Goal: Task Accomplishment & Management: Complete application form

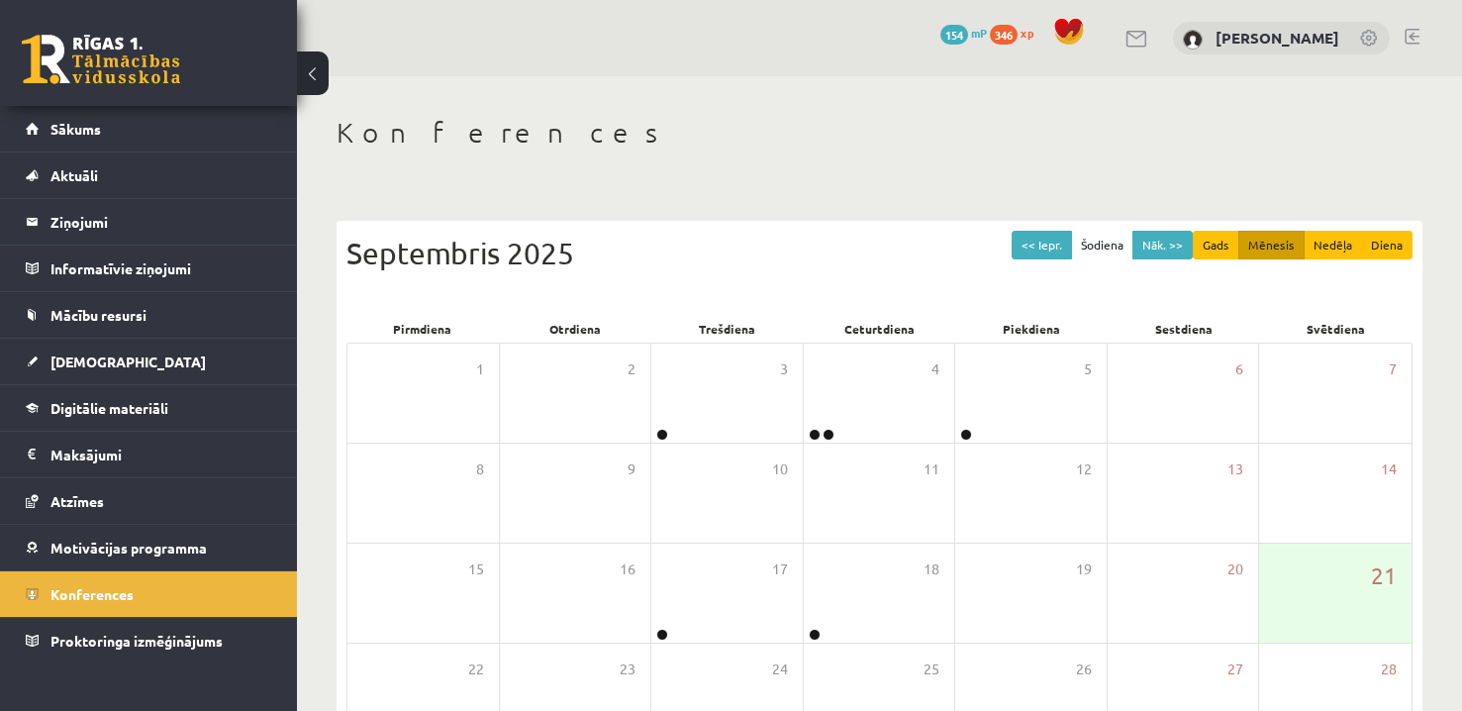
scroll to position [198, 0]
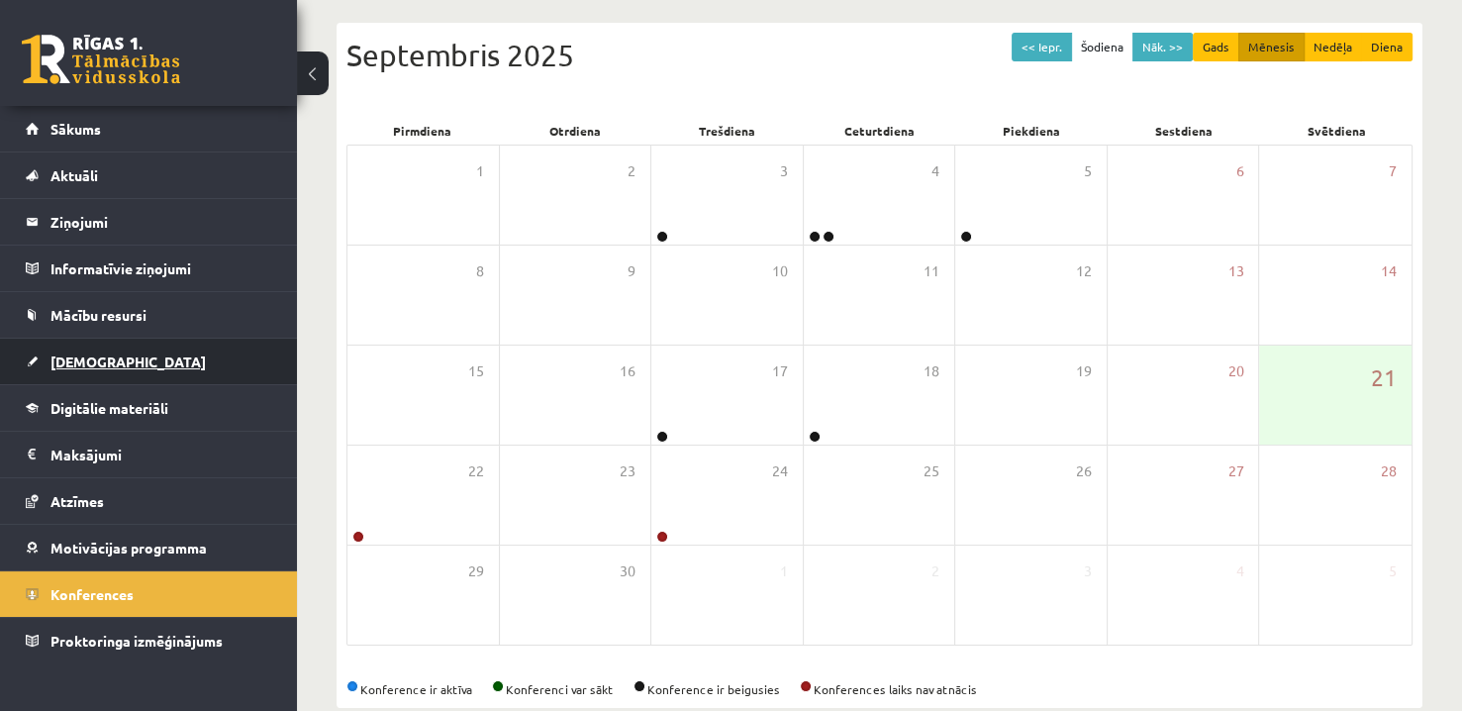
click at [120, 358] on link "[DEMOGRAPHIC_DATA]" at bounding box center [149, 361] width 246 height 46
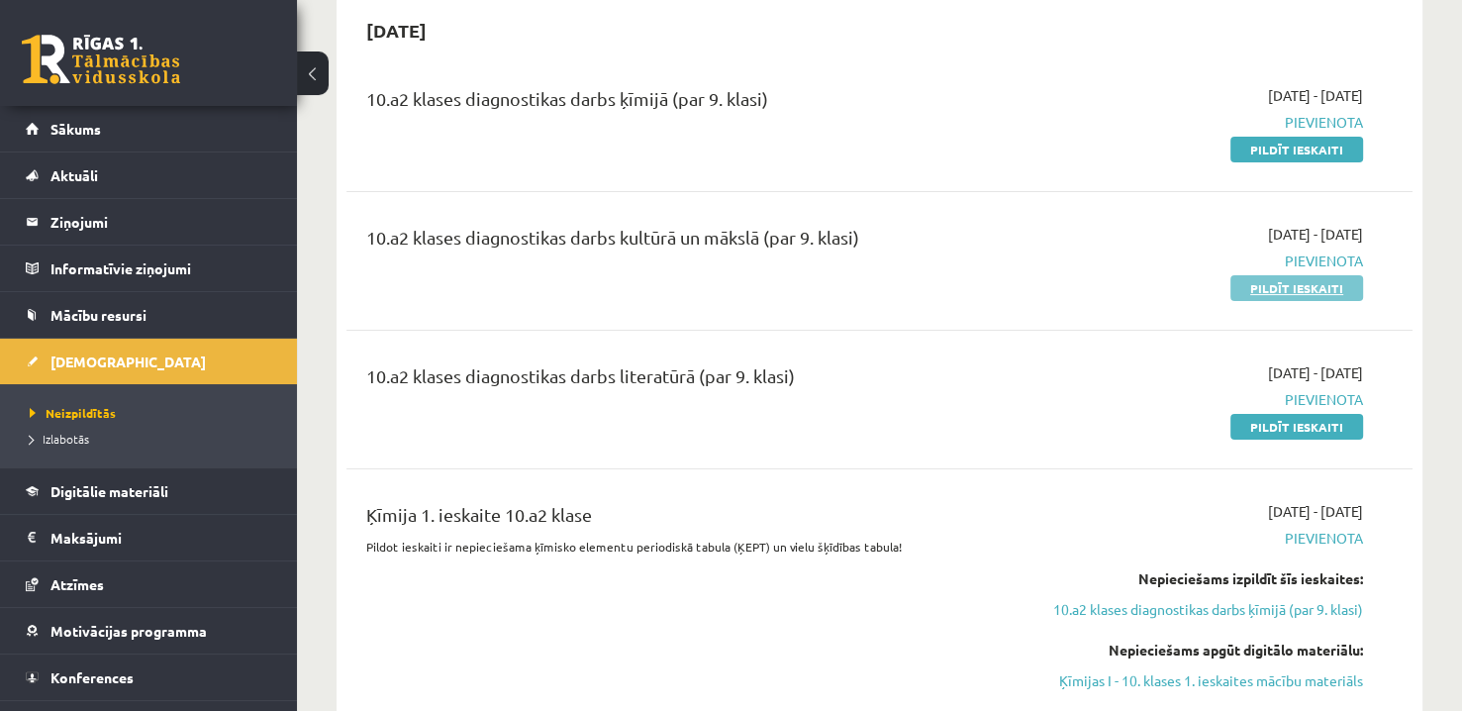
click at [1304, 289] on link "Pildīt ieskaiti" at bounding box center [1296, 288] width 133 height 26
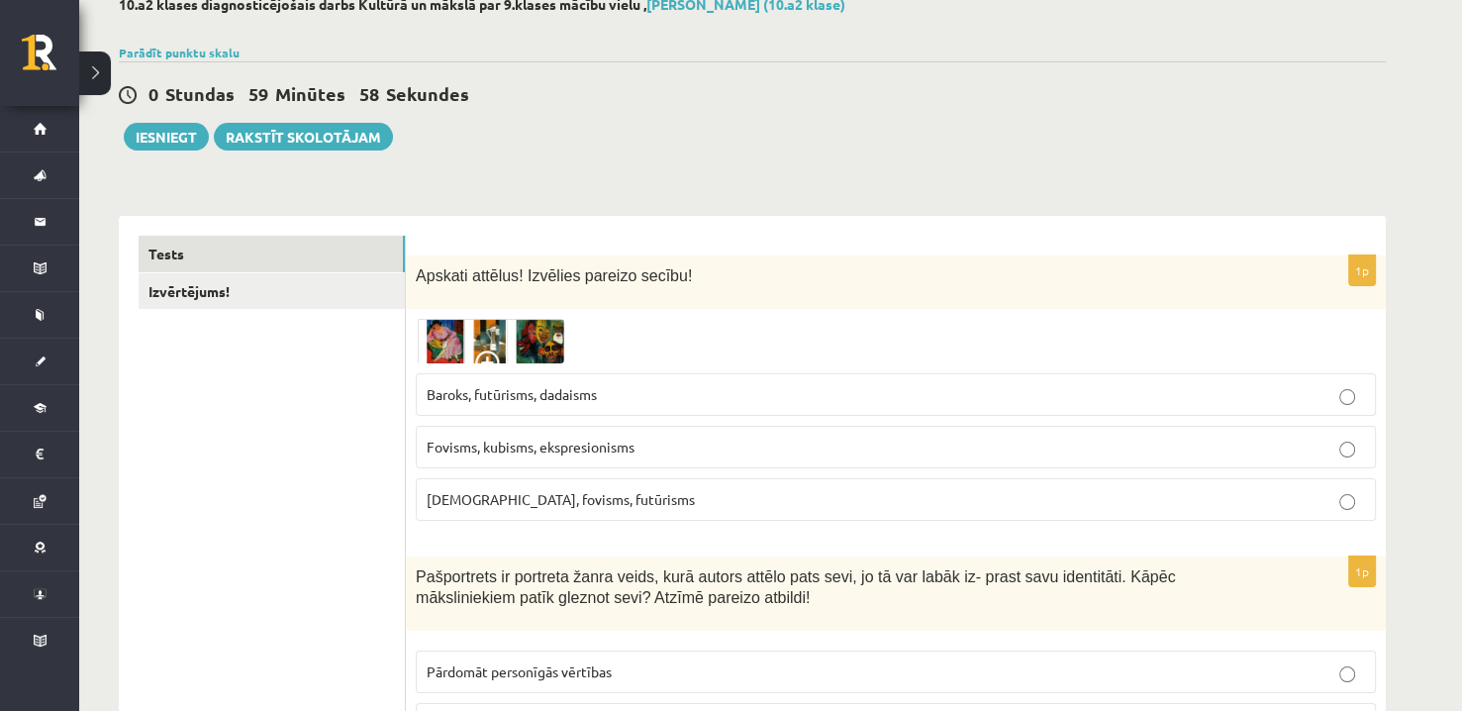
scroll to position [198, 0]
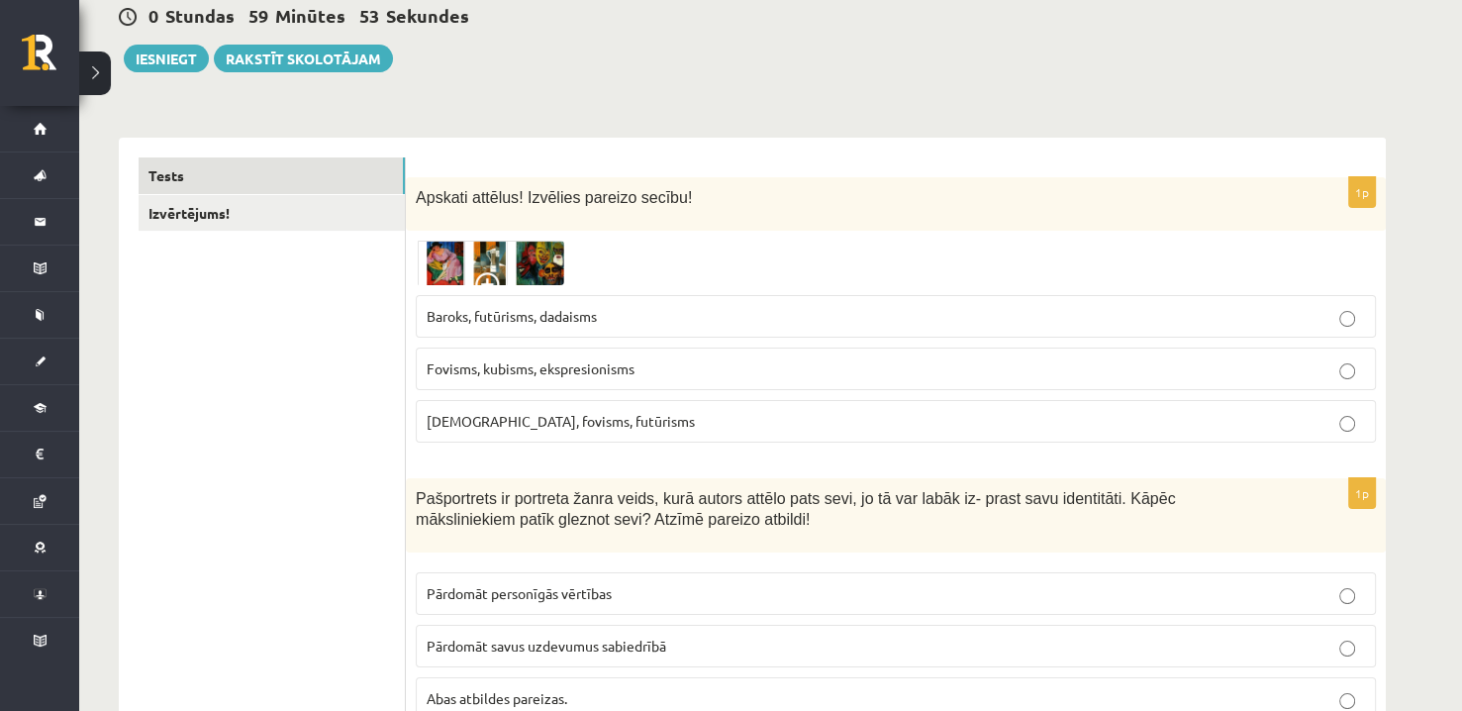
click at [488, 278] on span at bounding box center [491, 288] width 32 height 32
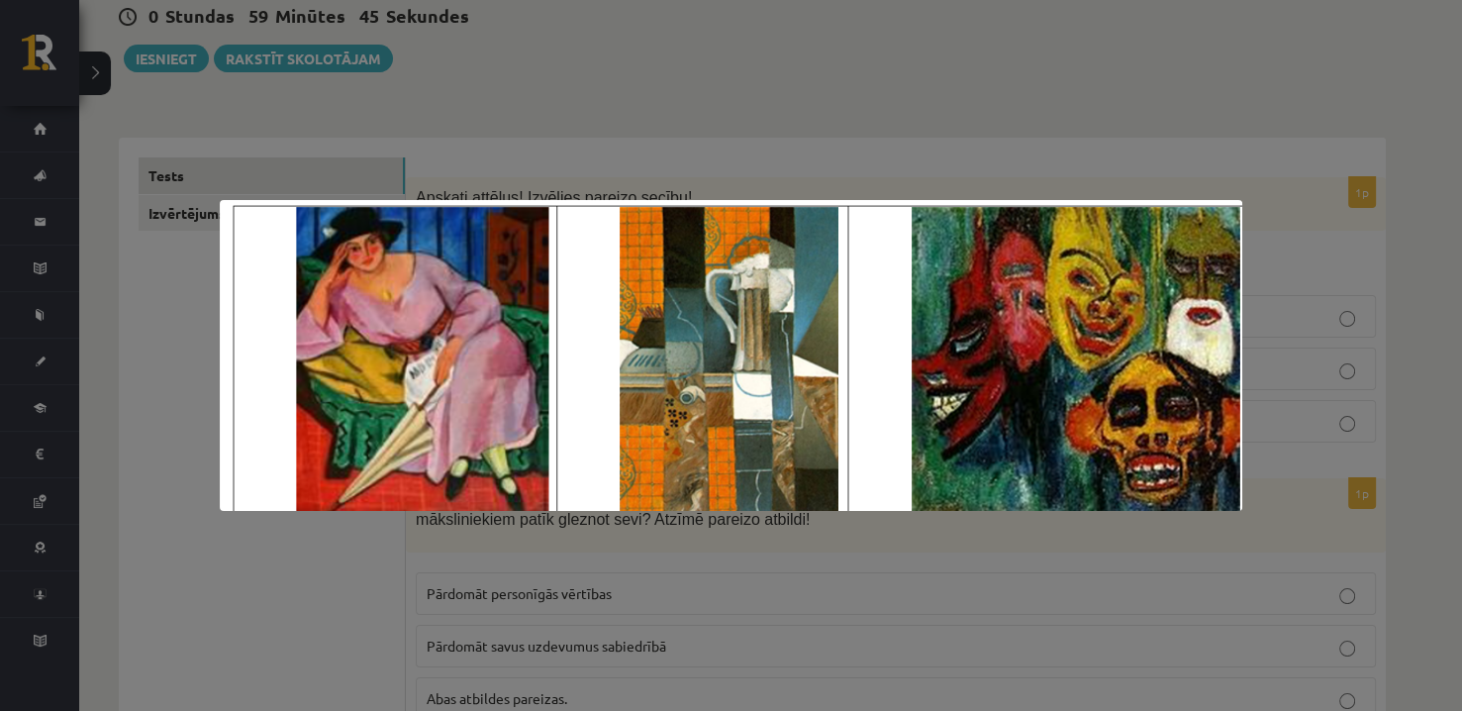
click at [976, 150] on div at bounding box center [731, 355] width 1462 height 711
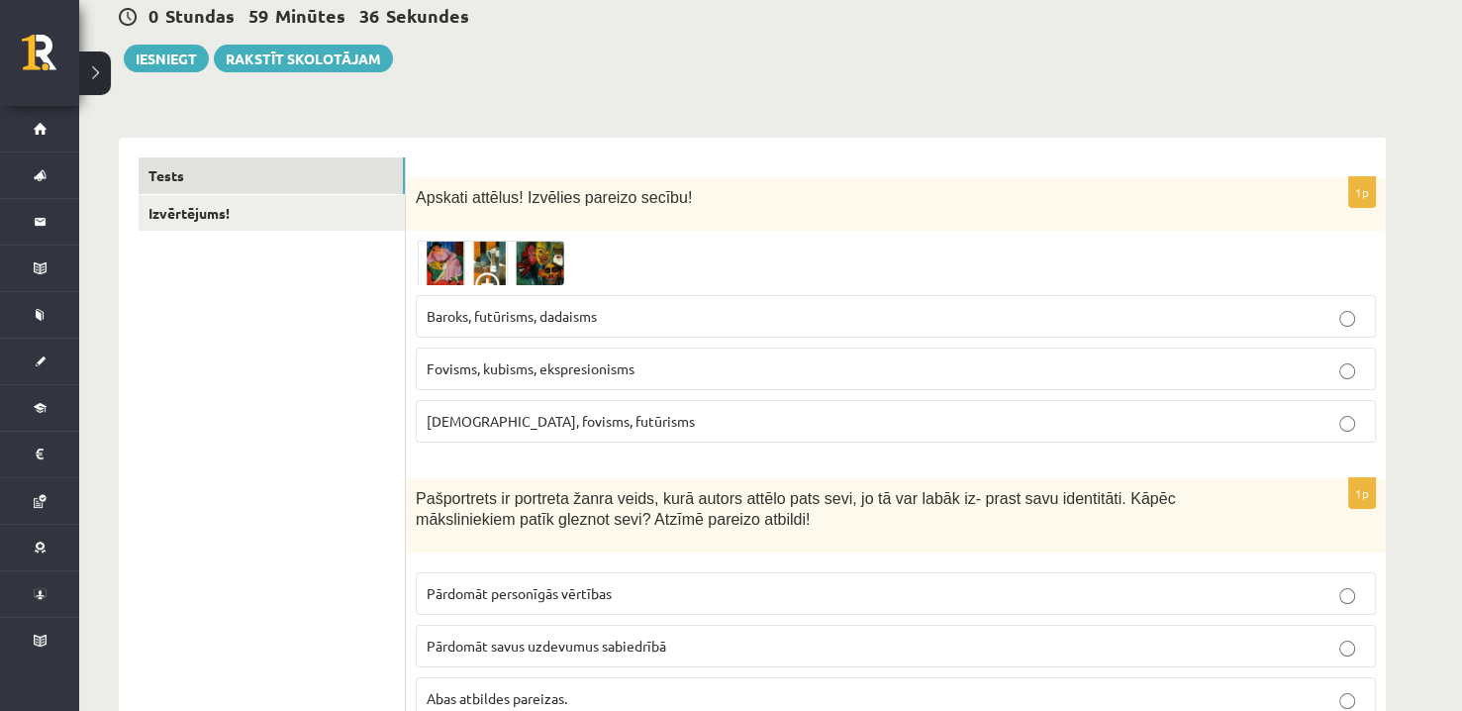
click at [534, 273] on img at bounding box center [490, 264] width 148 height 46
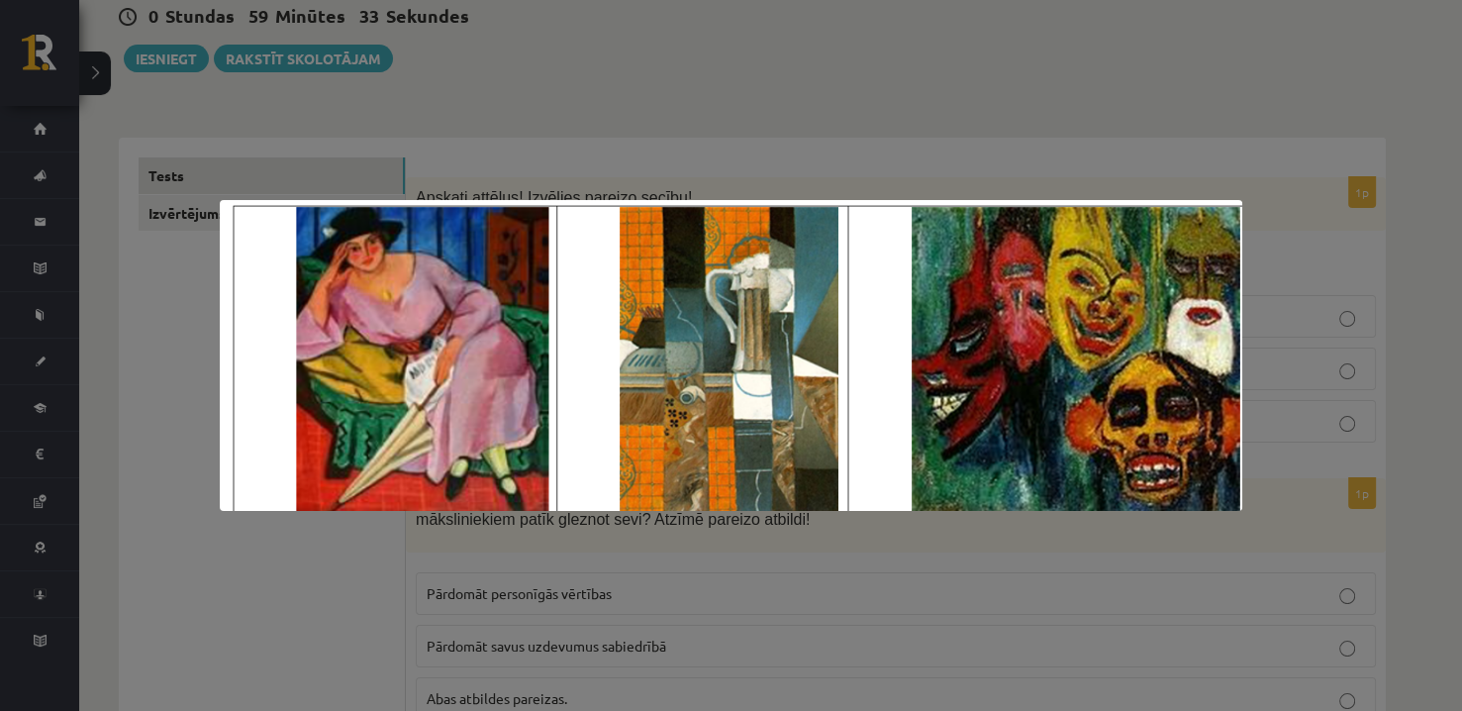
click at [970, 29] on div at bounding box center [731, 355] width 1462 height 711
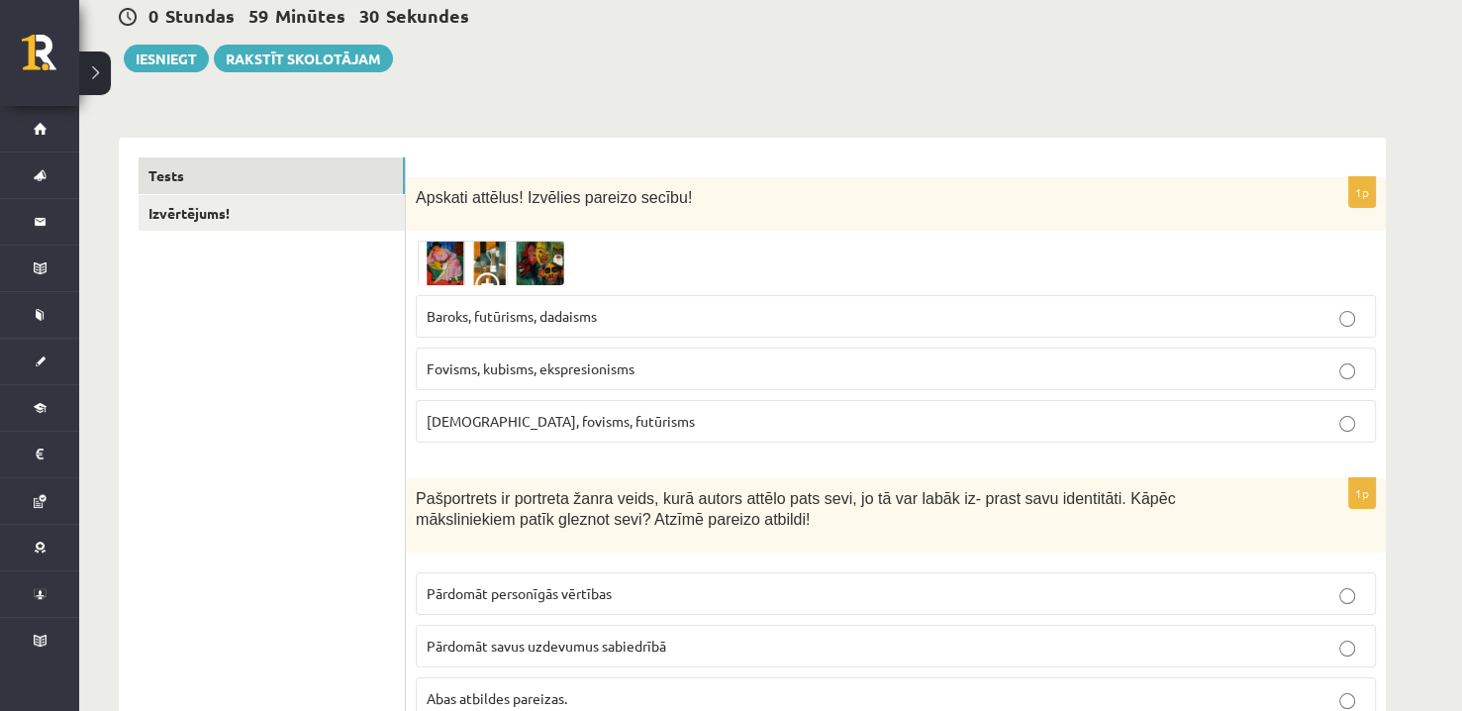
click at [527, 263] on img at bounding box center [490, 264] width 148 height 46
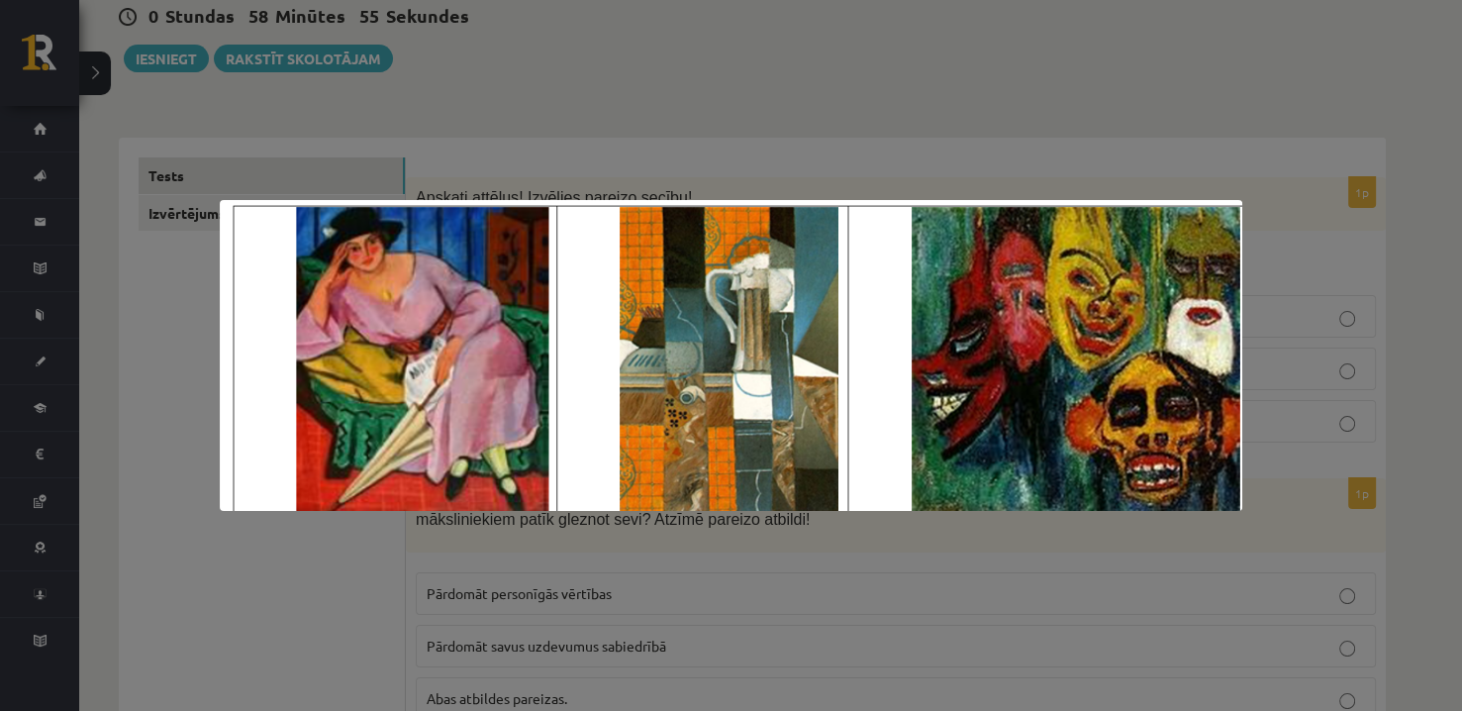
click at [1028, 33] on div at bounding box center [731, 355] width 1462 height 711
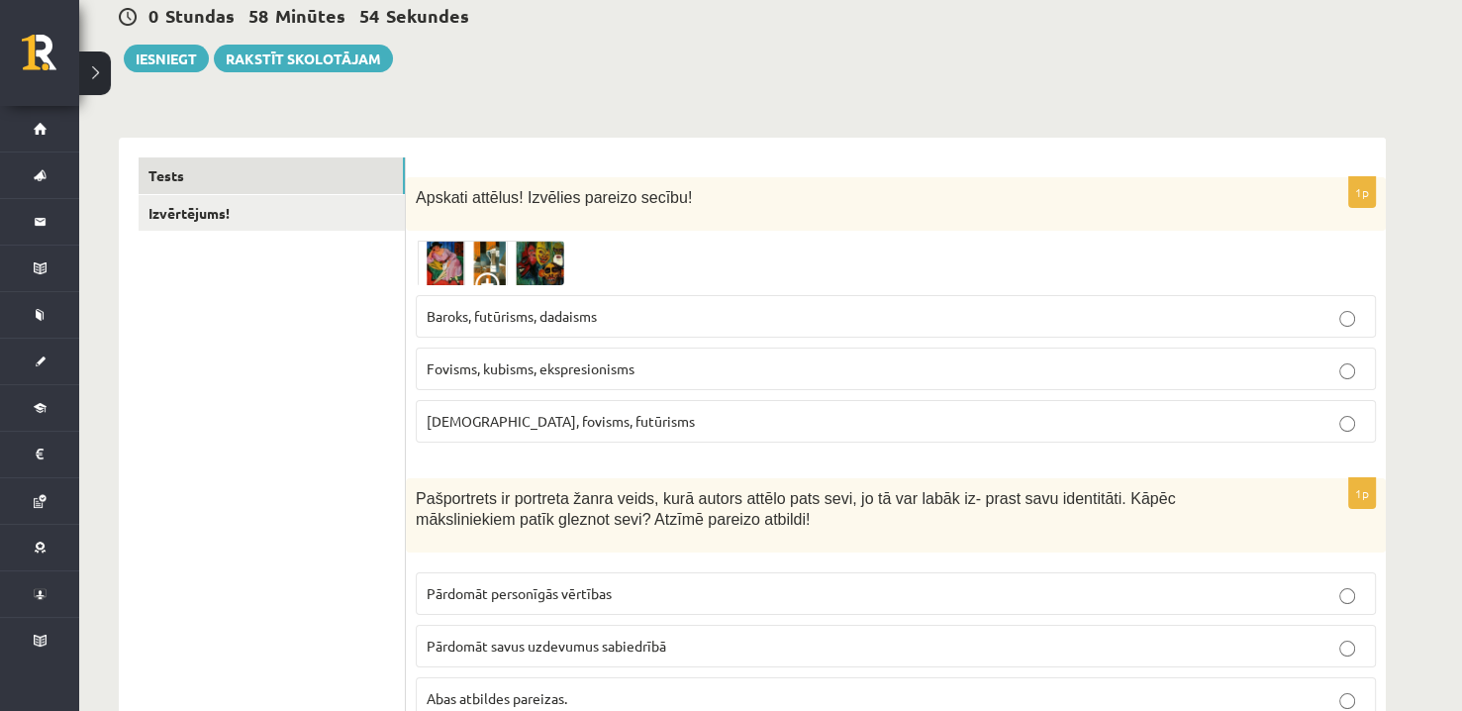
click at [679, 361] on p "Fovisms, kubisms, ekspresionisms" at bounding box center [896, 368] width 938 height 21
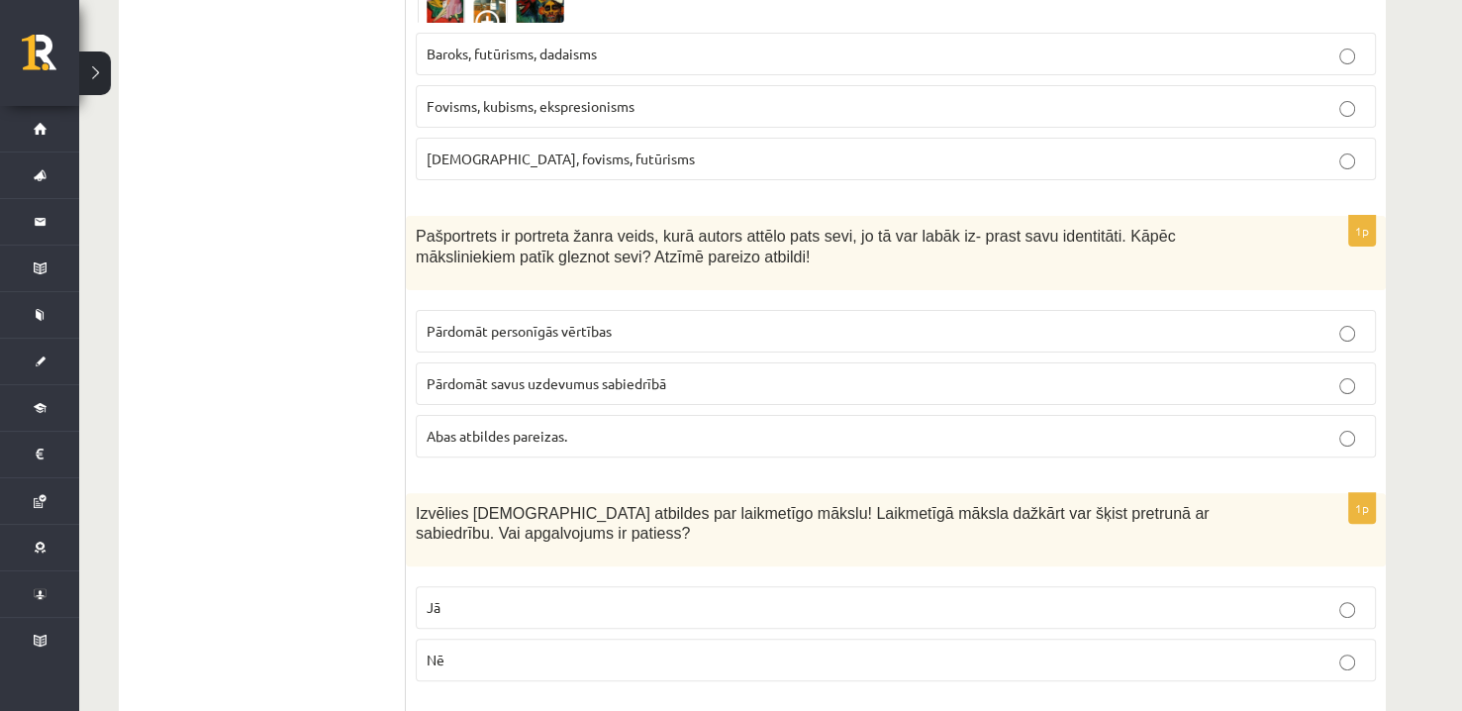
scroll to position [495, 0]
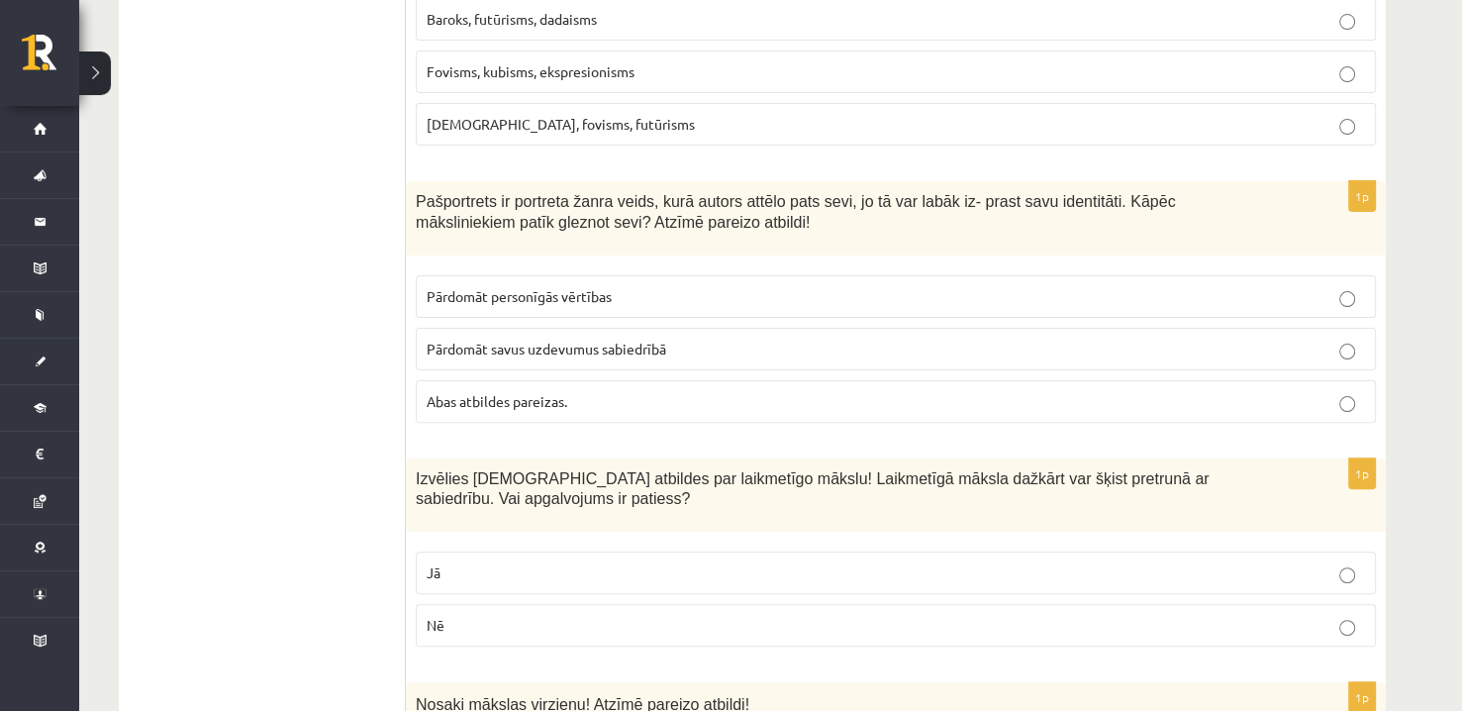
click at [466, 298] on span "Pārdomāt personīgās vērtības" at bounding box center [519, 296] width 185 height 18
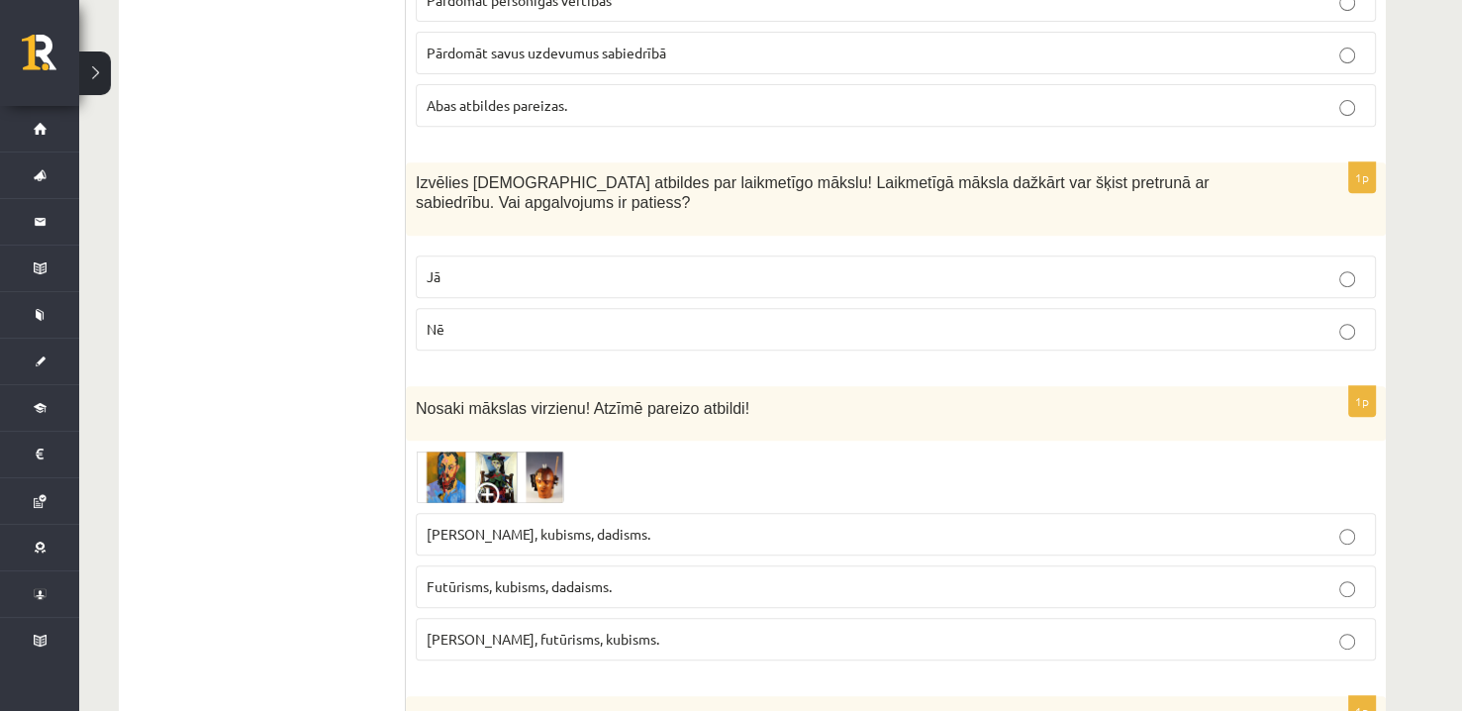
scroll to position [792, 0]
drag, startPoint x: 747, startPoint y: 184, endPoint x: 1098, endPoint y: 181, distance: 350.4
click at [1098, 181] on span "Izvēlies pareizās atbildes par laikmetīgo mākslu! Laikmetīgā māksla dažkārt var…" at bounding box center [812, 192] width 793 height 38
copy span "Laikmetīgā māksla dažkārt var šķist pretrunā ar sabiedrību"
click at [704, 218] on div "Izvēlies pareizās atbildes par laikmetīgo mākslu! Laikmetīgā māksla dažkārt var…" at bounding box center [896, 198] width 980 height 74
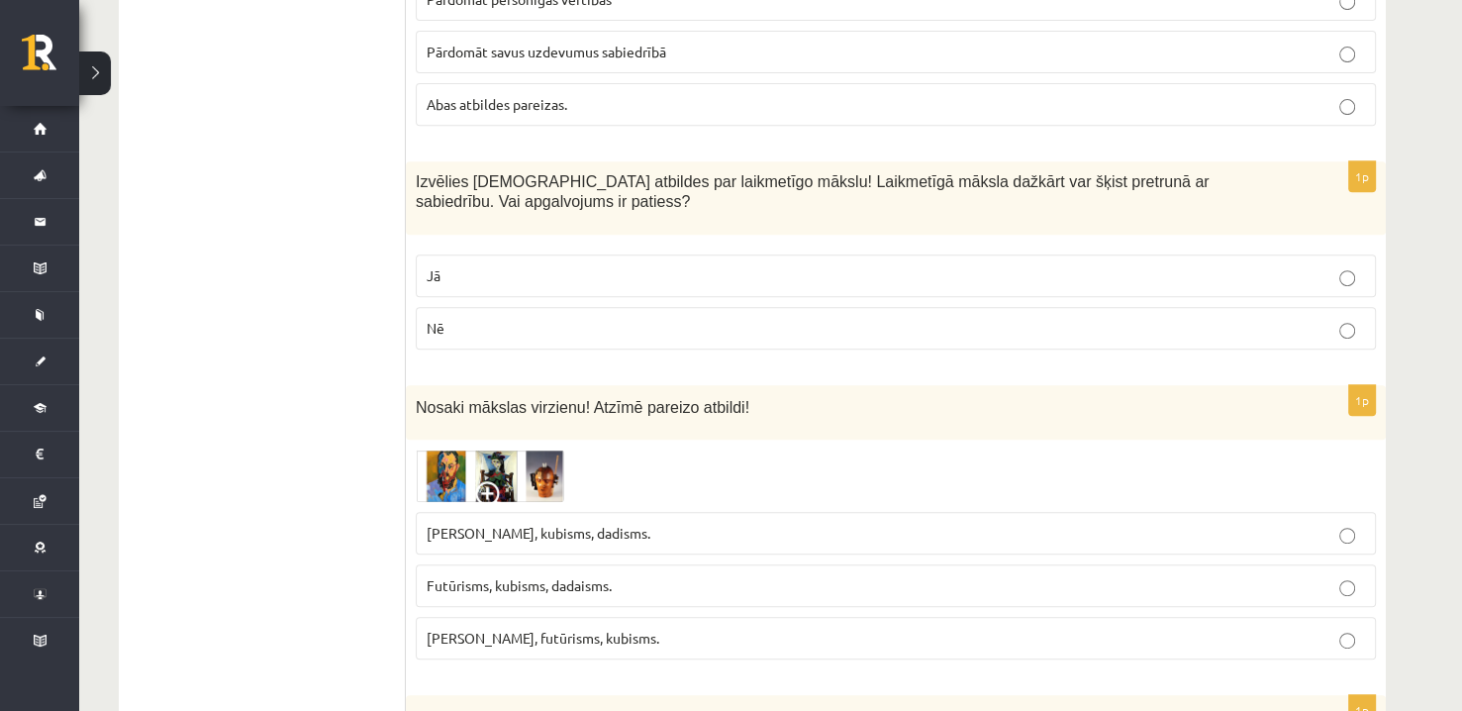
click at [632, 267] on p "Jā" at bounding box center [896, 275] width 938 height 21
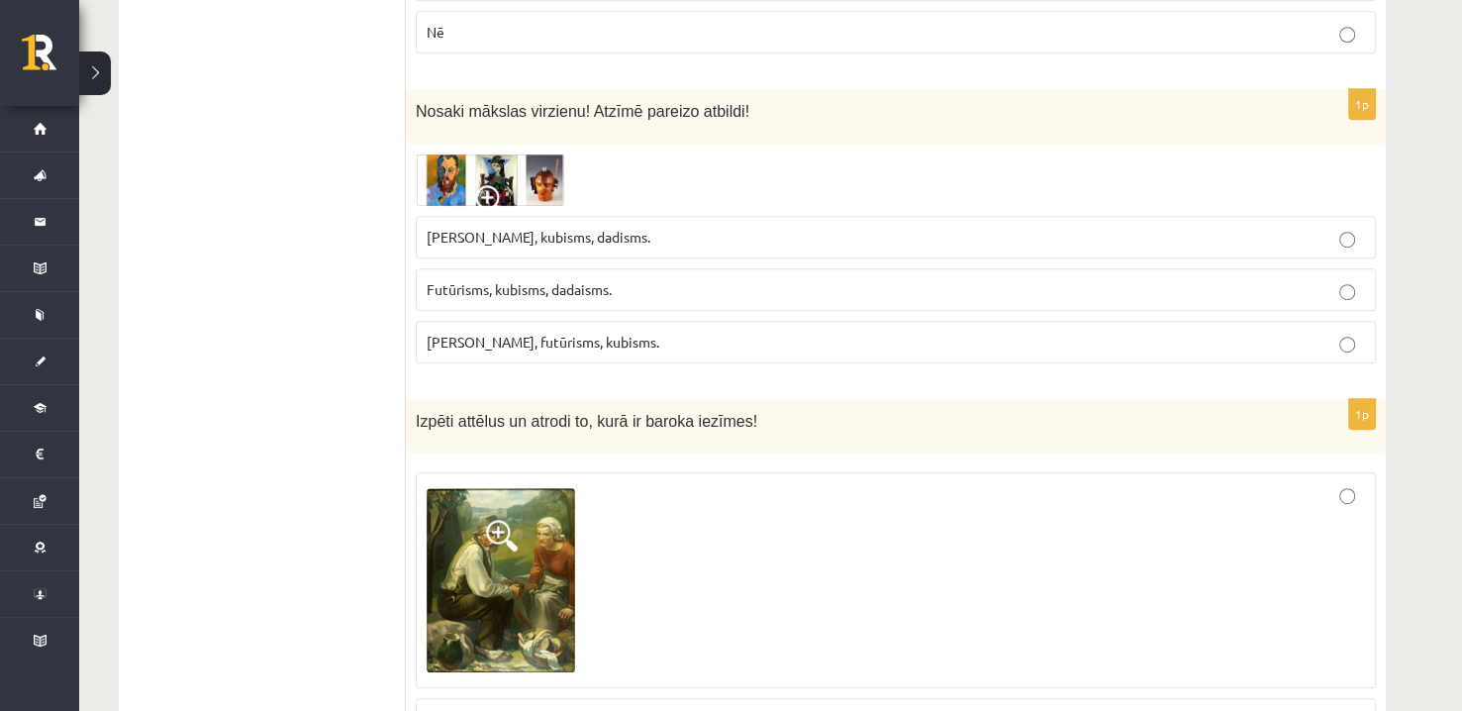
scroll to position [1089, 0]
click at [523, 187] on img at bounding box center [490, 178] width 148 height 52
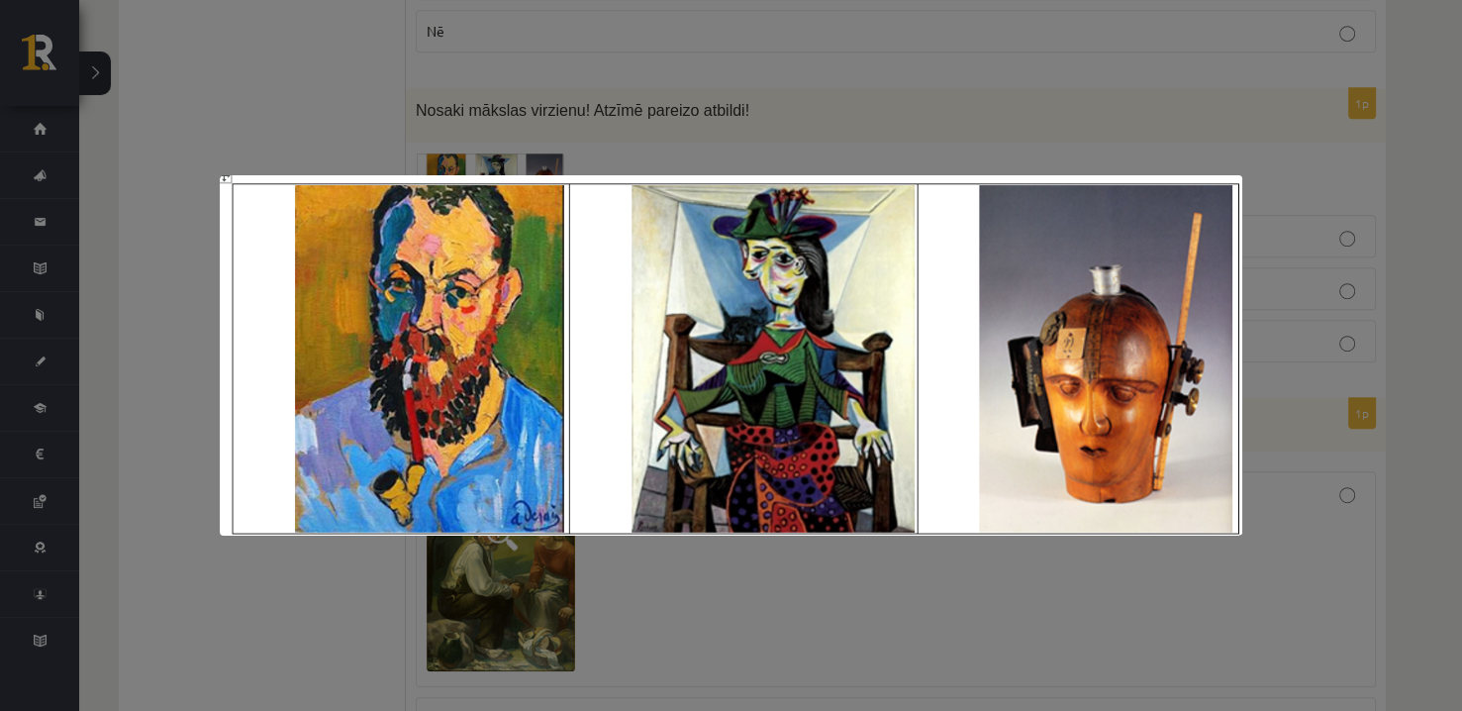
click at [738, 113] on div at bounding box center [731, 355] width 1462 height 711
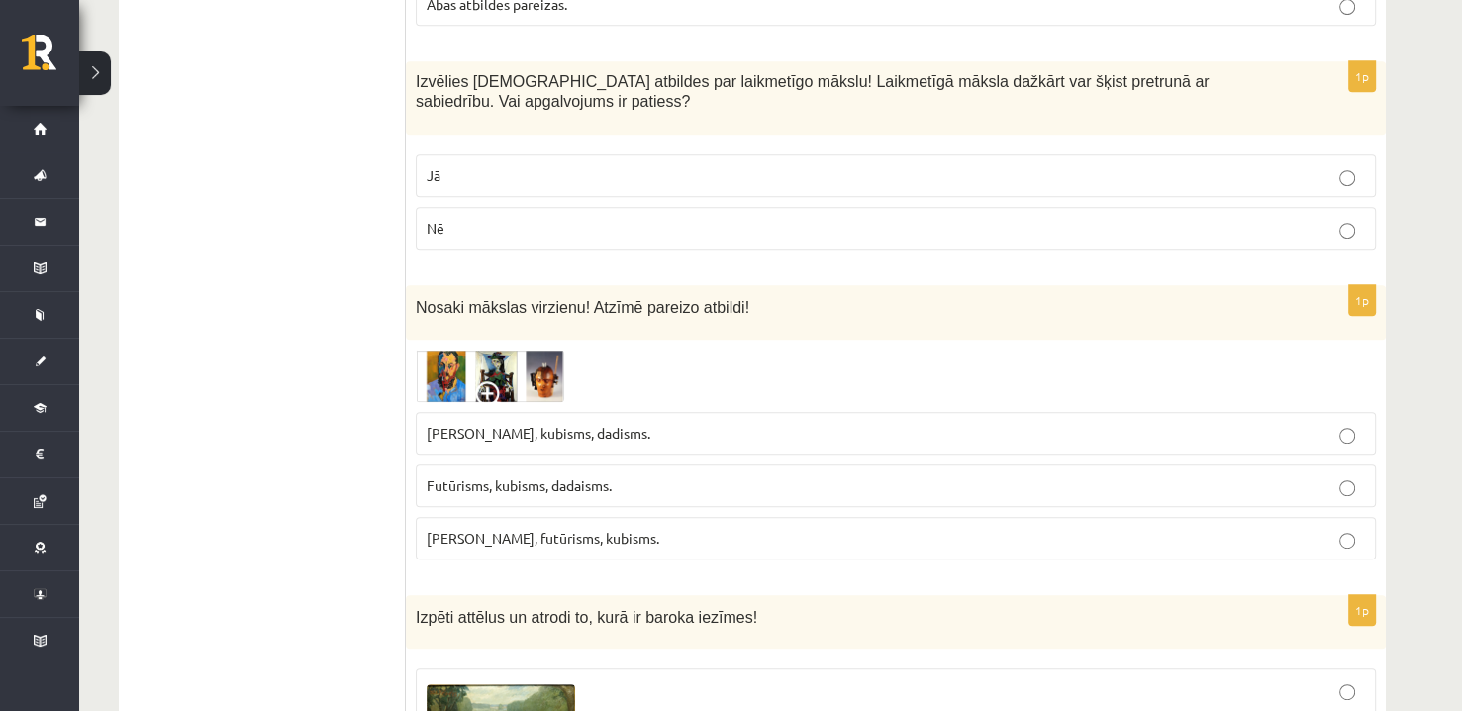
scroll to position [891, 0]
click at [542, 365] on img at bounding box center [490, 376] width 148 height 52
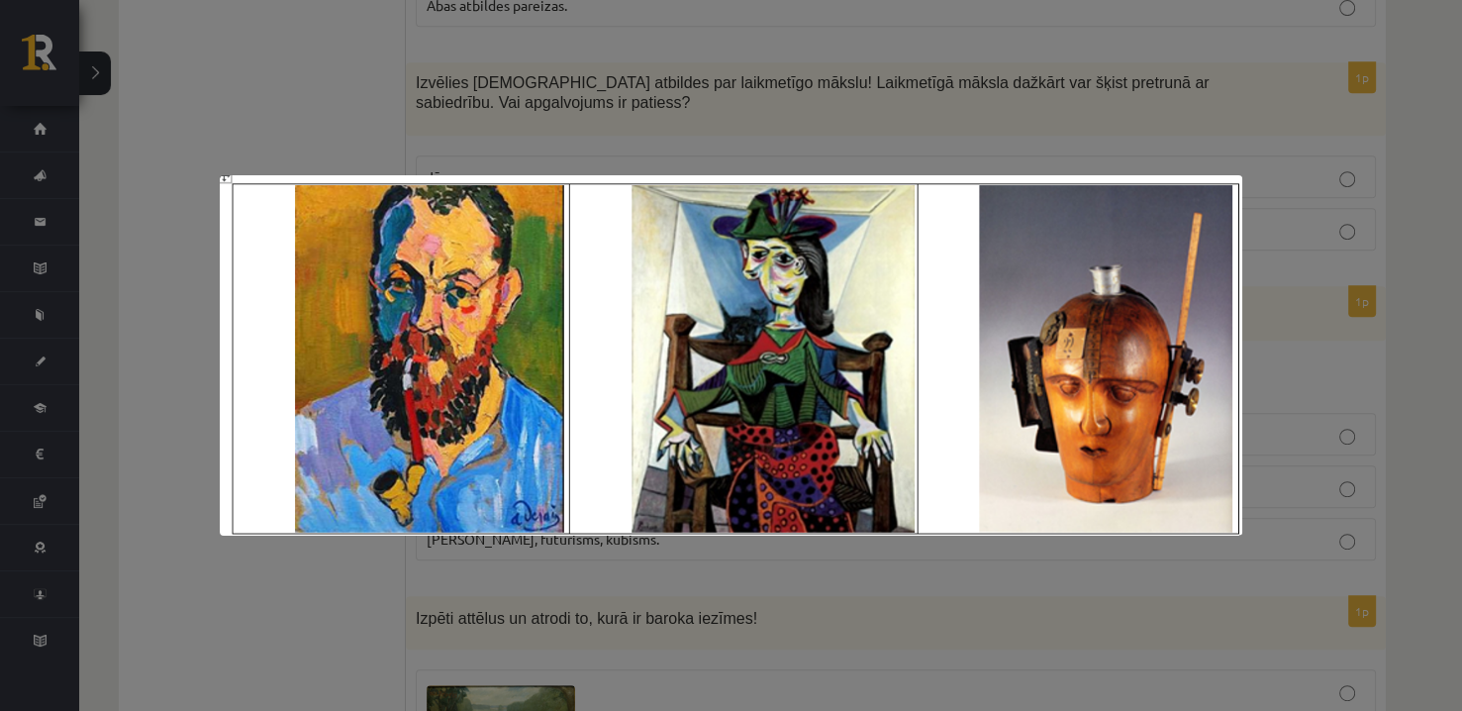
click at [676, 113] on div at bounding box center [731, 355] width 1462 height 711
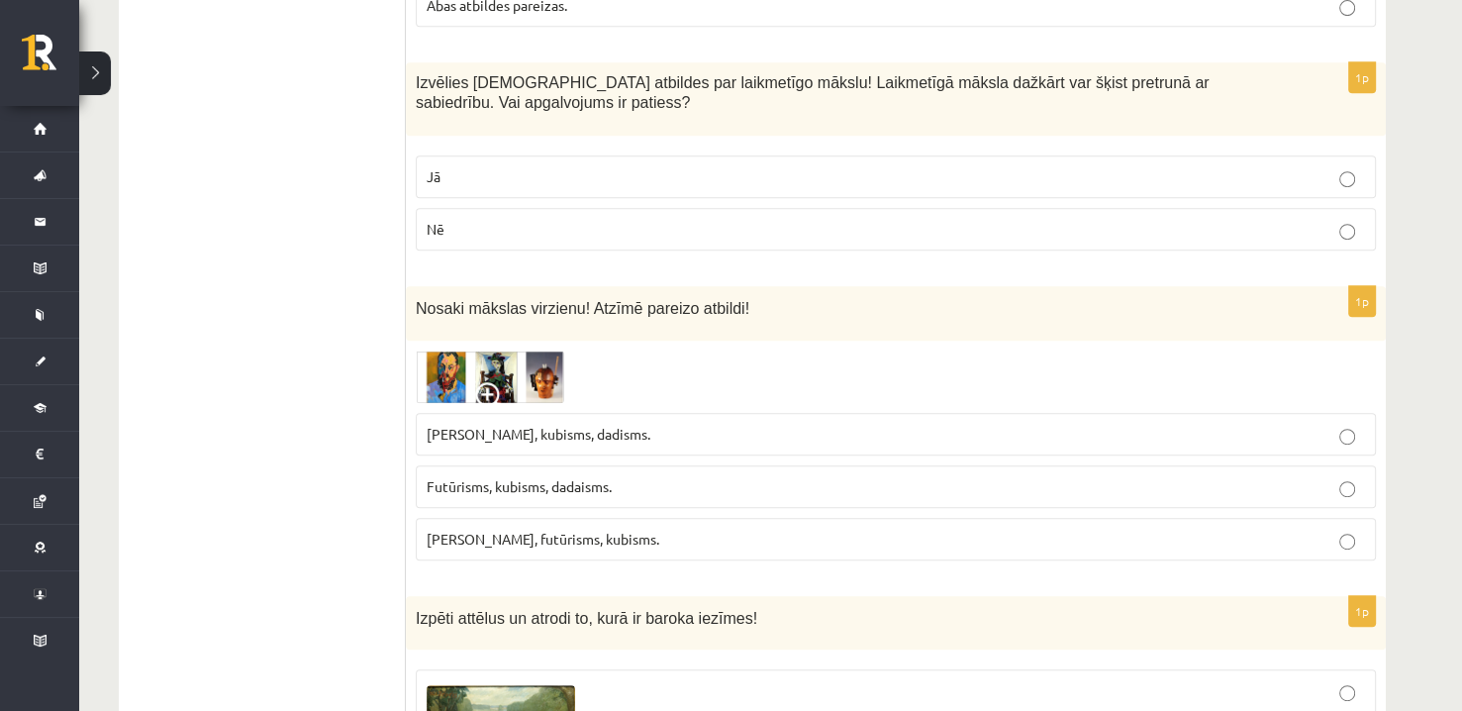
click at [486, 370] on img at bounding box center [490, 376] width 148 height 52
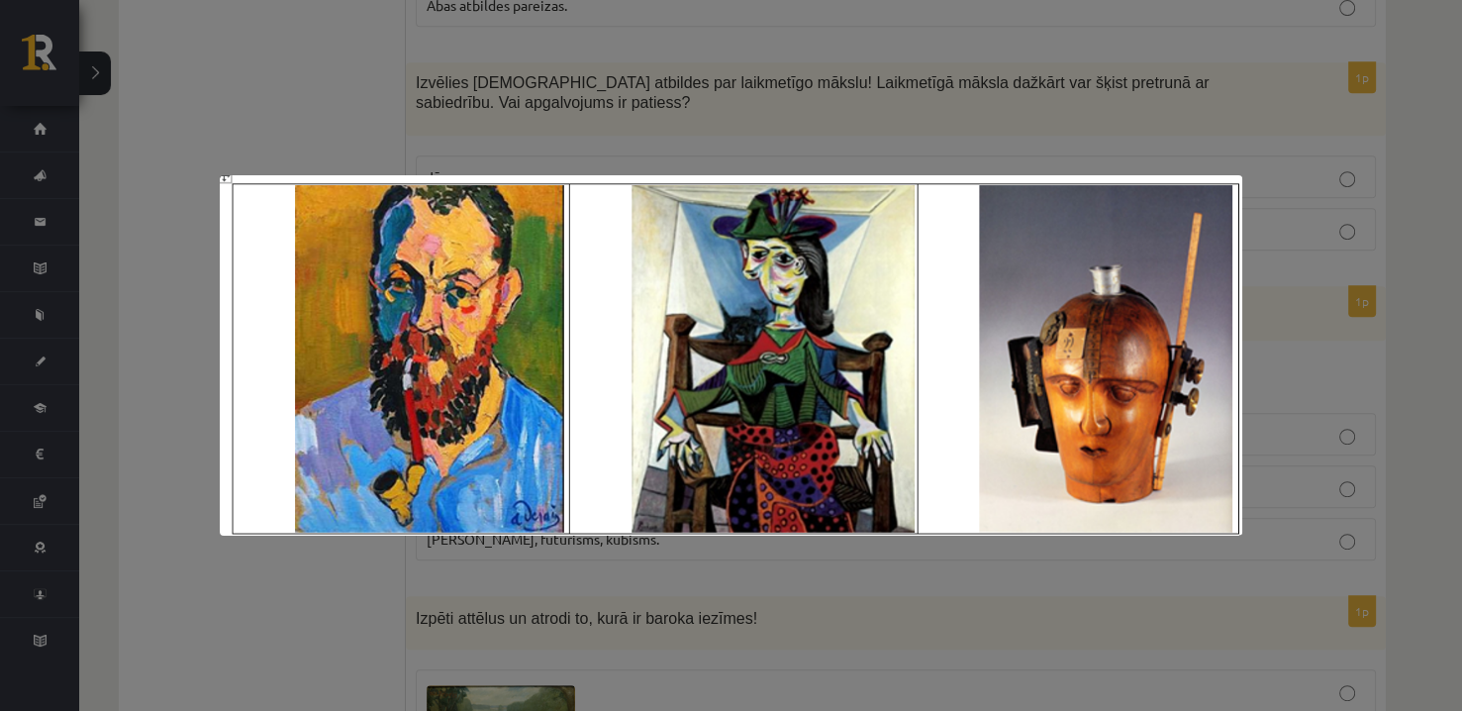
click at [696, 96] on div at bounding box center [731, 355] width 1462 height 711
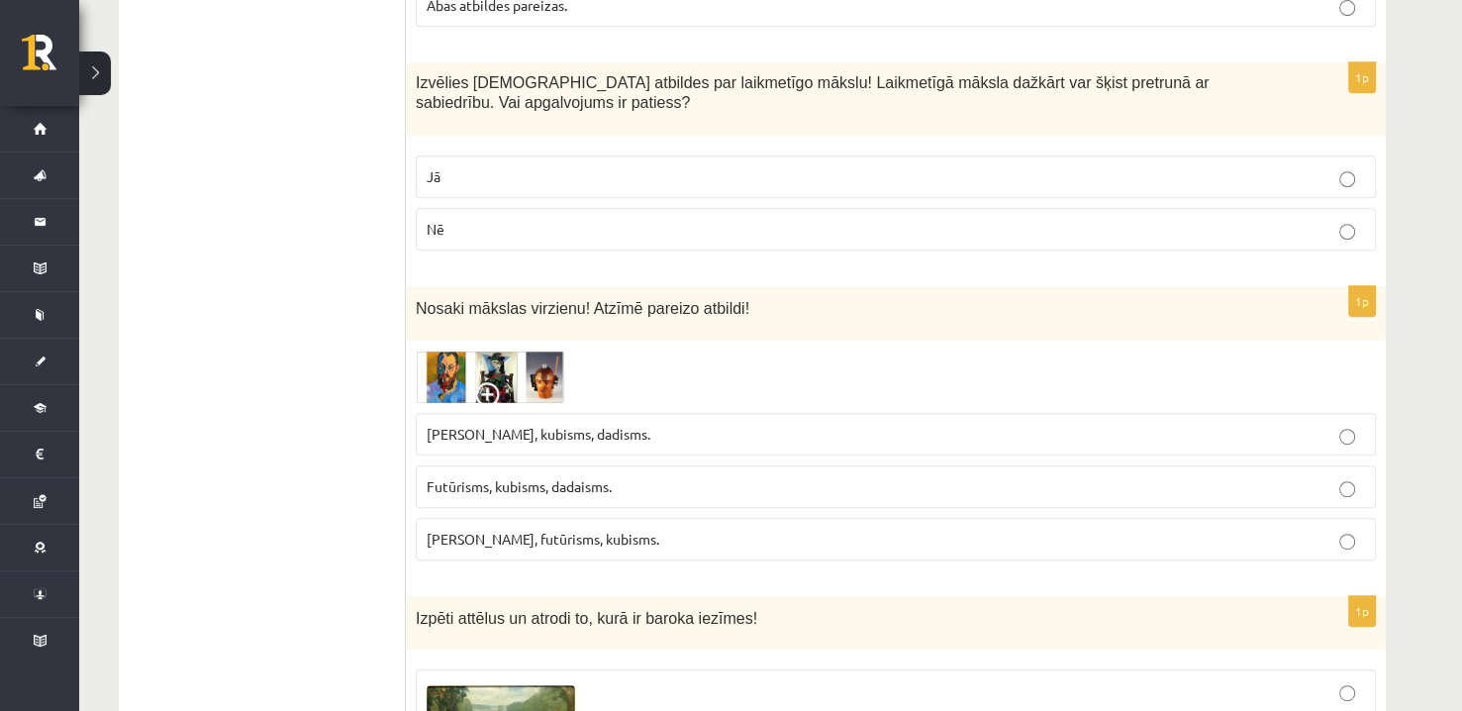
click at [548, 432] on span "Fovisms, kubisms, dadisms." at bounding box center [539, 434] width 224 height 18
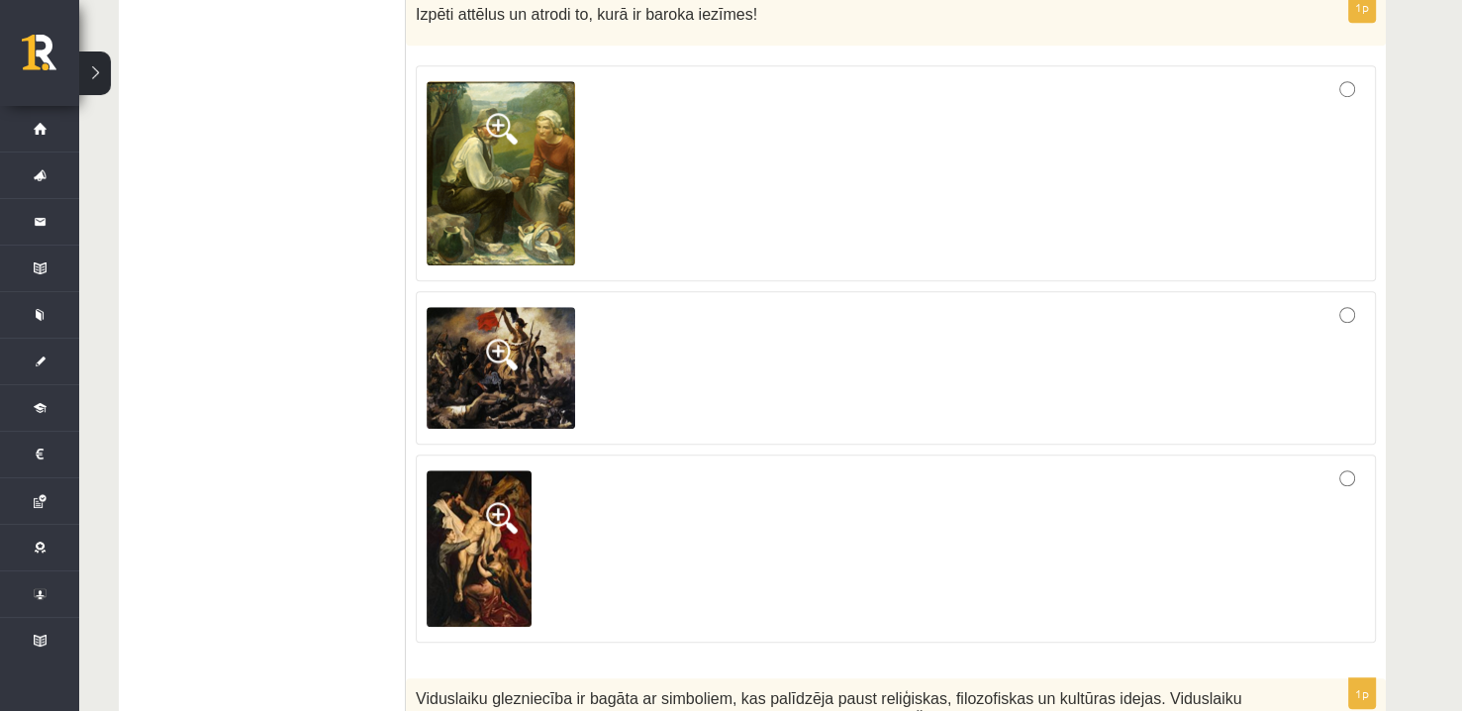
scroll to position [1386, 0]
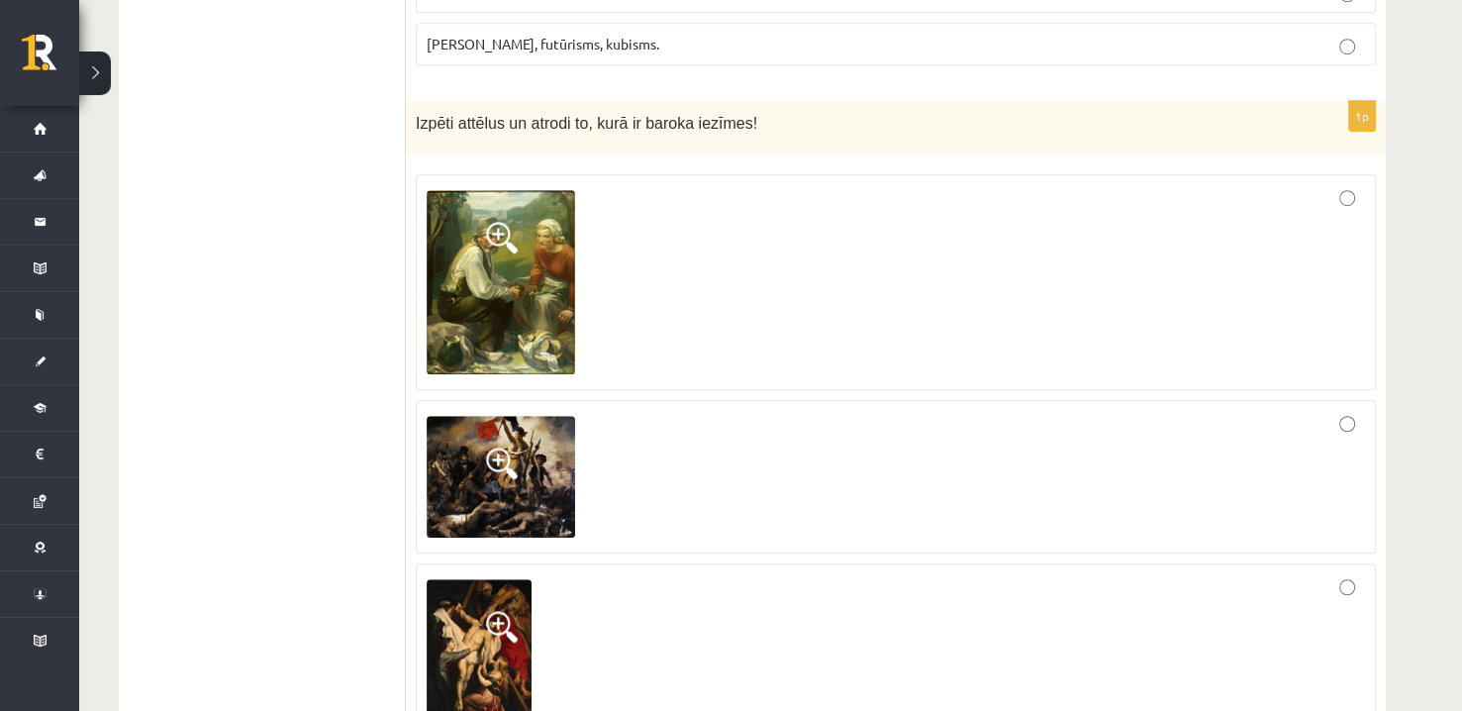
click at [502, 267] on img at bounding box center [501, 282] width 148 height 184
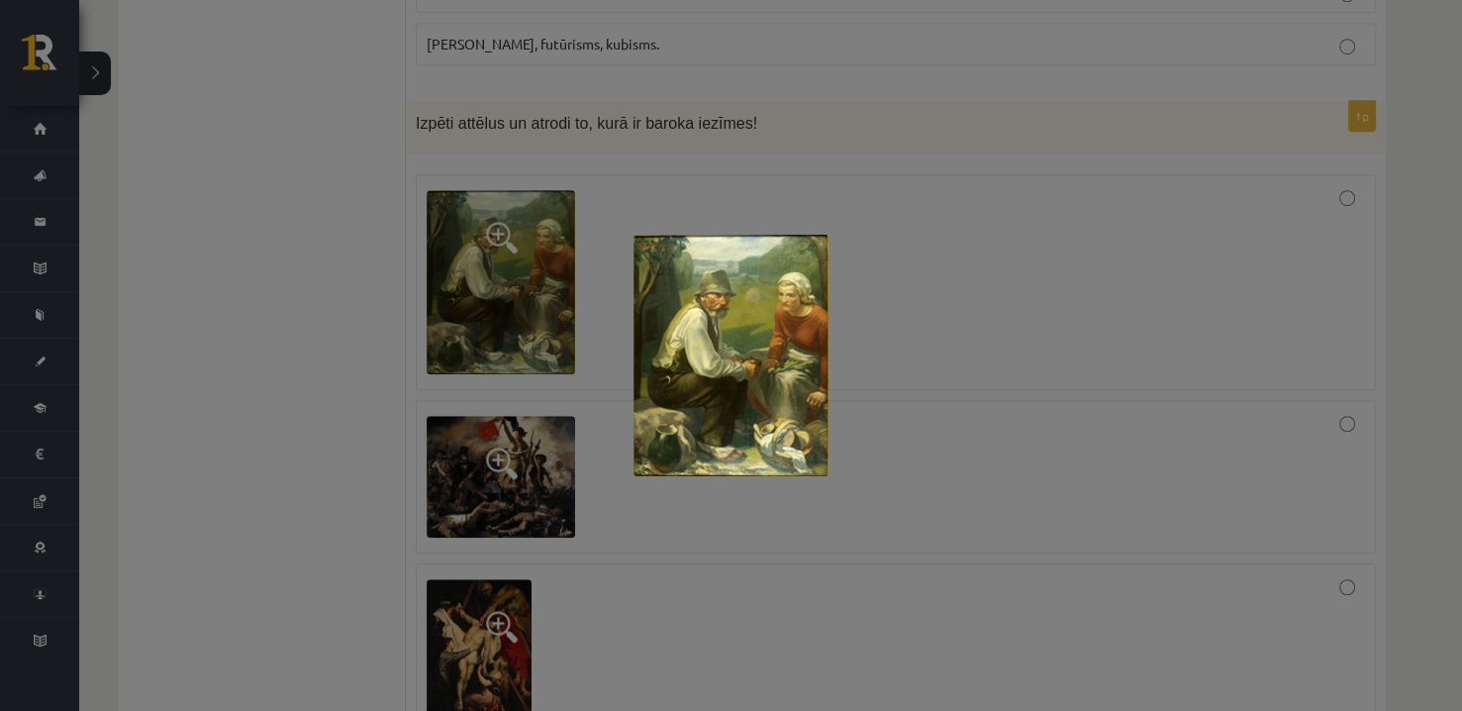
drag, startPoint x: 1032, startPoint y: 349, endPoint x: 1005, endPoint y: 368, distance: 33.5
click at [1032, 350] on div at bounding box center [731, 355] width 1462 height 711
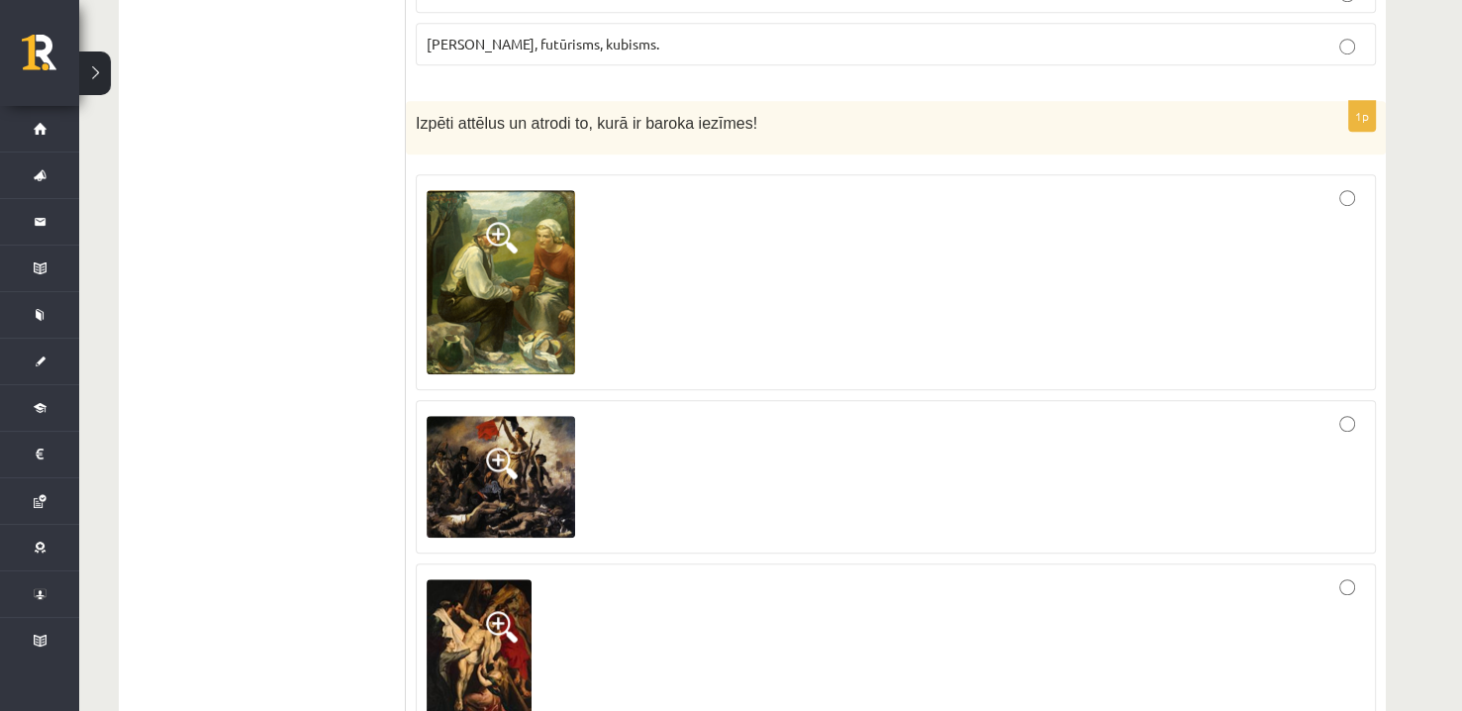
click at [533, 447] on img at bounding box center [501, 477] width 148 height 123
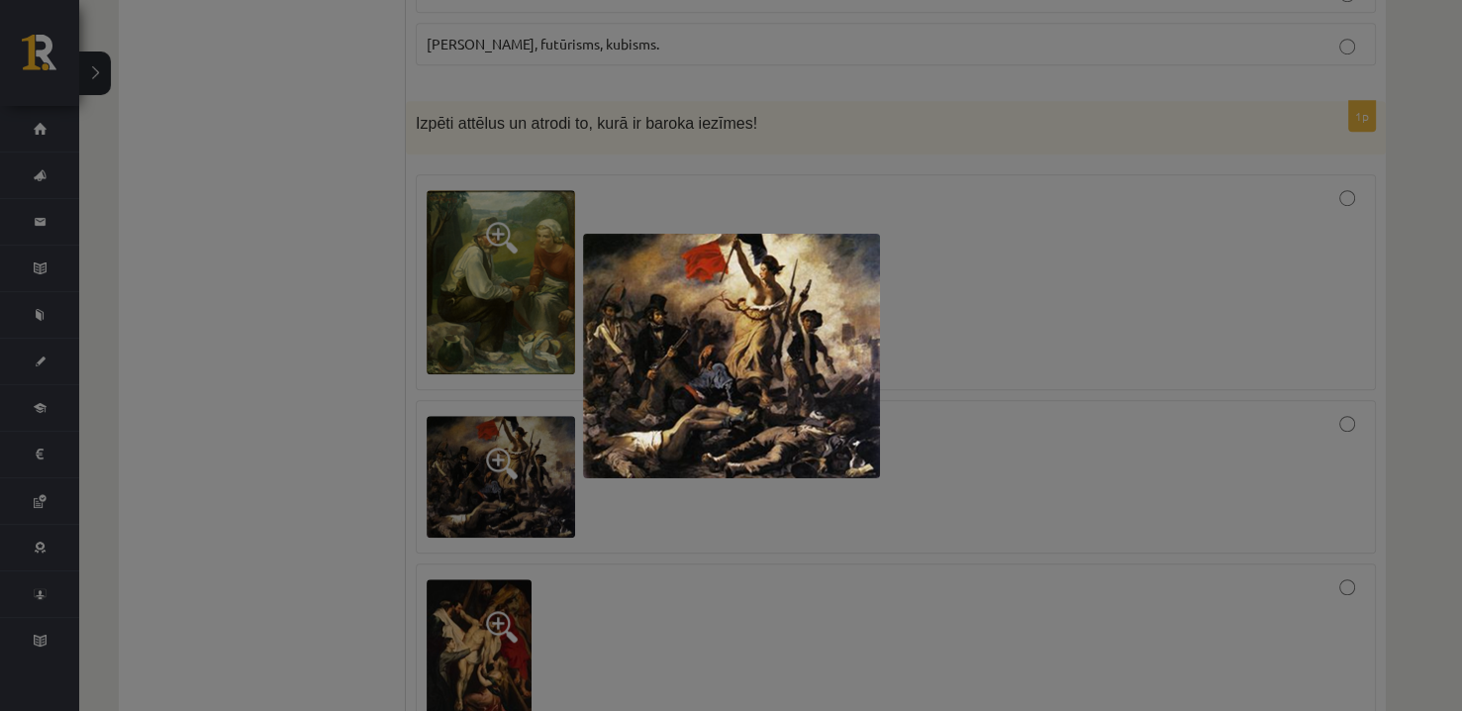
drag, startPoint x: 977, startPoint y: 335, endPoint x: 747, endPoint y: 393, distance: 236.9
click at [977, 336] on div at bounding box center [731, 355] width 1462 height 711
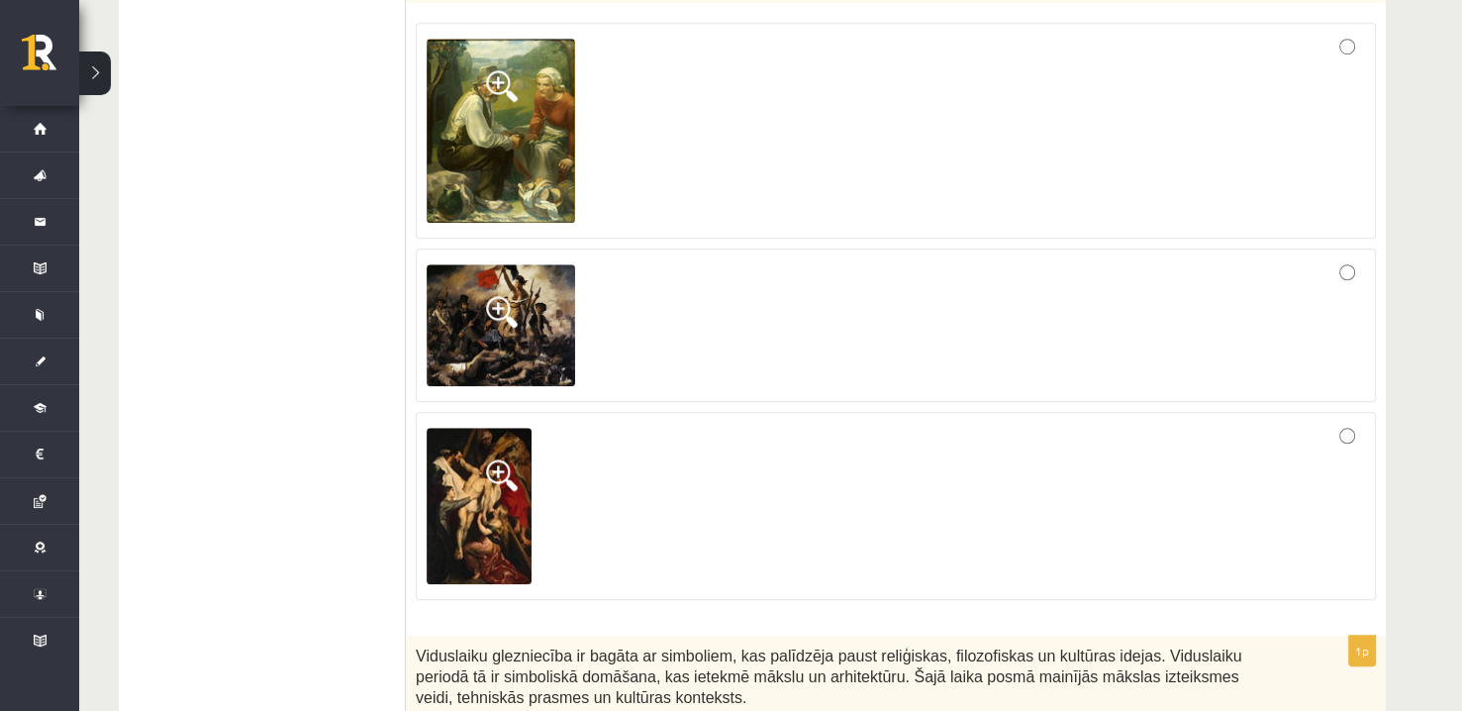
scroll to position [1584, 0]
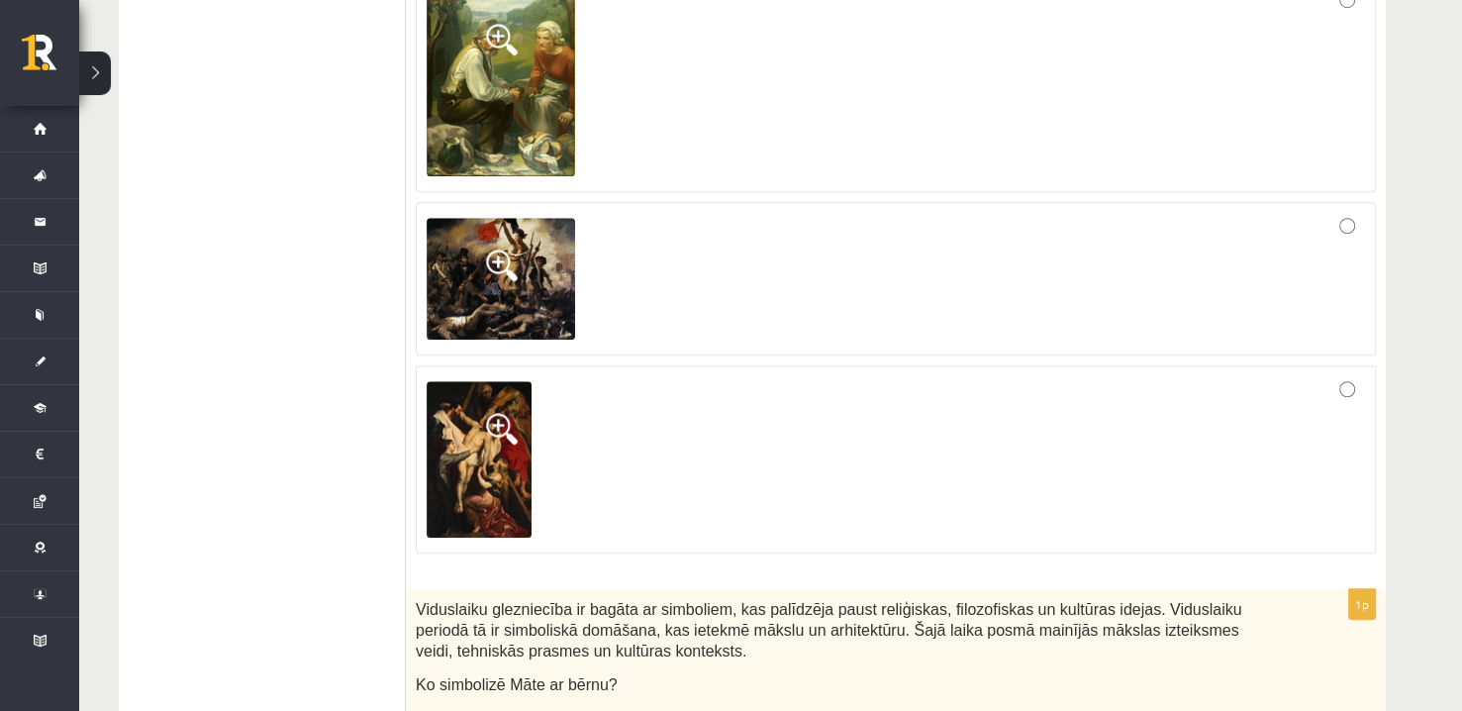
click at [477, 413] on img at bounding box center [479, 459] width 105 height 156
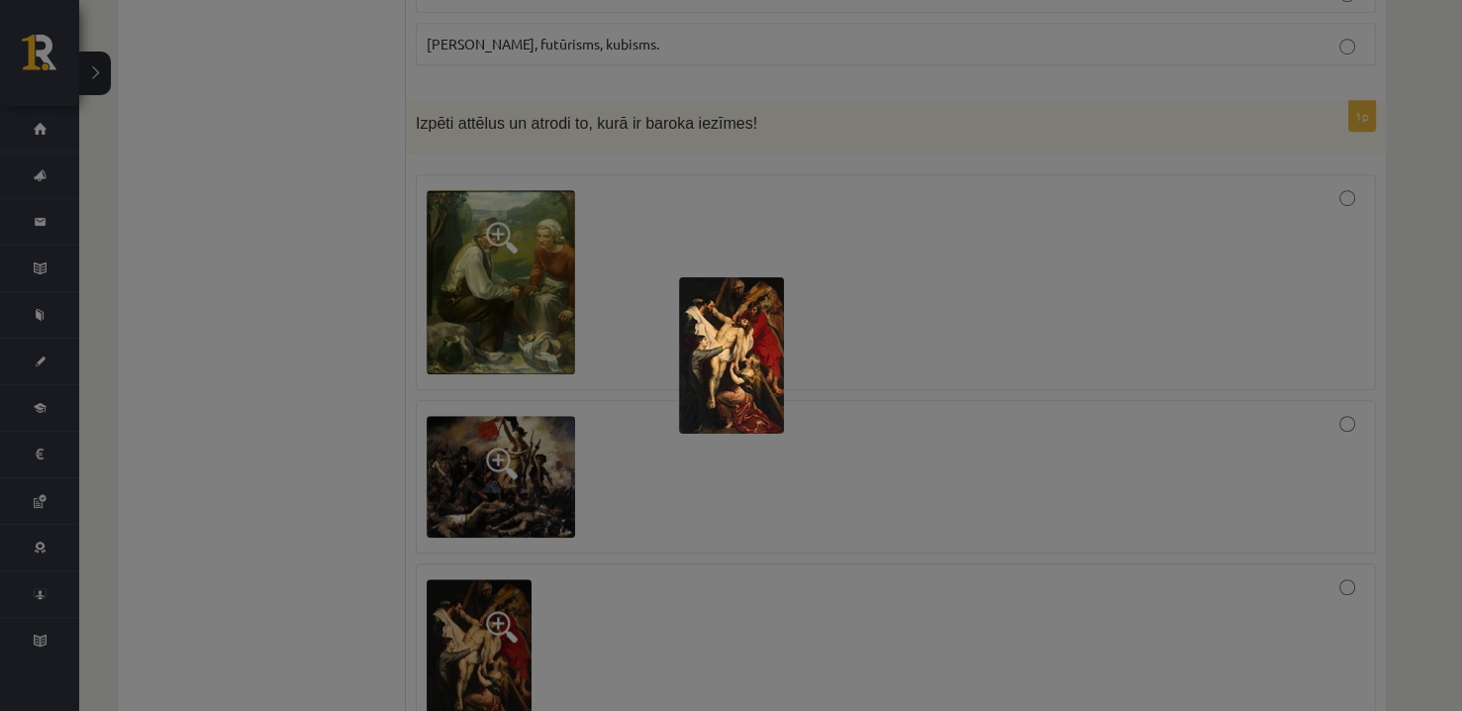
scroll to position [1485, 0]
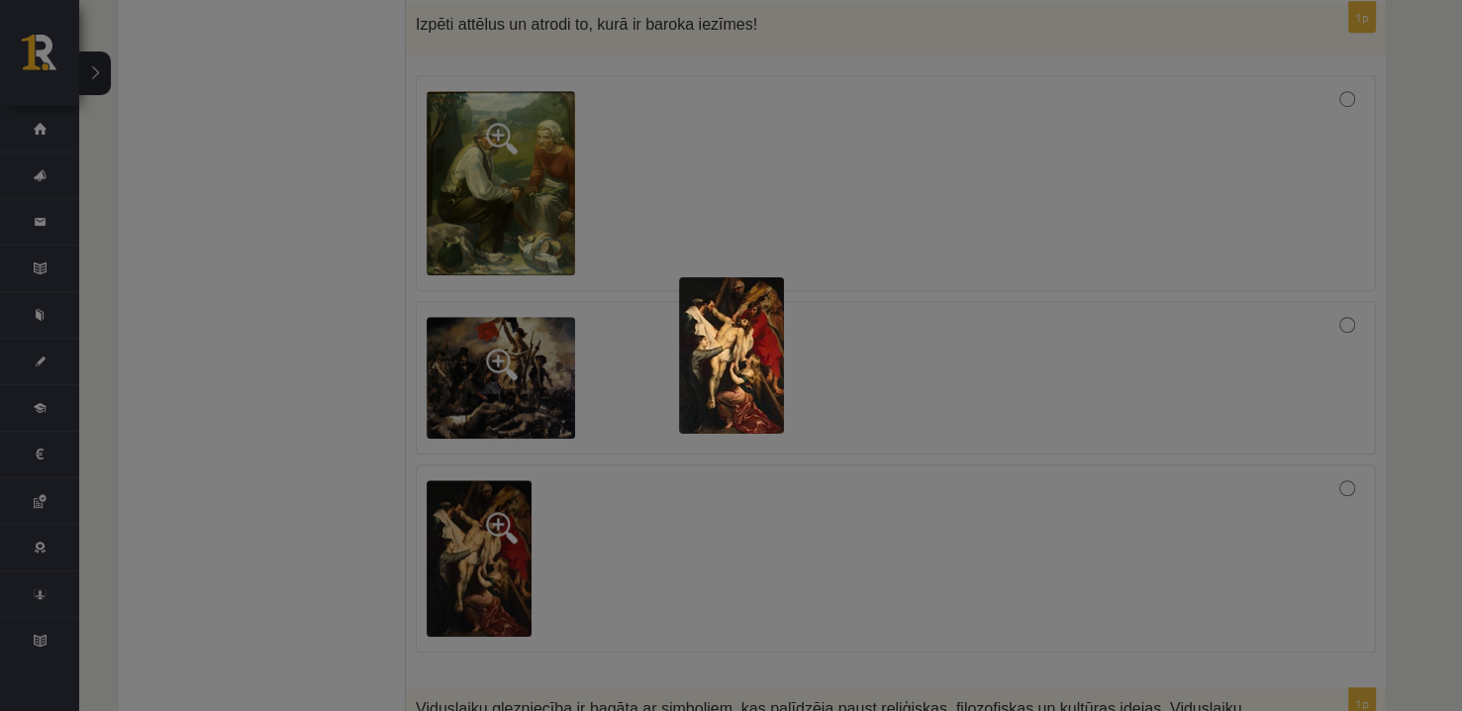
click at [725, 334] on img at bounding box center [731, 355] width 105 height 156
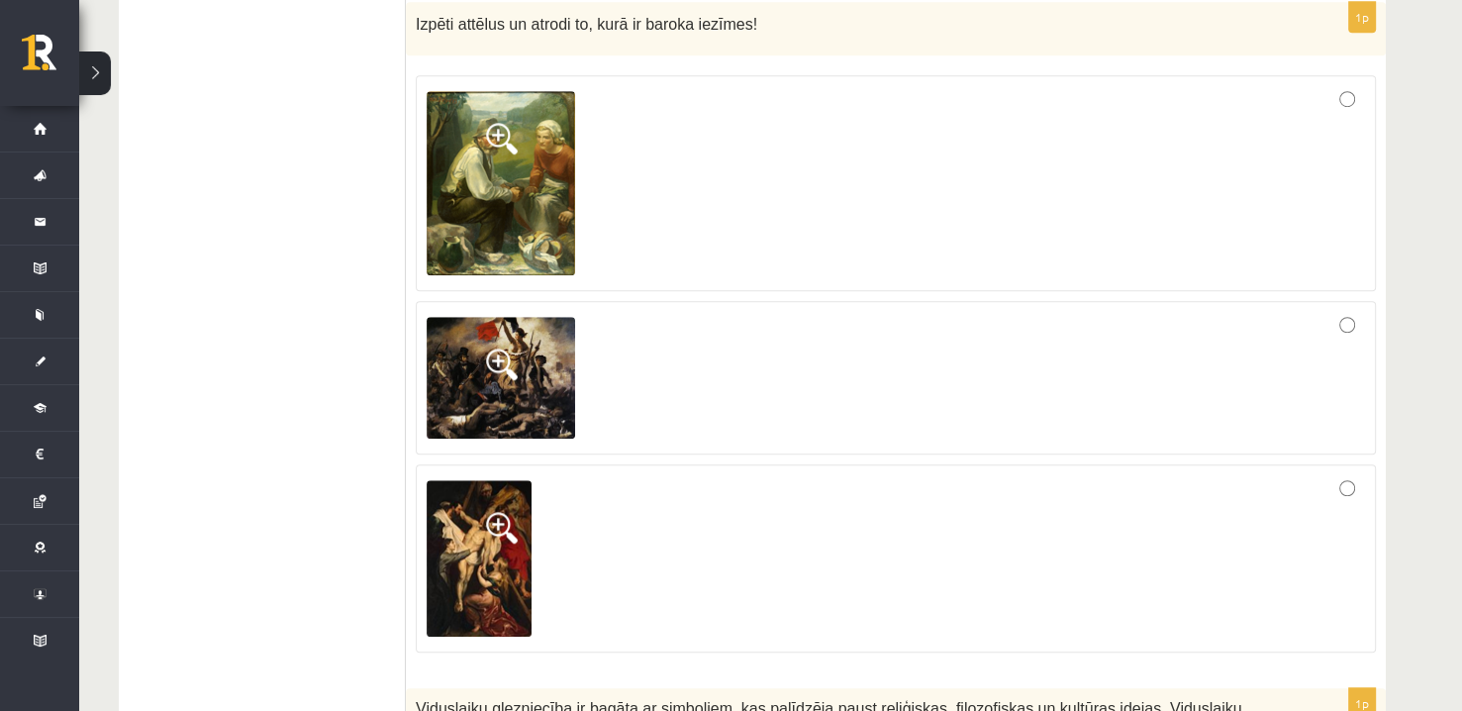
click at [467, 560] on img at bounding box center [479, 558] width 105 height 156
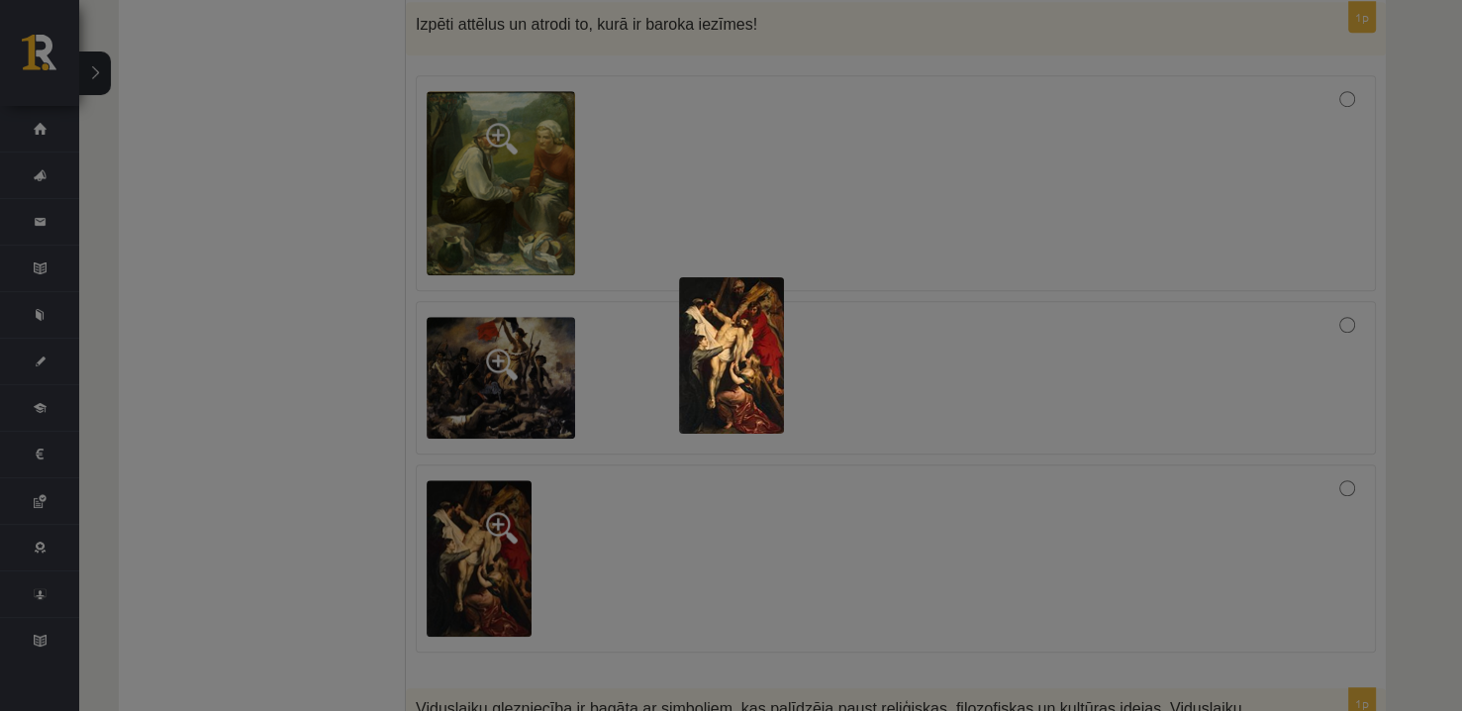
click at [944, 223] on div at bounding box center [731, 355] width 1462 height 711
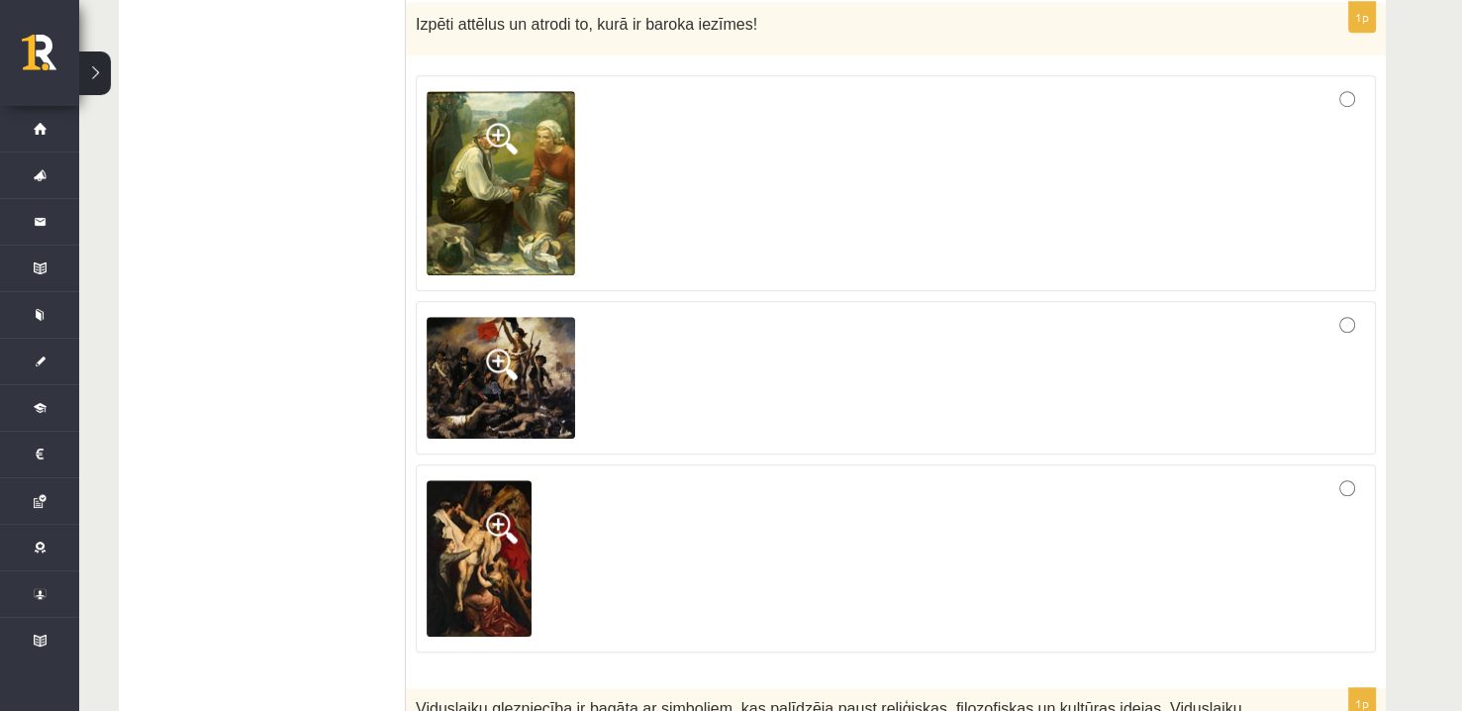
click at [504, 389] on img at bounding box center [501, 378] width 148 height 123
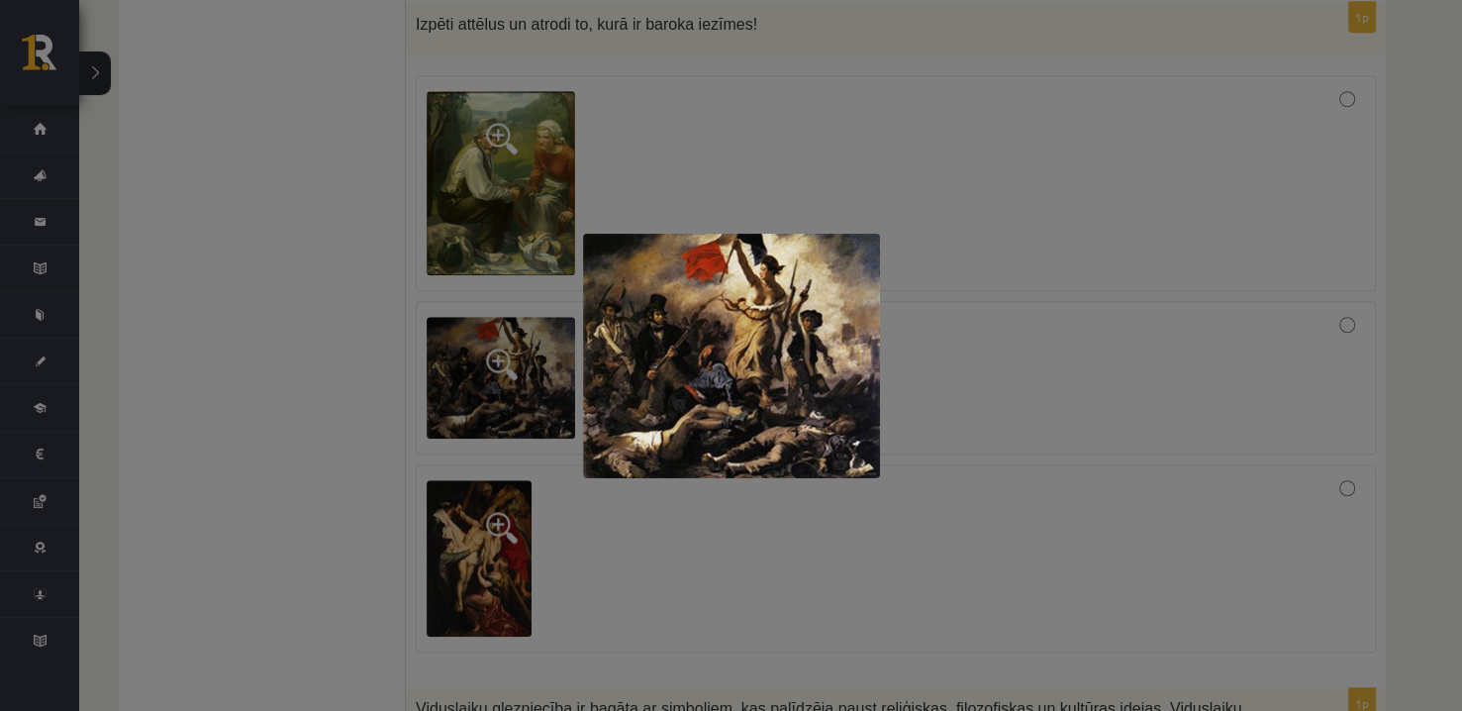
click at [625, 147] on div at bounding box center [731, 355] width 1462 height 711
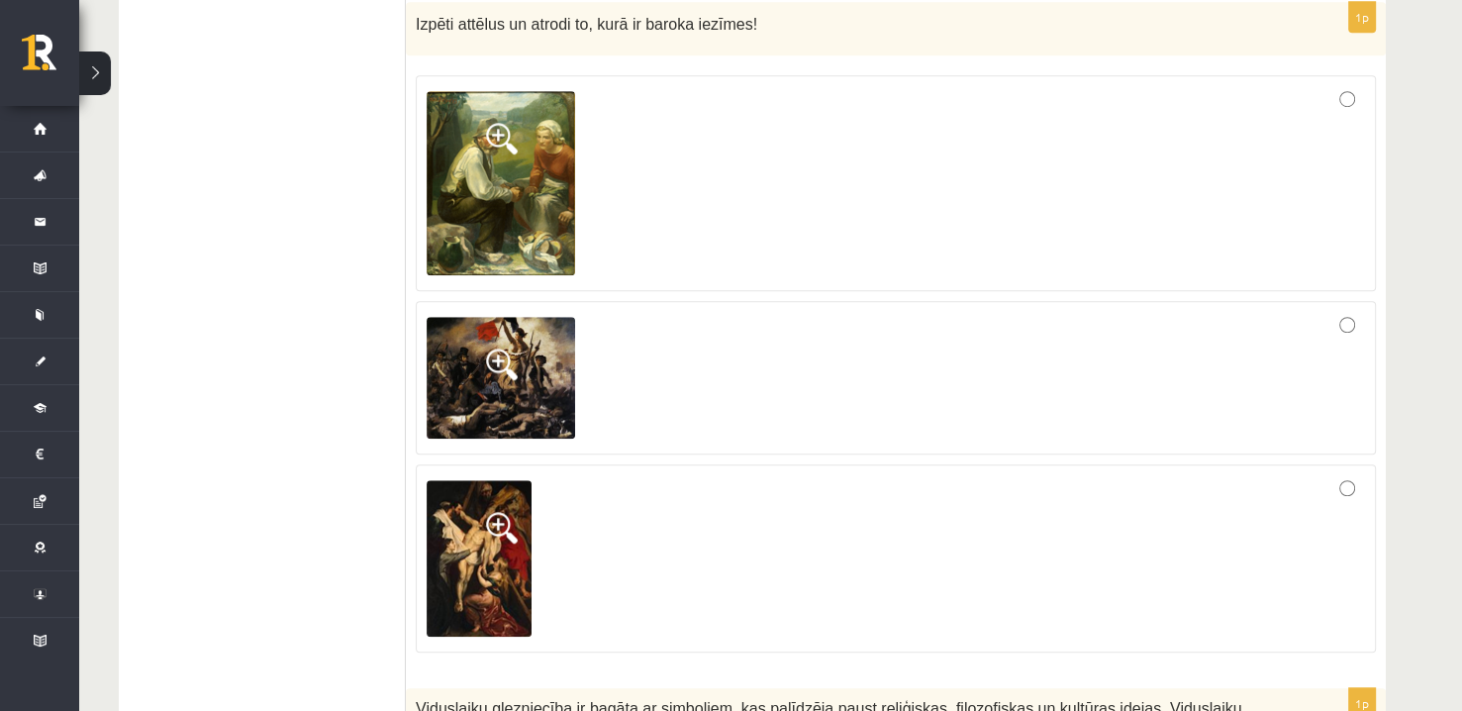
click at [973, 343] on div at bounding box center [896, 378] width 938 height 133
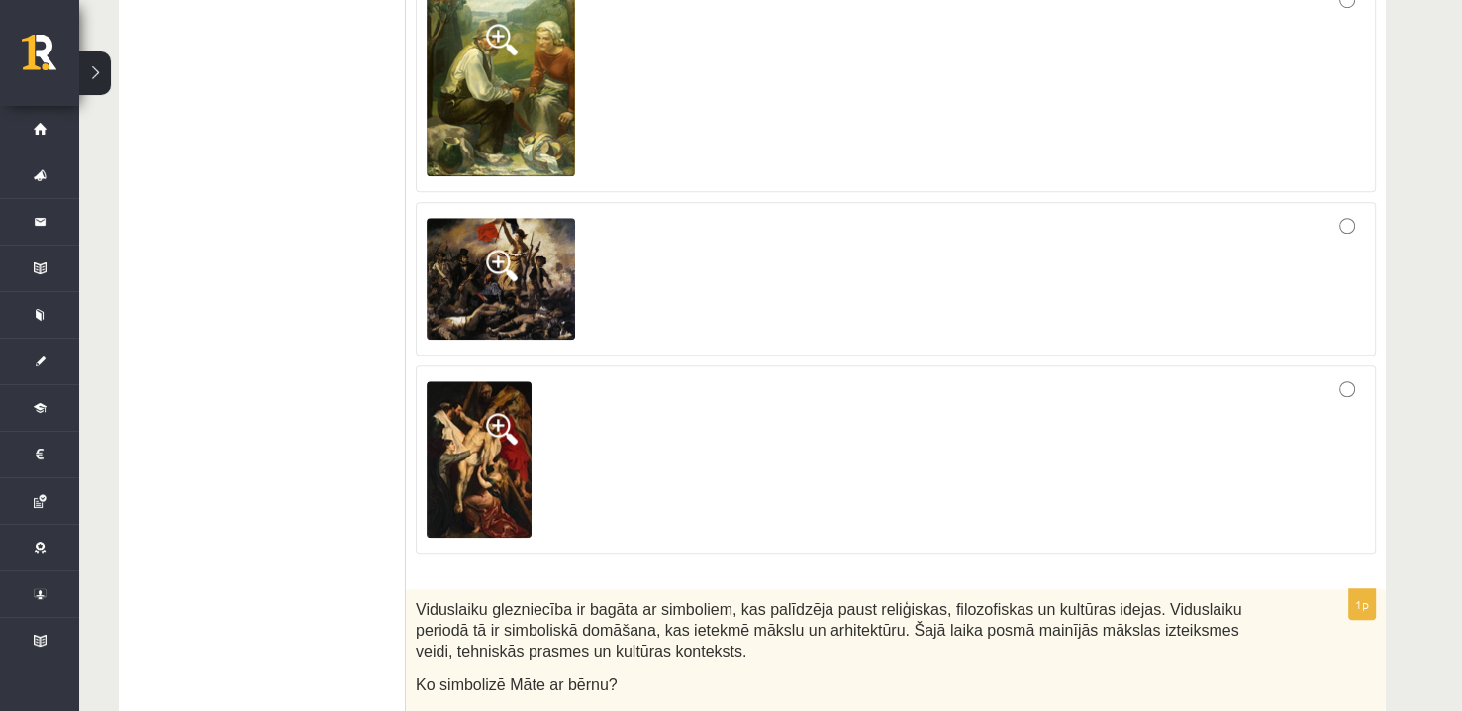
scroll to position [1881, 0]
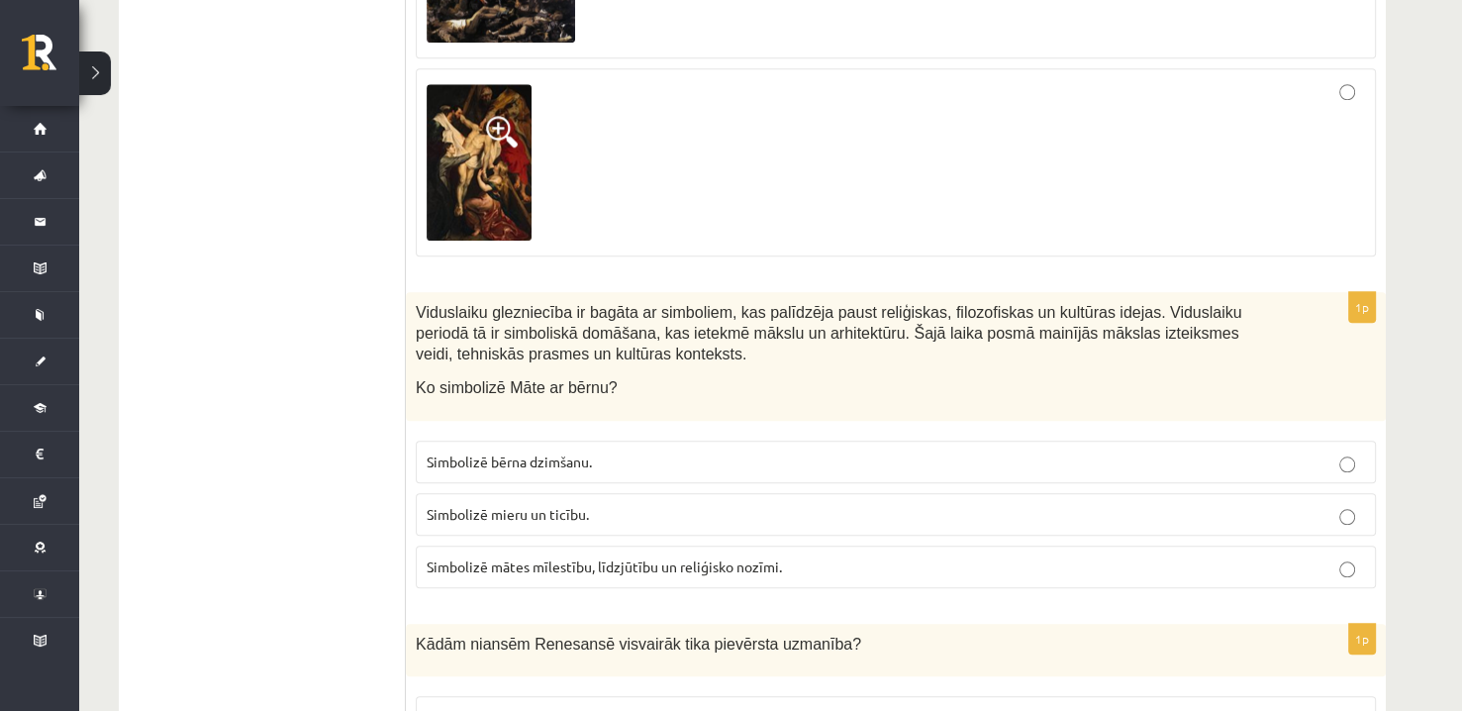
click at [597, 569] on label "Simbolizē mātes mīlestību, līdzjūtību un reliģisko nozīmi." at bounding box center [896, 566] width 960 height 43
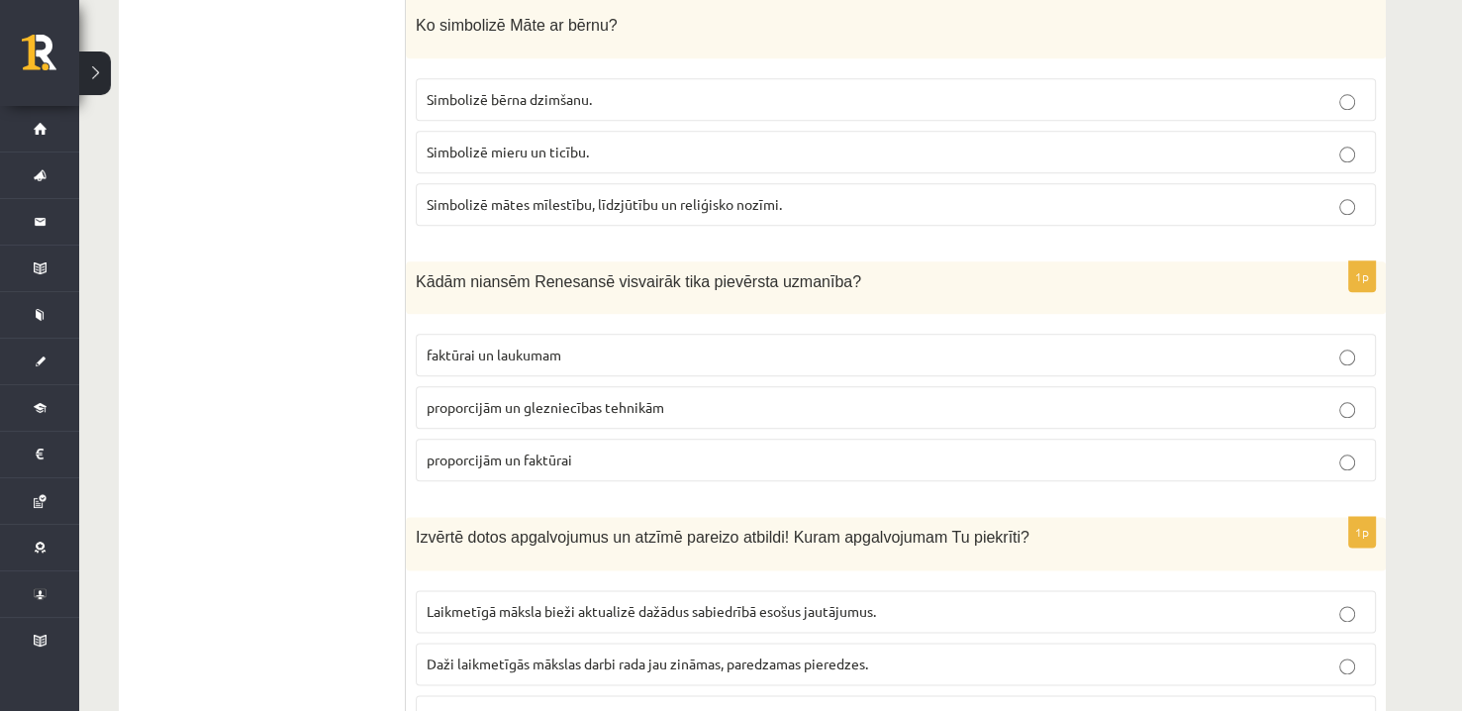
scroll to position [2276, 0]
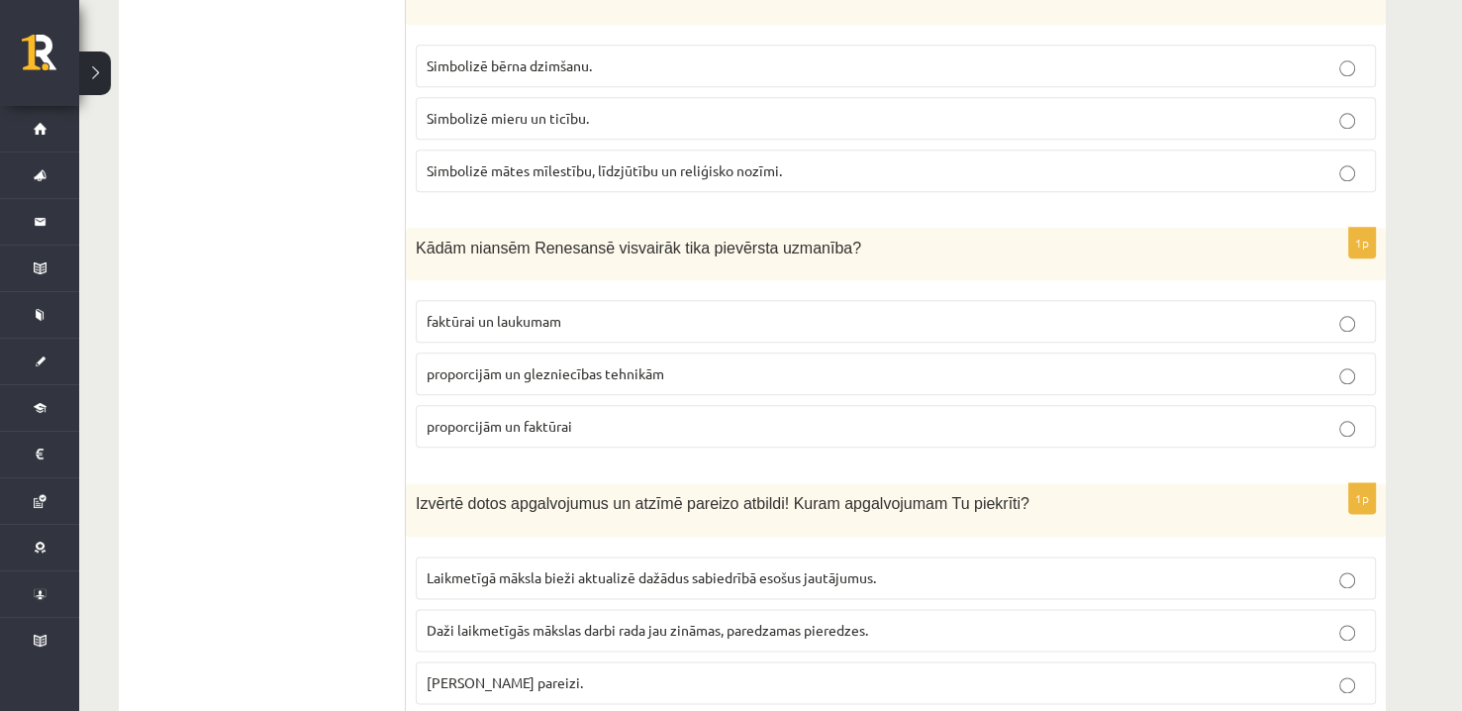
click at [593, 419] on p "proporcijām un faktūrai" at bounding box center [896, 426] width 938 height 21
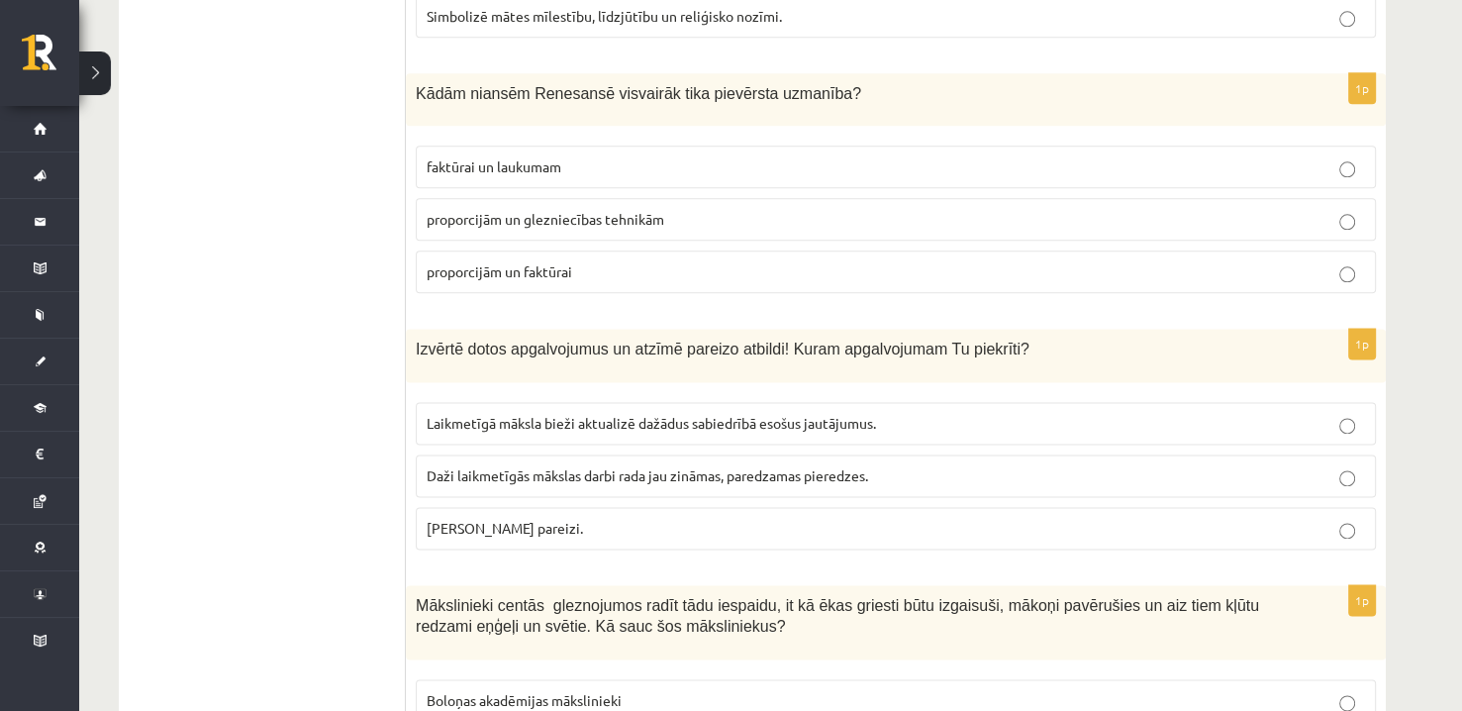
scroll to position [2474, 0]
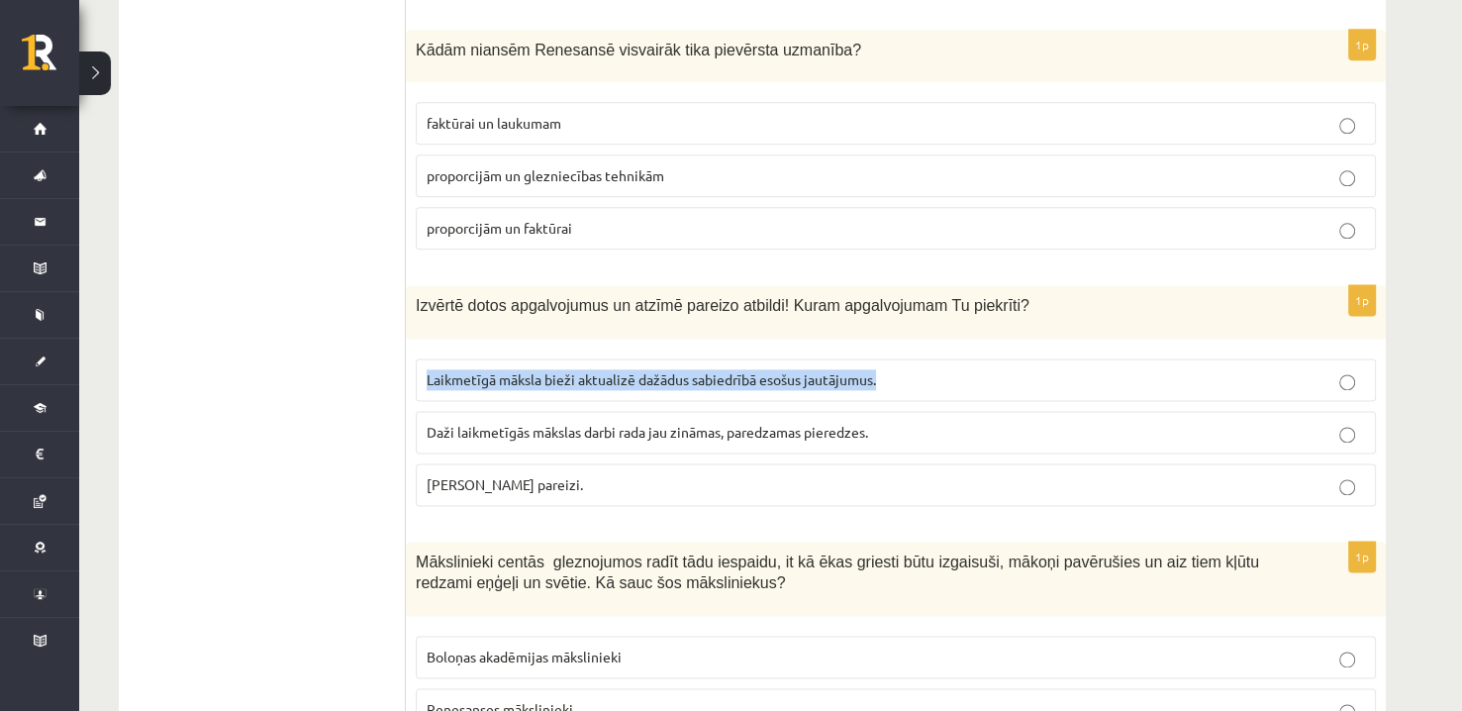
drag, startPoint x: 423, startPoint y: 380, endPoint x: 994, endPoint y: 382, distance: 571.1
click at [994, 382] on label "Laikmetīgā māksla bieži aktualizē dažādus sabiedrībā esošus jautājumus." at bounding box center [896, 379] width 960 height 43
copy span "Laikmetīgā māksla bieži aktualizē dažādus sabiedrībā esošus jautājumus."
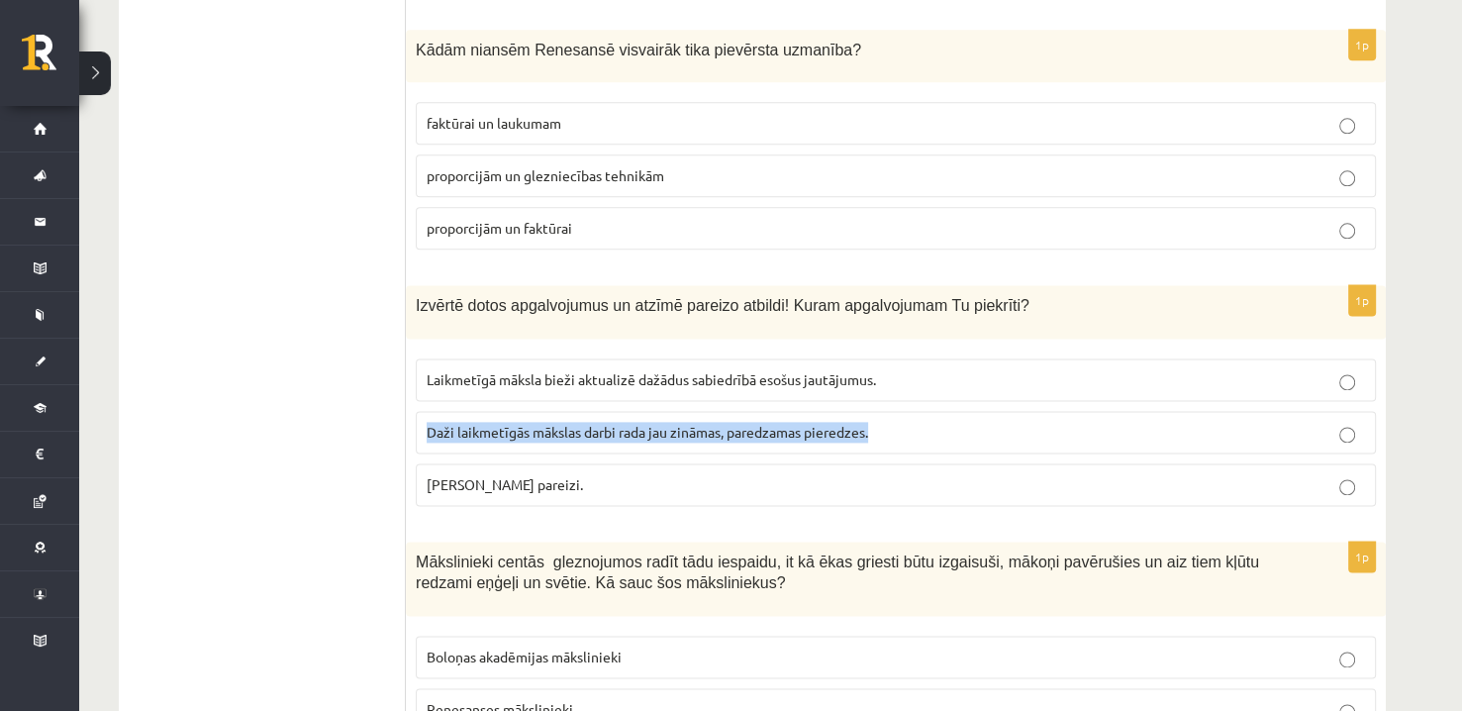
drag, startPoint x: 458, startPoint y: 428, endPoint x: 1006, endPoint y: 419, distance: 547.4
click at [1006, 419] on label "Daži laikmetīgās mākslas darbi rada jau zināmas, paredzamas pieredzes." at bounding box center [896, 432] width 960 height 43
copy span "Daži laikmetīgās mākslas darbi rada jau zināmas, paredzamas pieredzes."
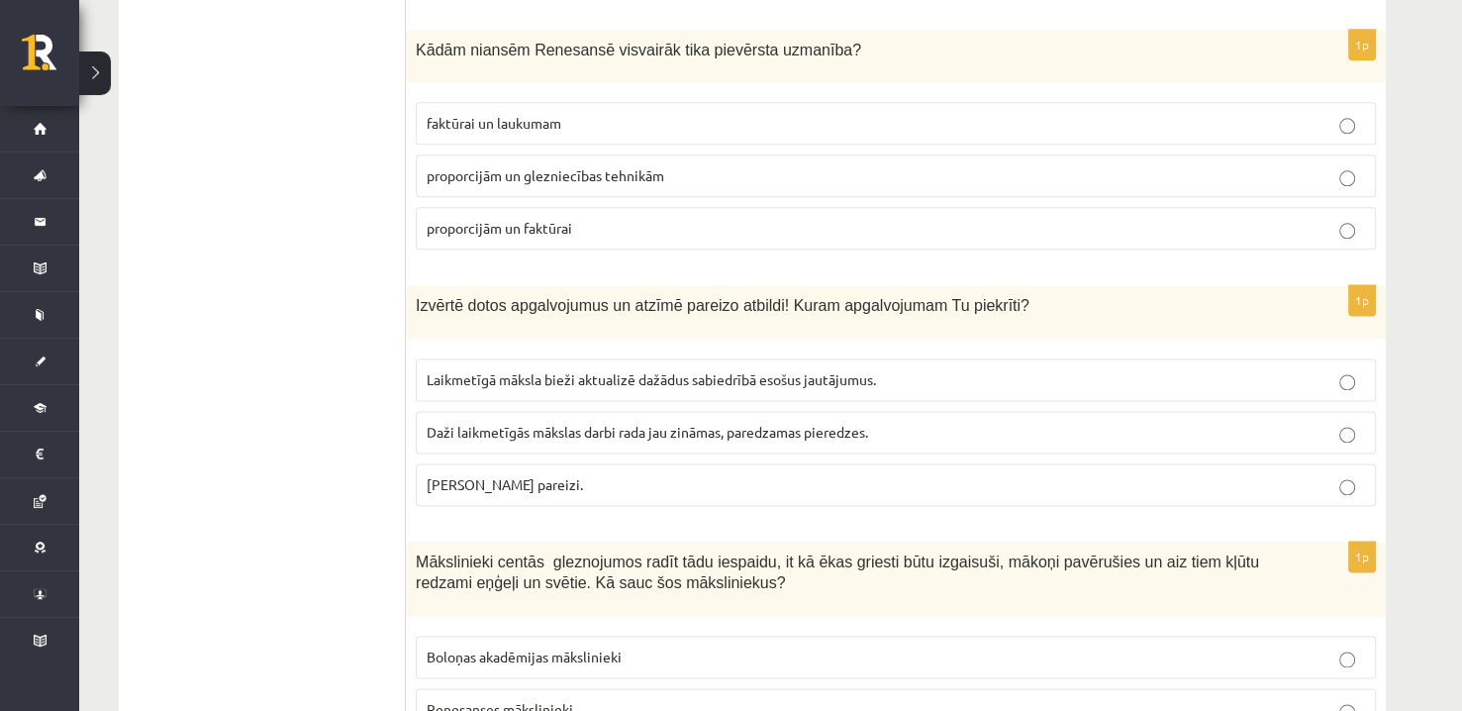
click at [822, 375] on span "Laikmetīgā māksla bieži aktualizē dažādus sabiedrībā esošus jautājumus." at bounding box center [651, 379] width 449 height 18
click at [807, 484] on p "Abi apgalvojumi pareizi." at bounding box center [896, 484] width 938 height 21
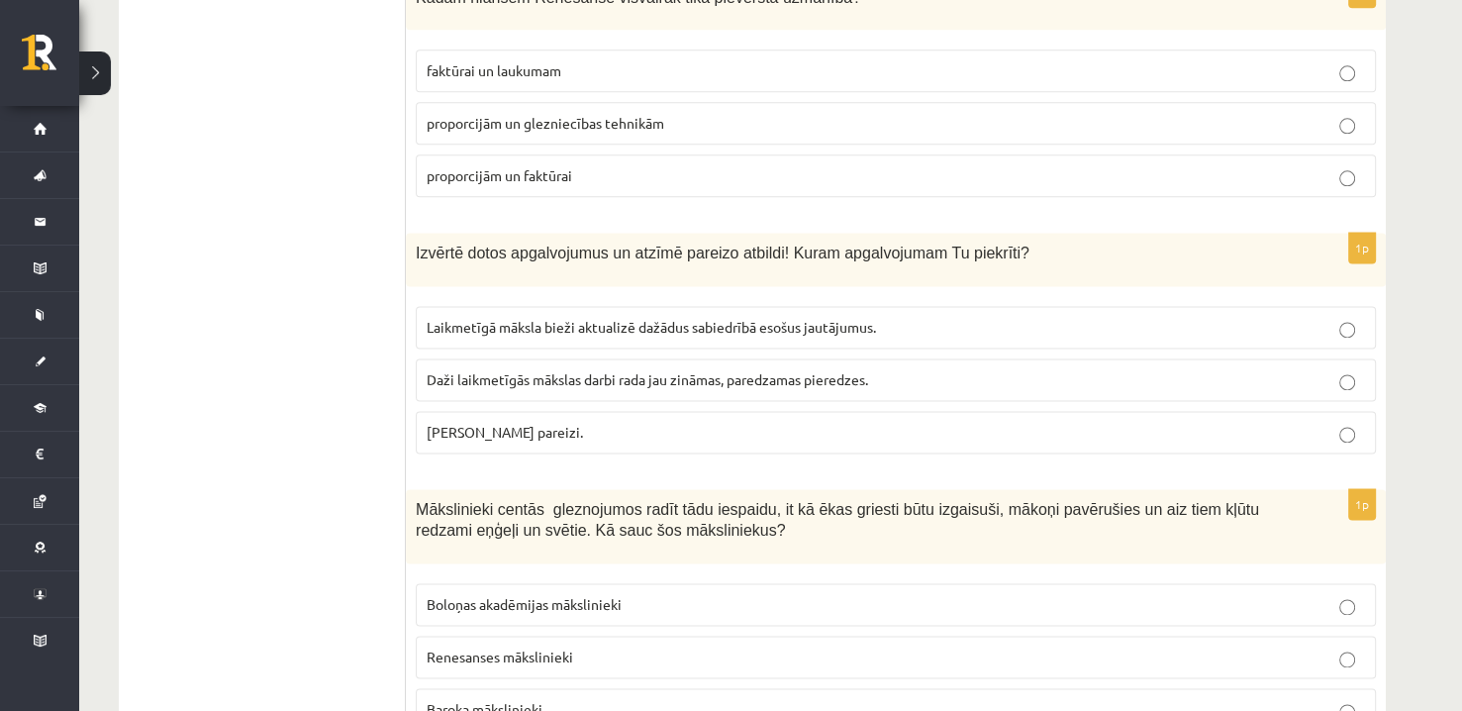
scroll to position [2573, 0]
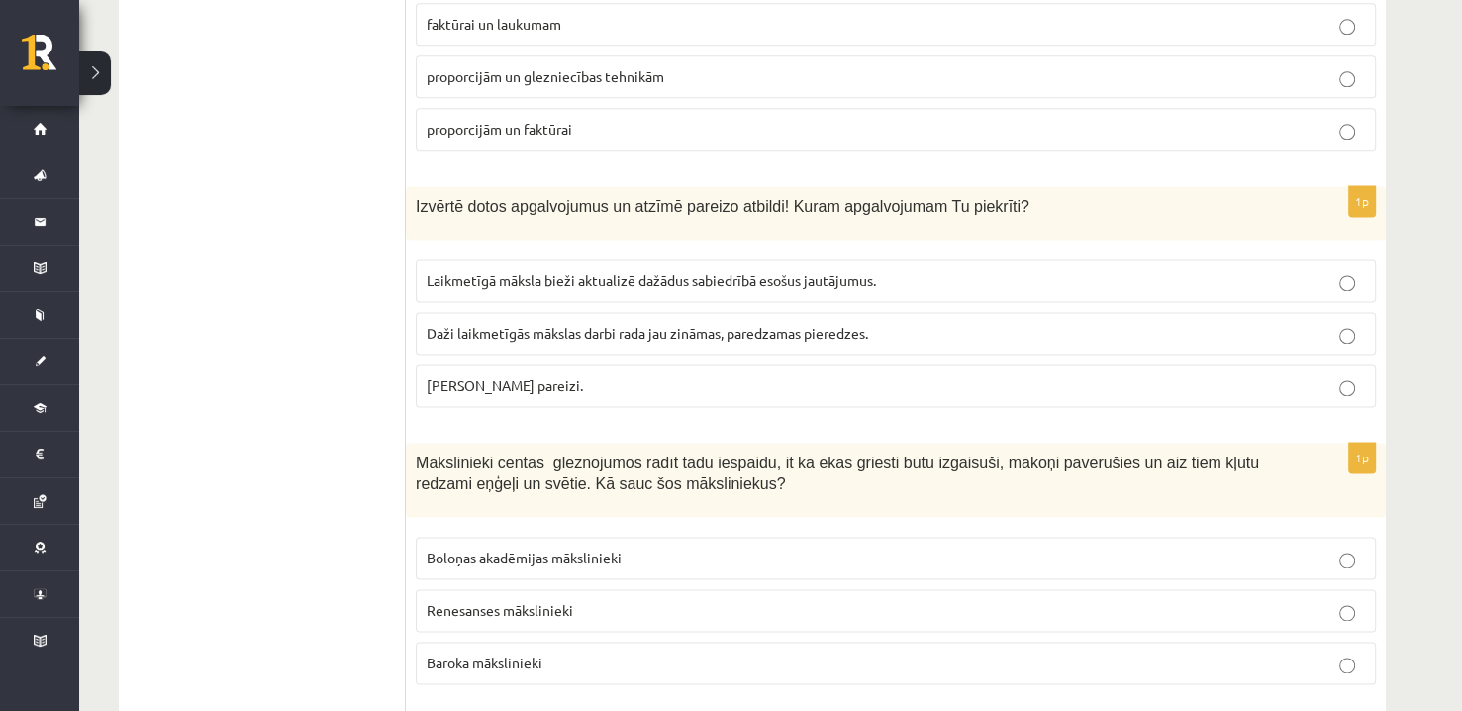
click at [763, 271] on span "Laikmetīgā māksla bieži aktualizē dažādus sabiedrībā esošus jautājumus." at bounding box center [651, 280] width 449 height 18
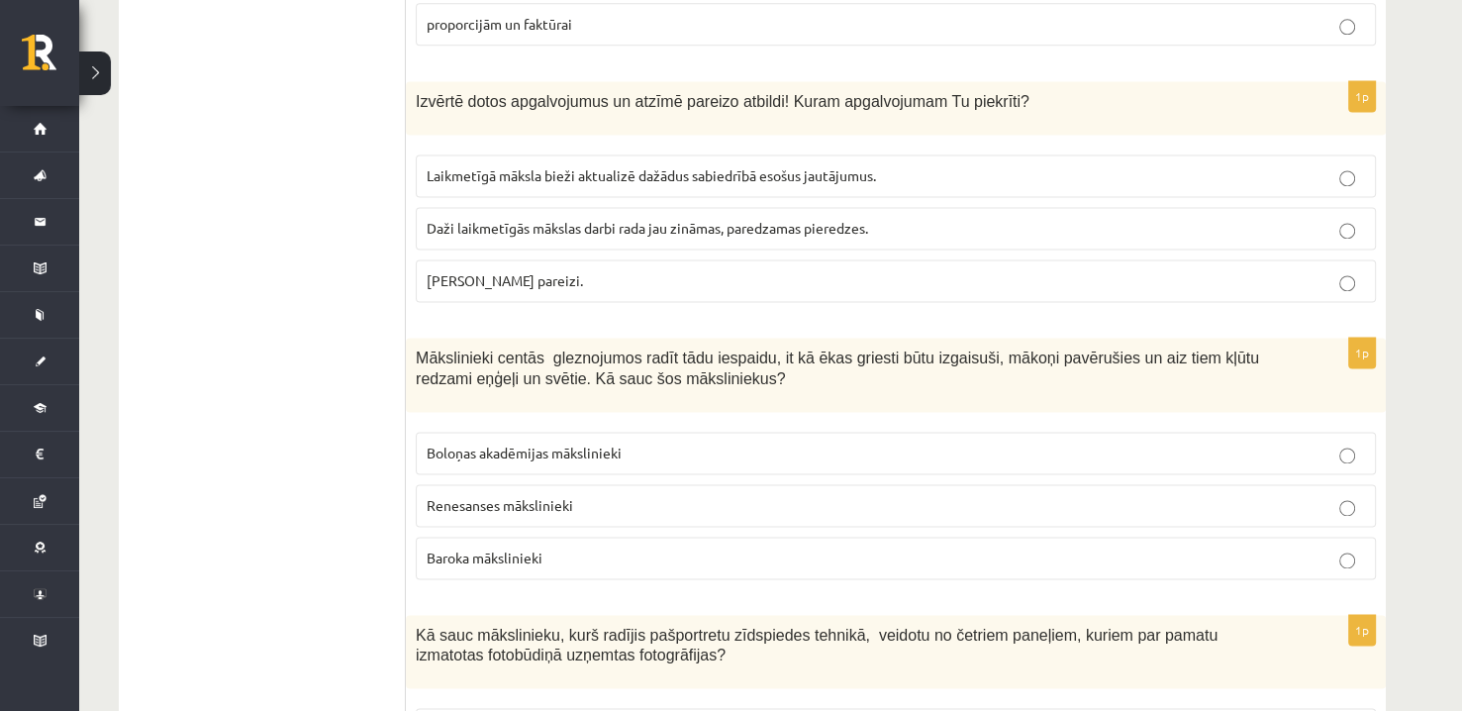
scroll to position [2771, 0]
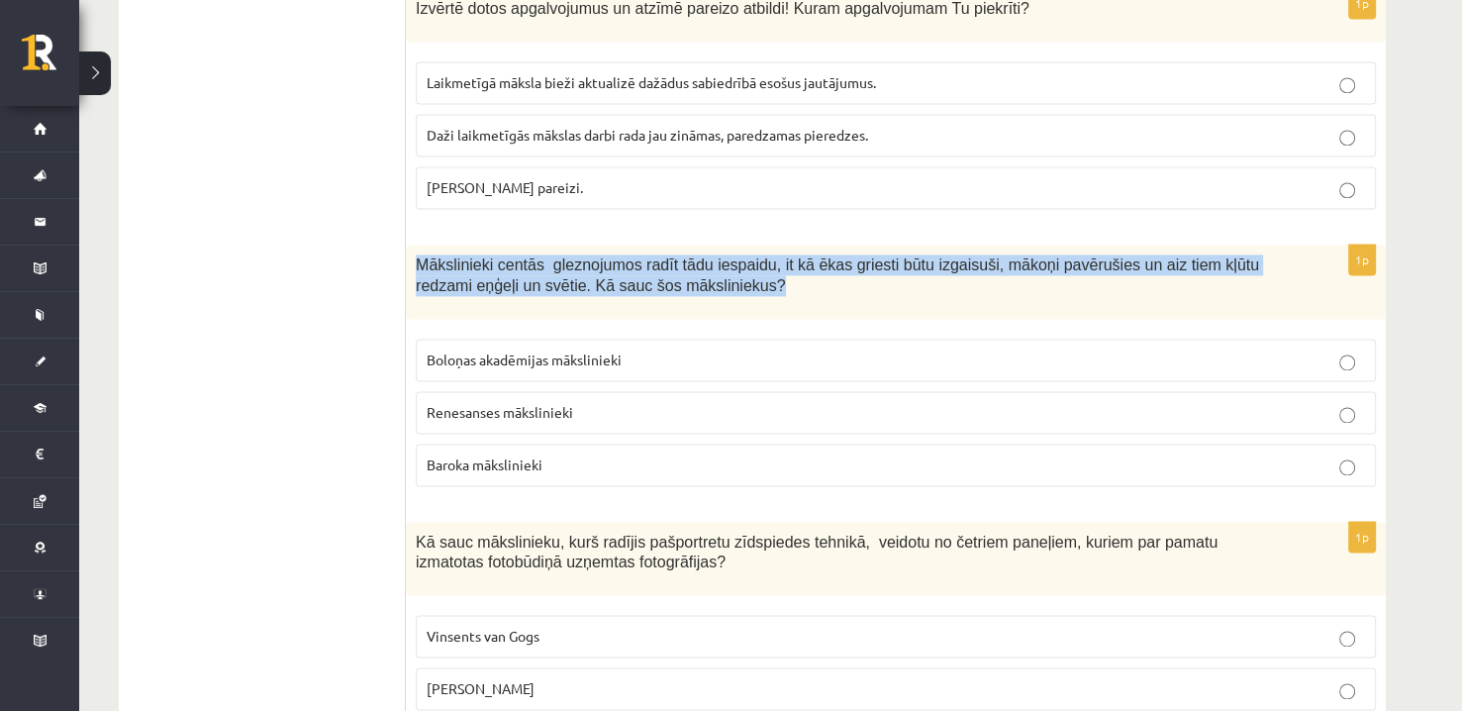
drag, startPoint x: 413, startPoint y: 253, endPoint x: 766, endPoint y: 286, distance: 354.9
click at [766, 286] on div "Mākslinieki centās gleznojumos radīt tādu iespaidu, it kā ēkas griesti būtu izg…" at bounding box center [896, 281] width 980 height 74
copy span "Mākslinieki centās gleznojumos radīt tādu iespaidu, it kā ēkas griesti būtu izg…"
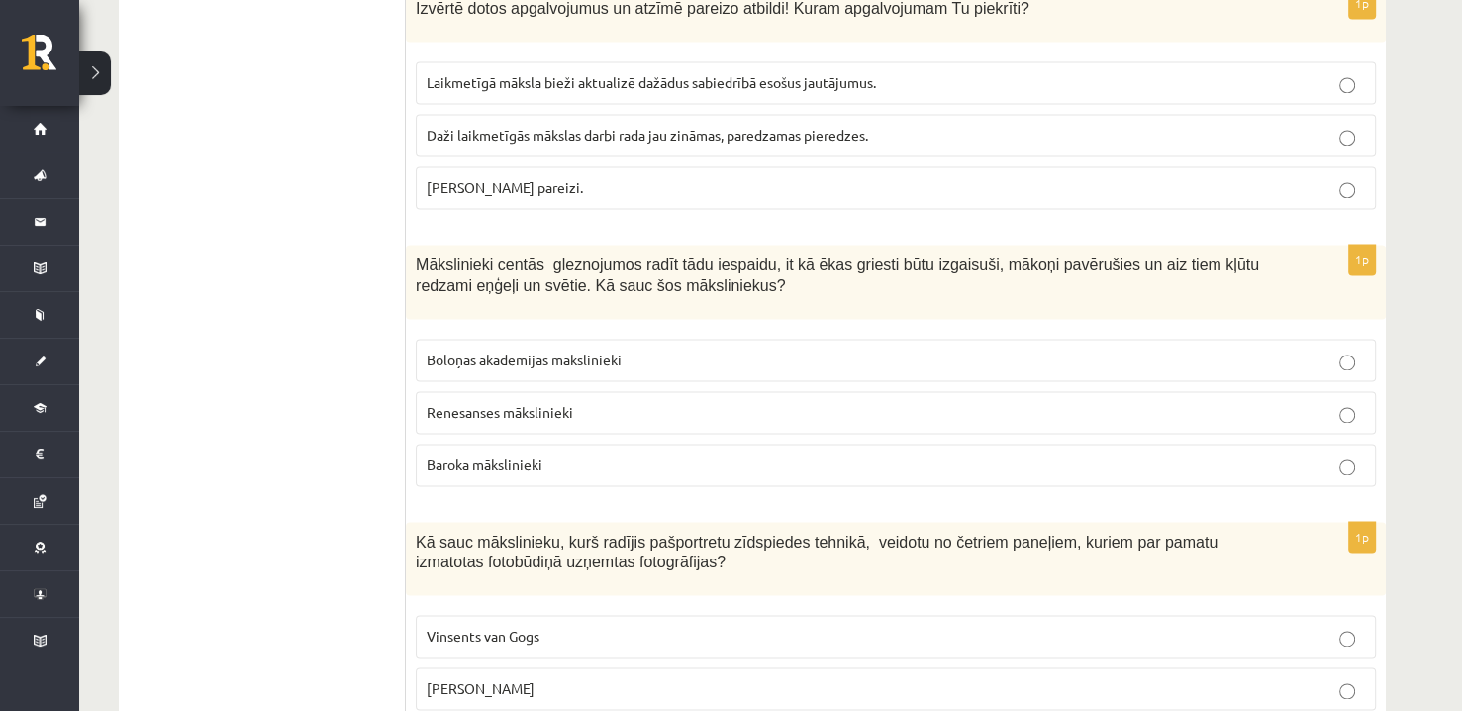
click at [520, 481] on div "1p Mākslinieki centās gleznojumos radīt tādu iespaidu, it kā ēkas griesti būtu …" at bounding box center [896, 372] width 980 height 257
drag, startPoint x: 427, startPoint y: 352, endPoint x: 668, endPoint y: 341, distance: 241.7
click at [668, 349] on p "Boloņas akadēmijas mākslinieki" at bounding box center [896, 359] width 938 height 21
copy span "Boloņas akadēmijas mākslinieki"
click at [711, 282] on p "Mākslinieki centās gleznojumos radīt tādu iespaidu, it kā ēkas griesti būtu izg…" at bounding box center [846, 274] width 861 height 41
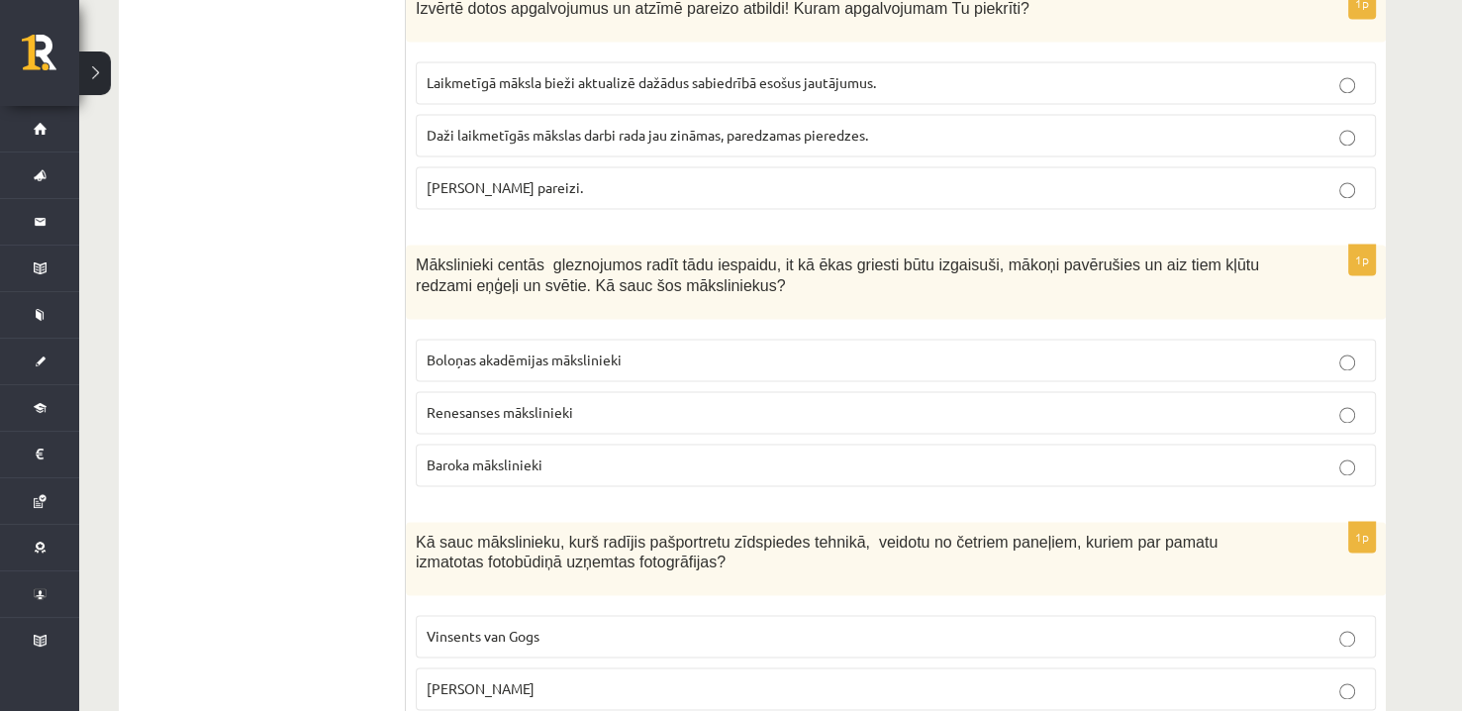
click at [486, 409] on p "Renesanses mākslinieki" at bounding box center [896, 412] width 938 height 21
click at [894, 407] on p "Renesanses mākslinieki" at bounding box center [896, 412] width 938 height 21
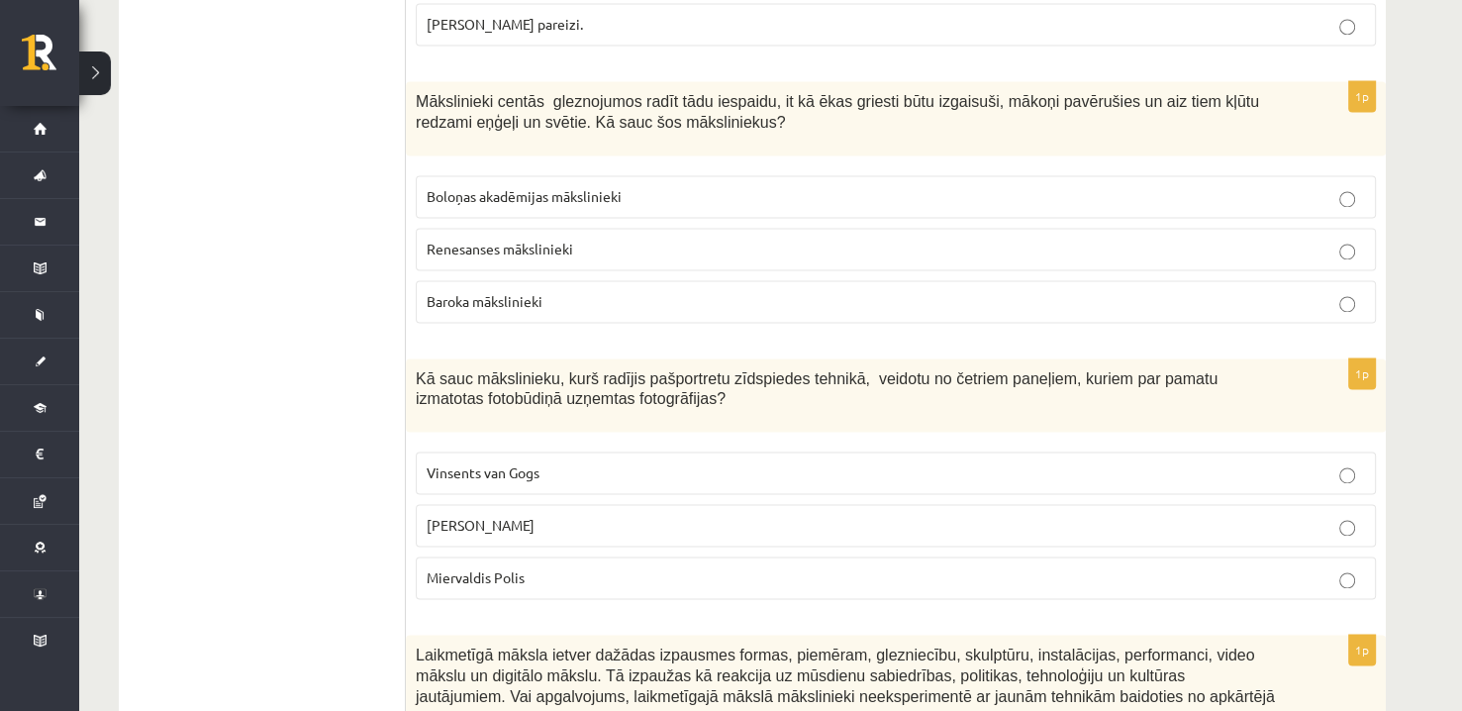
scroll to position [2969, 0]
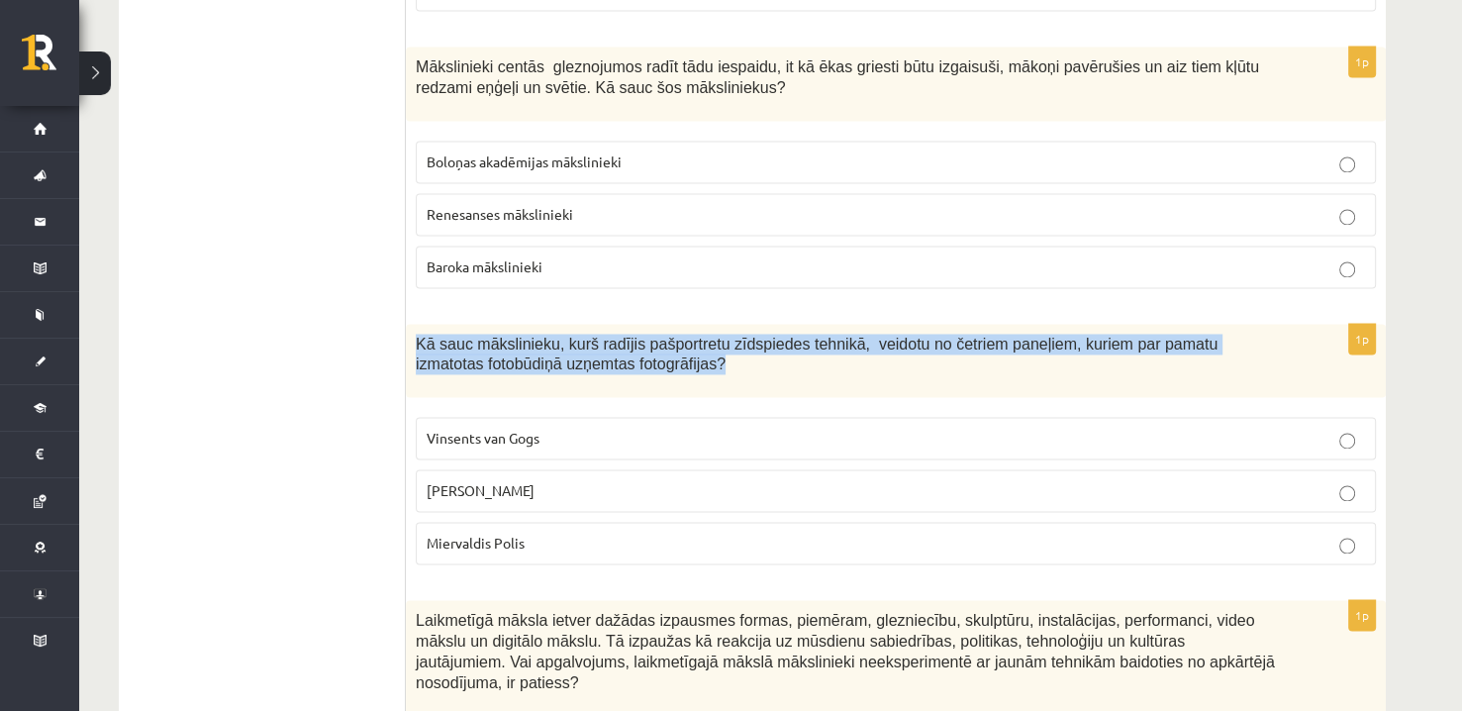
drag, startPoint x: 415, startPoint y: 326, endPoint x: 833, endPoint y: 353, distance: 419.6
click at [834, 354] on div "Kā sauc mākslinieku, kurš radījis pašportretu zīdspiedes tehnikā, veidotu no če…" at bounding box center [896, 361] width 980 height 74
copy span "Kā sauc mākslinieku, kurš radījis pašportretu zīdspiedes tehnikā, veidotu no če…"
click at [770, 365] on div "Kā sauc mākslinieku, kurš radījis pašportretu zīdspiedes tehnikā, veidotu no če…" at bounding box center [896, 361] width 980 height 74
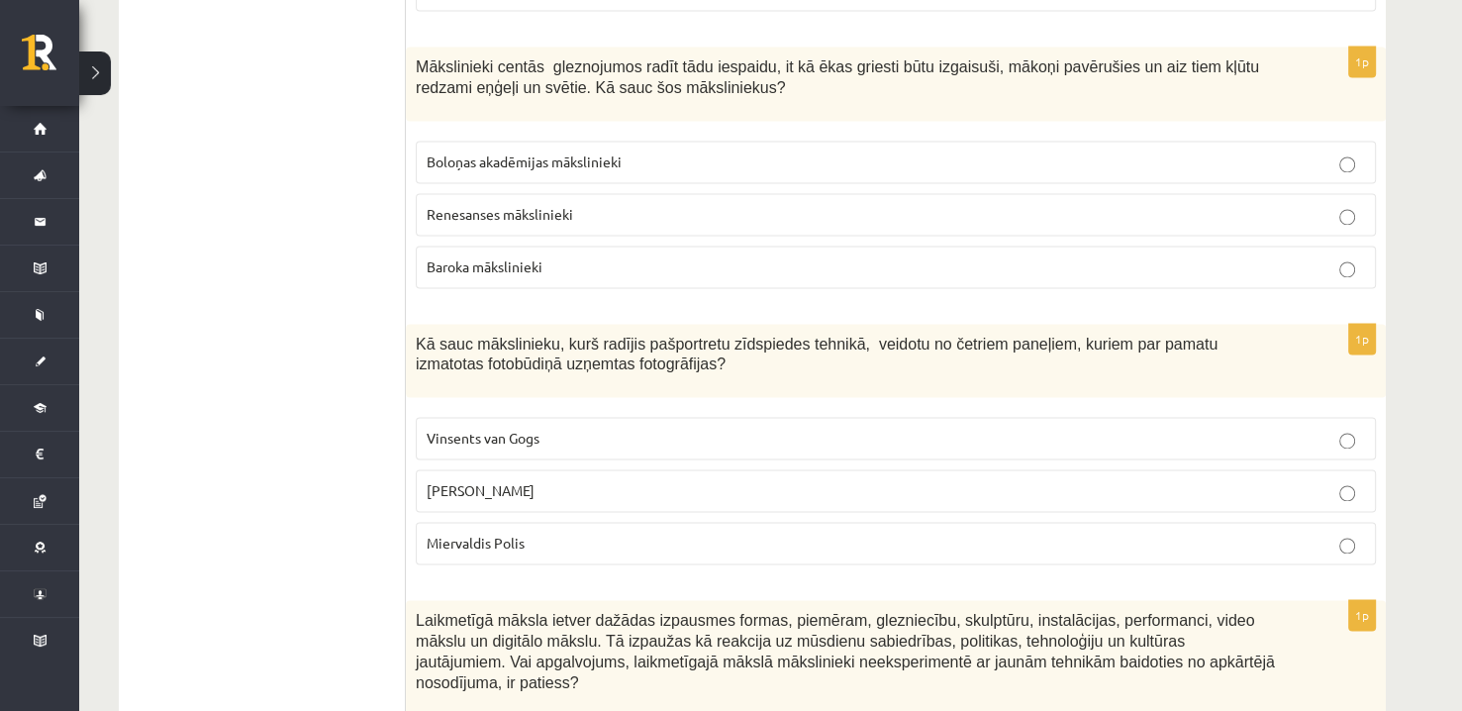
click at [474, 496] on label "Endijs Vorhols" at bounding box center [896, 490] width 960 height 43
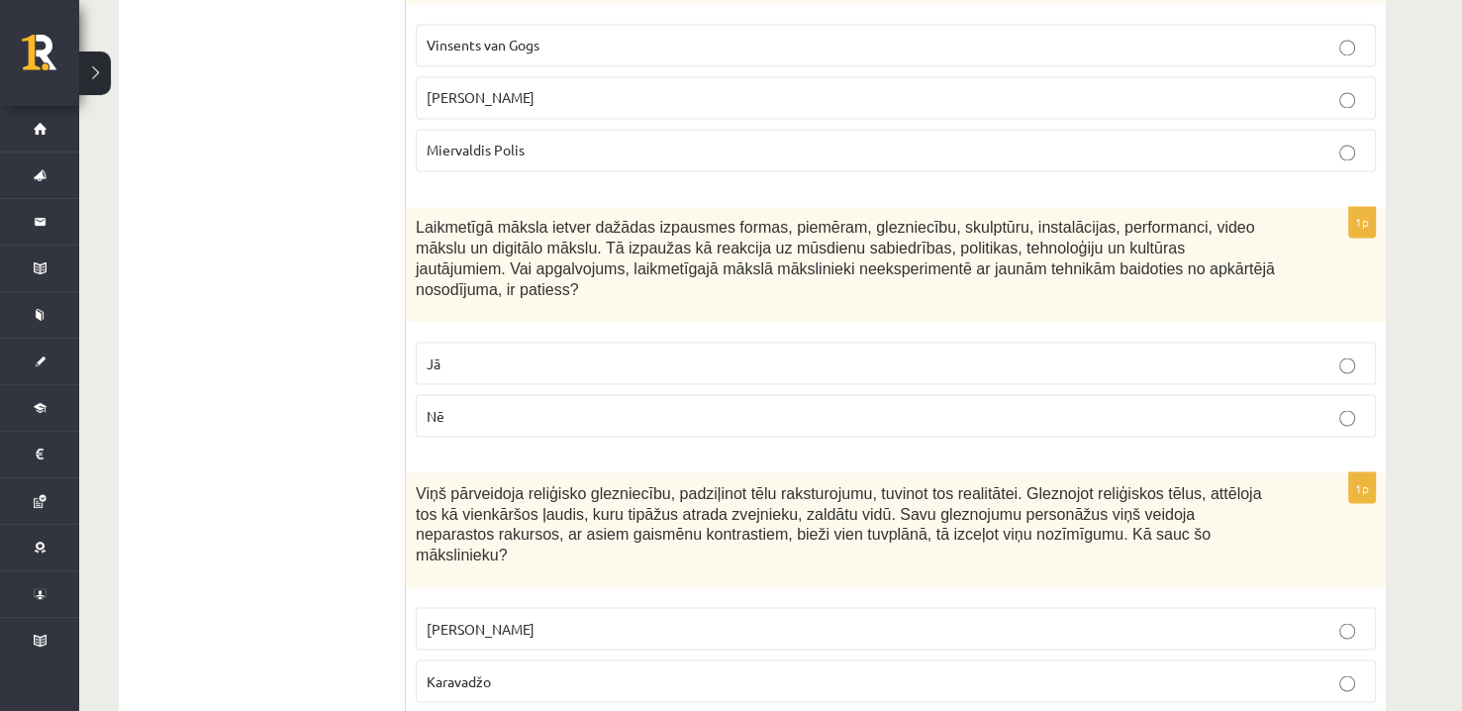
scroll to position [3365, 0]
click at [1033, 402] on p "Nē" at bounding box center [896, 412] width 938 height 21
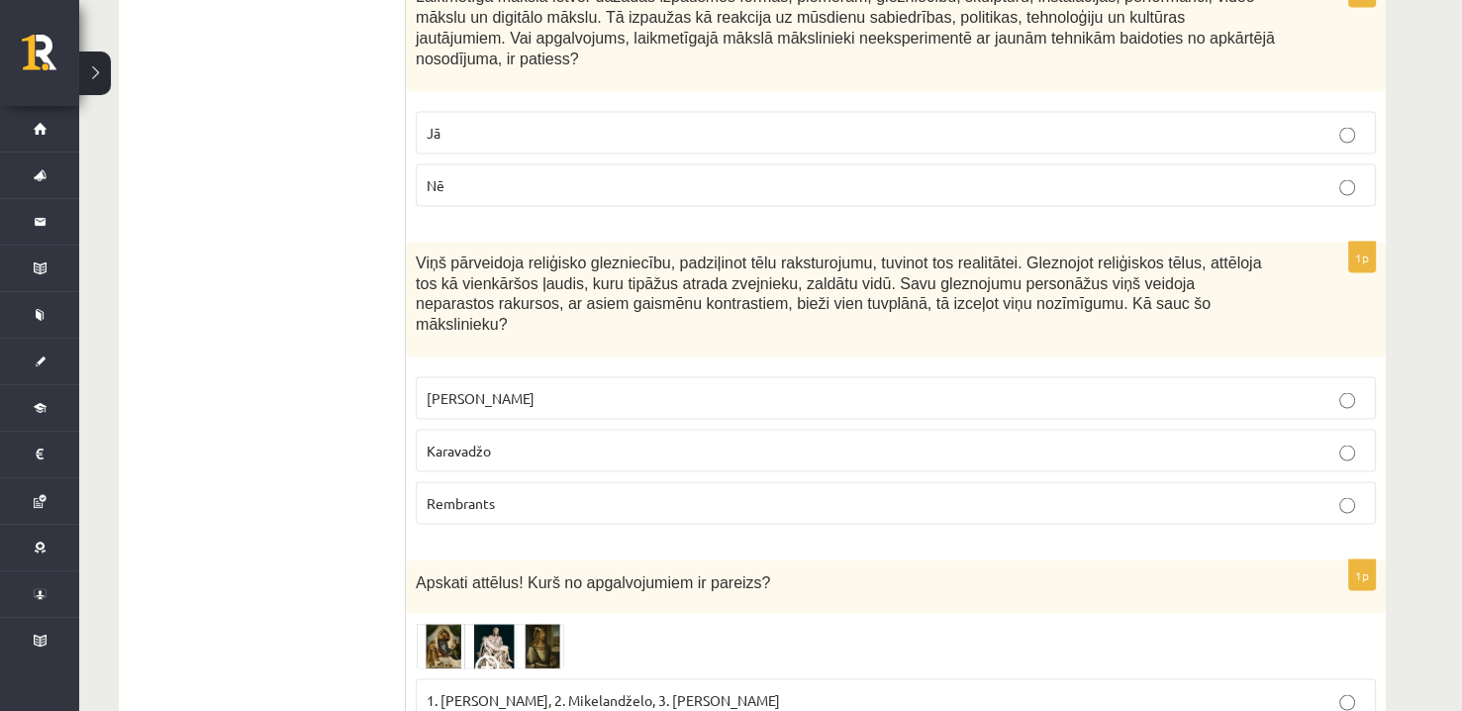
scroll to position [3761, 0]
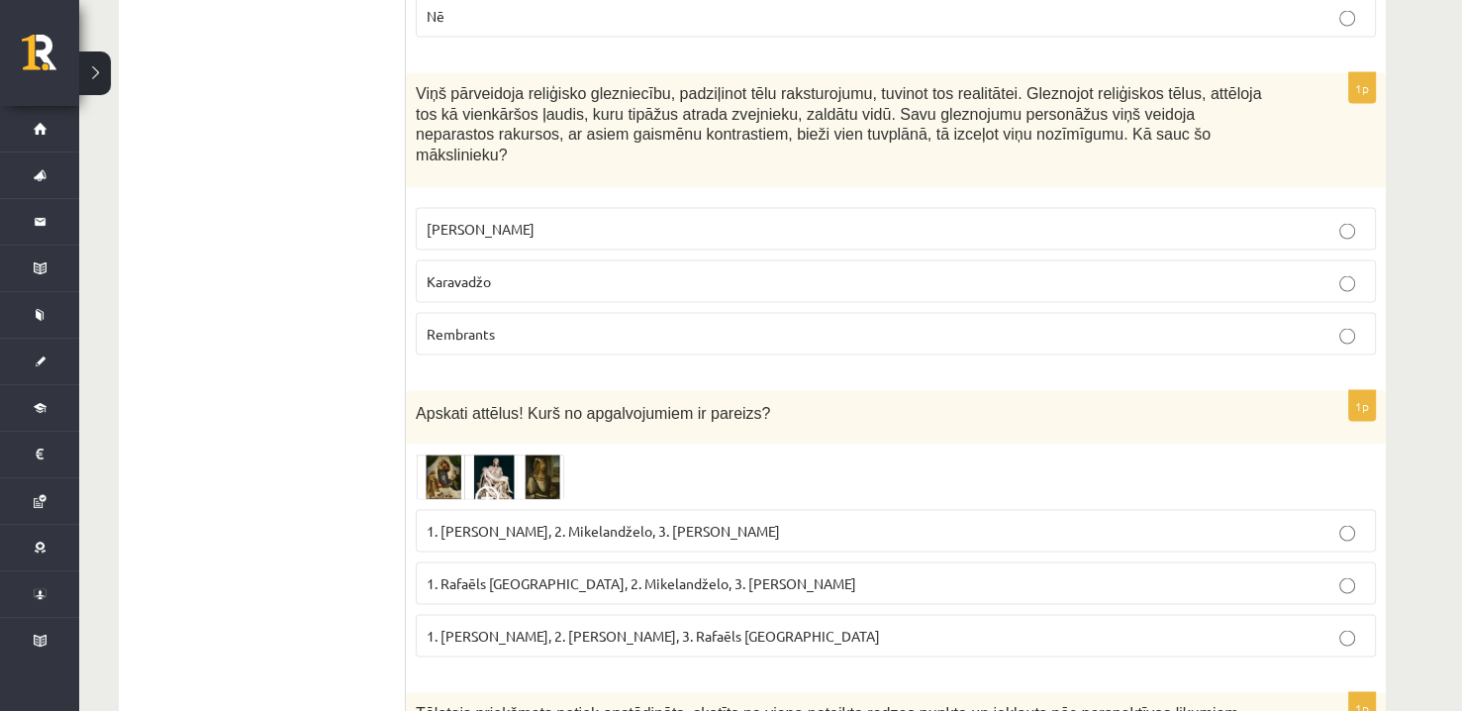
click at [510, 271] on p "Karavadžo" at bounding box center [896, 281] width 938 height 21
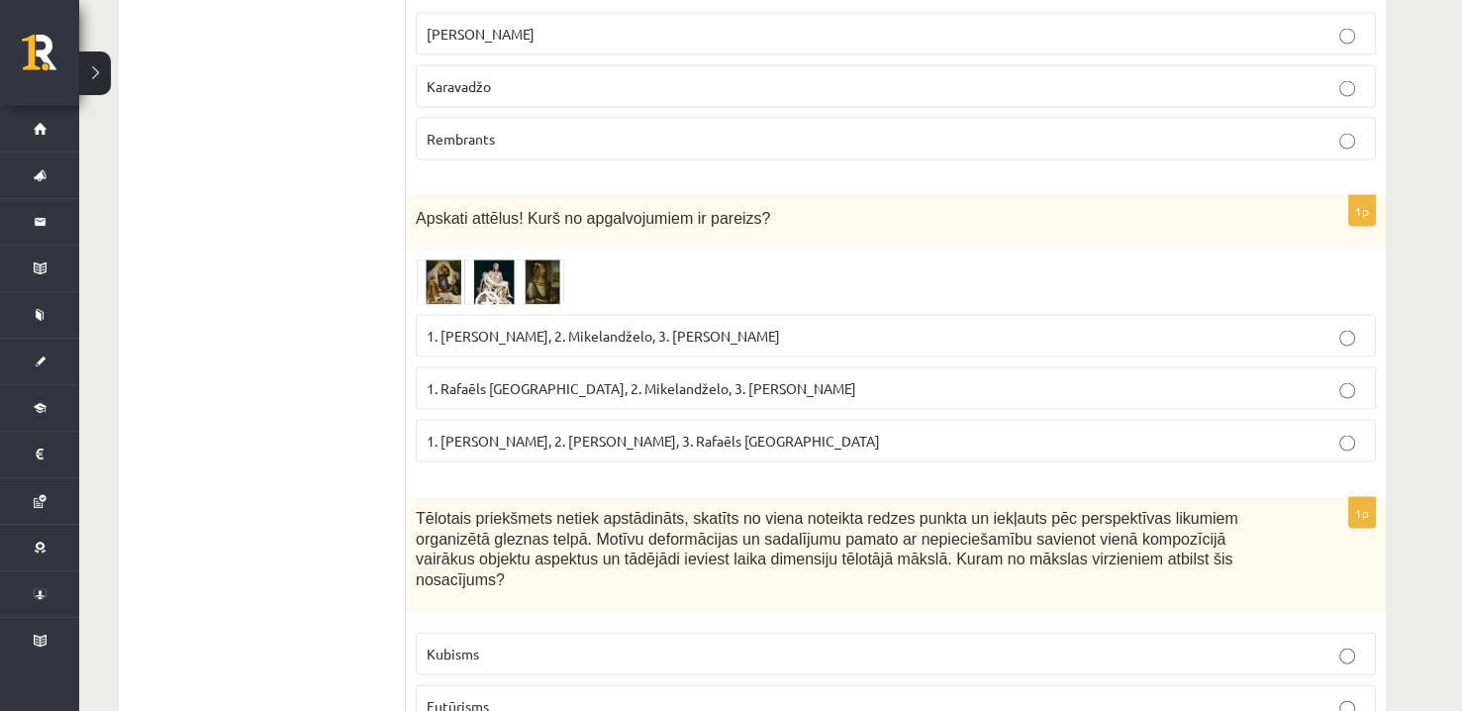
scroll to position [3959, 0]
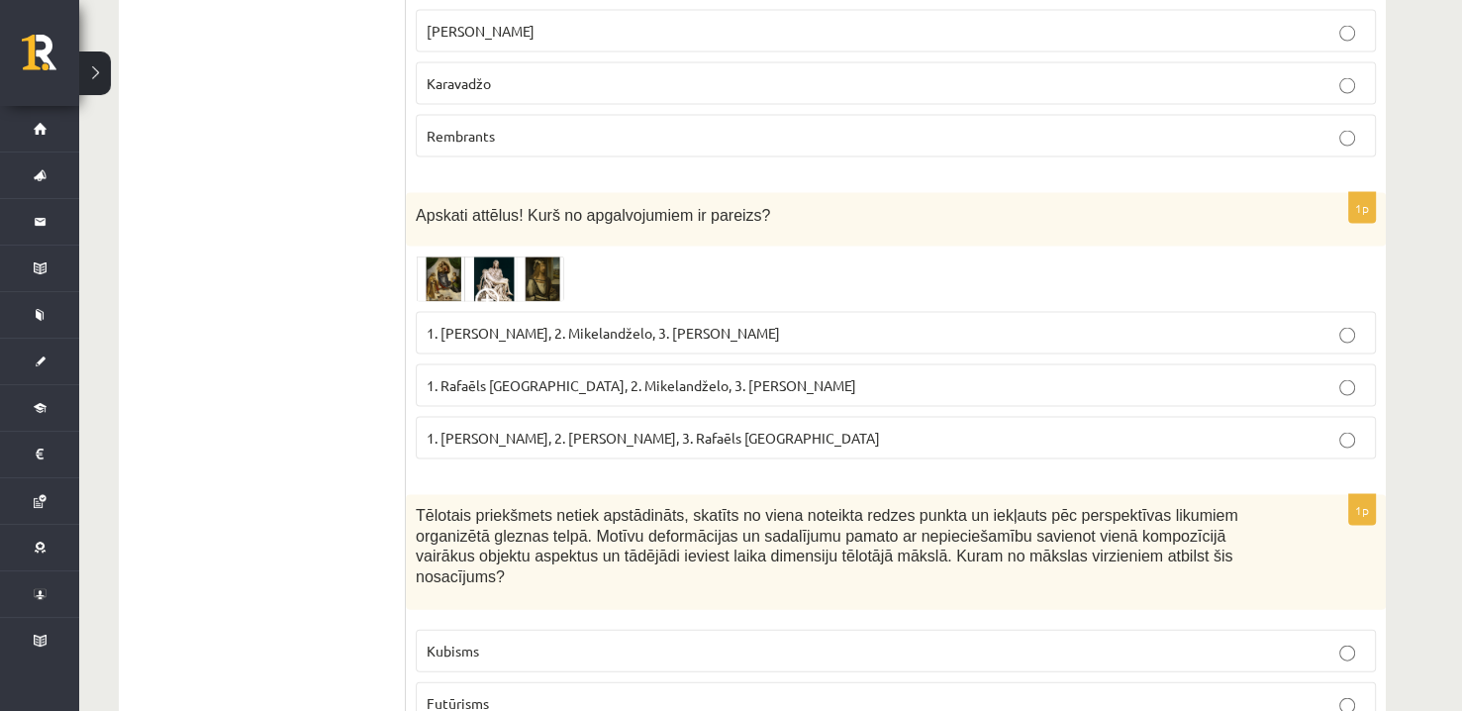
click at [537, 256] on img at bounding box center [490, 279] width 148 height 46
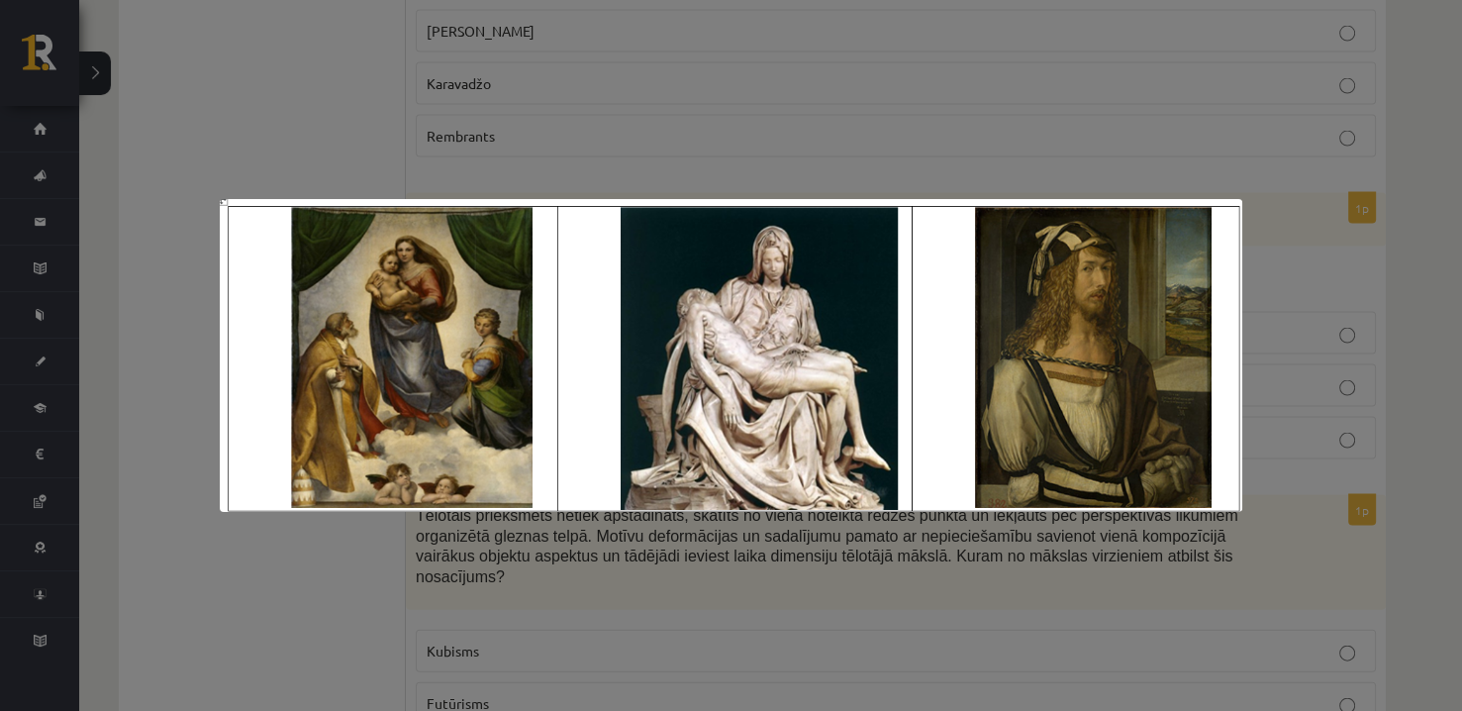
click at [296, 132] on div at bounding box center [731, 355] width 1462 height 711
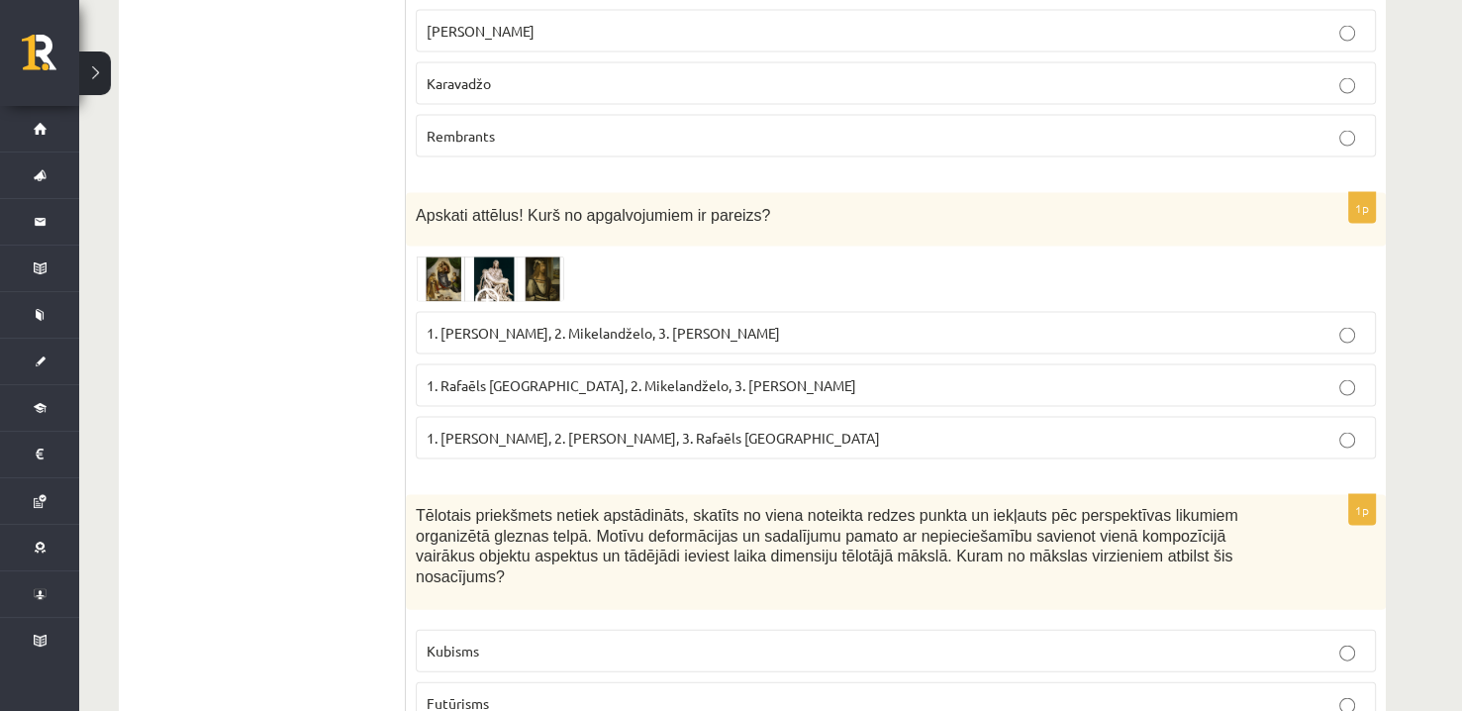
click at [518, 256] on img at bounding box center [490, 279] width 148 height 46
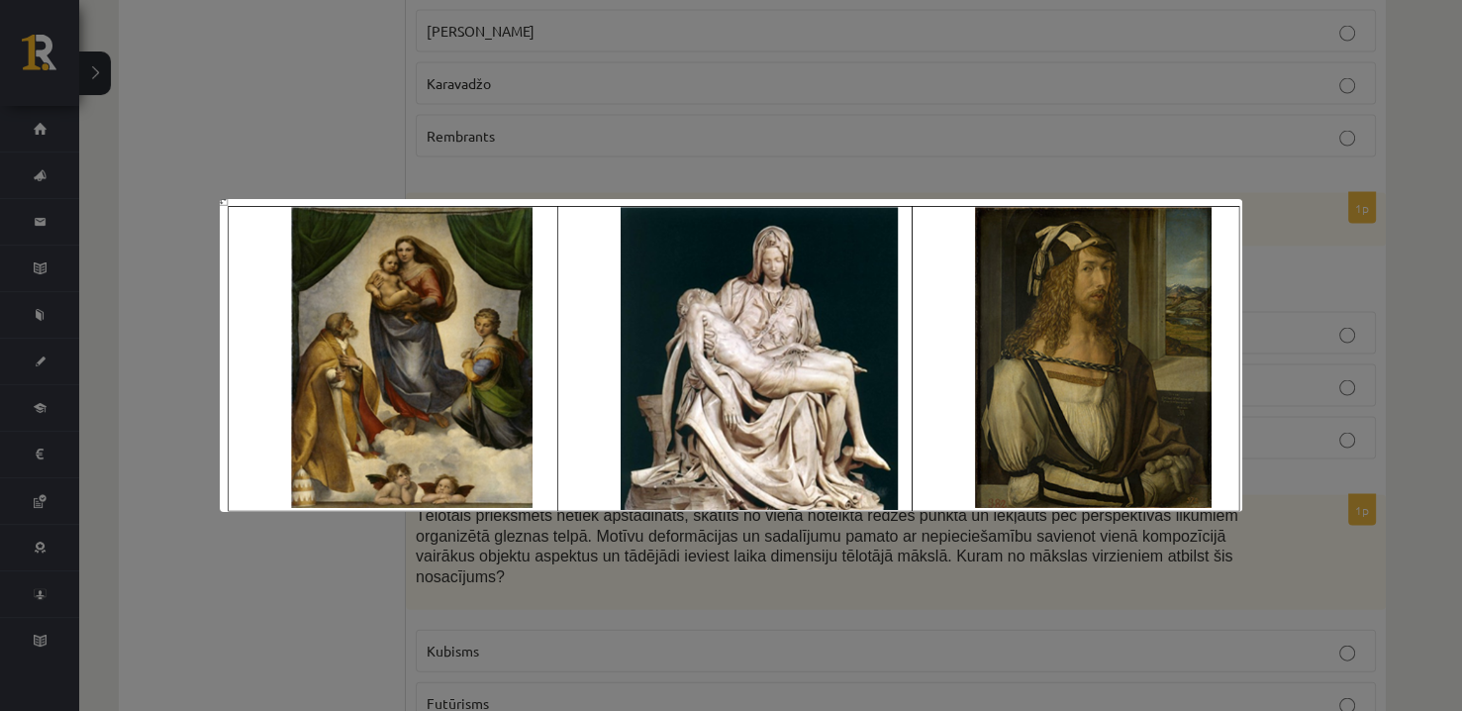
click at [242, 121] on div at bounding box center [731, 355] width 1462 height 711
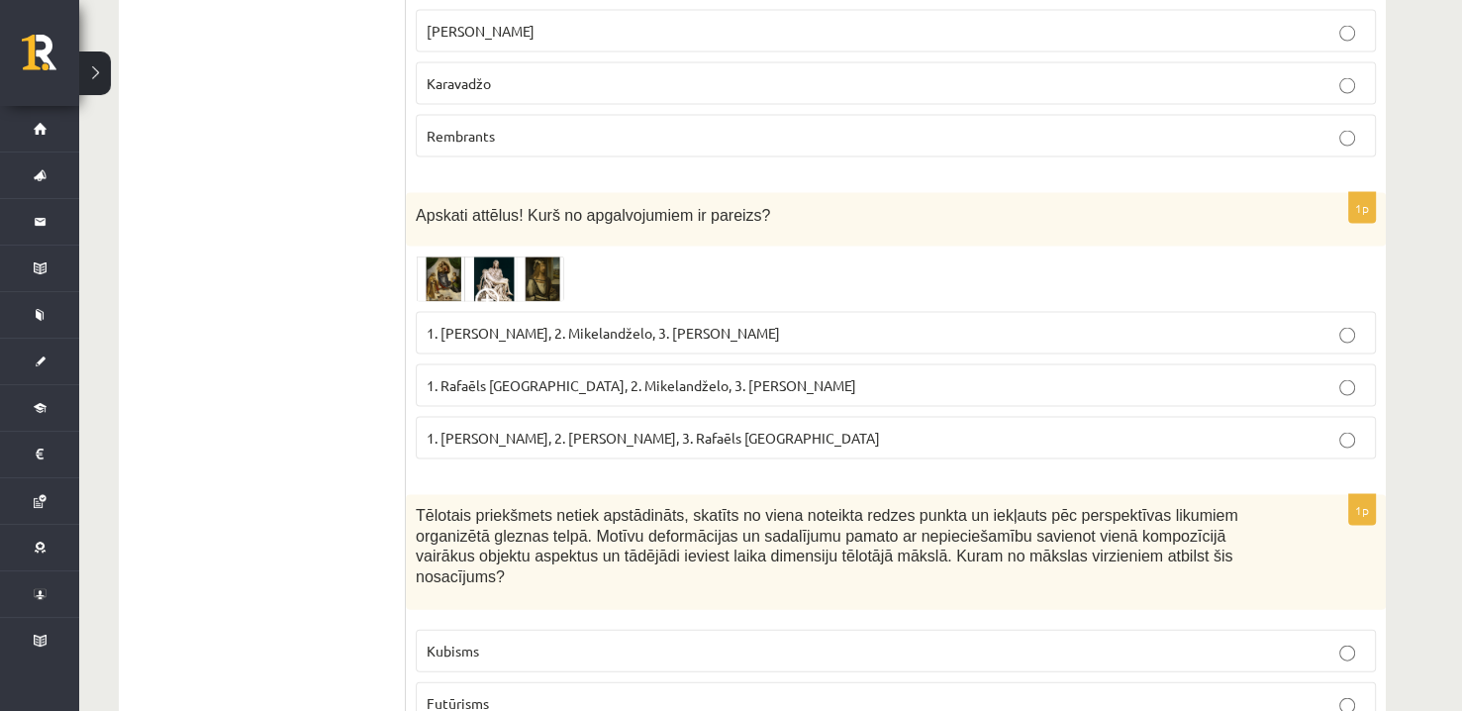
click at [526, 256] on img at bounding box center [490, 279] width 148 height 46
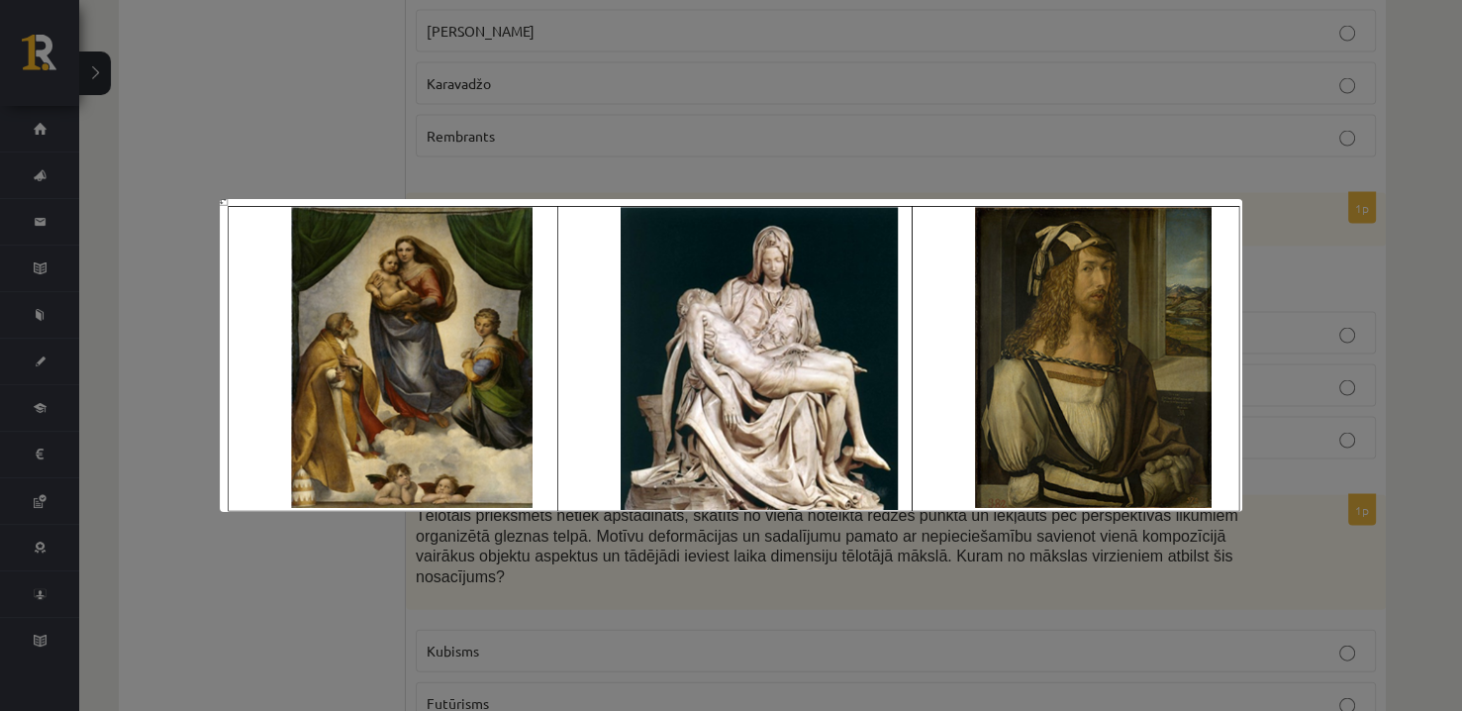
click at [1339, 266] on div at bounding box center [731, 355] width 1462 height 711
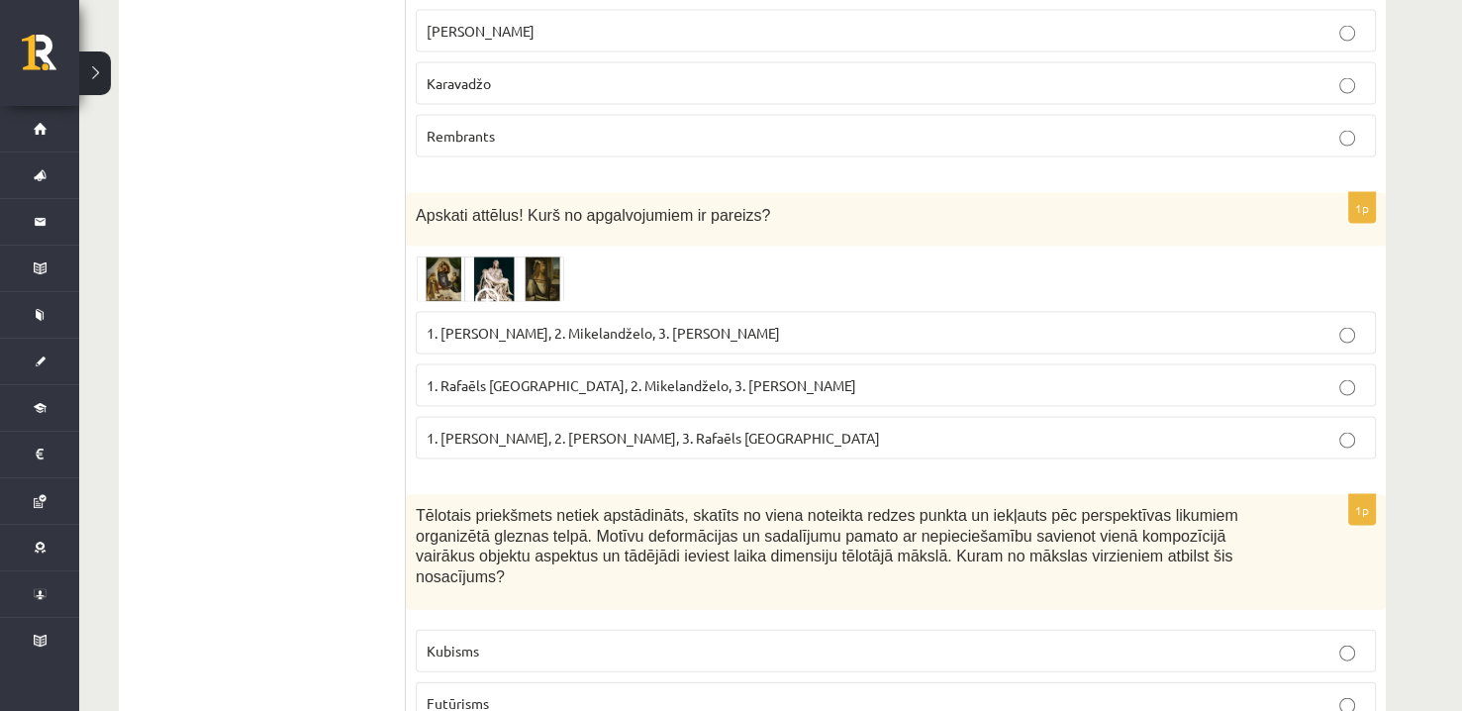
click at [814, 364] on label "1. Rafaēls Sancio da Urbīno, 2. Mikelandželo, 3. Albrehts Dīrers" at bounding box center [896, 385] width 960 height 43
click at [475, 256] on img at bounding box center [490, 279] width 148 height 46
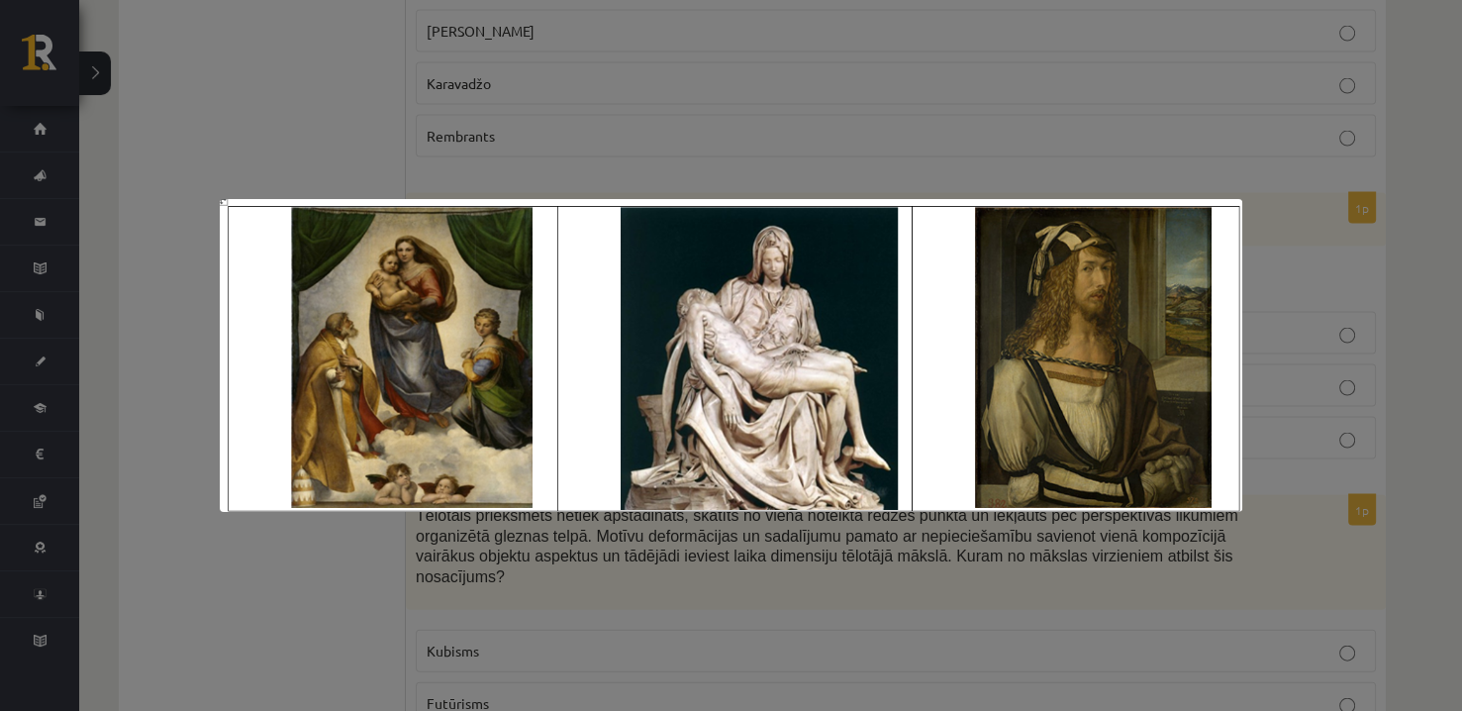
click at [846, 161] on div at bounding box center [731, 355] width 1462 height 711
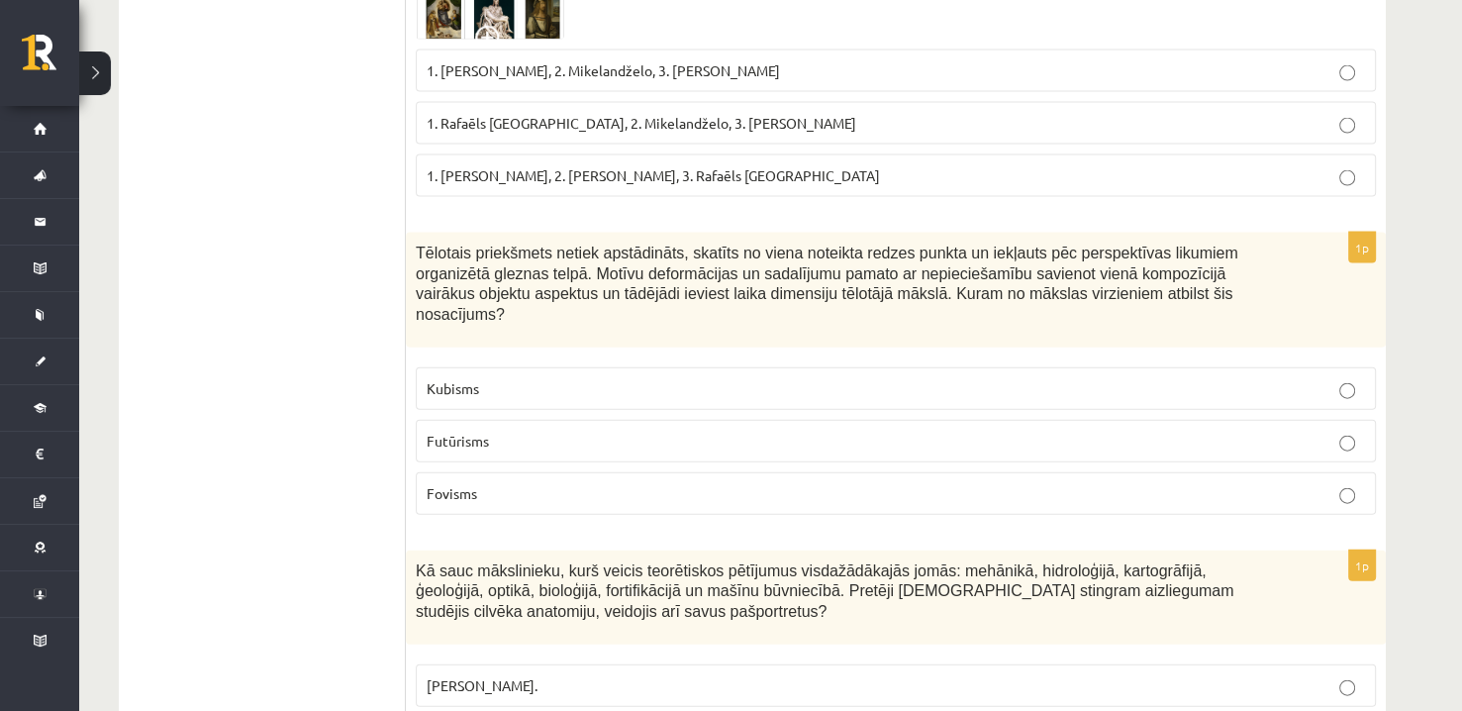
scroll to position [4256, 0]
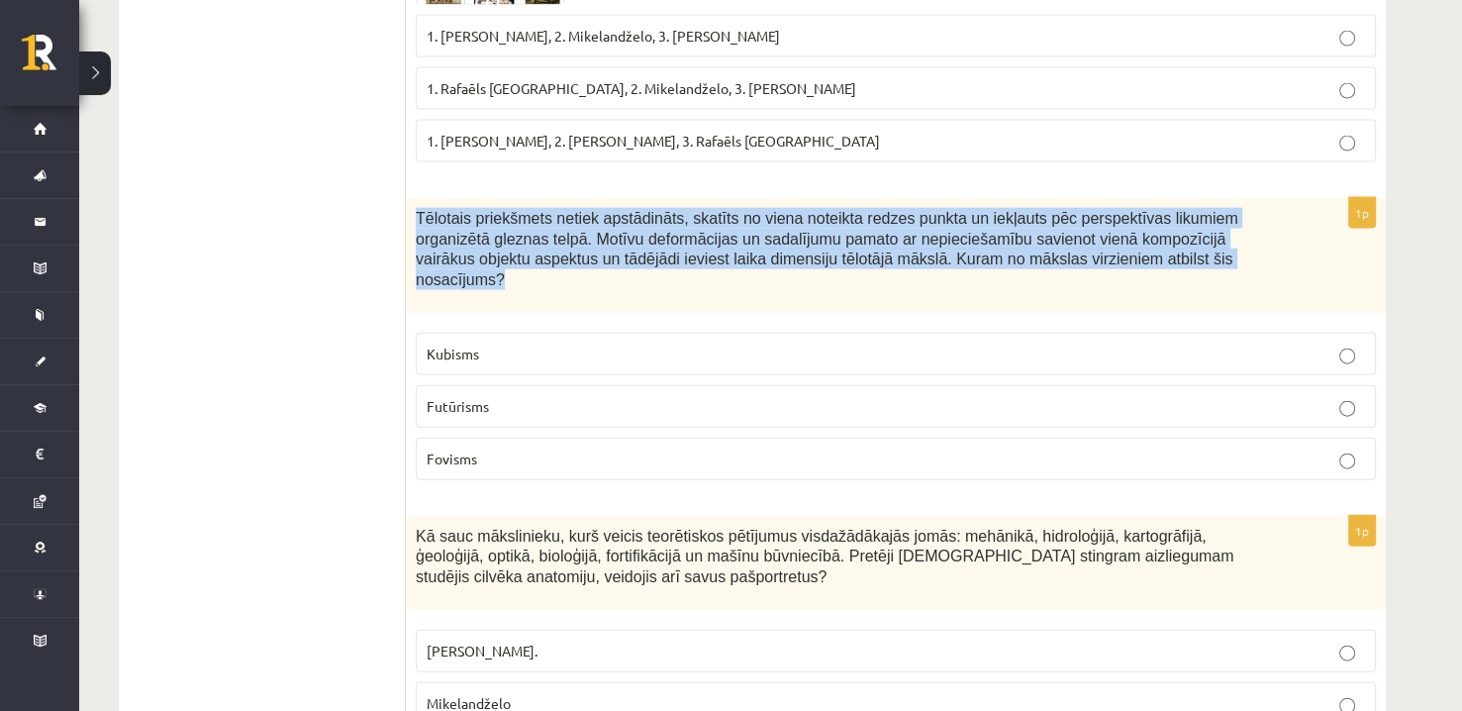
drag, startPoint x: 413, startPoint y: 155, endPoint x: 1194, endPoint y: 196, distance: 782.0
click at [1194, 198] on div "Tēlotais priekšmets netiek apstādināts, skatīts no viena noteikta redzes punkta…" at bounding box center [896, 255] width 980 height 115
copy span "Tēlotais priekšmets netiek apstādināts, skatīts no viena noteikta redzes punkta…"
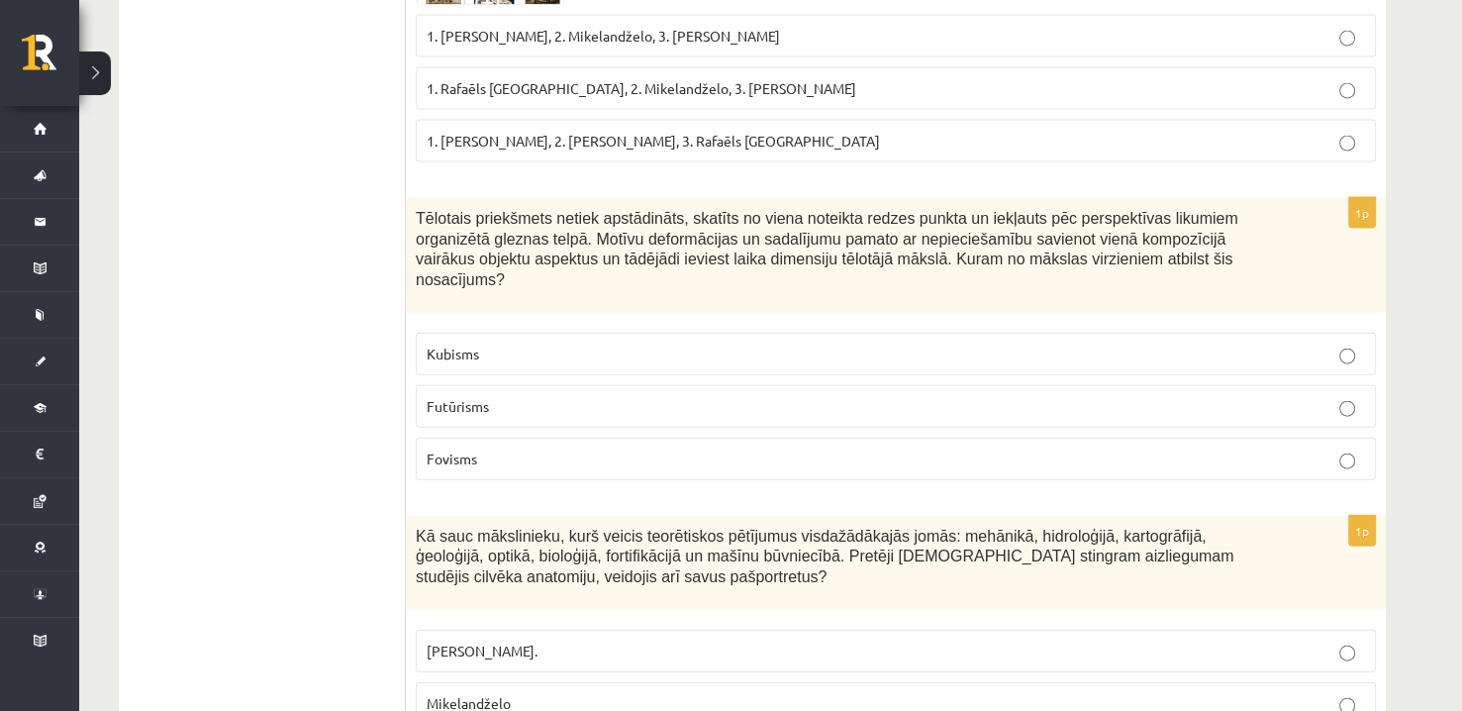
click at [574, 396] on p "Futūrisms" at bounding box center [896, 406] width 938 height 21
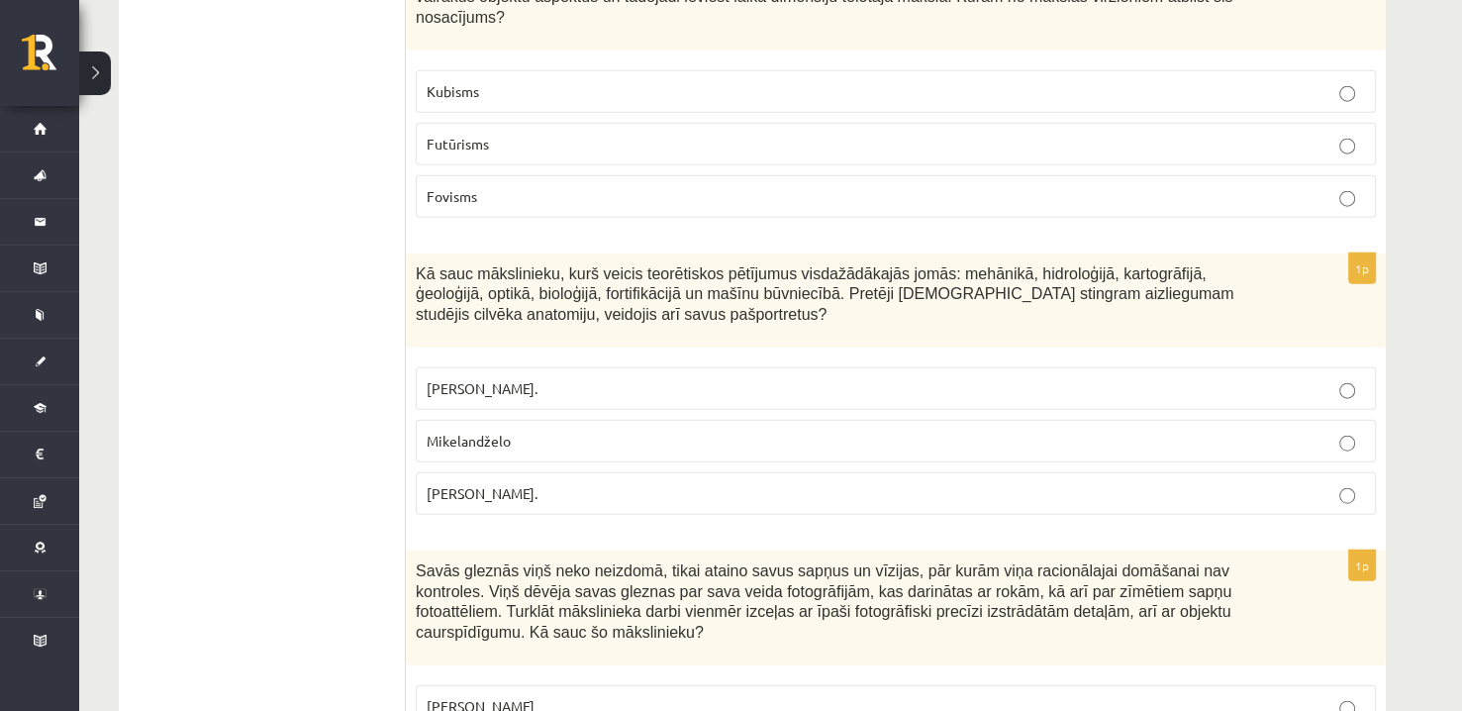
scroll to position [4553, 0]
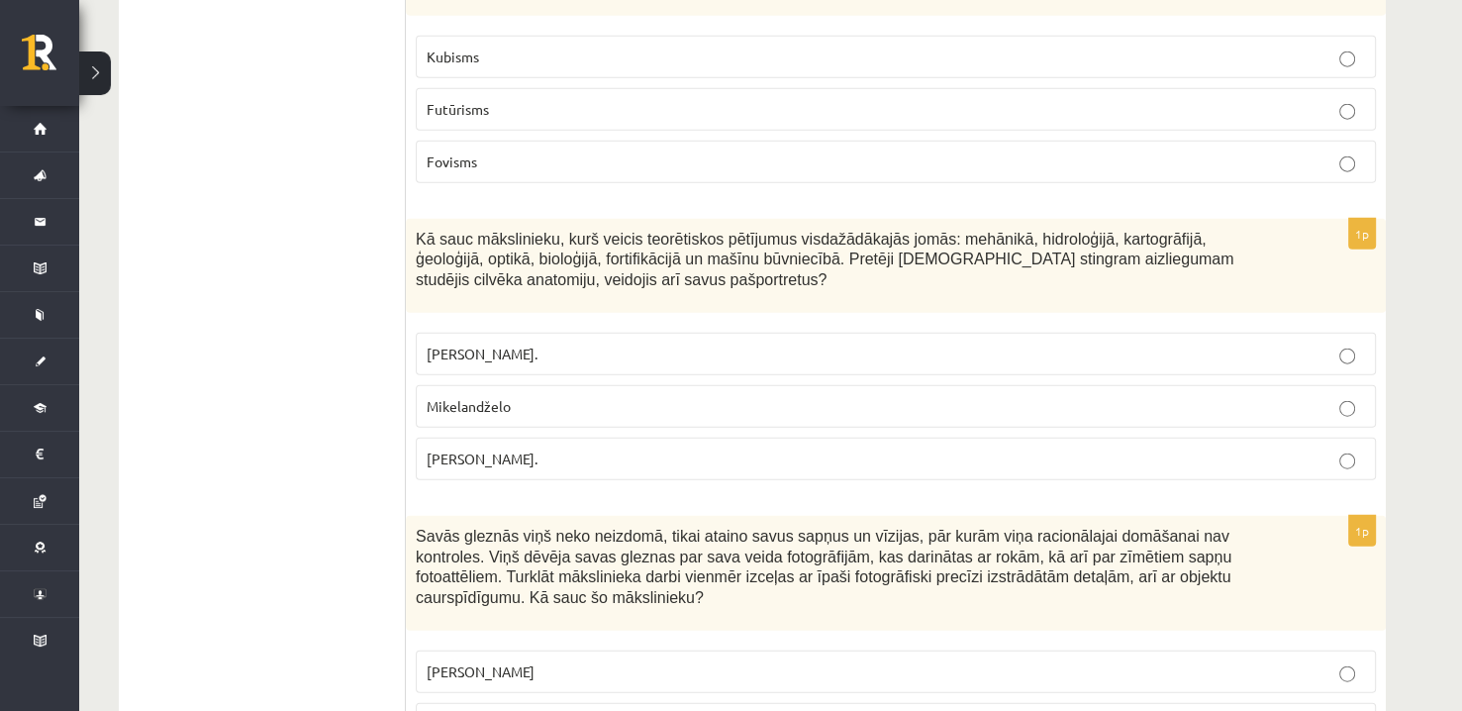
click at [545, 448] on p "Leonardo da Vinči." at bounding box center [896, 458] width 938 height 21
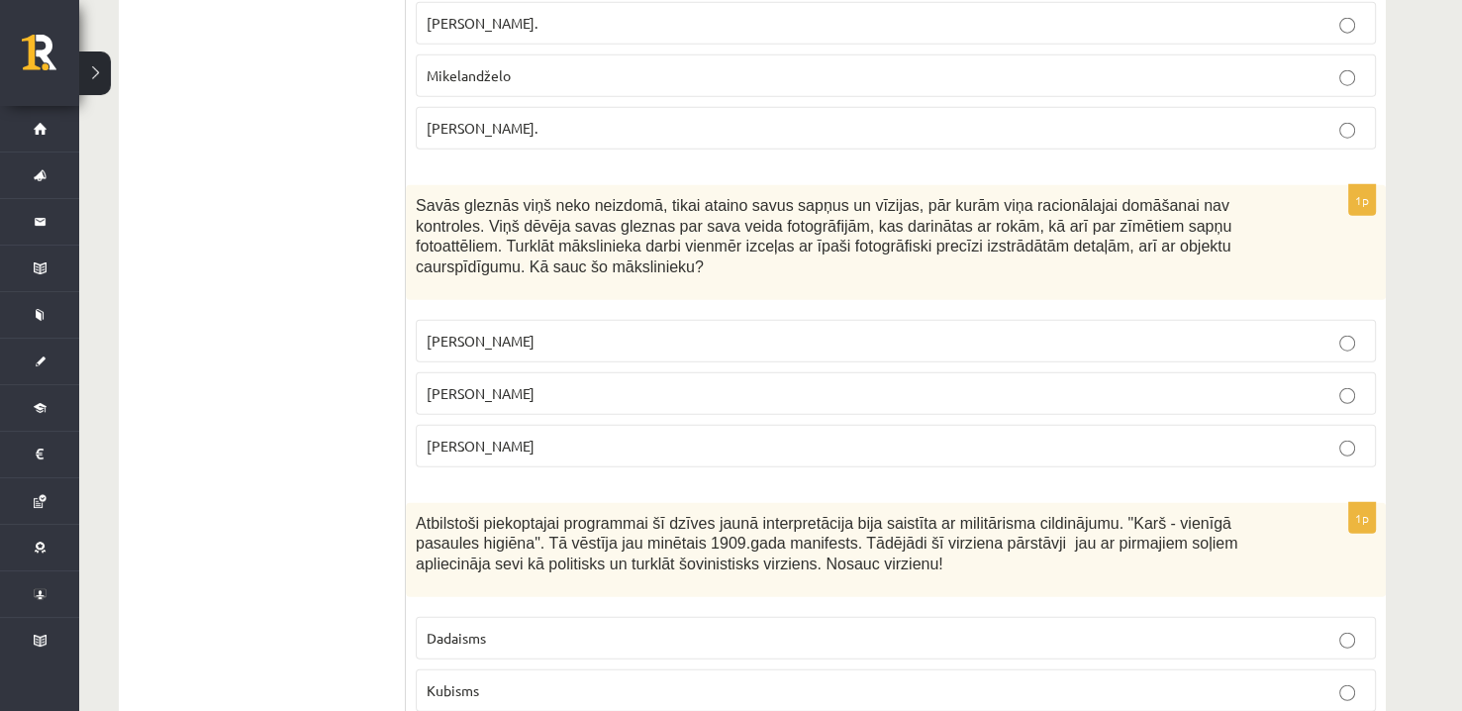
scroll to position [4850, 0]
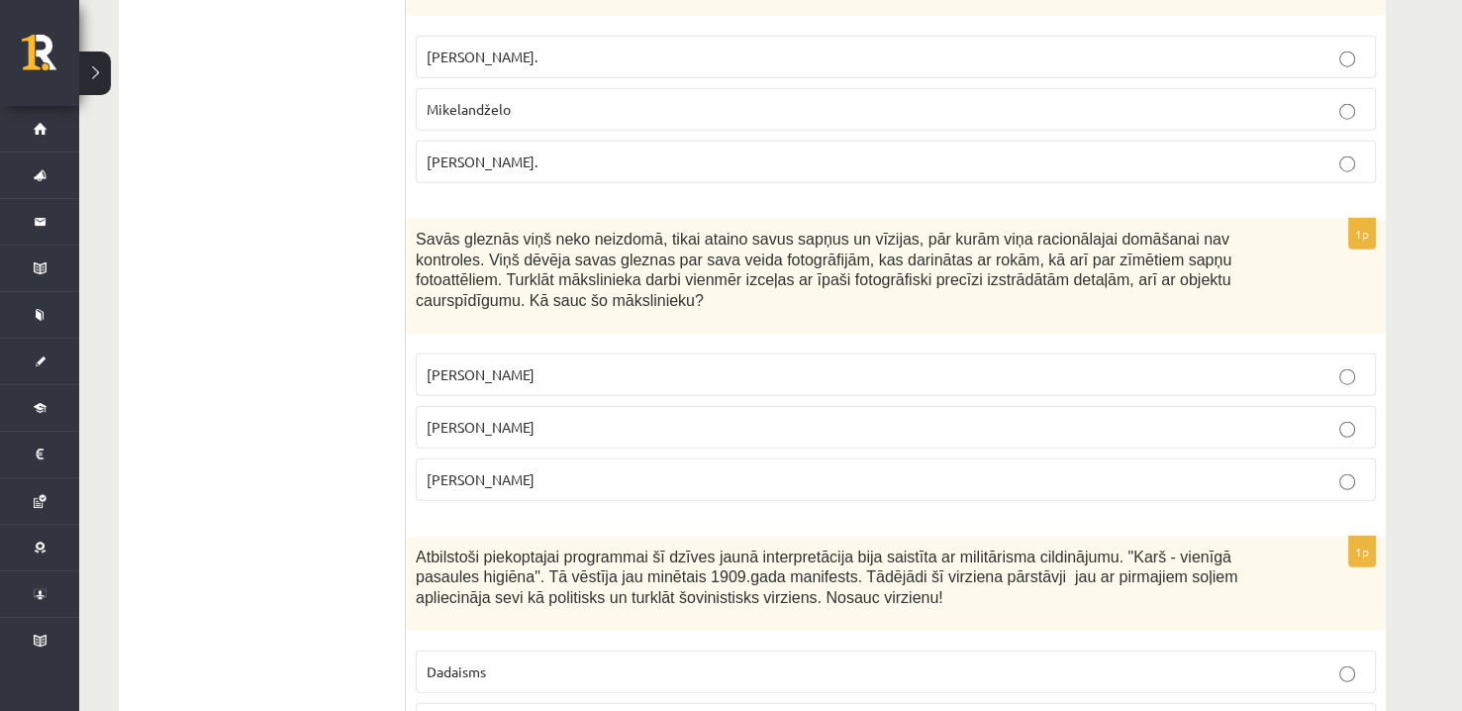
click at [1072, 231] on span "Savās gleznās viņš neko neizdomā, tikai ataino savus sapņus un vīzijas, pār kur…" at bounding box center [824, 270] width 816 height 78
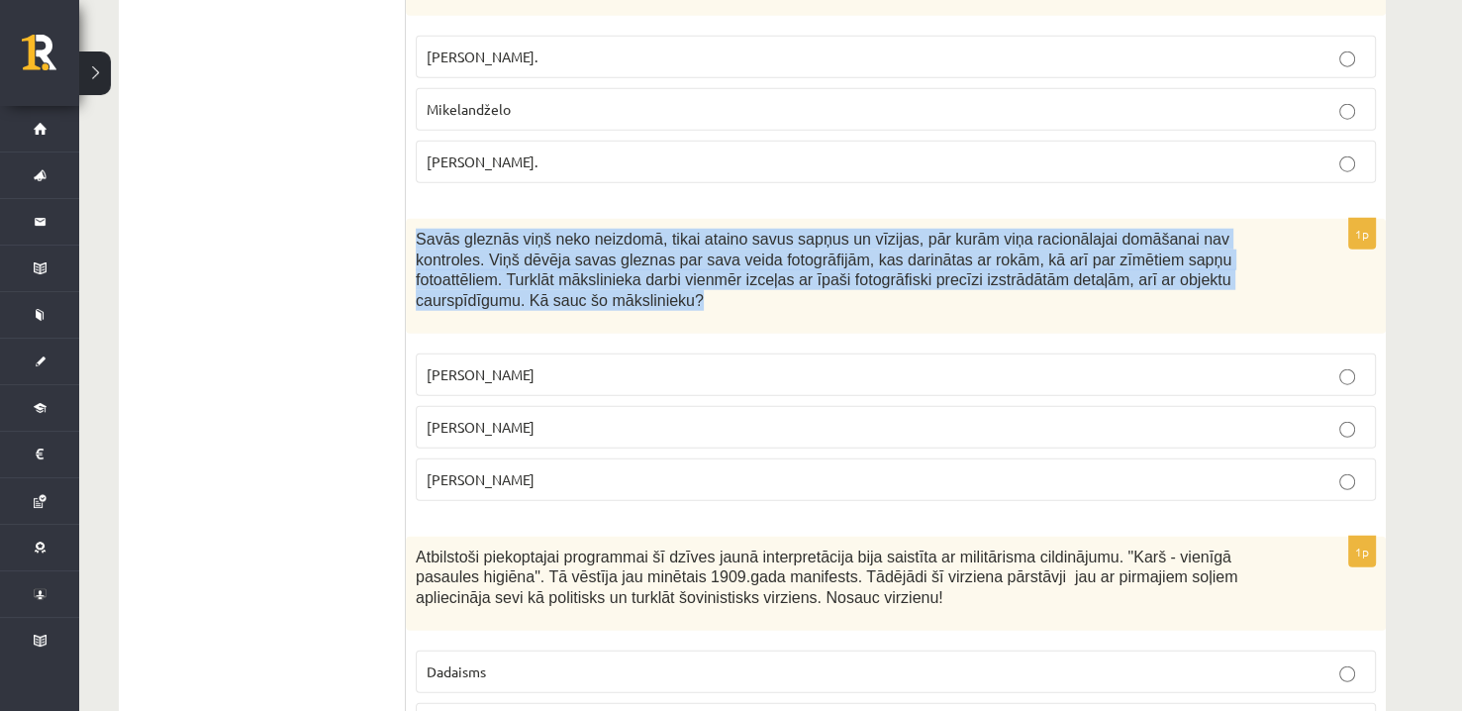
click at [1072, 231] on span "Savās gleznās viņš neko neizdomā, tikai ataino savus sapņus un vīzijas, pār kur…" at bounding box center [824, 270] width 816 height 78
copy div "Savās gleznās viņš neko neizdomā, tikai ataino savus sapņus un vīzijas, pār kur…"
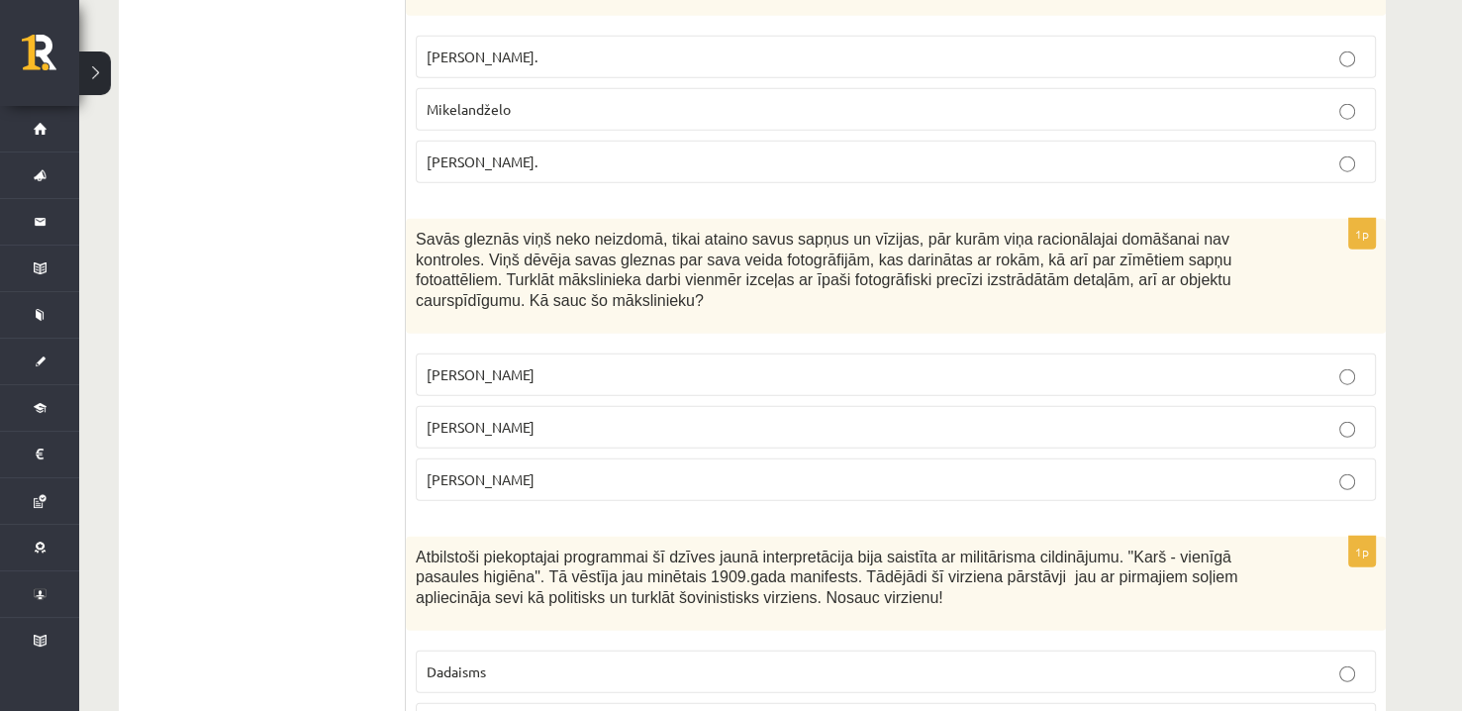
click at [601, 417] on p "Salvadors Dalī" at bounding box center [896, 427] width 938 height 21
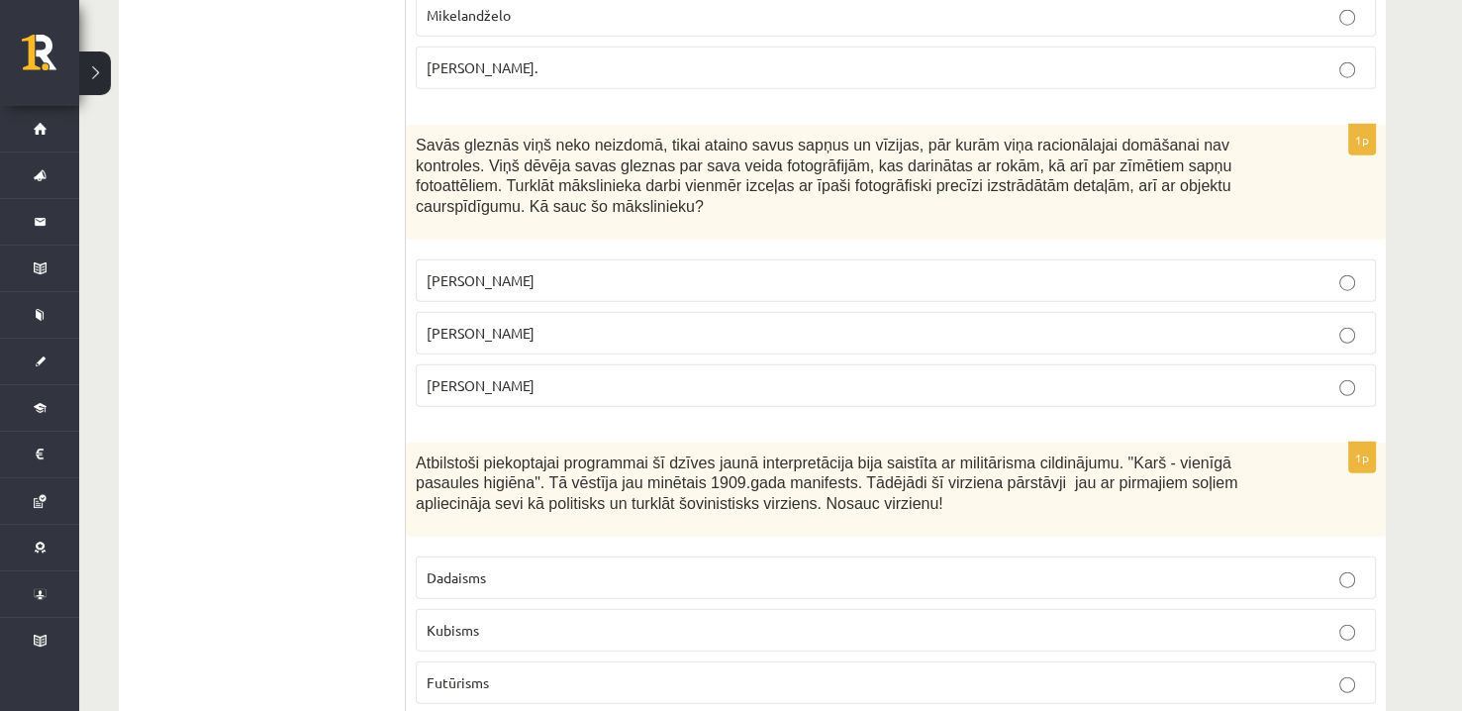
scroll to position [4949, 0]
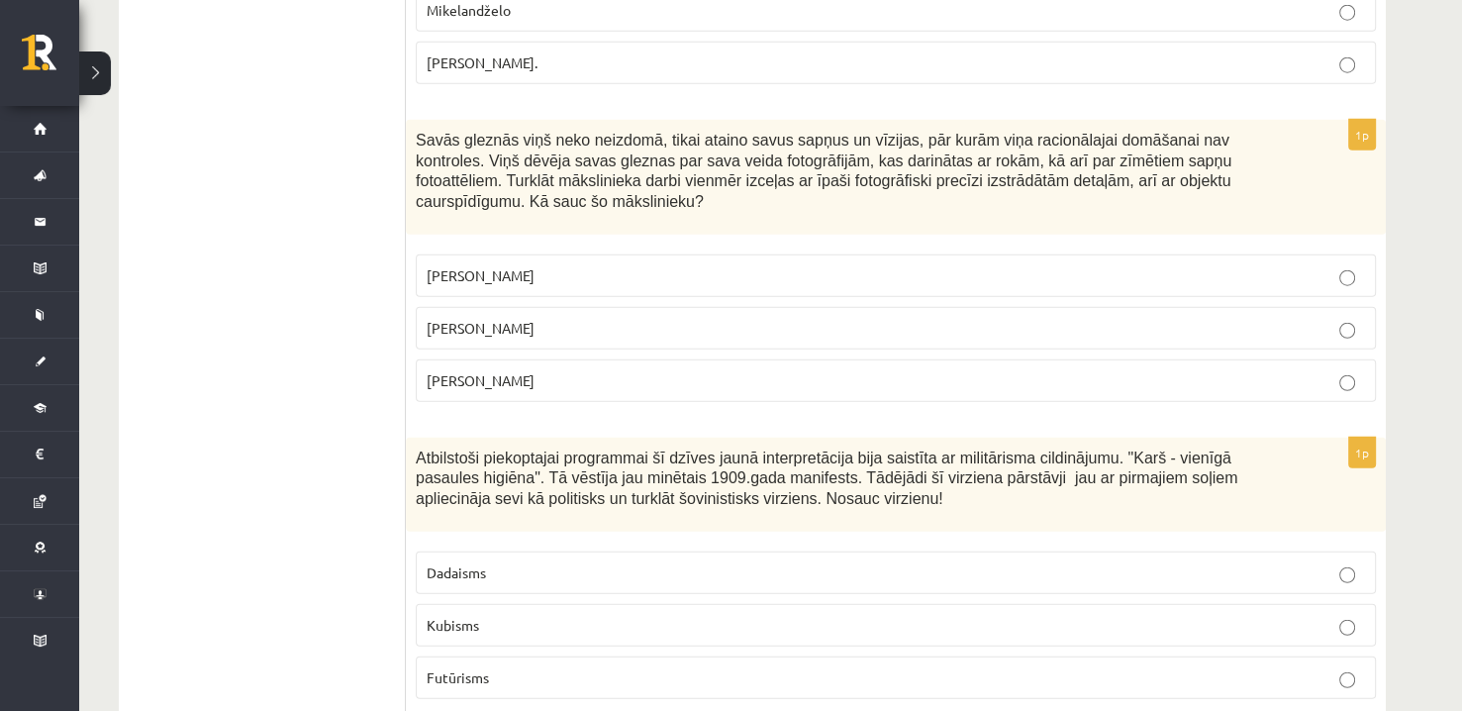
click at [561, 562] on p "Dadaisms" at bounding box center [896, 572] width 938 height 21
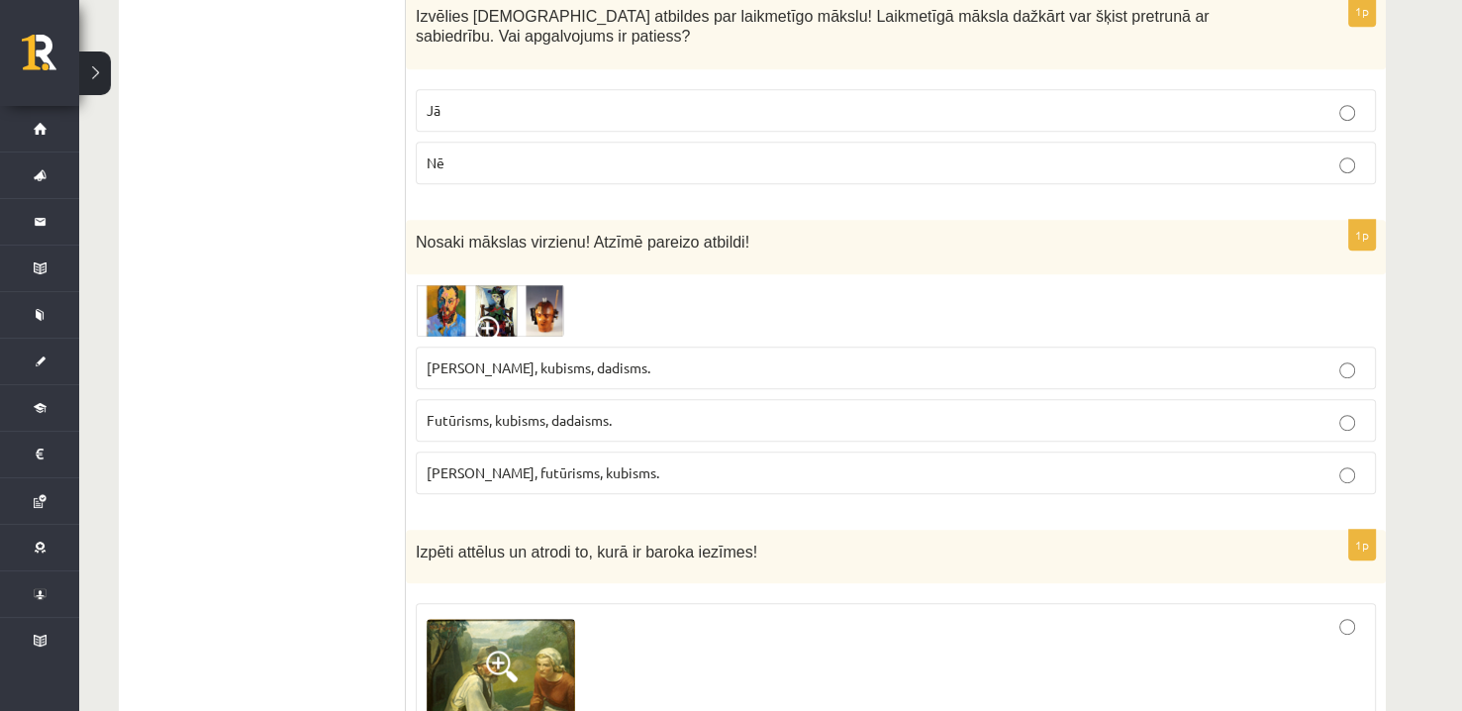
scroll to position [990, 0]
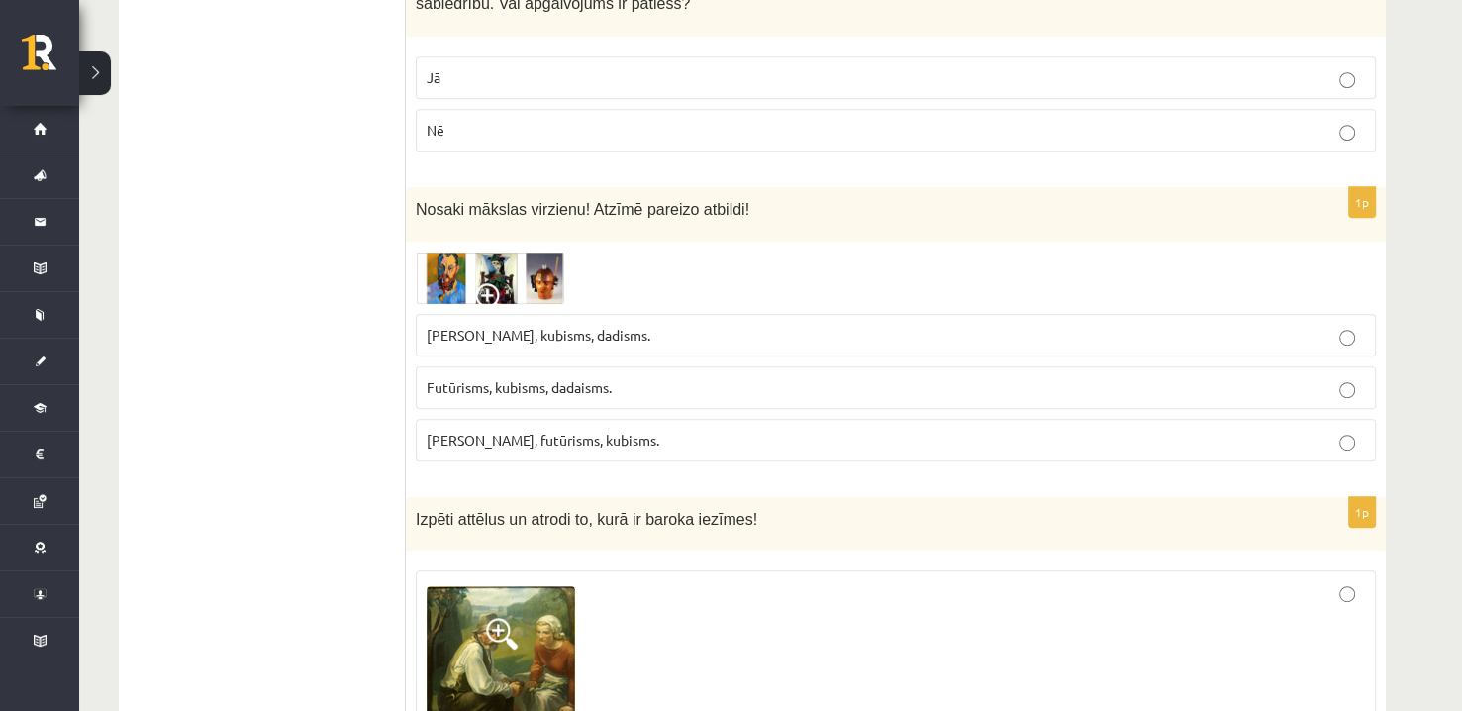
click at [533, 272] on img at bounding box center [490, 277] width 148 height 52
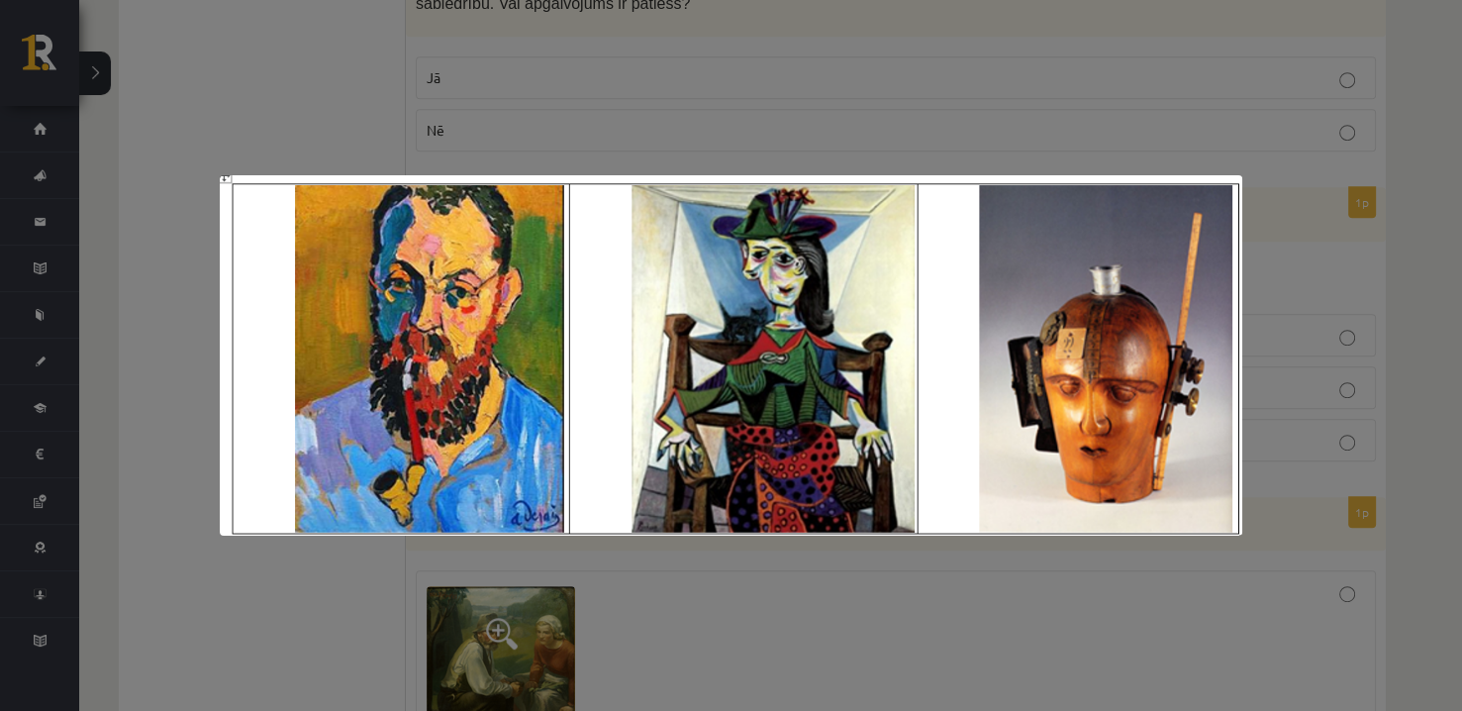
click at [1062, 63] on div at bounding box center [731, 355] width 1462 height 711
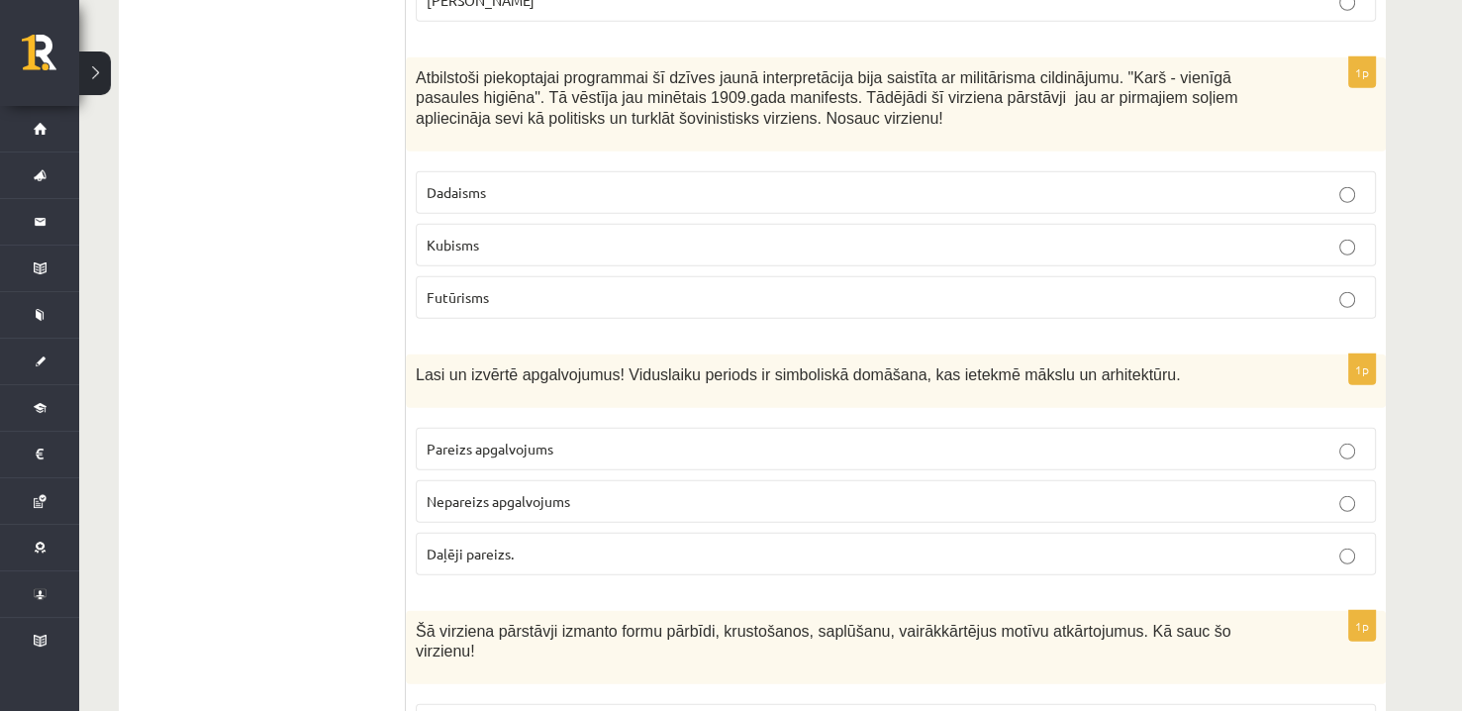
scroll to position [5340, 0]
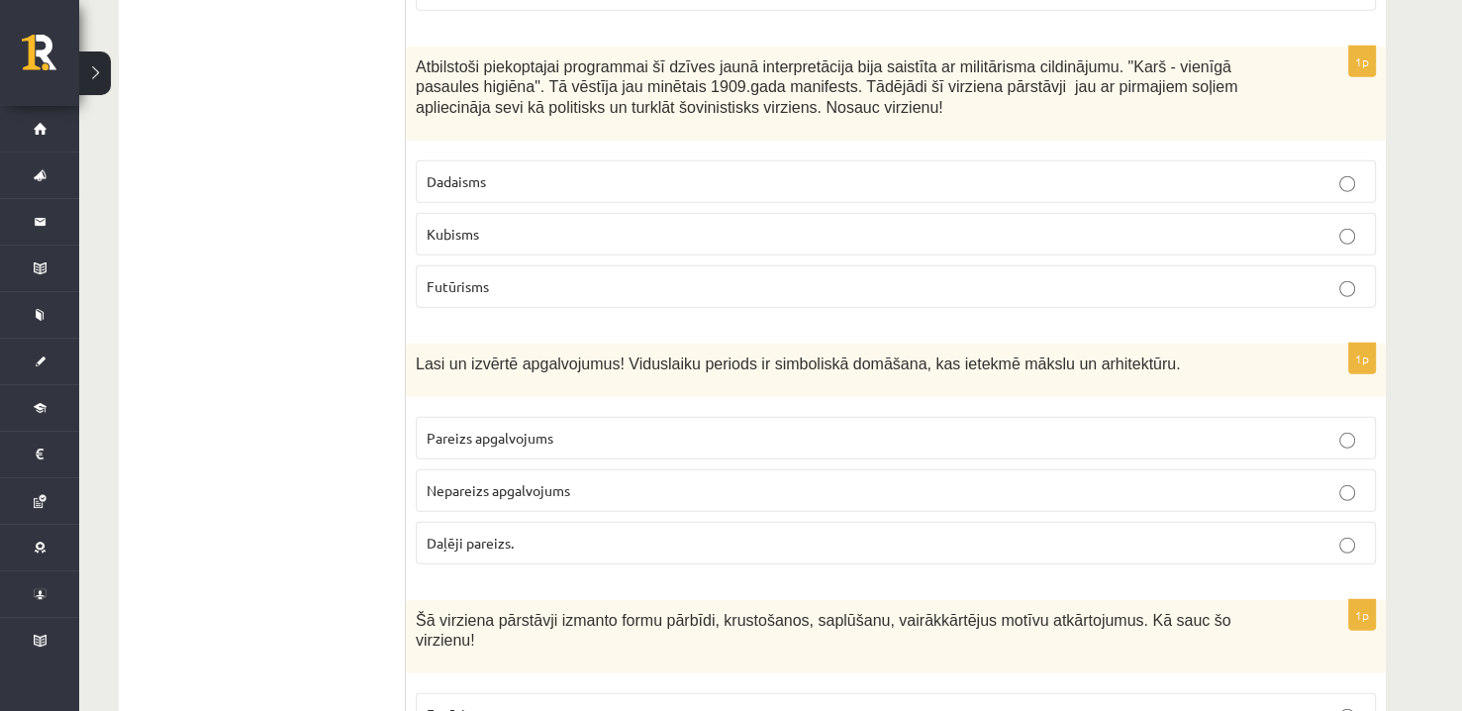
click at [613, 480] on p "Nepareizs apgalvojums" at bounding box center [896, 490] width 938 height 21
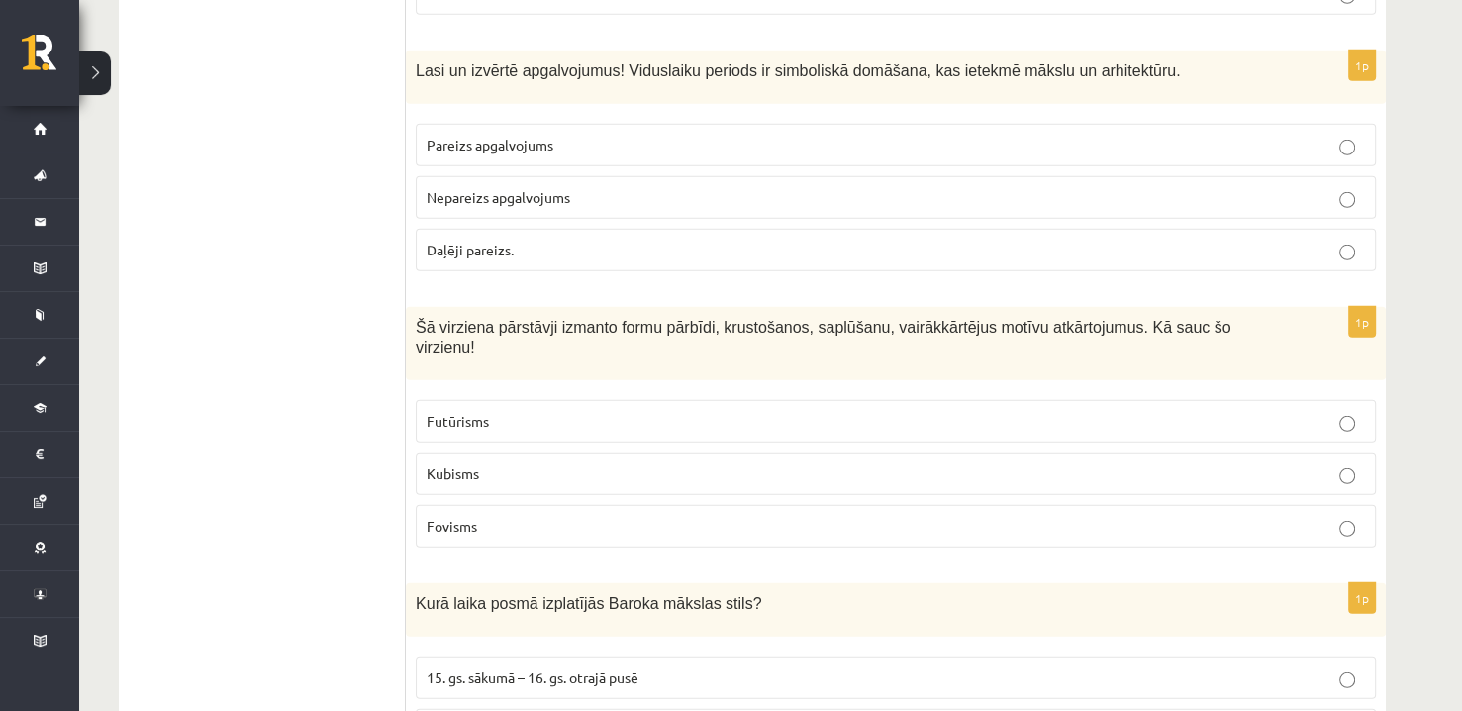
scroll to position [5637, 0]
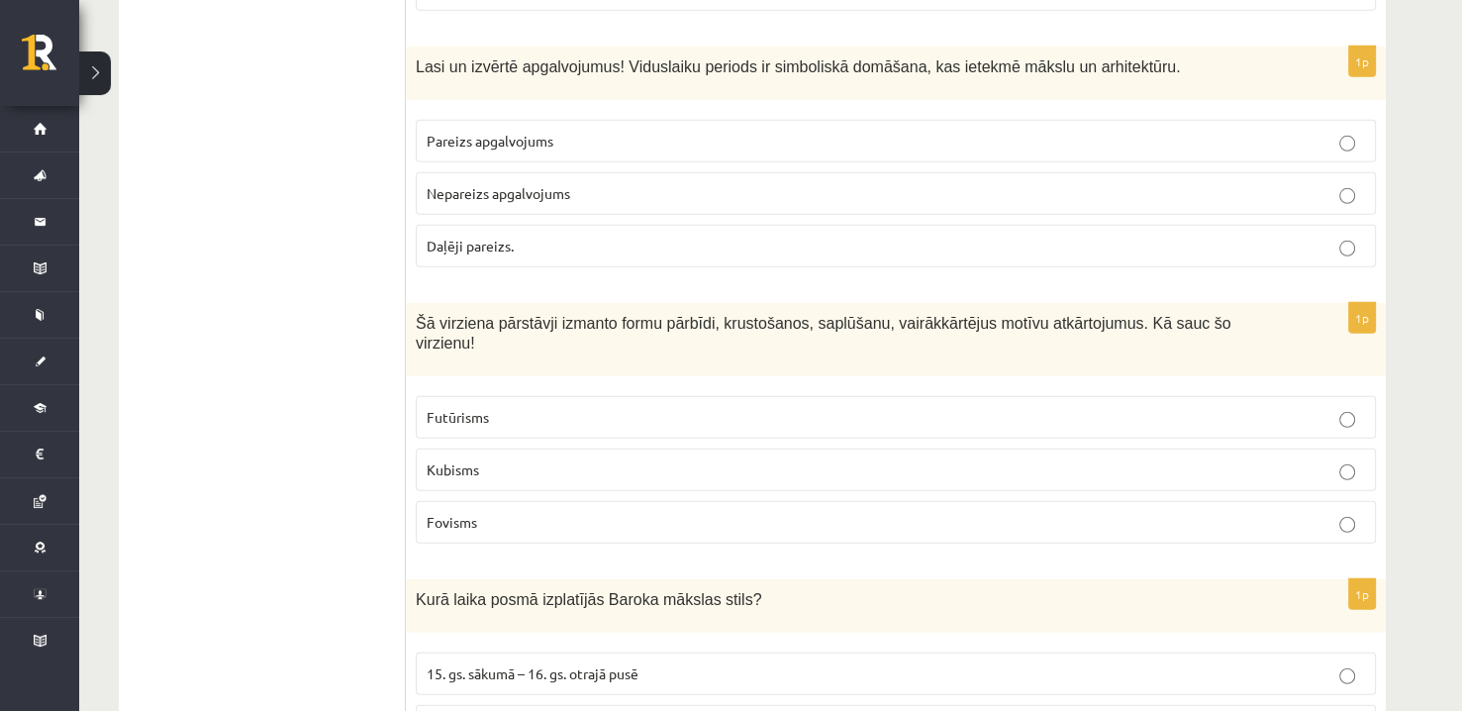
click at [908, 315] on span "Šā virziena pārstāvji izmanto formu pārbīdi, krustošanos, saplūšanu, vairākkārt…" at bounding box center [823, 334] width 815 height 38
drag, startPoint x: 908, startPoint y: 225, endPoint x: 907, endPoint y: 215, distance: 9.9
click at [907, 315] on span "Šā virziena pārstāvji izmanto formu pārbīdi, krustošanos, saplūšanu, vairākkārt…" at bounding box center [823, 334] width 815 height 38
click at [913, 303] on div "Šā virziena pārstāvji izmanto formu pārbīdi, krustošanos, saplūšanu, vairākkārt…" at bounding box center [896, 340] width 980 height 74
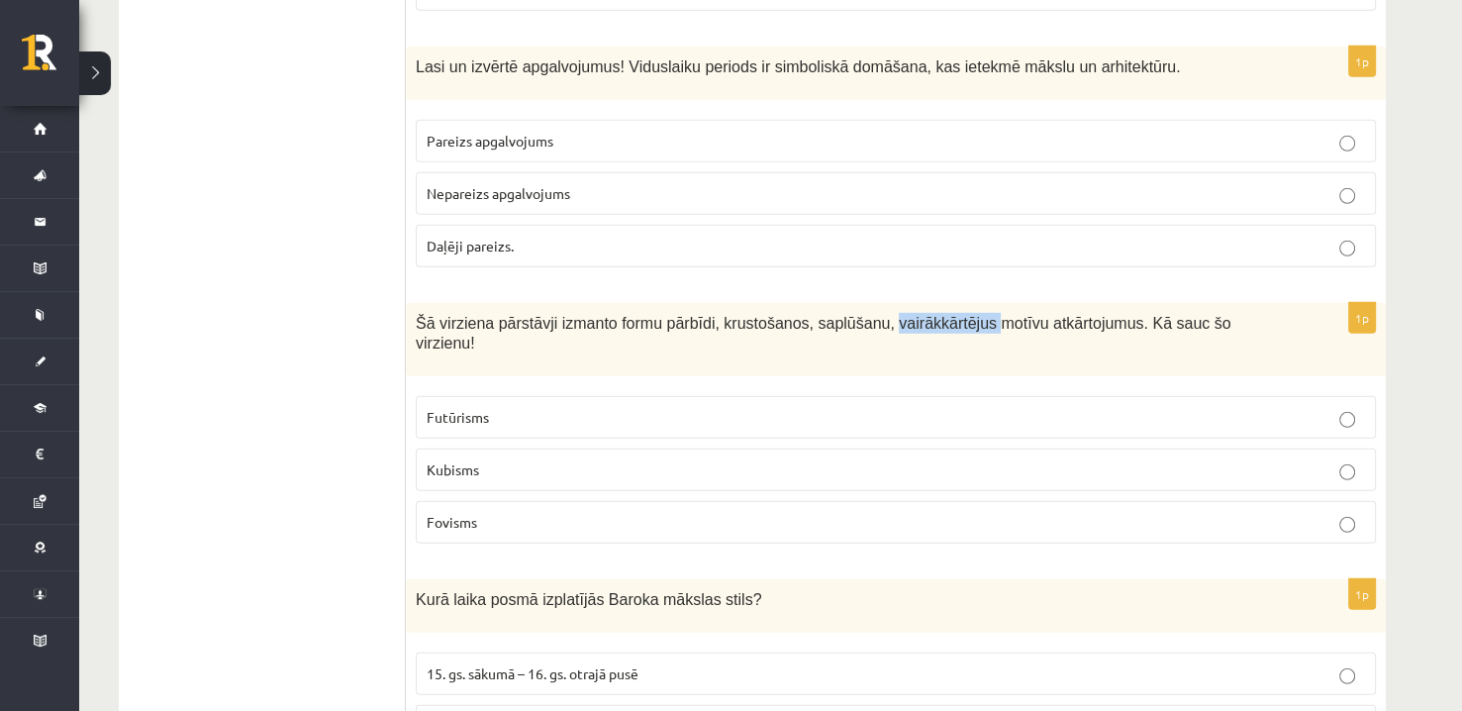
click at [914, 303] on div "Šā virziena pārstāvji izmanto formu pārbīdi, krustošanos, saplūšanu, vairākkārt…" at bounding box center [896, 340] width 980 height 74
click at [914, 315] on span "Šā virziena pārstāvji izmanto formu pārbīdi, krustošanos, saplūšanu, vairākkārt…" at bounding box center [823, 334] width 815 height 38
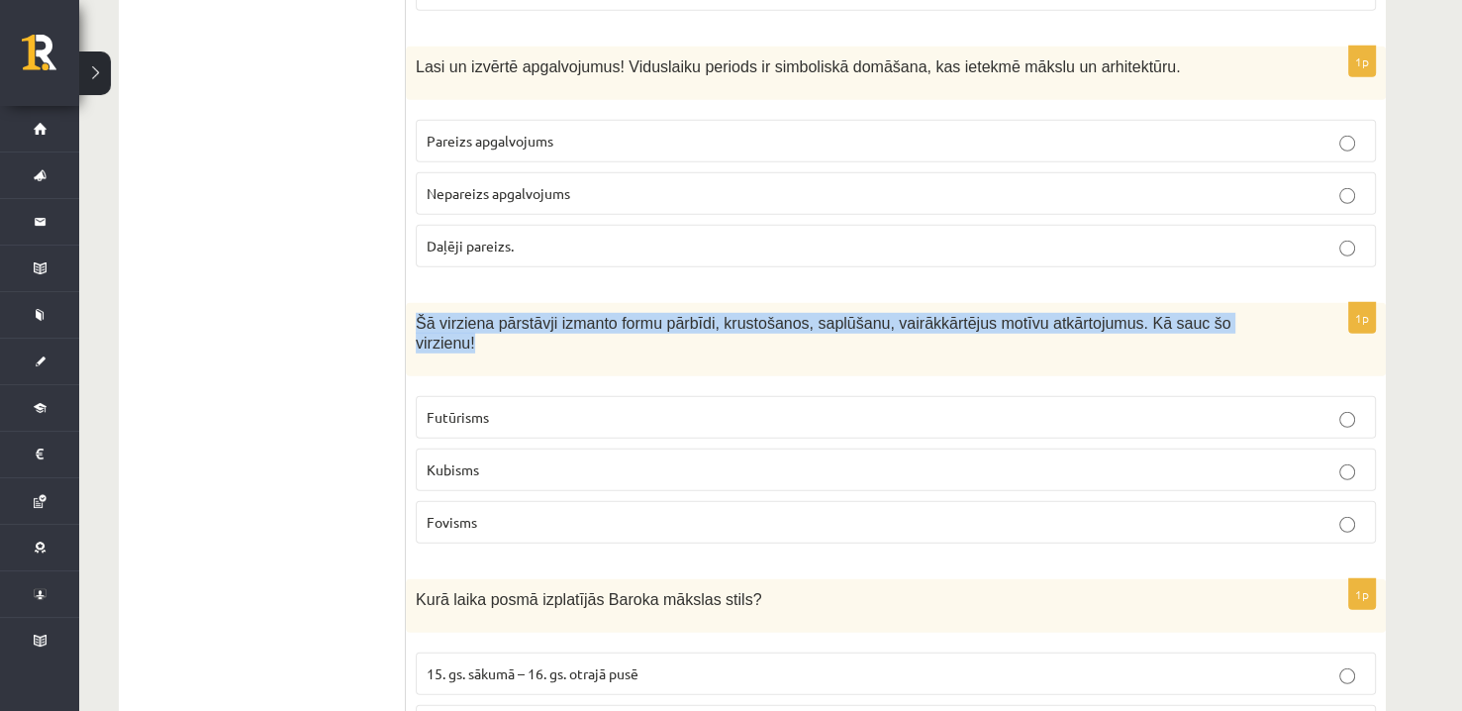
click at [914, 315] on span "Šā virziena pārstāvji izmanto formu pārbīdi, krustošanos, saplūšanu, vairākkārt…" at bounding box center [823, 334] width 815 height 38
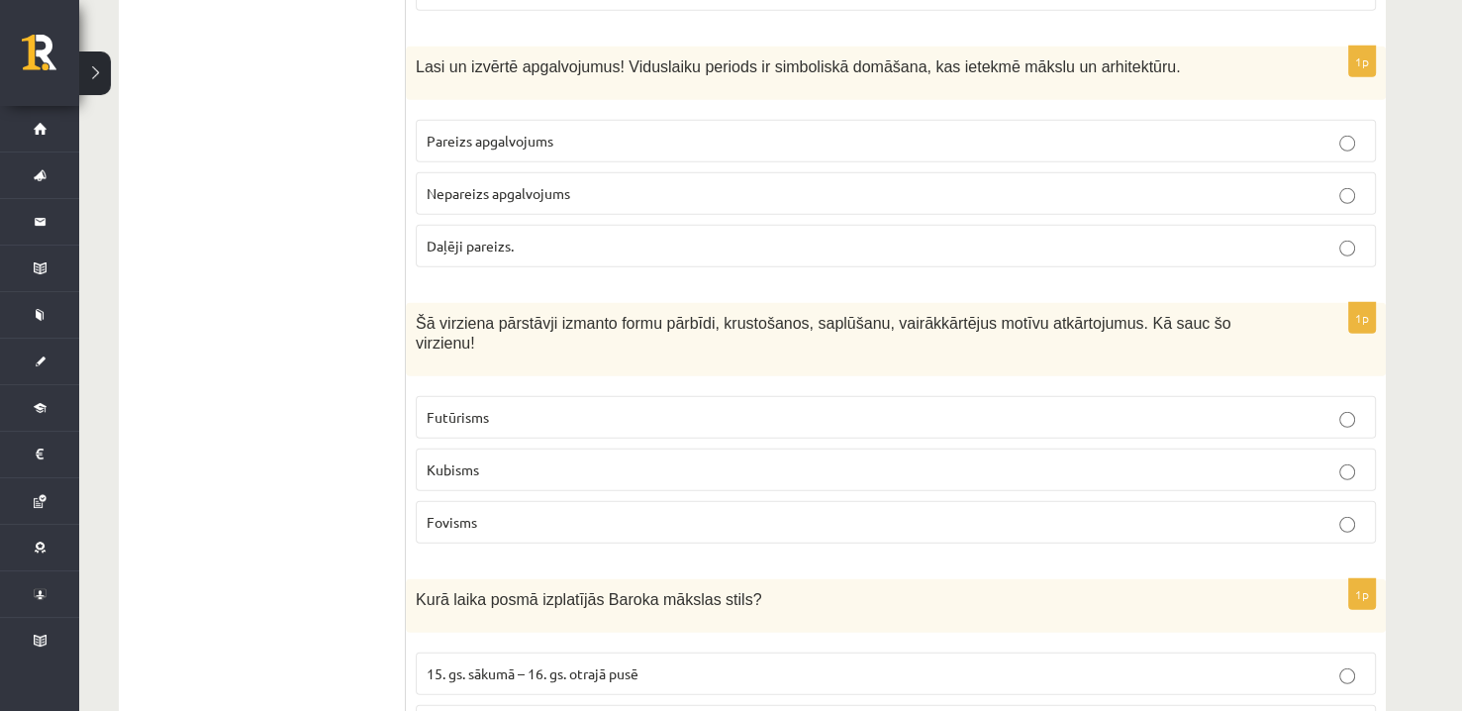
click at [522, 407] on p "Futūrisms" at bounding box center [896, 417] width 938 height 21
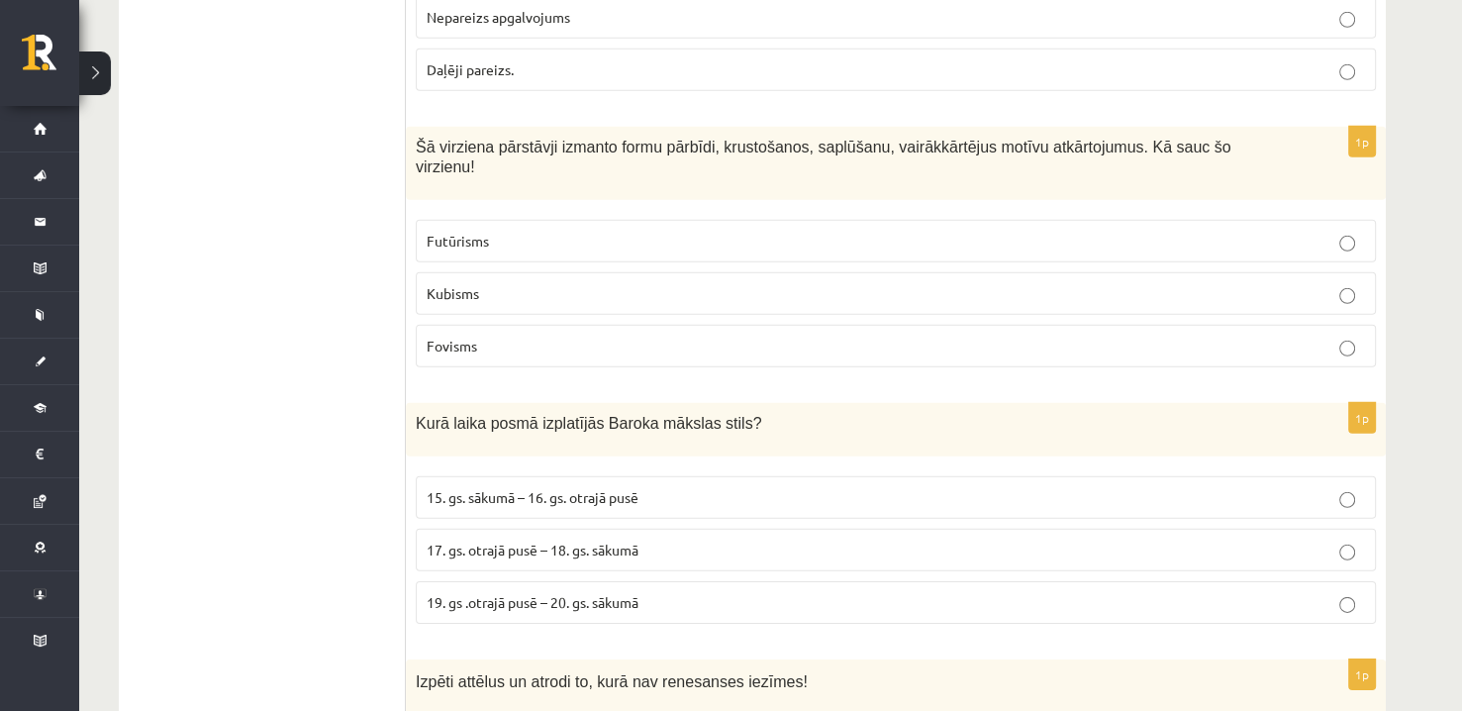
scroll to position [5835, 0]
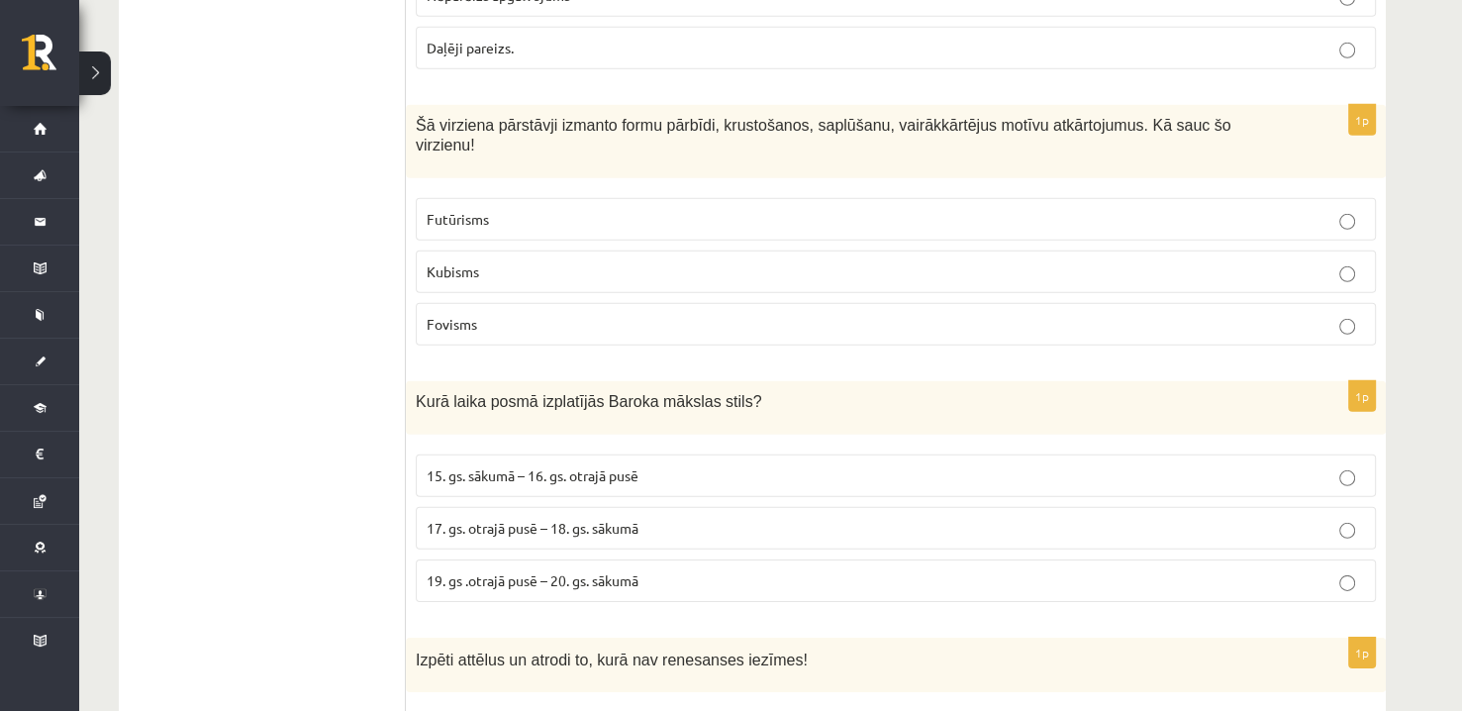
click at [526, 519] on span "17. gs. otrajā pusē – 18. gs. sākumā" at bounding box center [533, 528] width 212 height 18
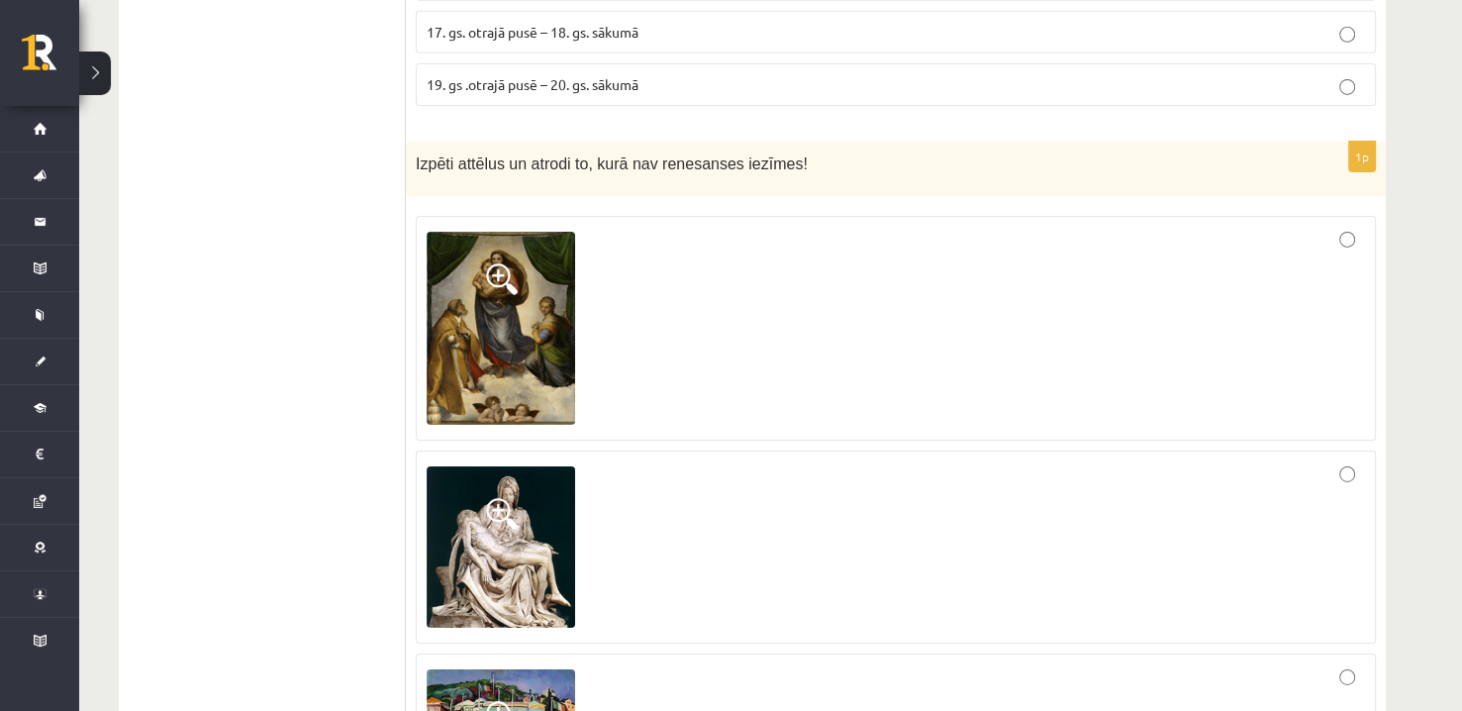
scroll to position [6429, 0]
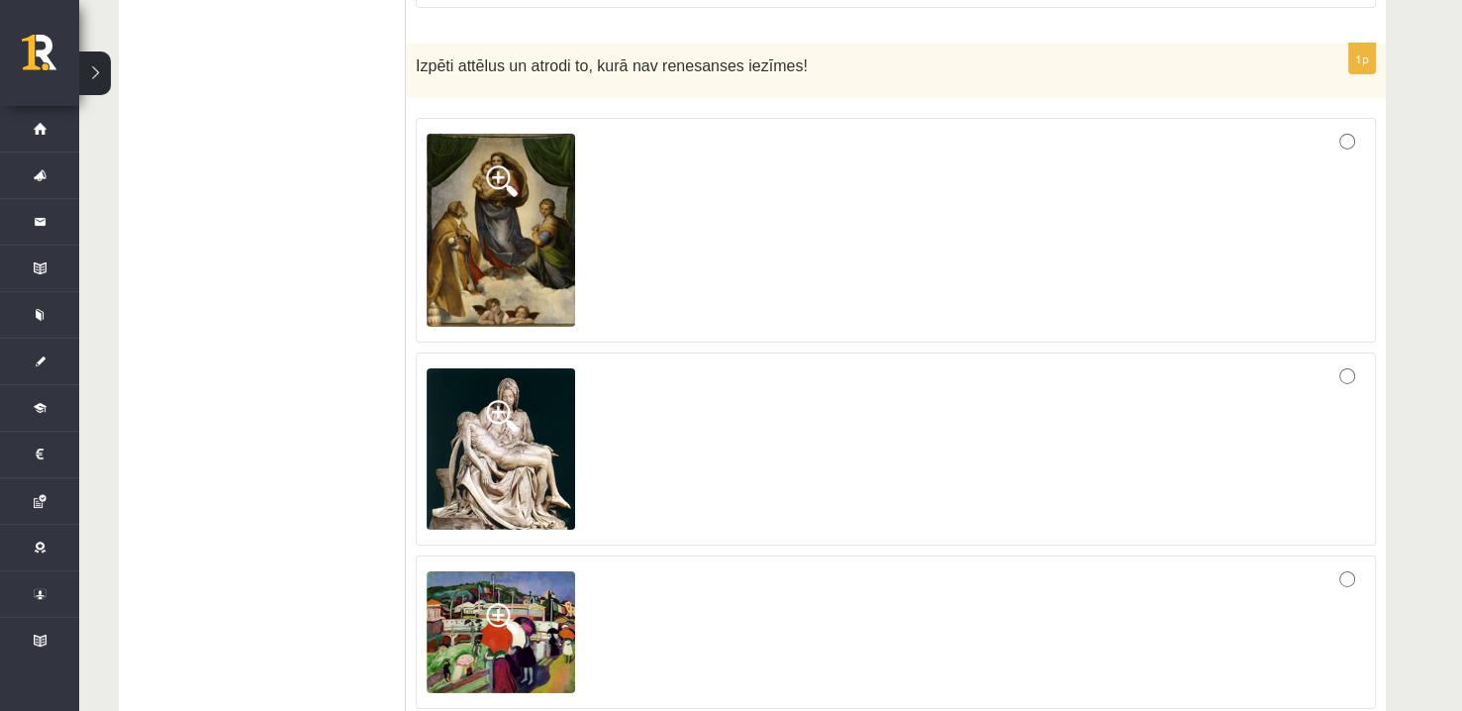
click at [486, 603] on span at bounding box center [502, 619] width 32 height 32
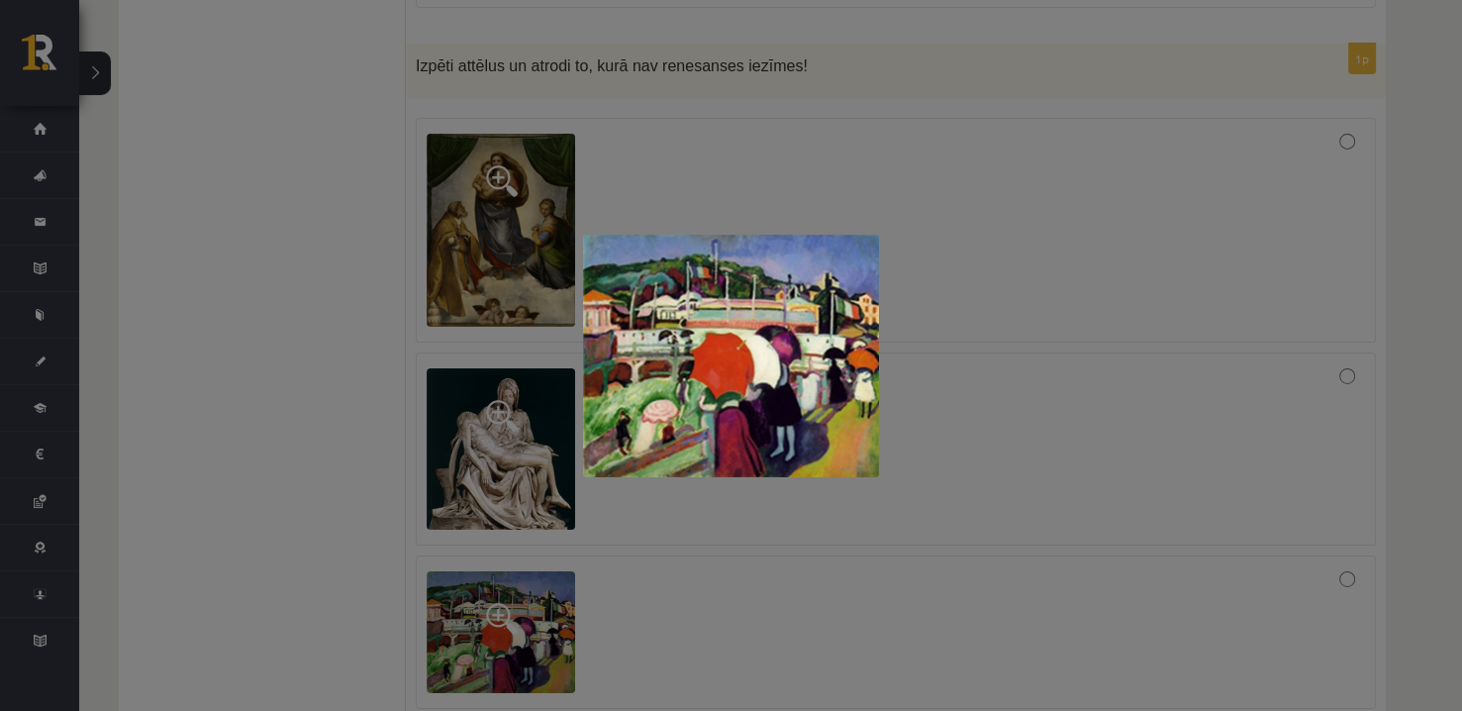
click at [1030, 357] on div at bounding box center [731, 355] width 1462 height 711
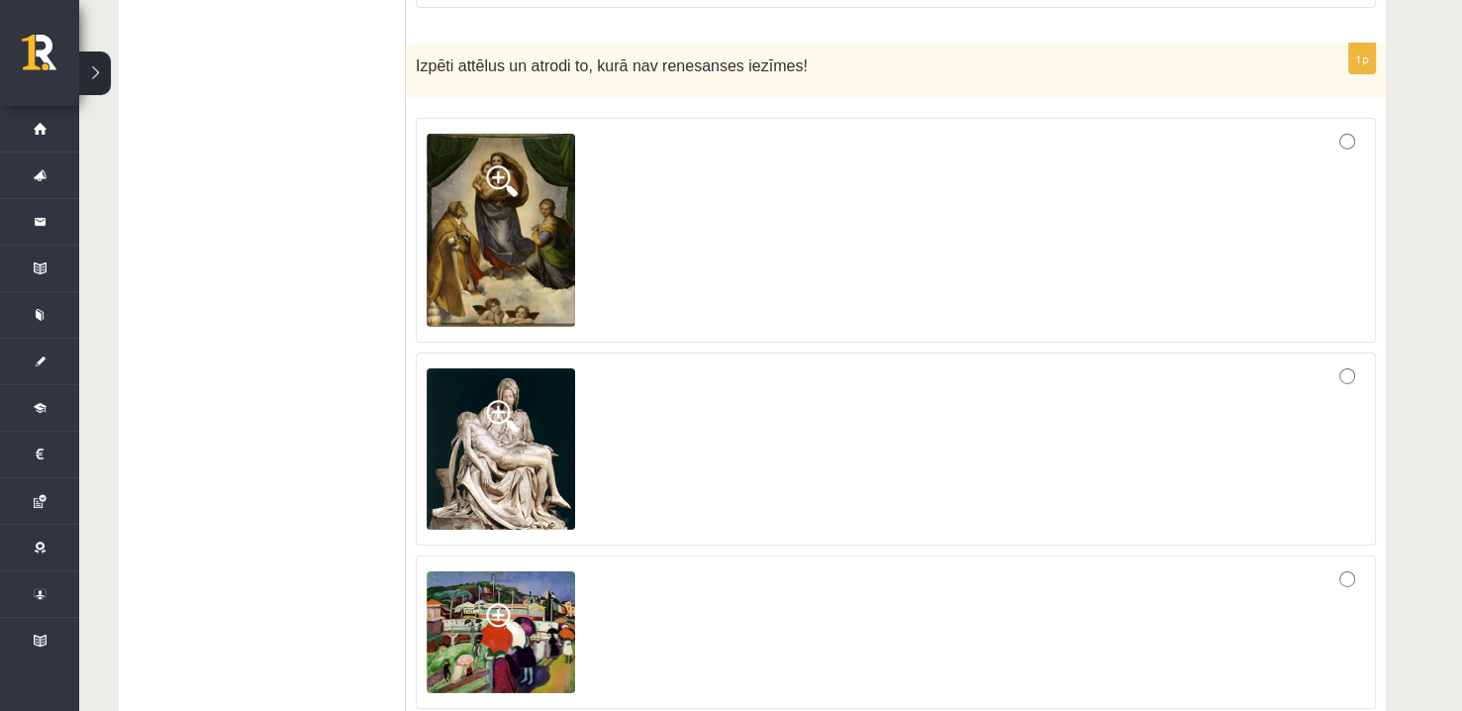
click at [1022, 566] on div at bounding box center [896, 632] width 938 height 132
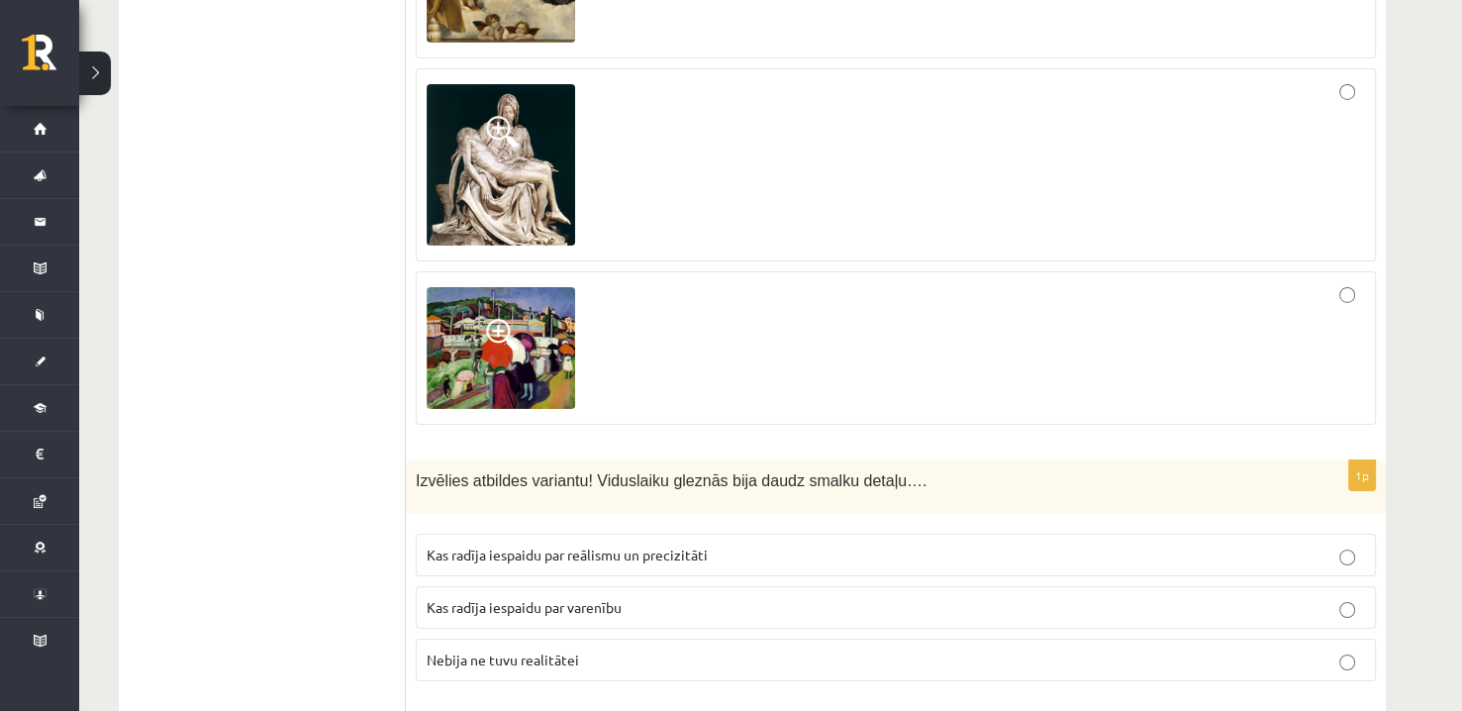
scroll to position [6725, 0]
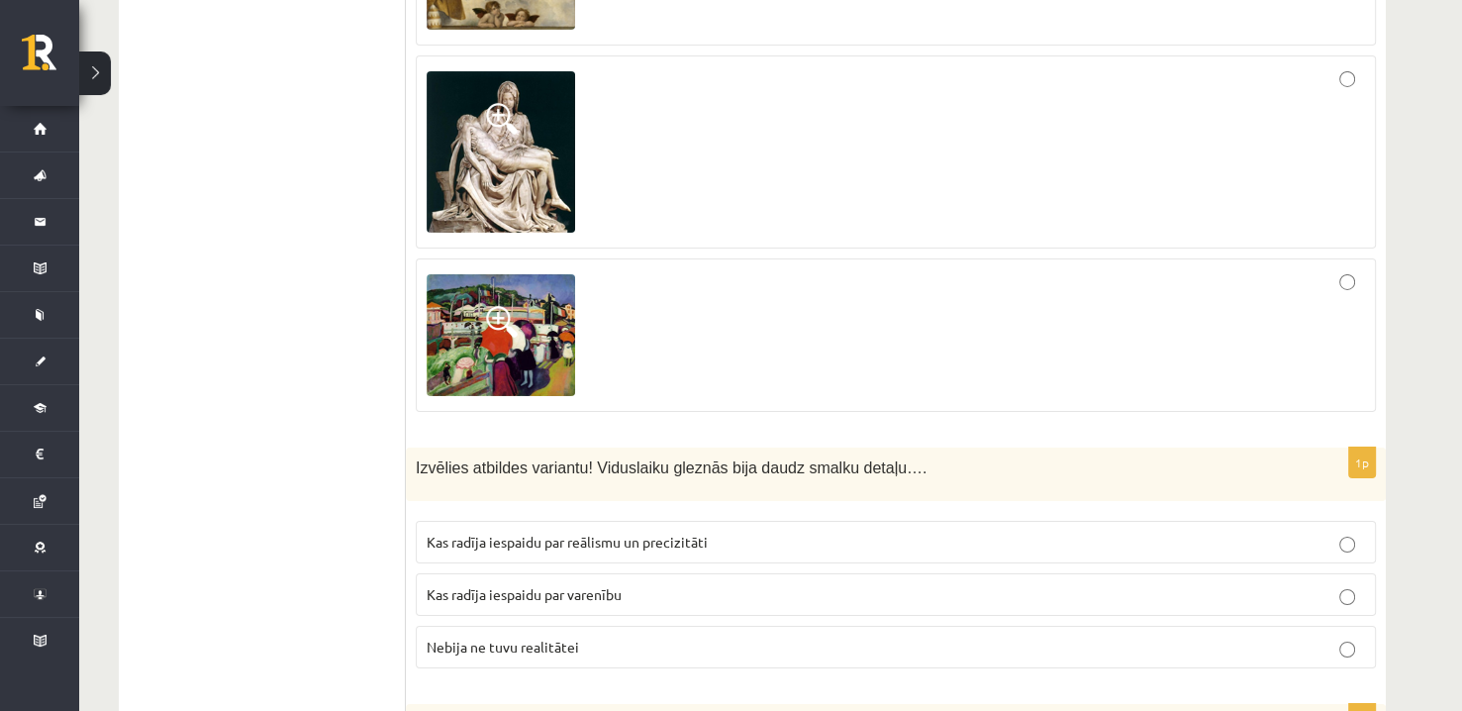
click at [634, 532] on span "Kas radīja iespaidu par reālismu un precizitāti" at bounding box center [567, 541] width 281 height 18
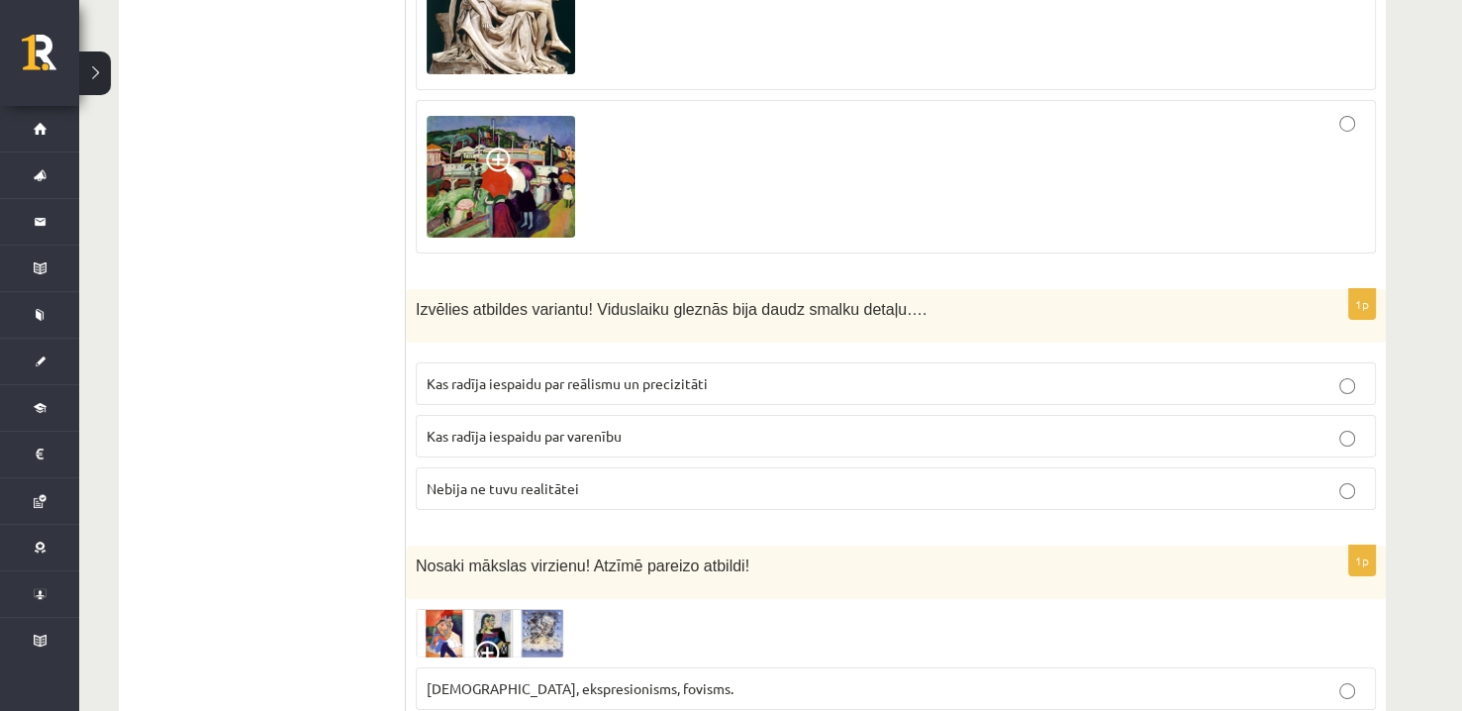
scroll to position [7022, 0]
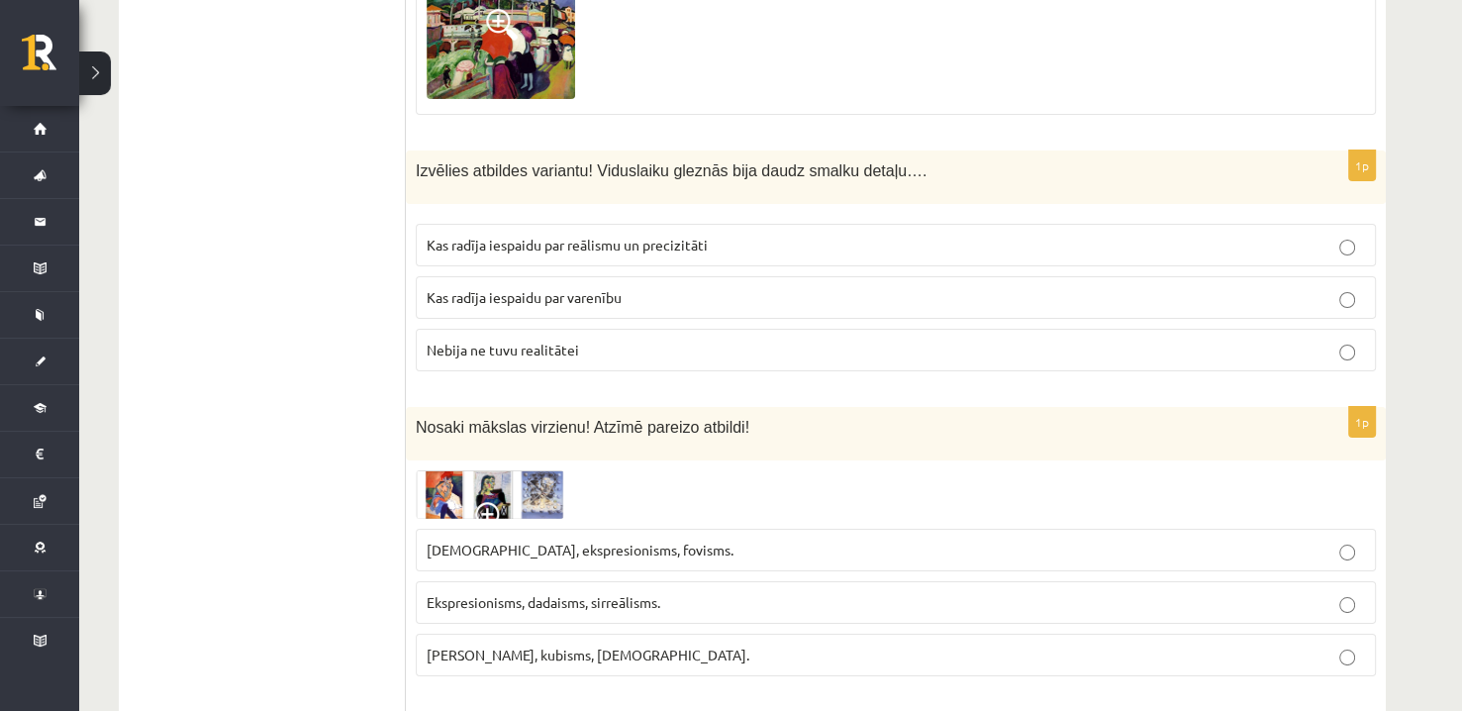
click at [519, 470] on img at bounding box center [490, 494] width 148 height 48
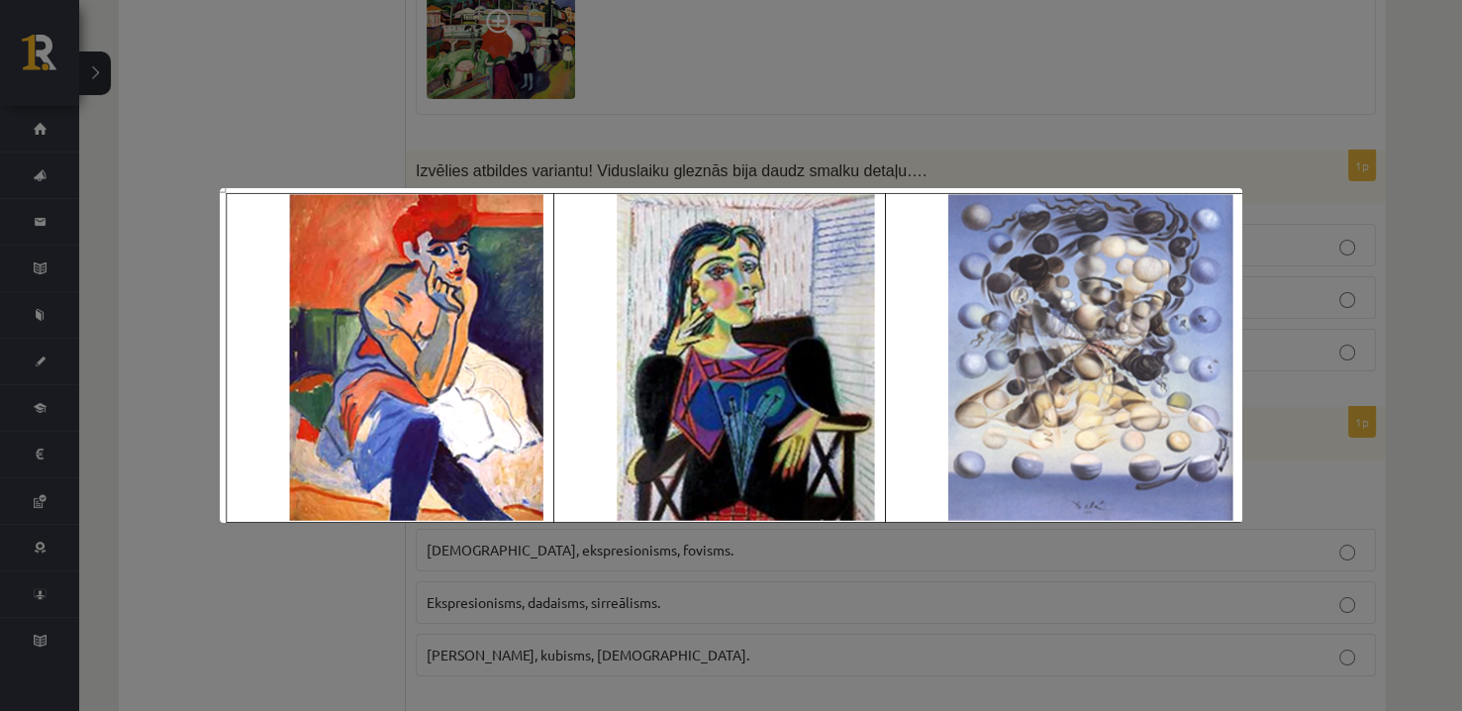
click at [1328, 353] on div at bounding box center [731, 355] width 1462 height 711
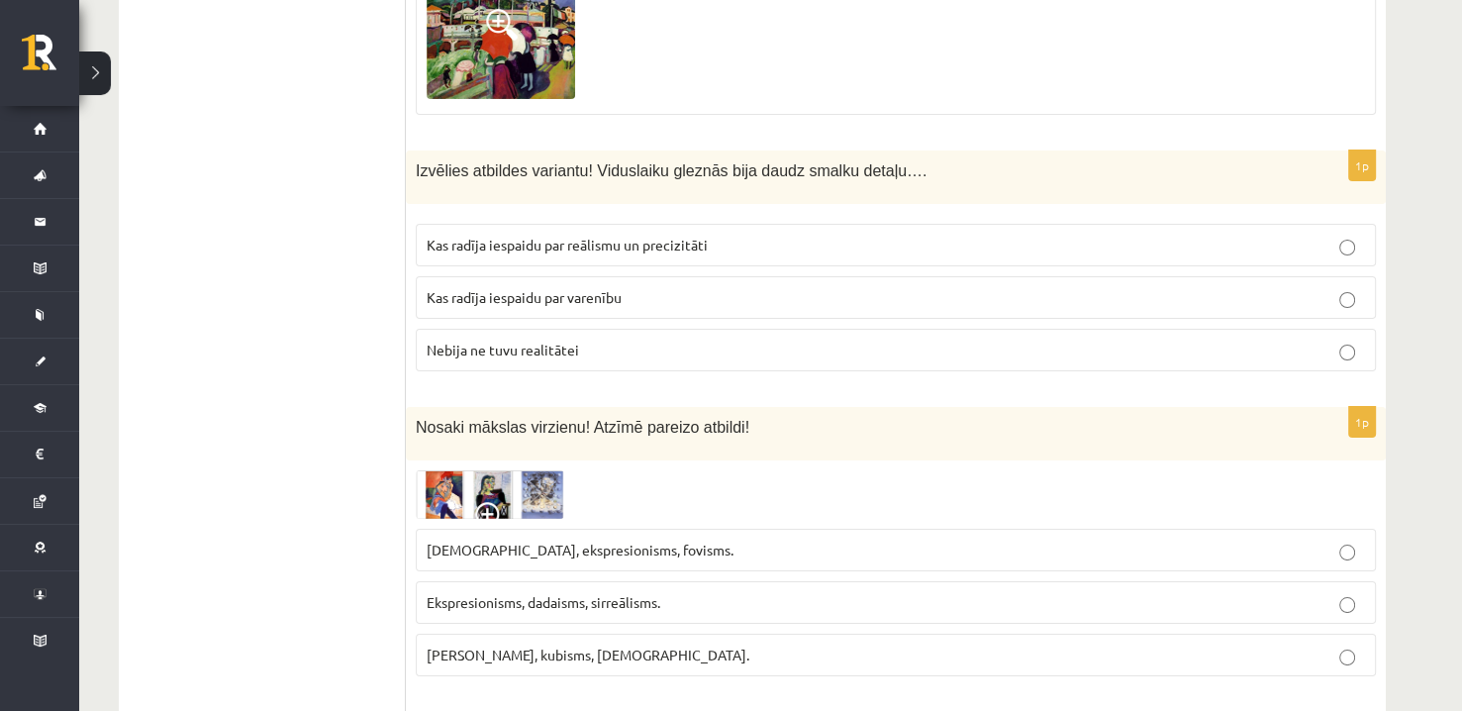
click at [478, 470] on img at bounding box center [490, 494] width 148 height 48
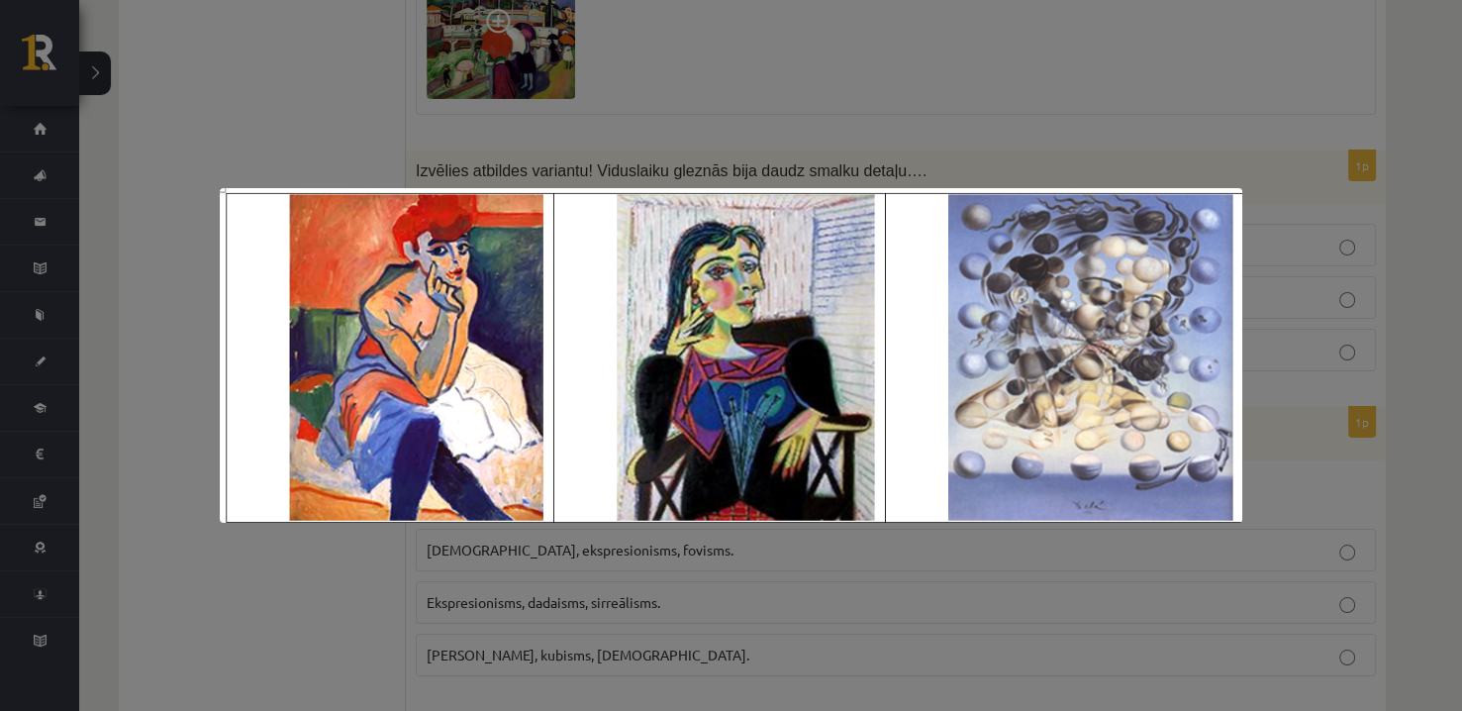
click at [174, 296] on div at bounding box center [731, 355] width 1462 height 711
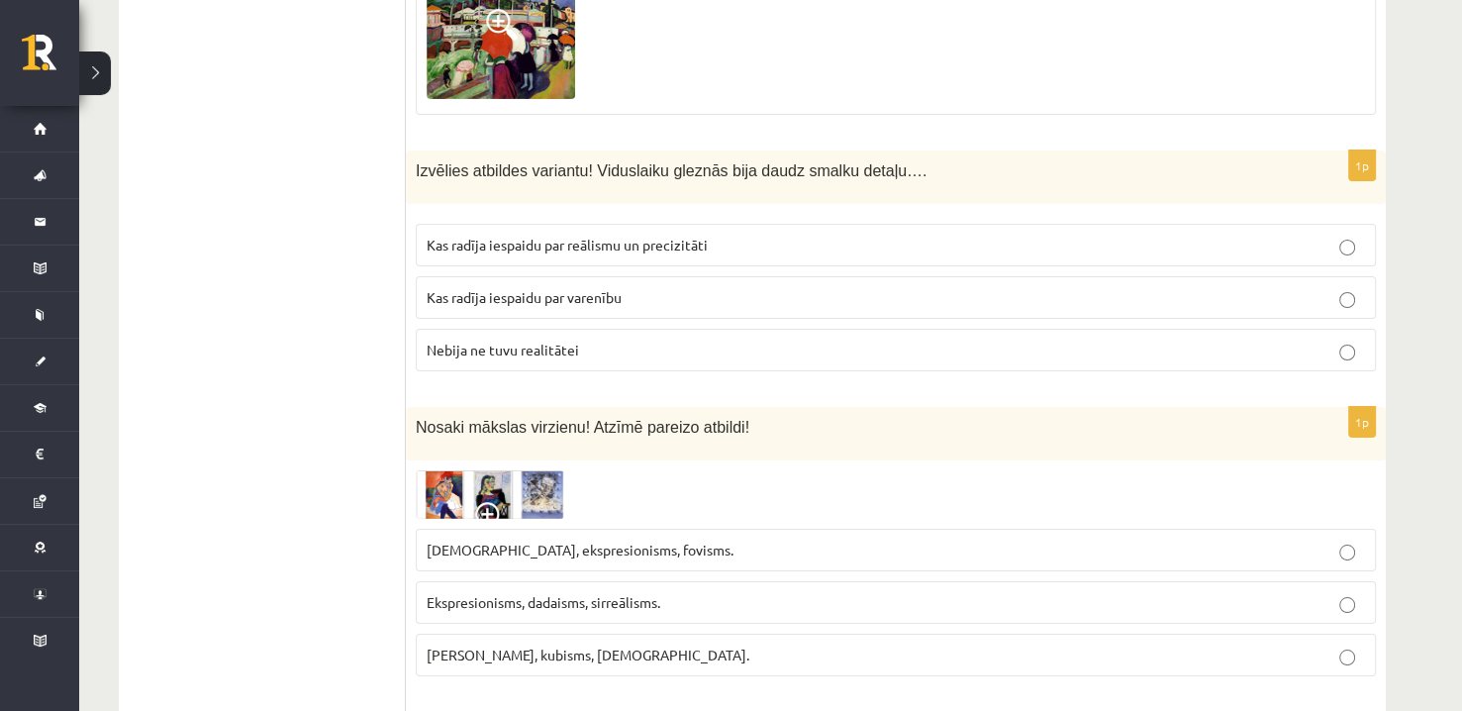
click at [518, 470] on img at bounding box center [490, 494] width 148 height 48
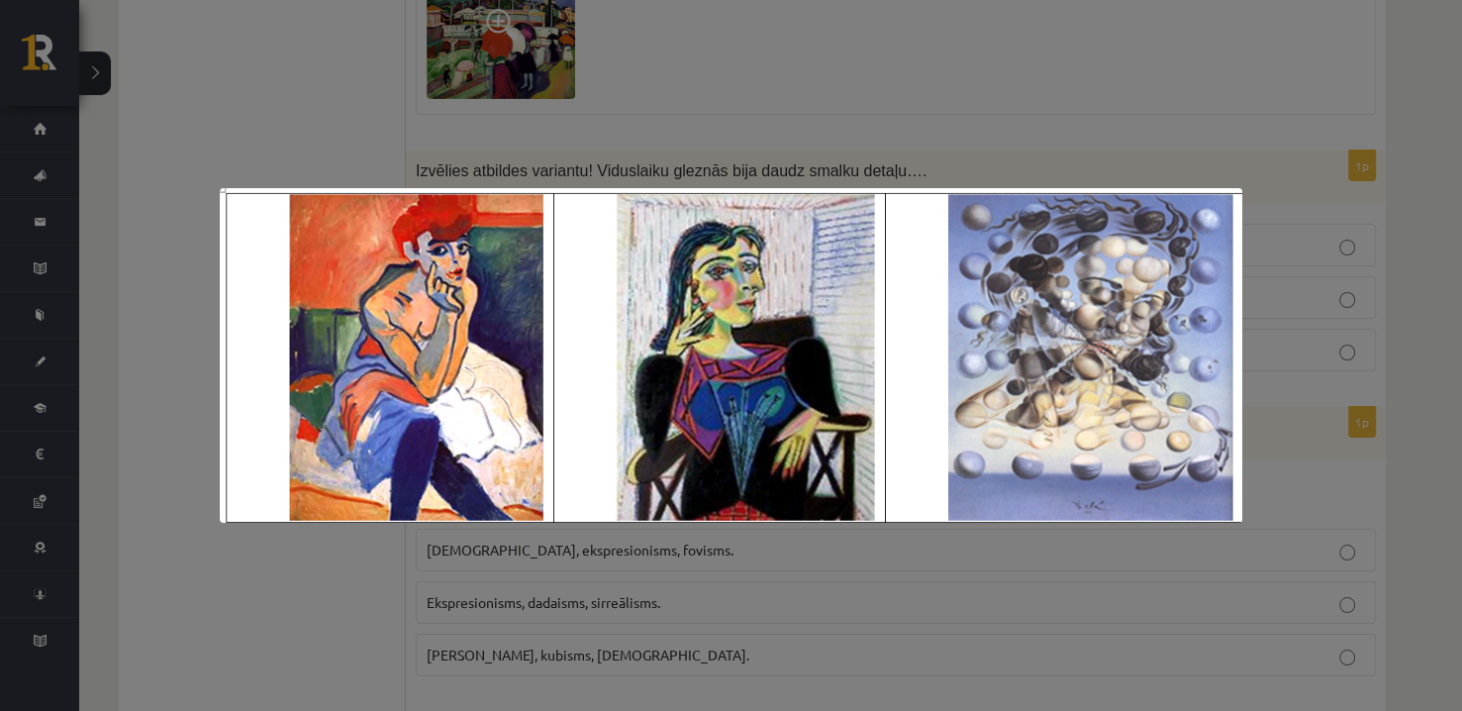
click at [244, 115] on div at bounding box center [731, 355] width 1462 height 711
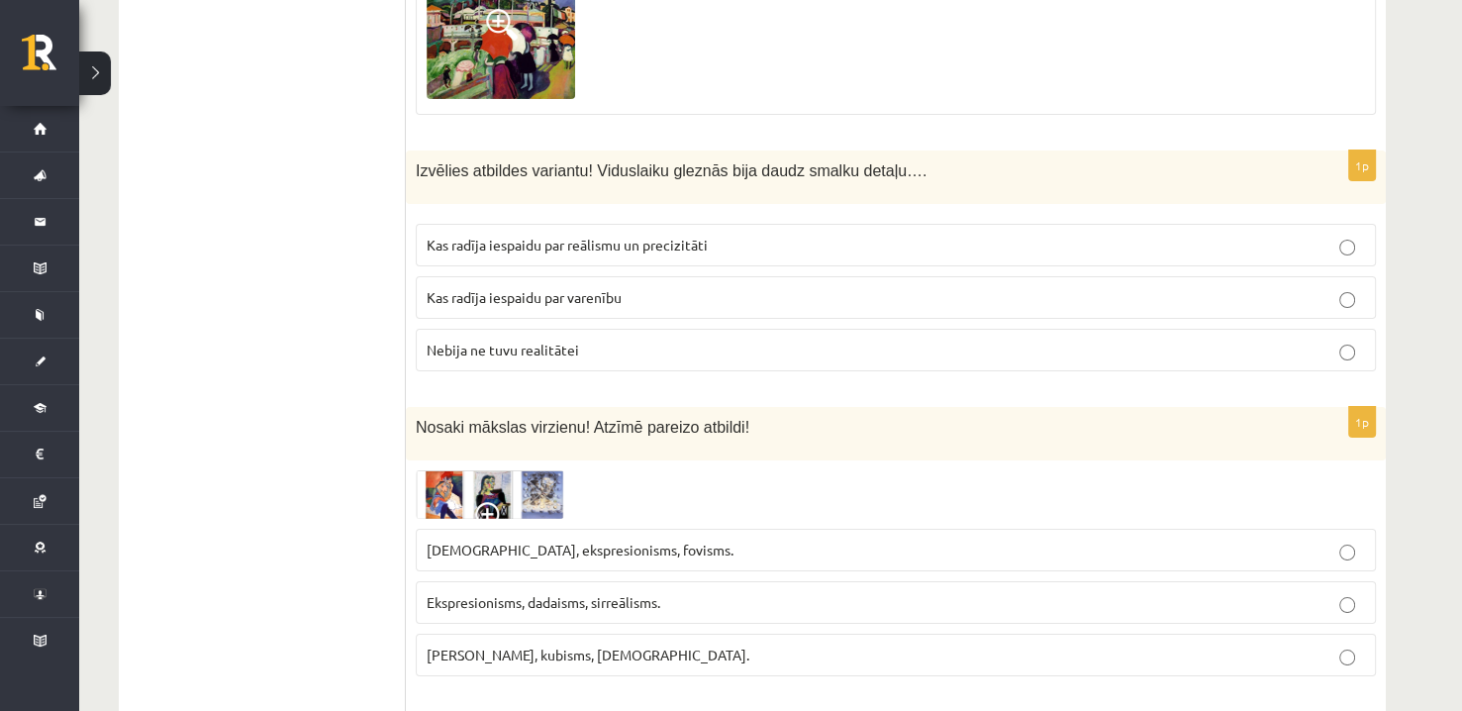
click at [499, 470] on img at bounding box center [490, 494] width 148 height 48
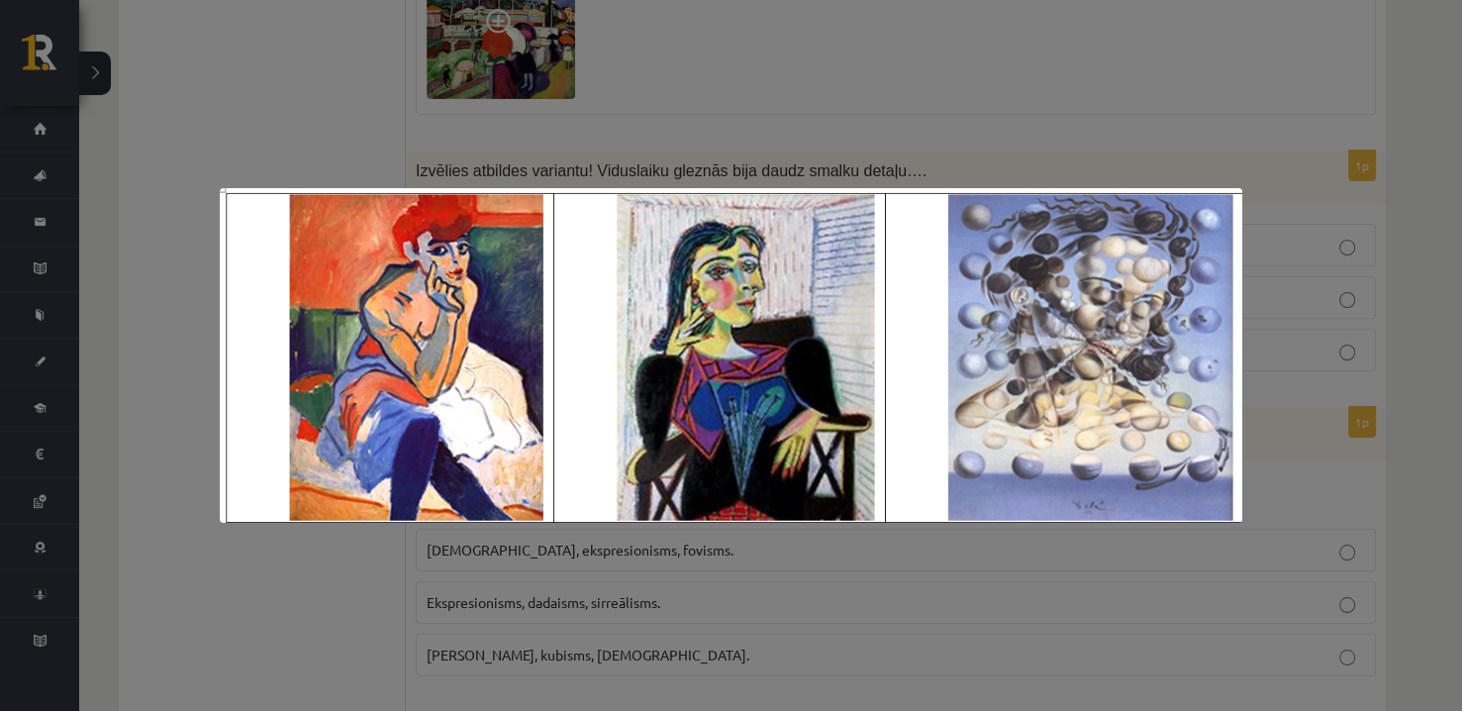
click at [271, 129] on div at bounding box center [731, 355] width 1462 height 711
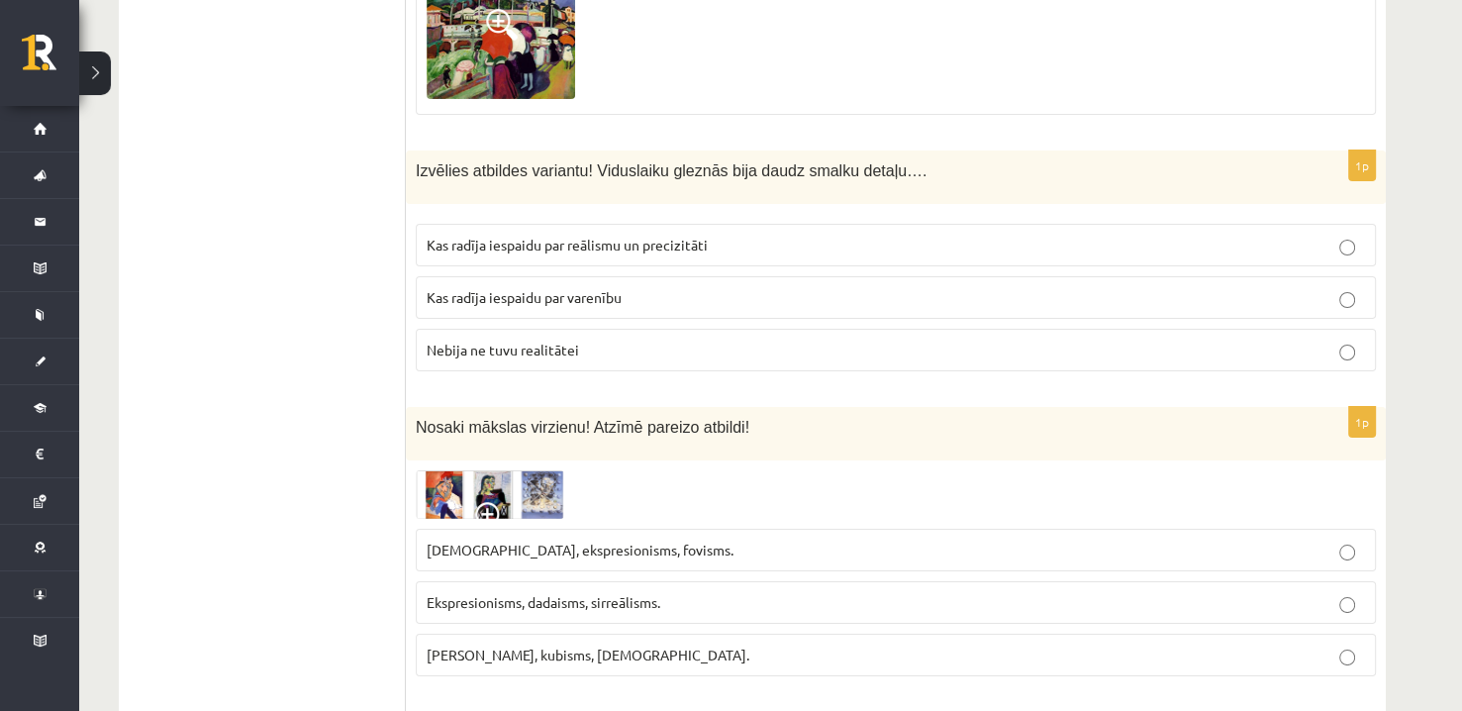
click at [567, 633] on label "Fovisms, kubisms, sirreālisms." at bounding box center [896, 654] width 960 height 43
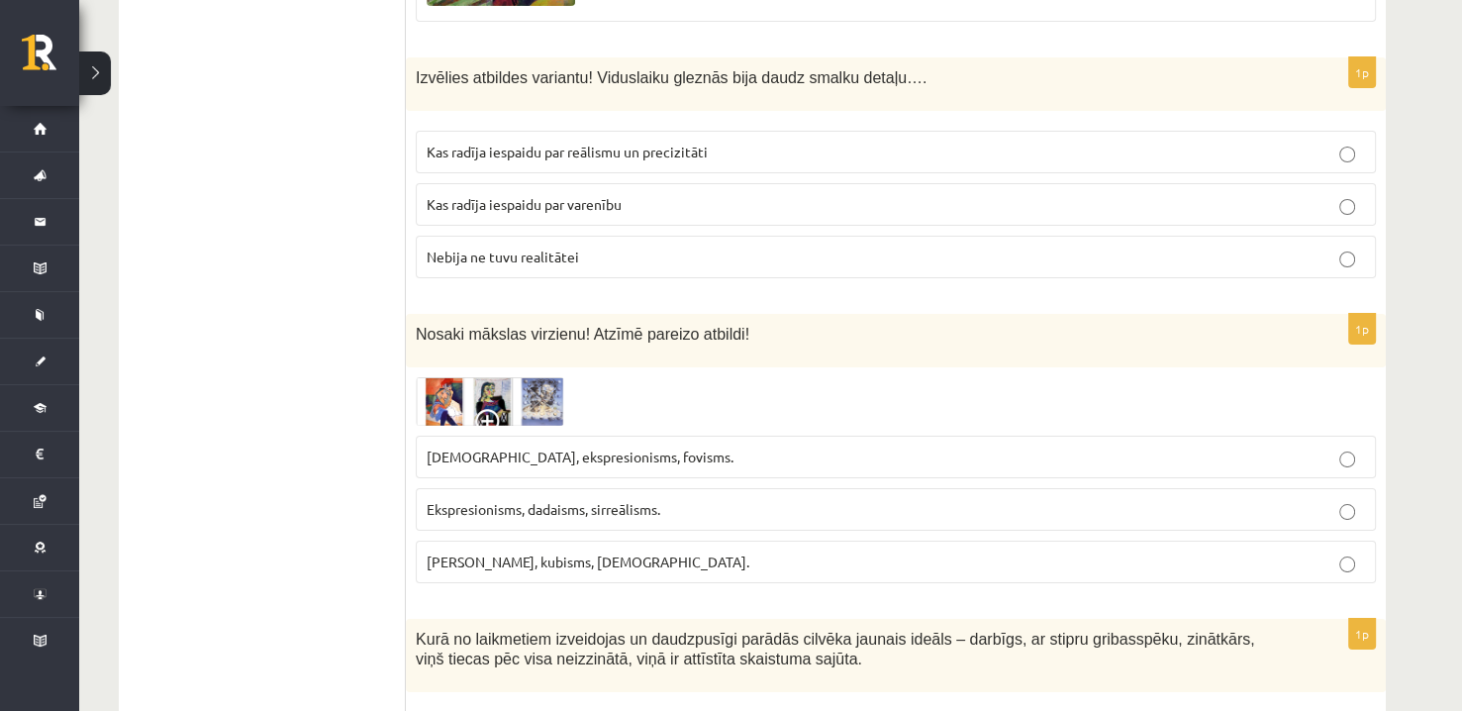
scroll to position [7319, 0]
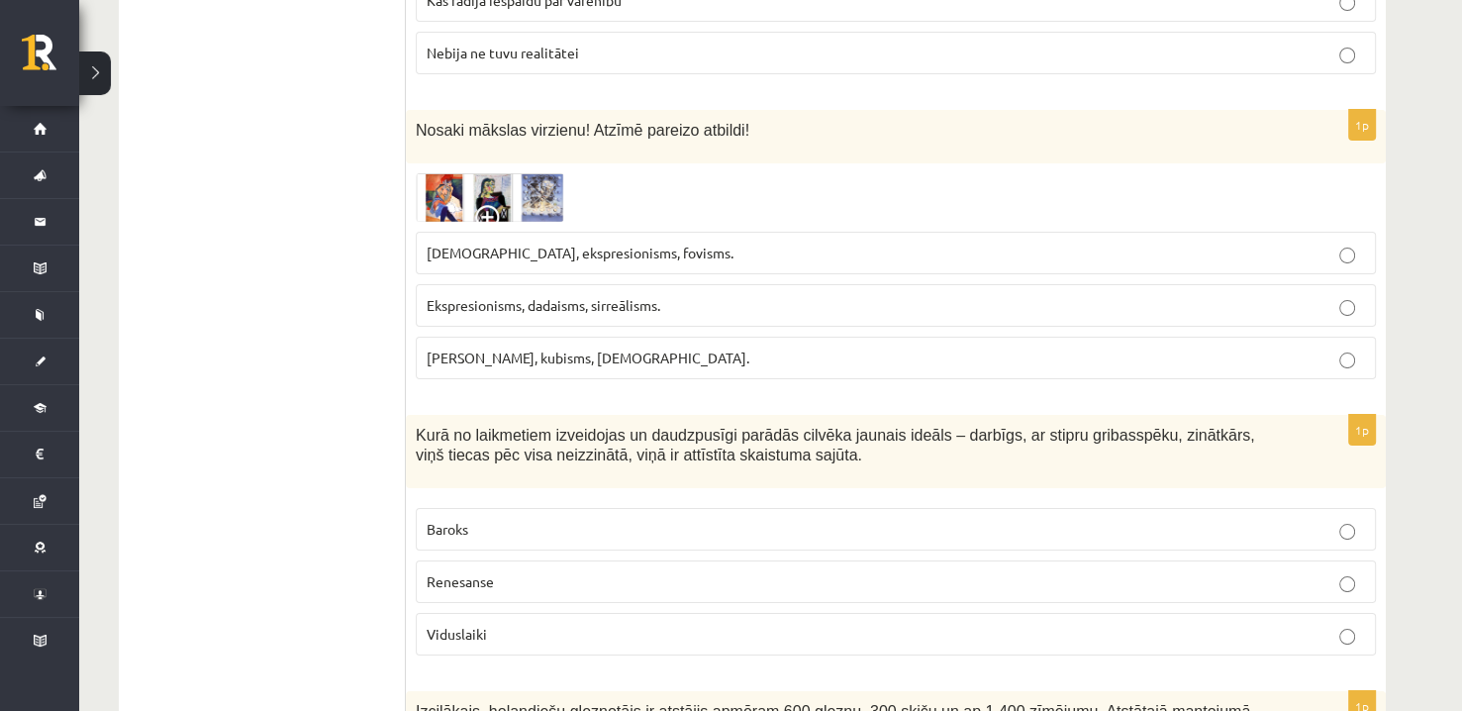
click at [493, 572] on span "Renesanse" at bounding box center [460, 581] width 67 height 18
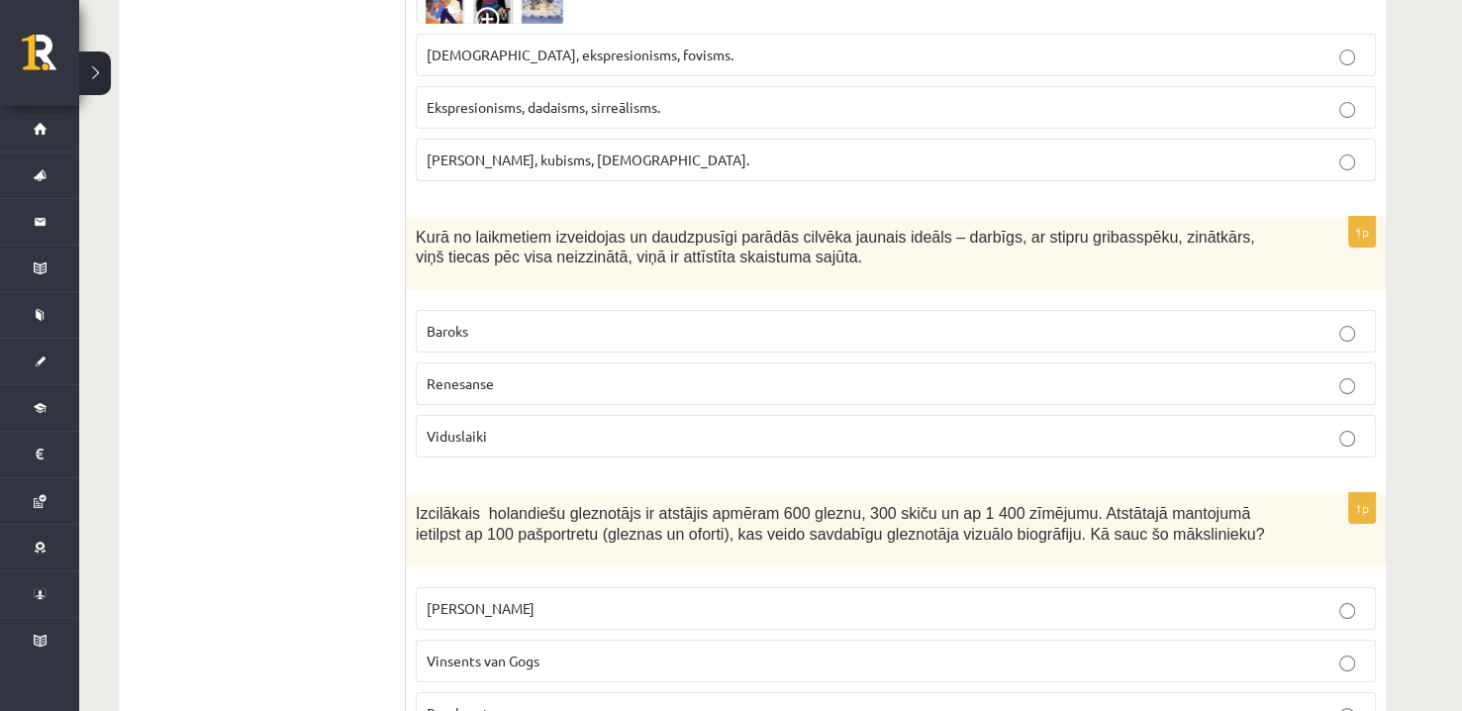
scroll to position [7616, 0]
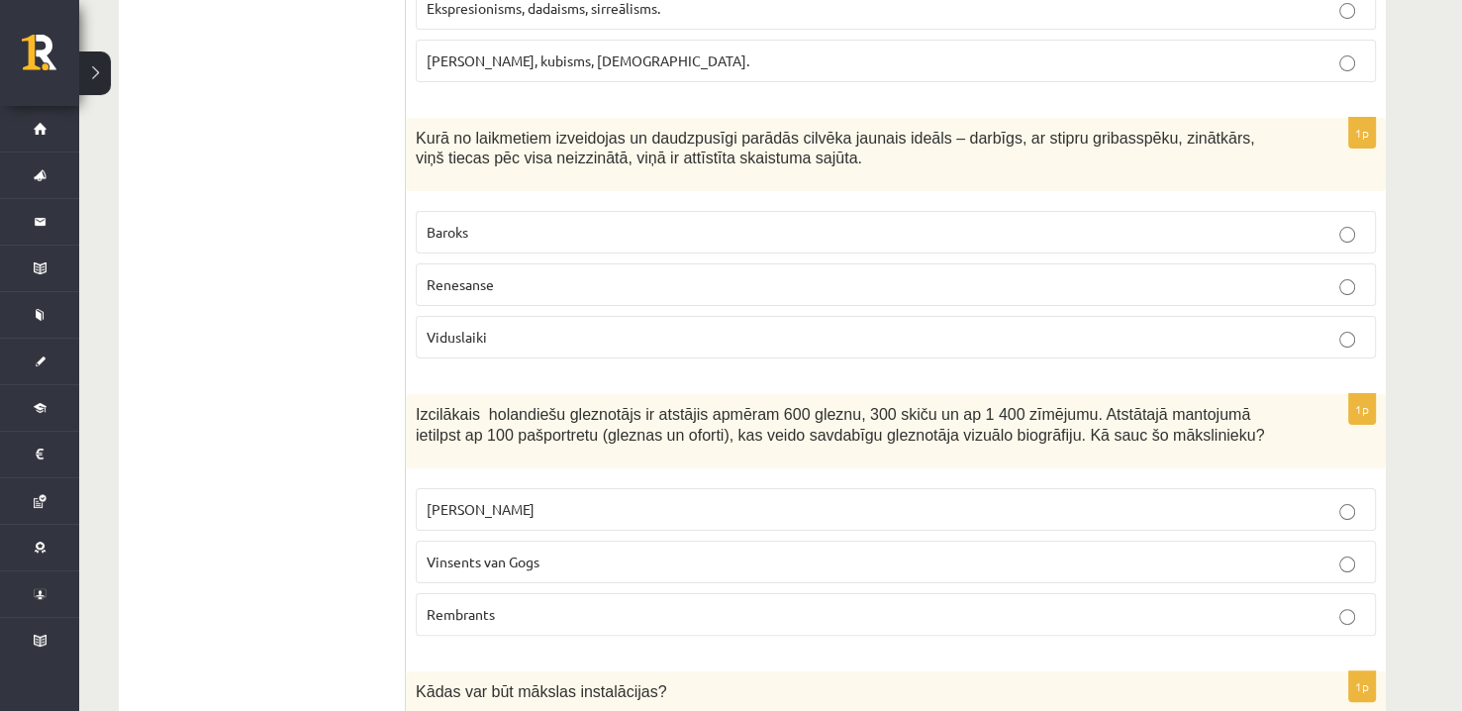
click at [557, 551] on p "Vinsents van Gogs" at bounding box center [896, 561] width 938 height 21
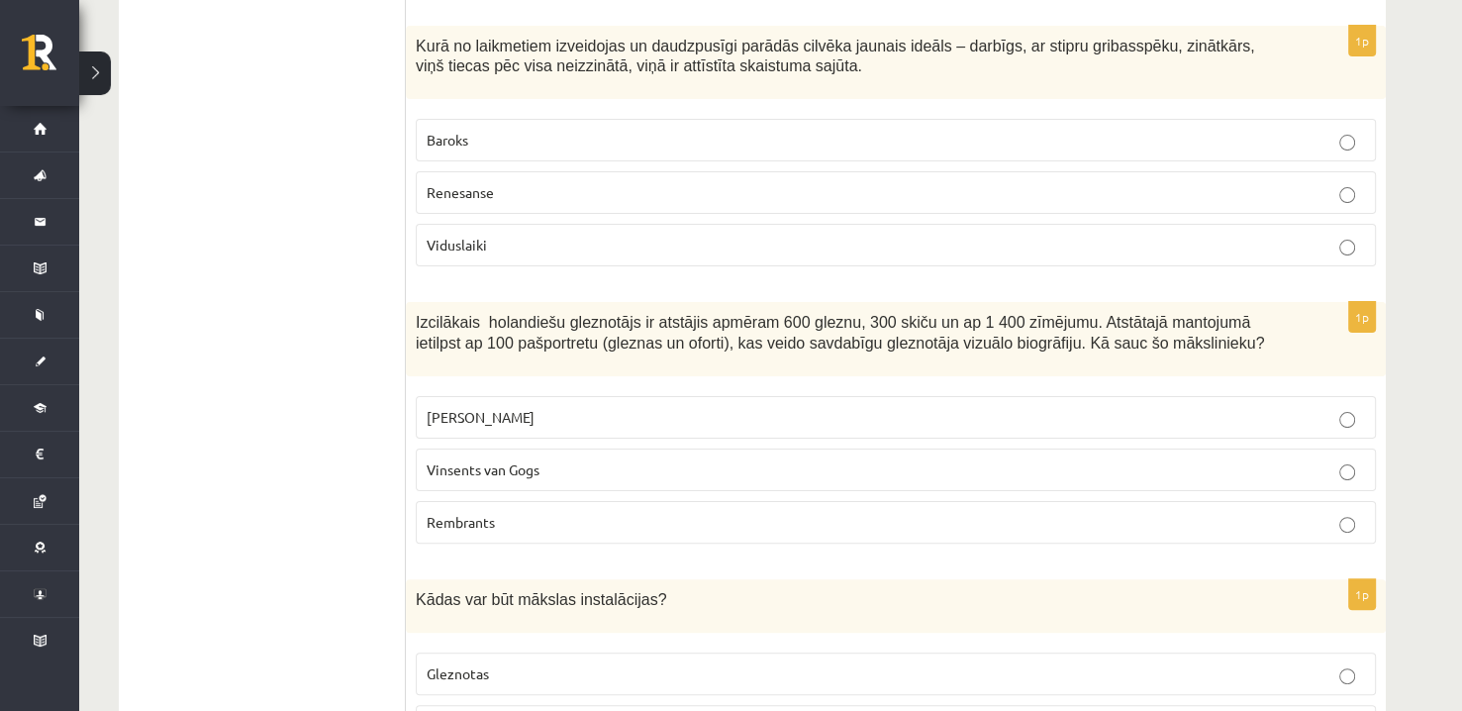
scroll to position [7814, 0]
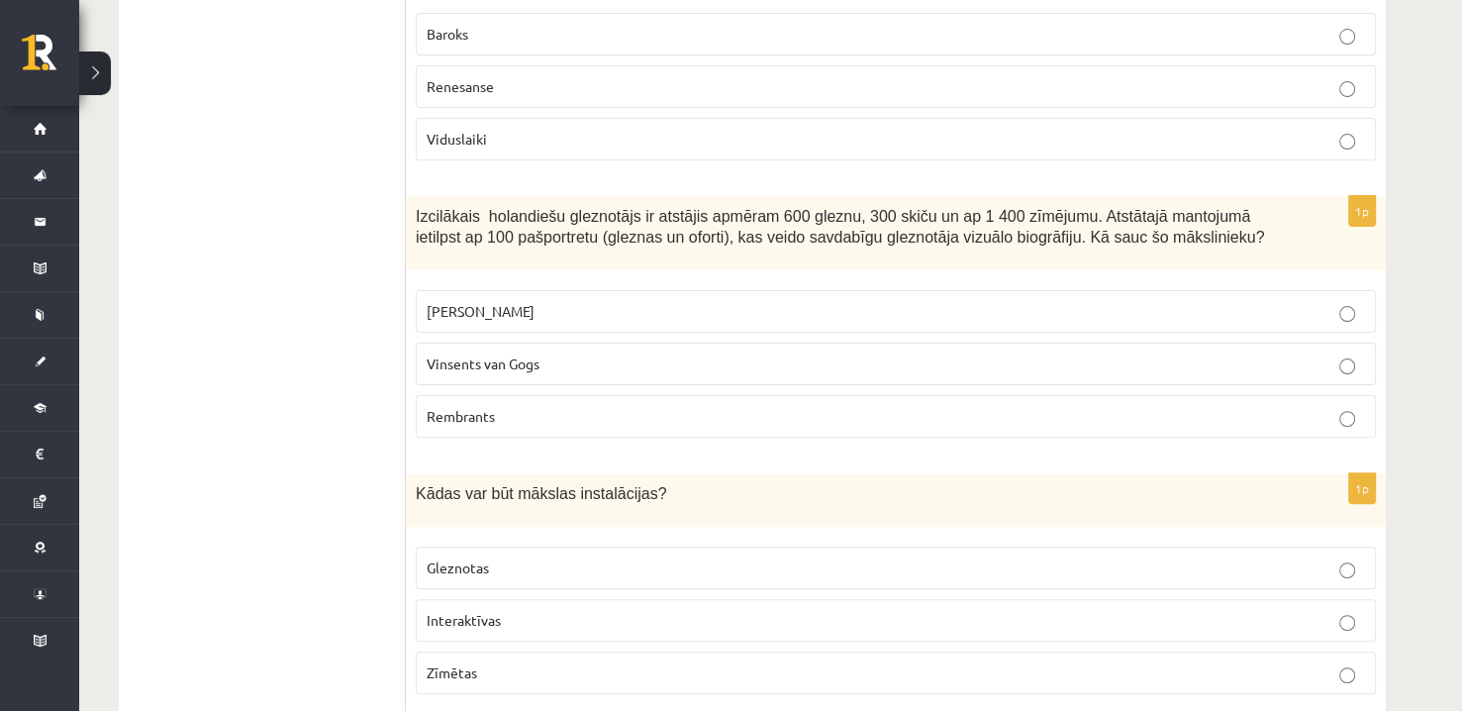
click at [505, 557] on p "Gleznotas" at bounding box center [896, 567] width 938 height 21
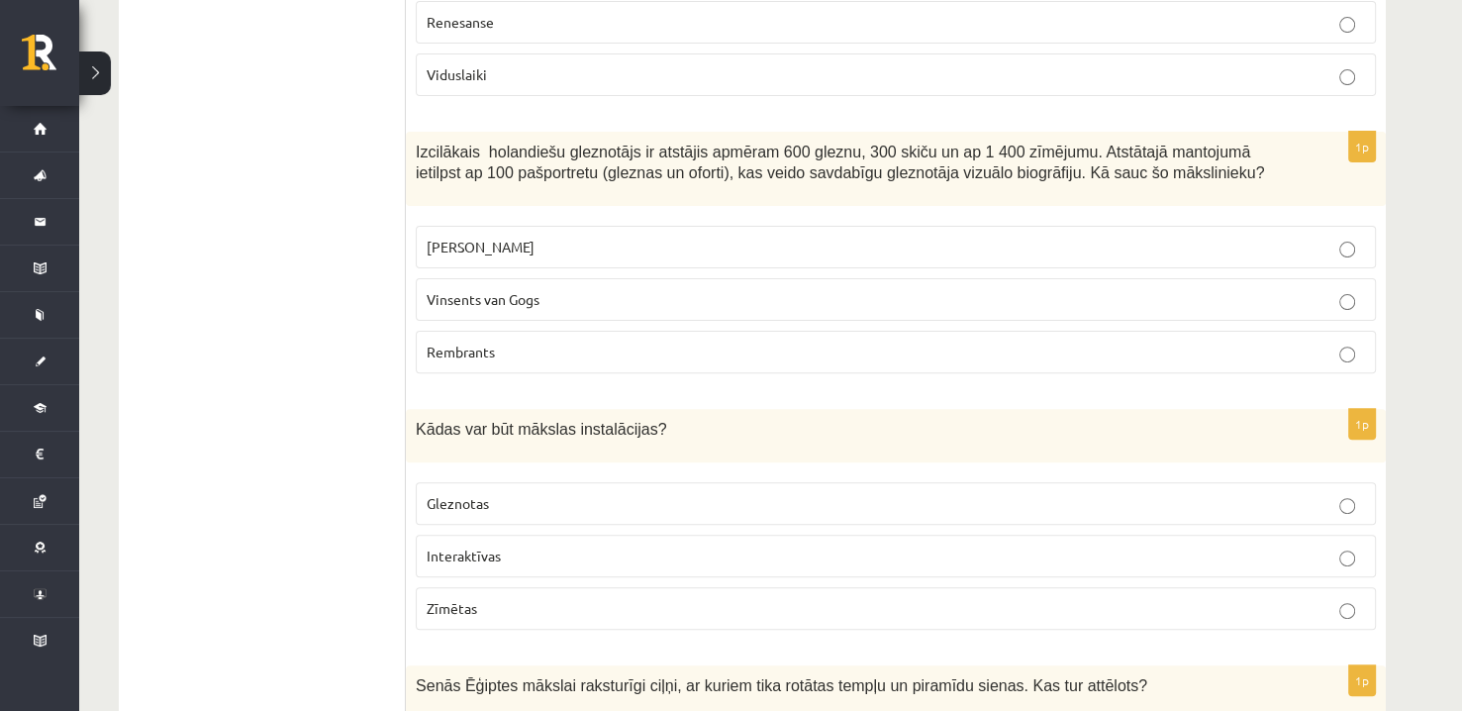
scroll to position [7913, 0]
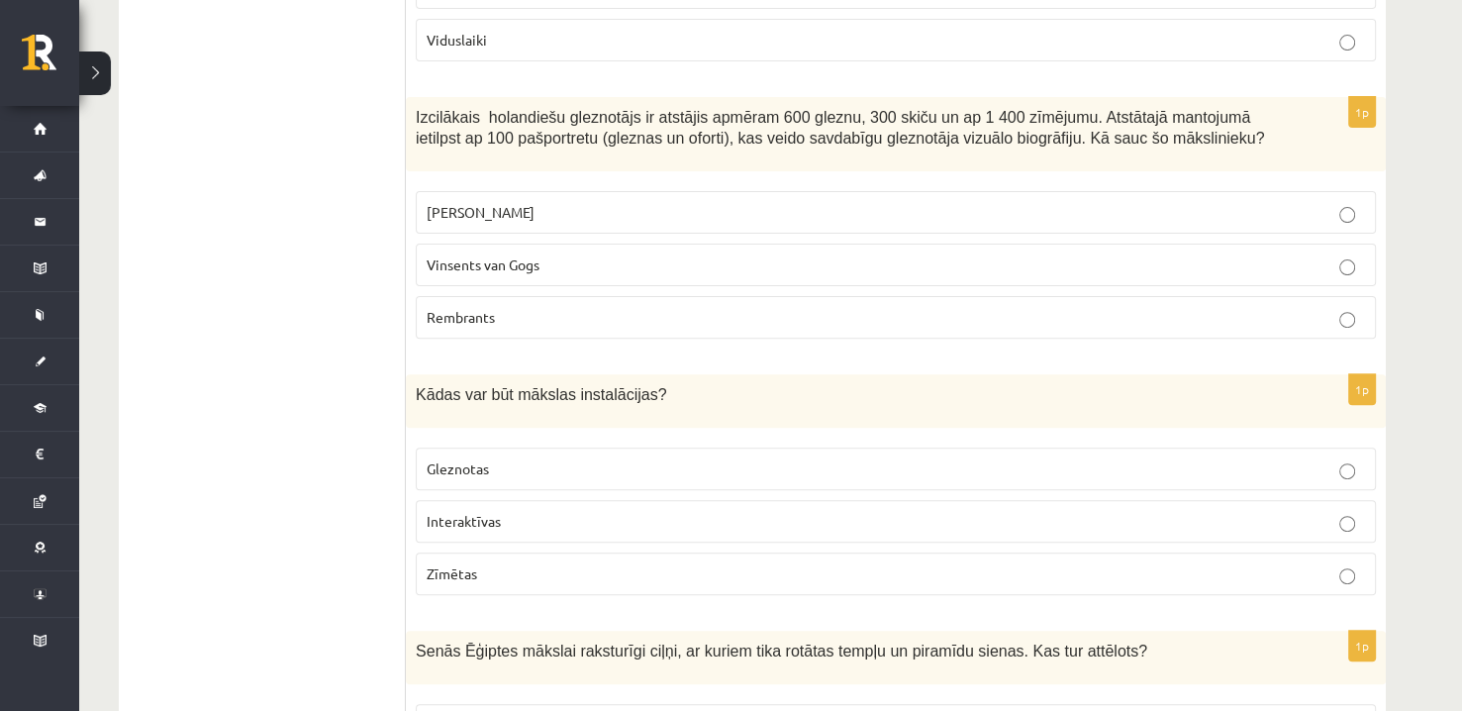
click at [506, 511] on p "Interaktīvas" at bounding box center [896, 521] width 938 height 21
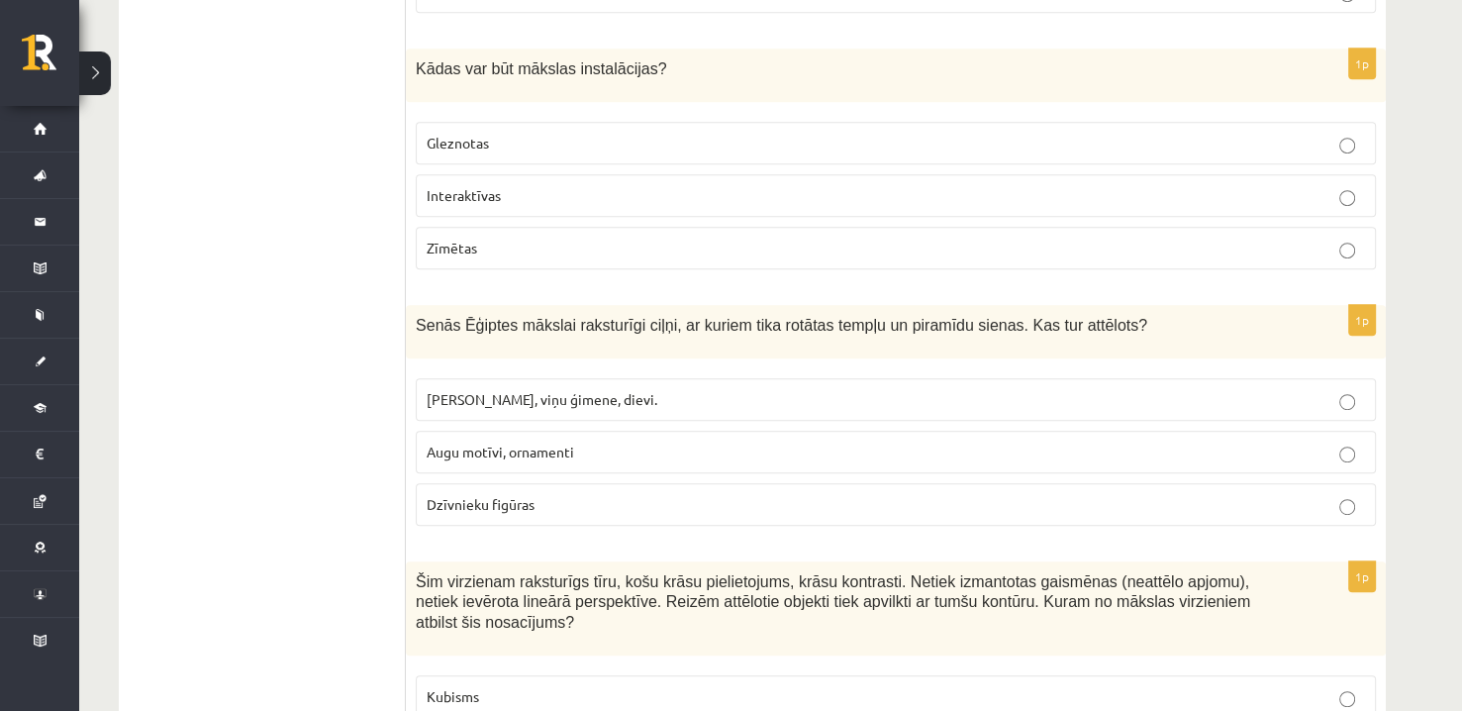
scroll to position [8210, 0]
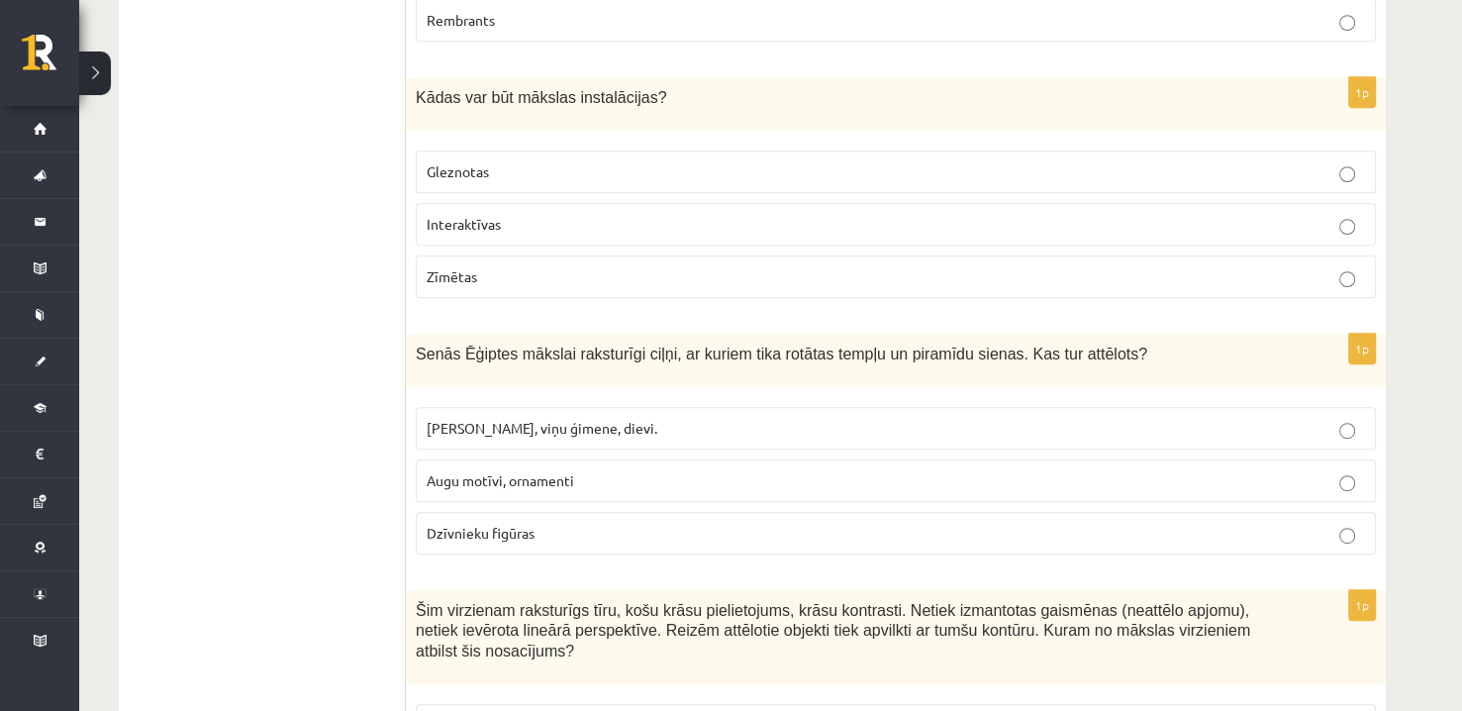
click at [546, 523] on p "Dzīvnieku figūras" at bounding box center [896, 533] width 938 height 21
click at [568, 419] on span "Faraoni, viņu ģimene, dievi." at bounding box center [542, 428] width 231 height 18
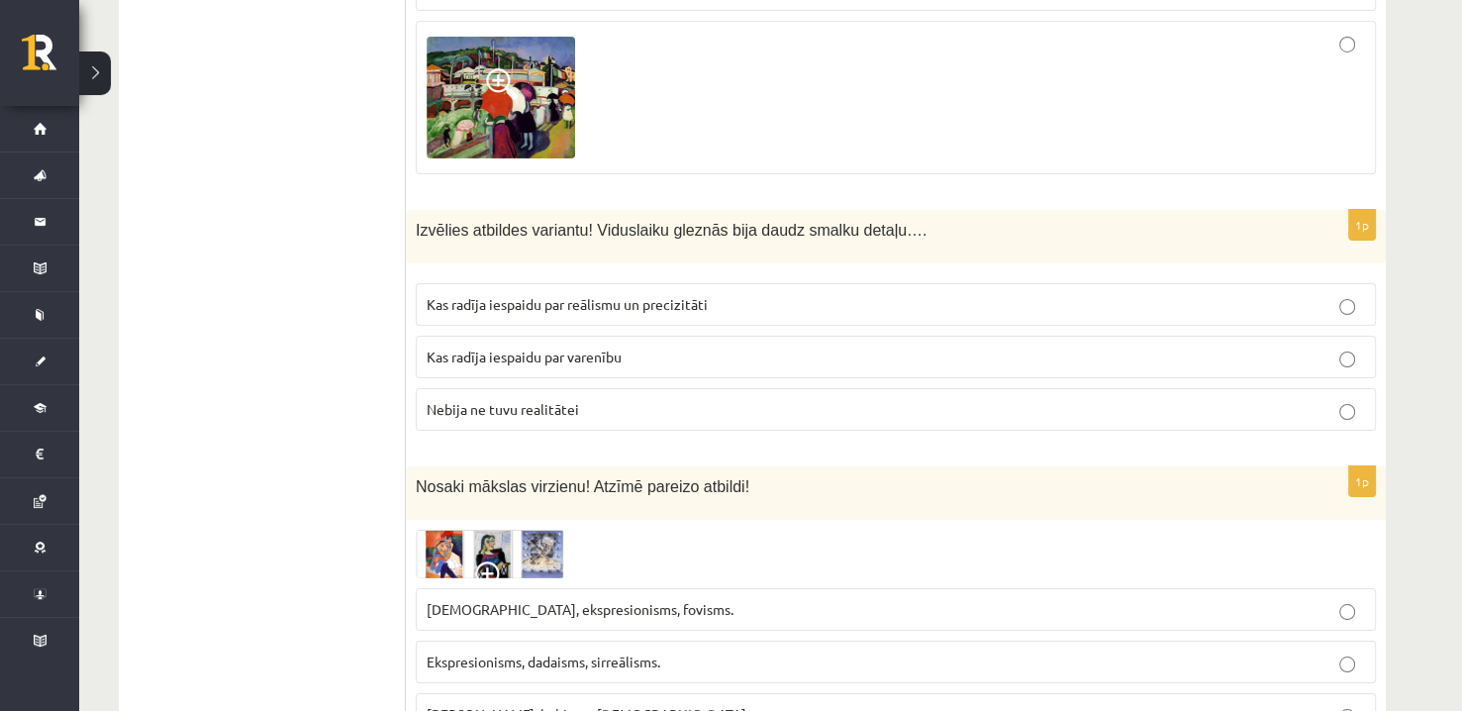
scroll to position [6923, 0]
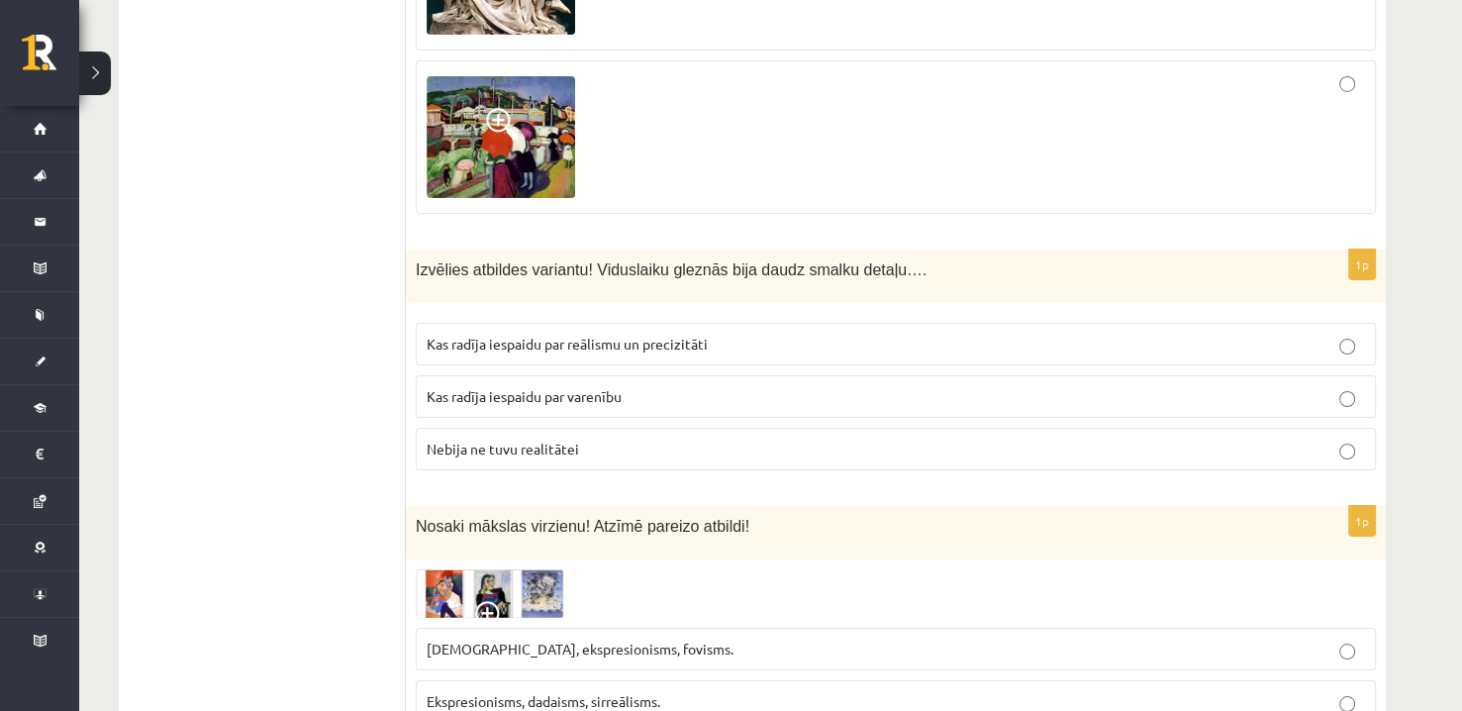
click at [495, 601] on span at bounding box center [491, 617] width 32 height 32
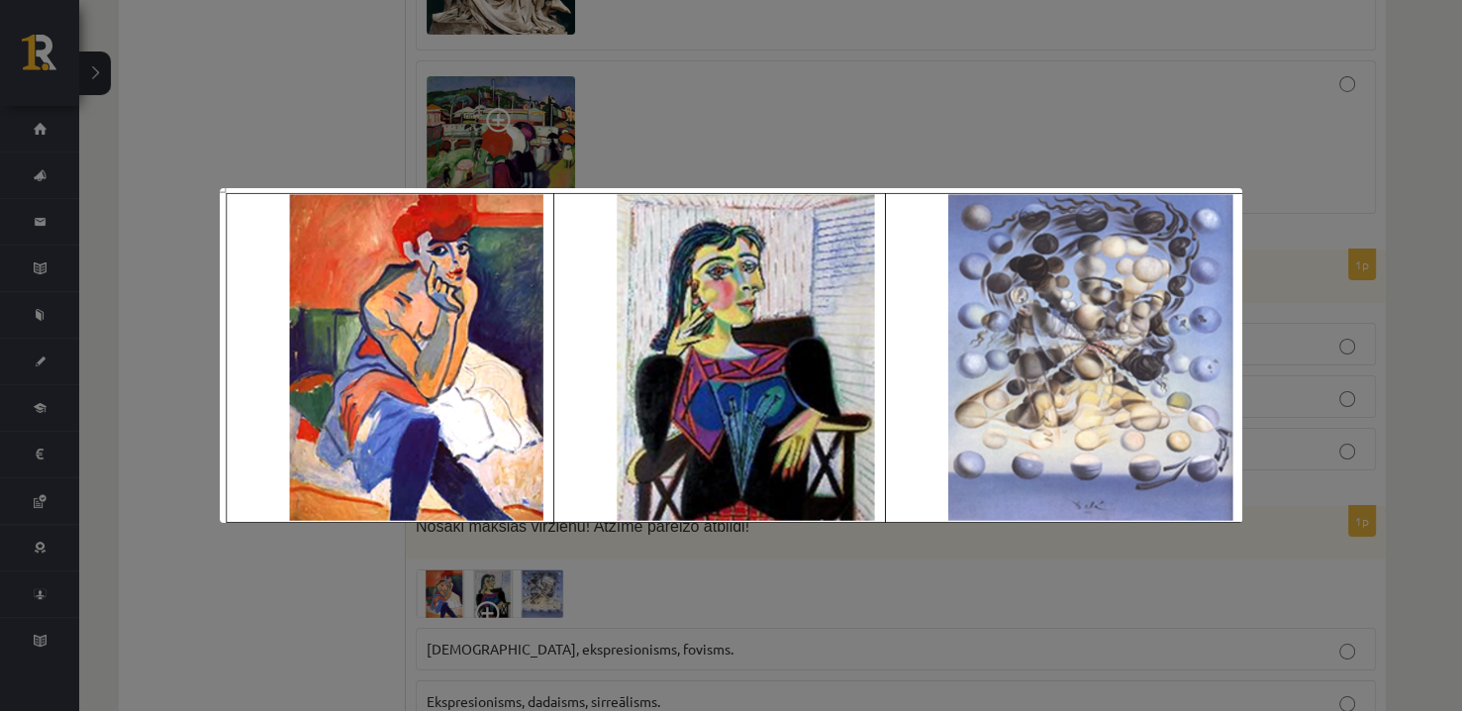
click at [268, 98] on div at bounding box center [731, 355] width 1462 height 711
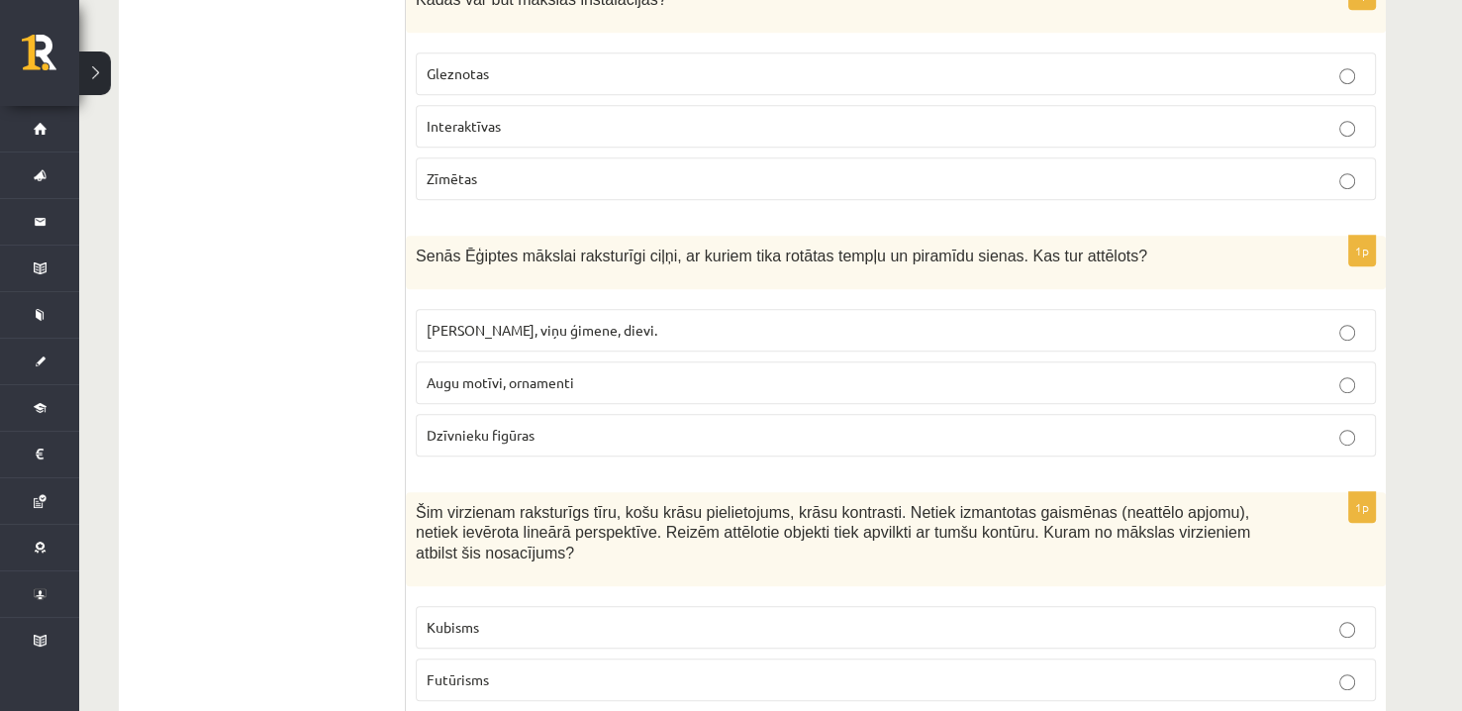
scroll to position [8309, 0]
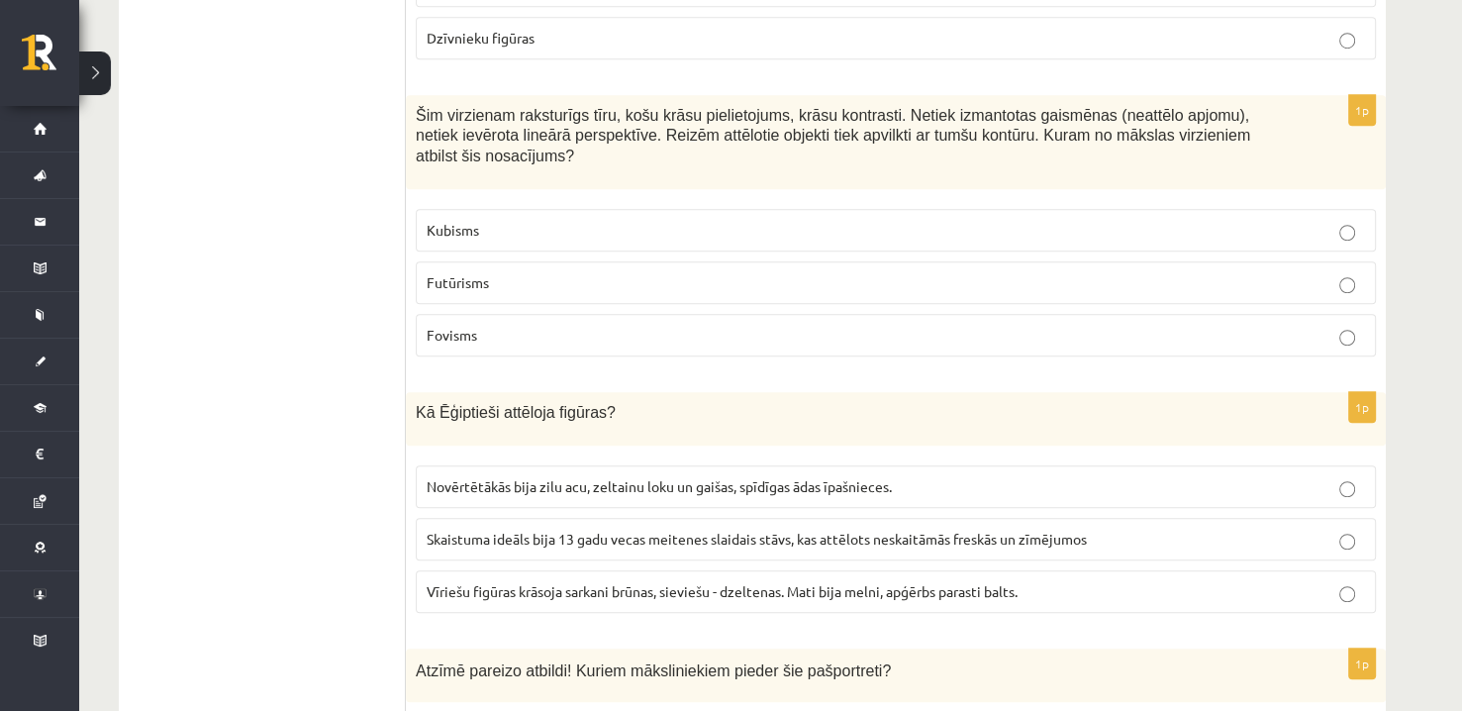
scroll to position [8606, 0]
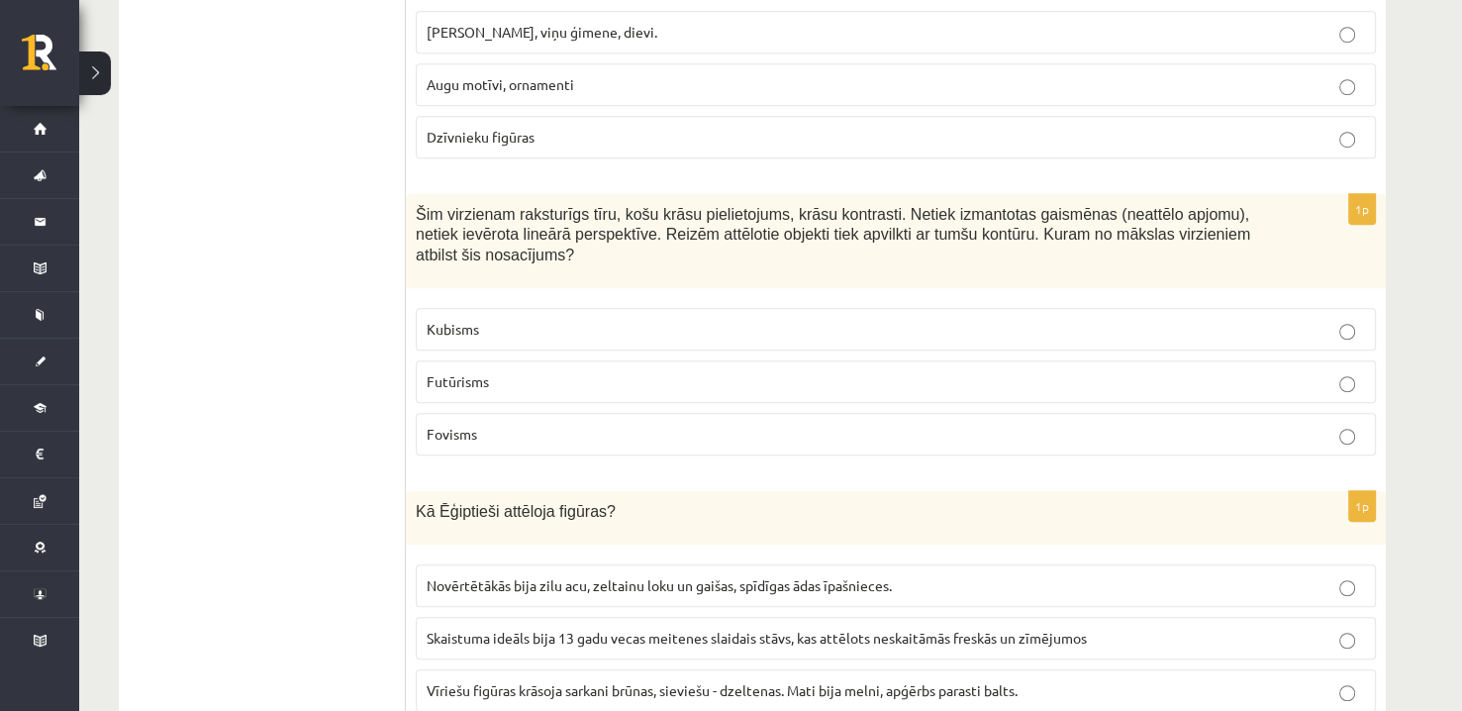
click at [542, 206] on span "Šim virzienam raksturīgs tīru, košu krāsu pielietojums, krāsu kontrasti. Netiek…" at bounding box center [833, 234] width 834 height 57
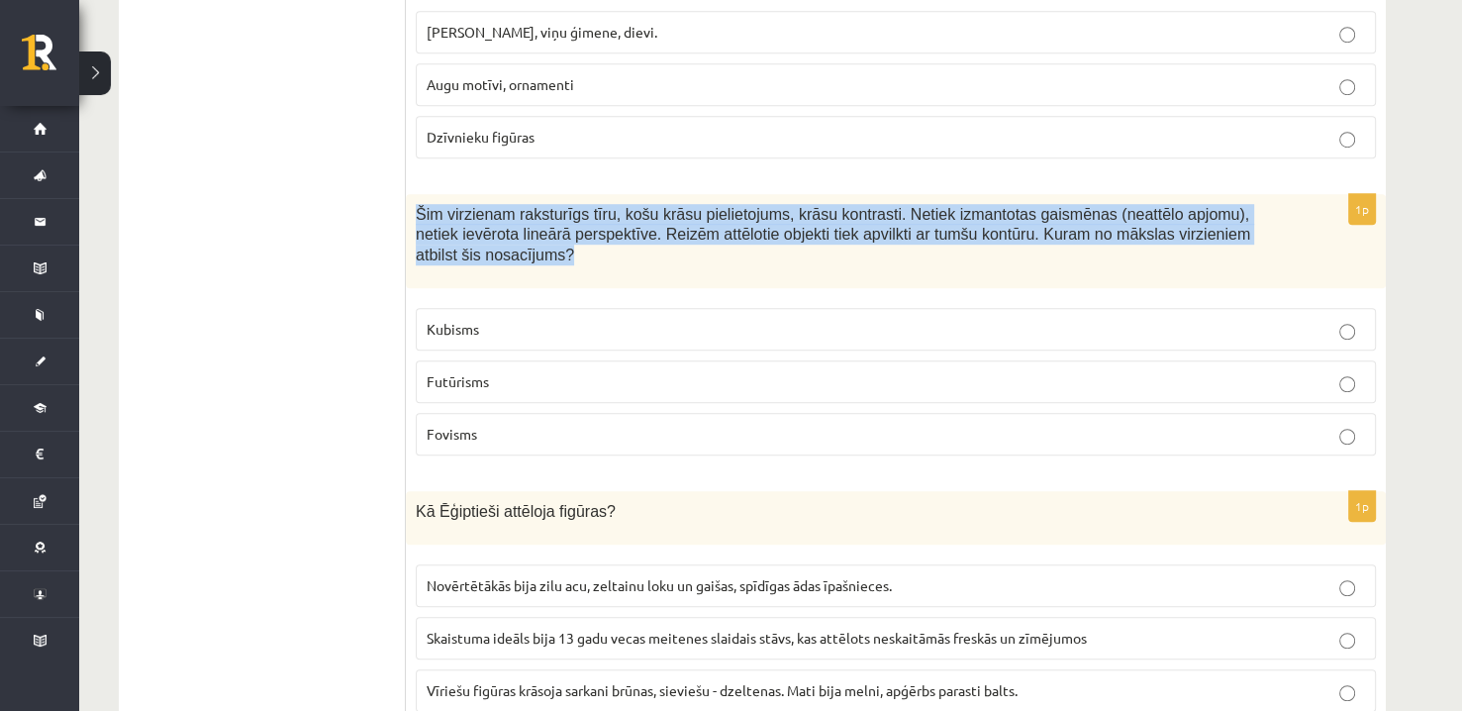
click at [542, 206] on span "Šim virzienam raksturīgs tīru, košu krāsu pielietojums, krāsu kontrasti. Netiek…" at bounding box center [833, 234] width 834 height 57
copy div "Šim virzienam raksturīgs tīru, košu krāsu pielietojums, krāsu kontrasti. Netiek…"
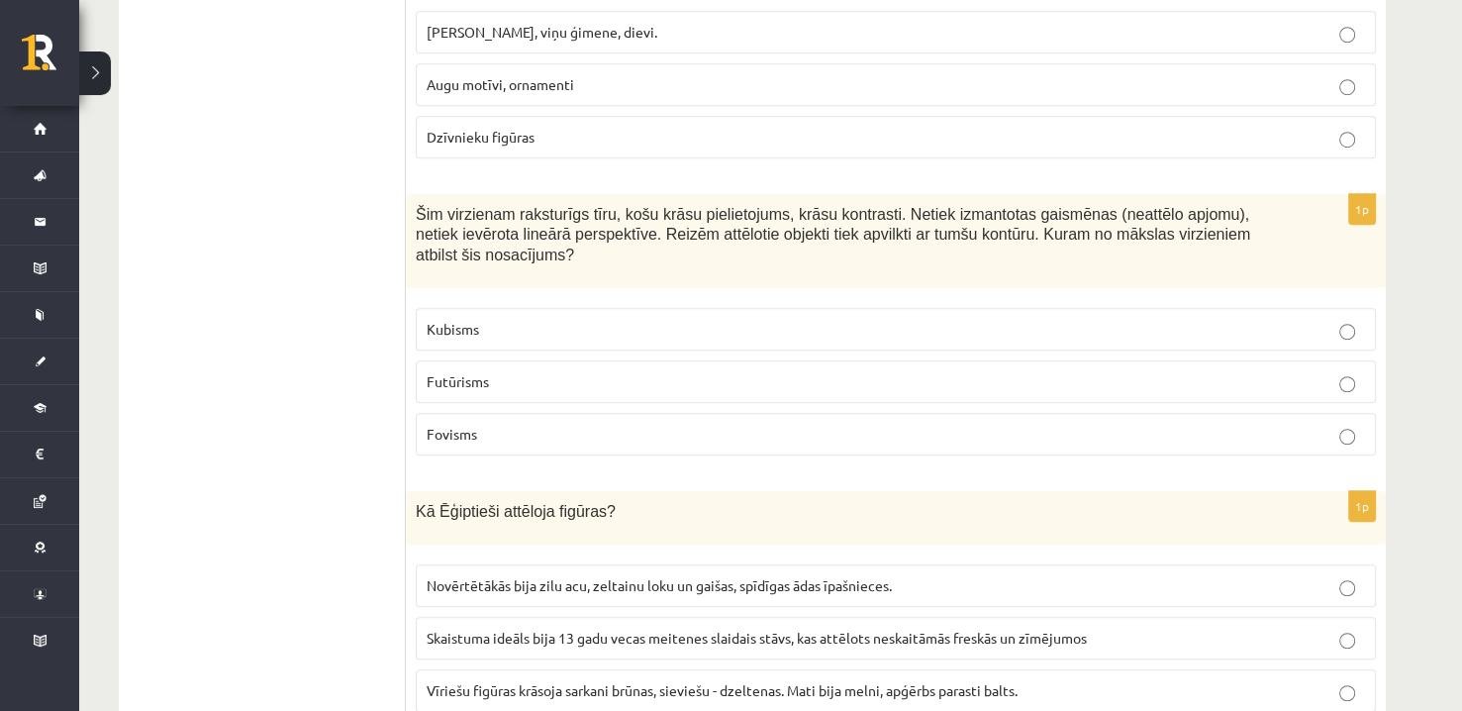
click at [514, 319] on p "Kubisms" at bounding box center [896, 329] width 938 height 21
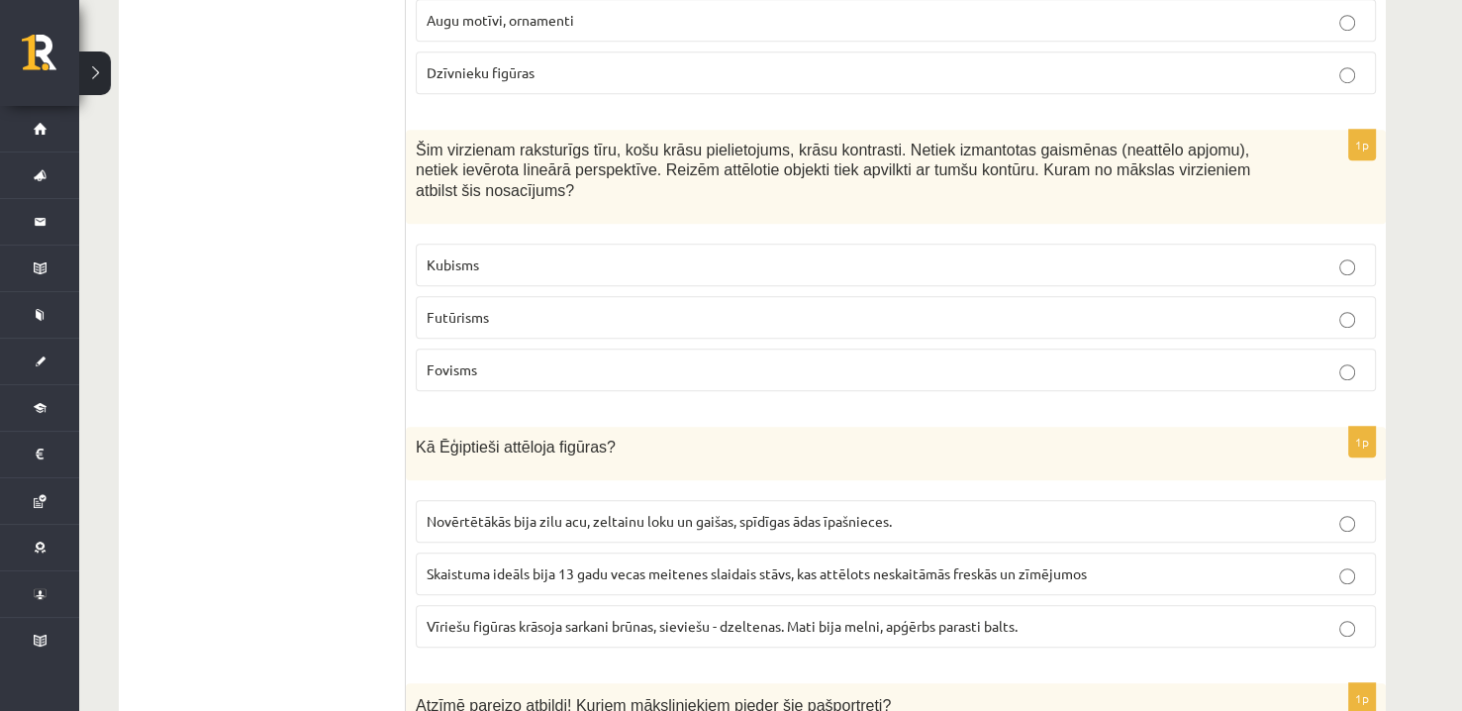
scroll to position [8705, 0]
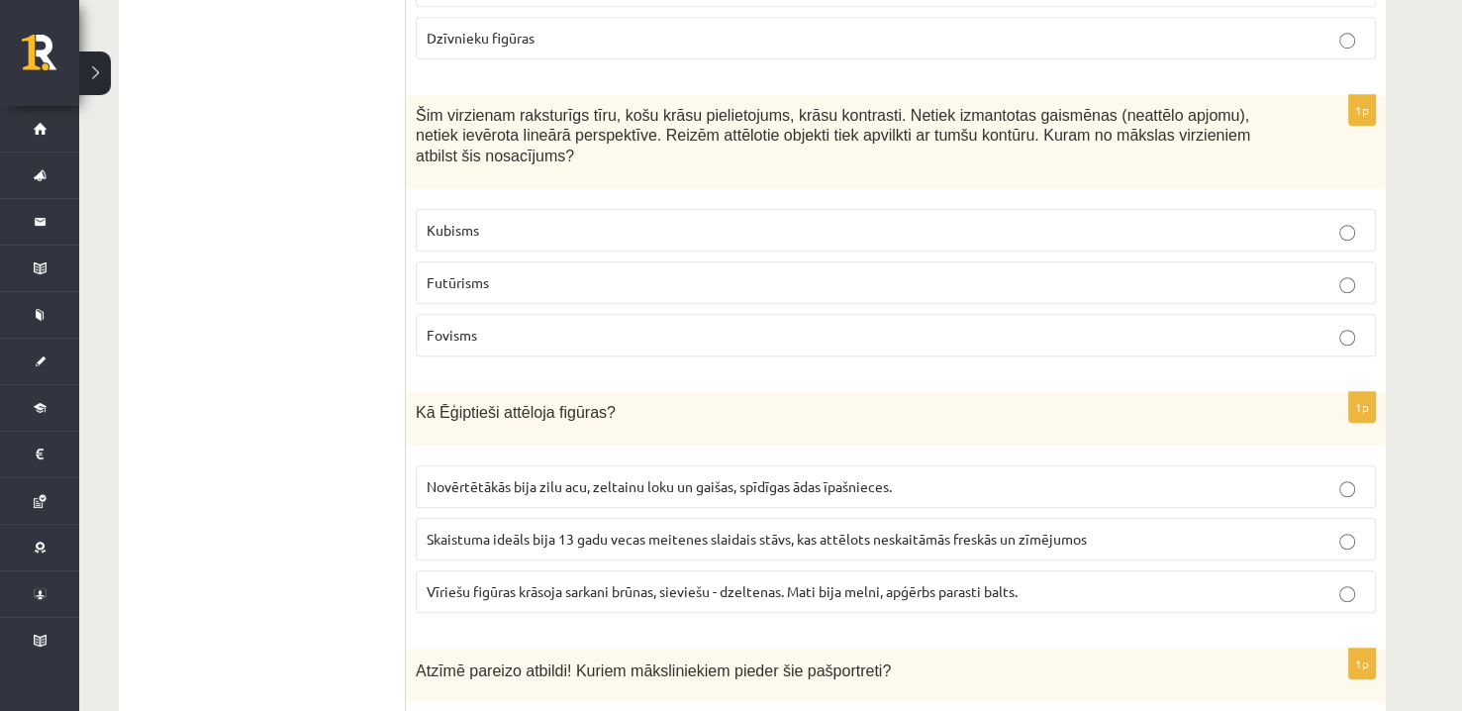
click at [575, 582] on span "Vīriešu figūras krāsoja sarkani brūnas, sieviešu - dzeltenas. Mati bija melni, …" at bounding box center [722, 591] width 591 height 18
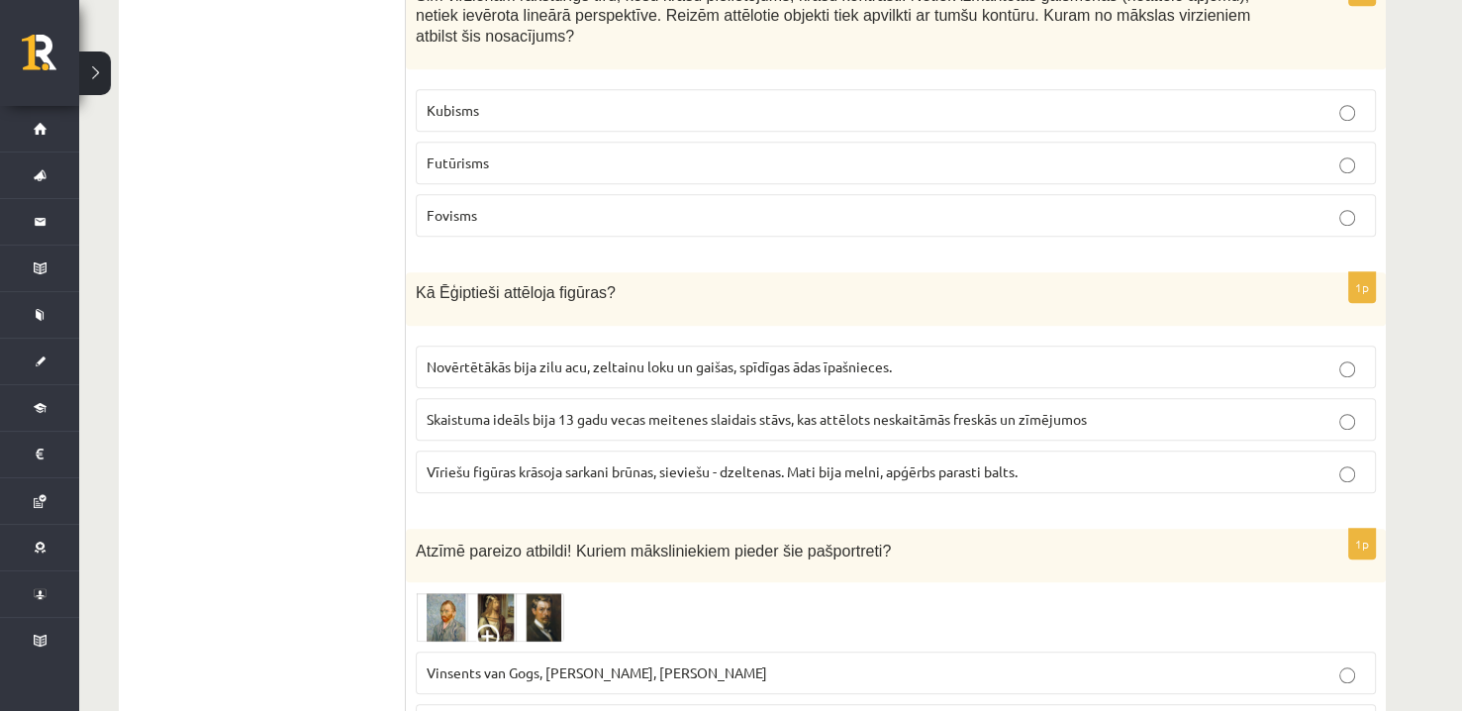
scroll to position [8827, 0]
click at [511, 590] on img at bounding box center [490, 614] width 148 height 49
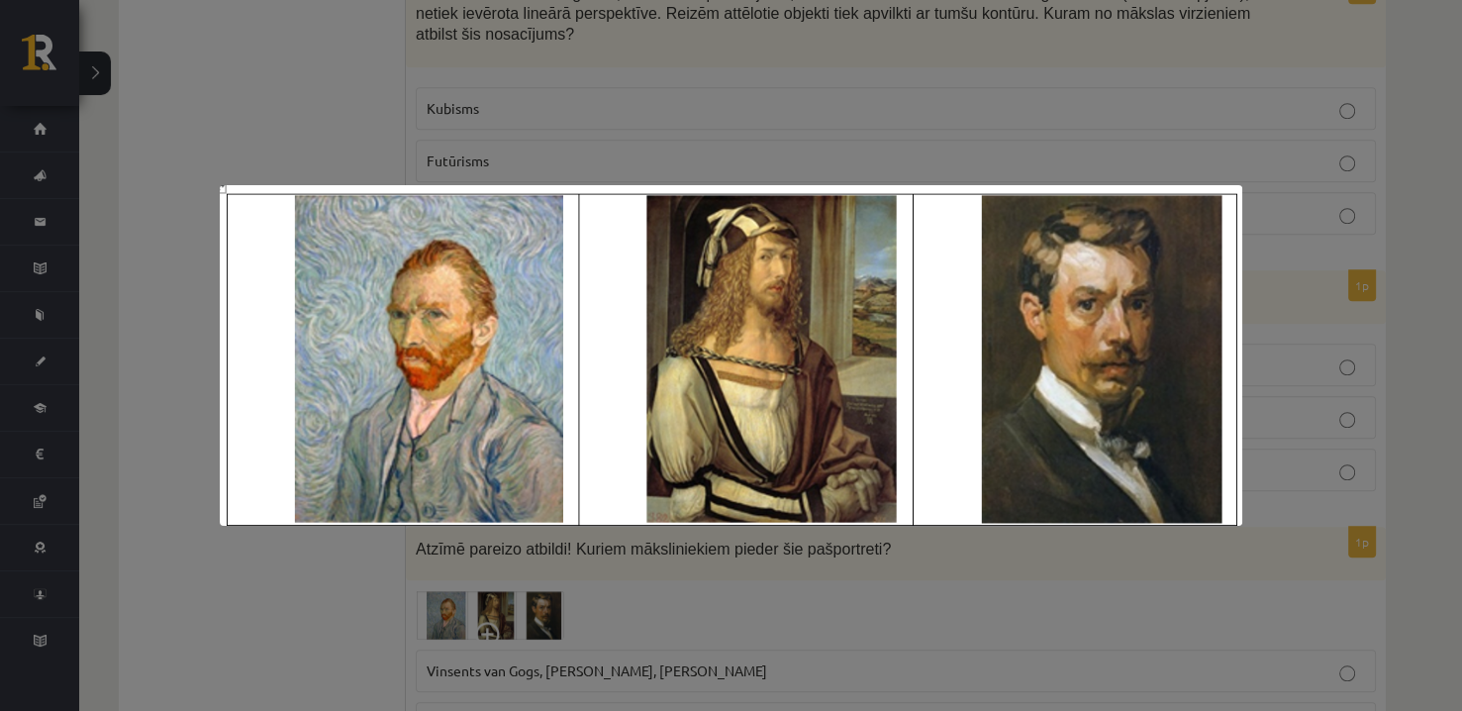
drag, startPoint x: 247, startPoint y: 111, endPoint x: 315, endPoint y: 236, distance: 141.7
click at [242, 111] on div at bounding box center [731, 355] width 1462 height 711
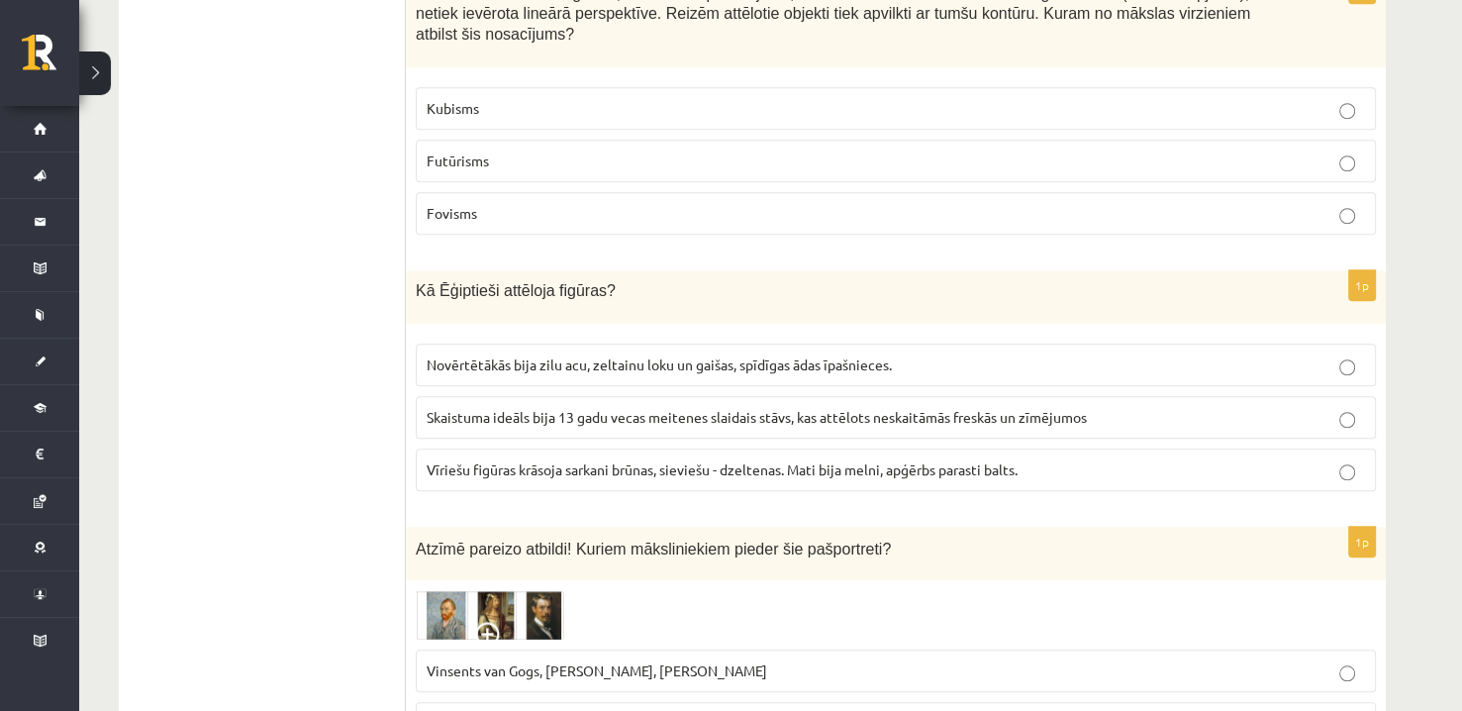
click at [625, 660] on p "Vinsents van Gogs, Albrehts Dīrers, Janis Rozentāls" at bounding box center [896, 670] width 938 height 21
click at [610, 590] on div at bounding box center [896, 614] width 960 height 49
click at [613, 660] on p "Vinsents van Gogs, Albrehts Dīrers, Janis Rozentāls" at bounding box center [896, 670] width 938 height 21
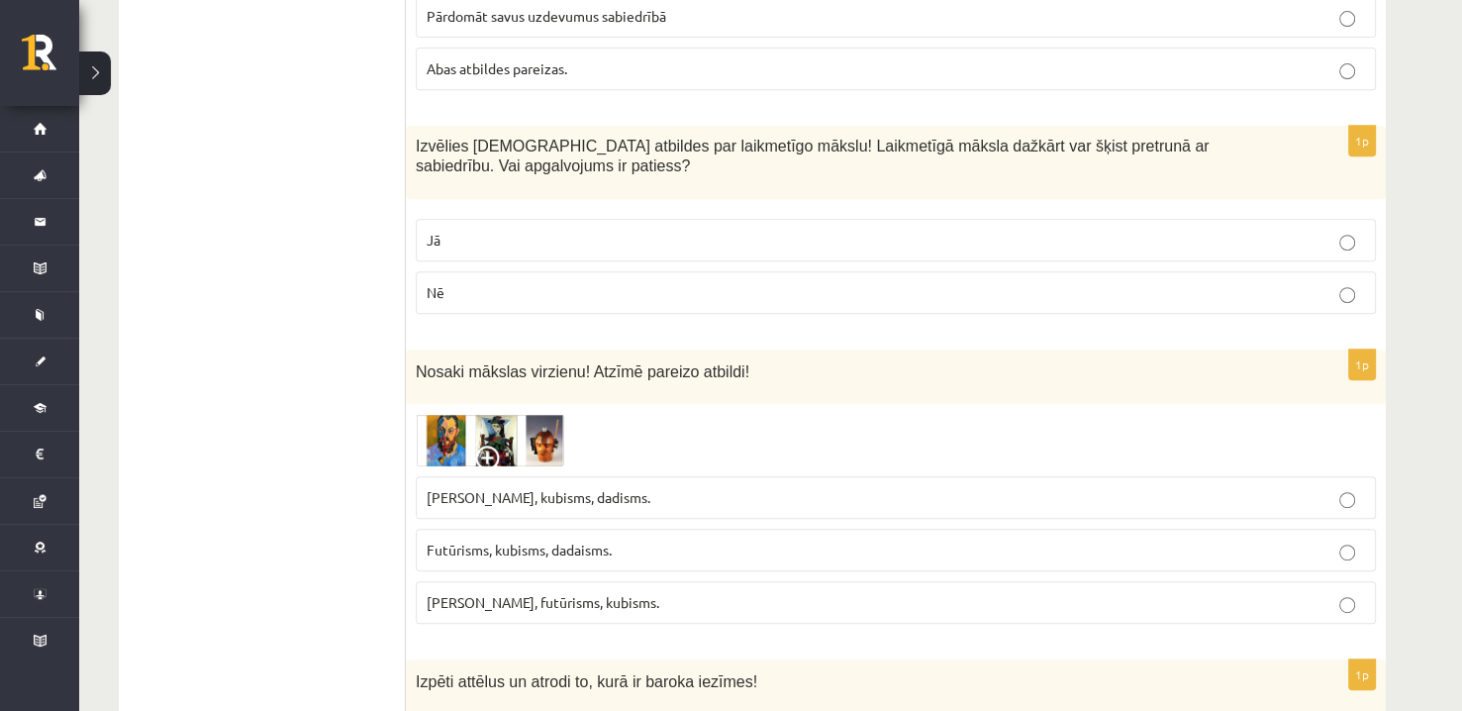
scroll to position [0, 0]
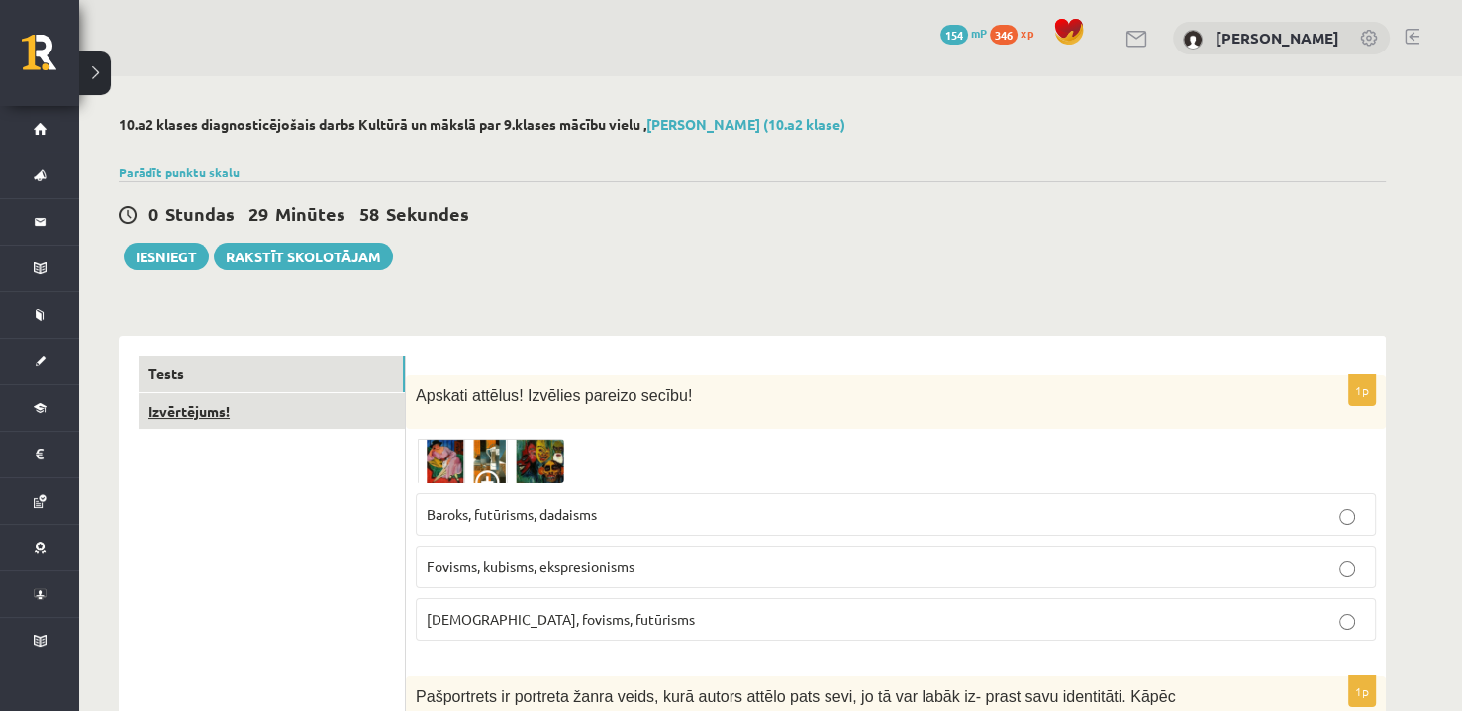
click at [205, 401] on link "Izvērtējums!" at bounding box center [272, 411] width 266 height 37
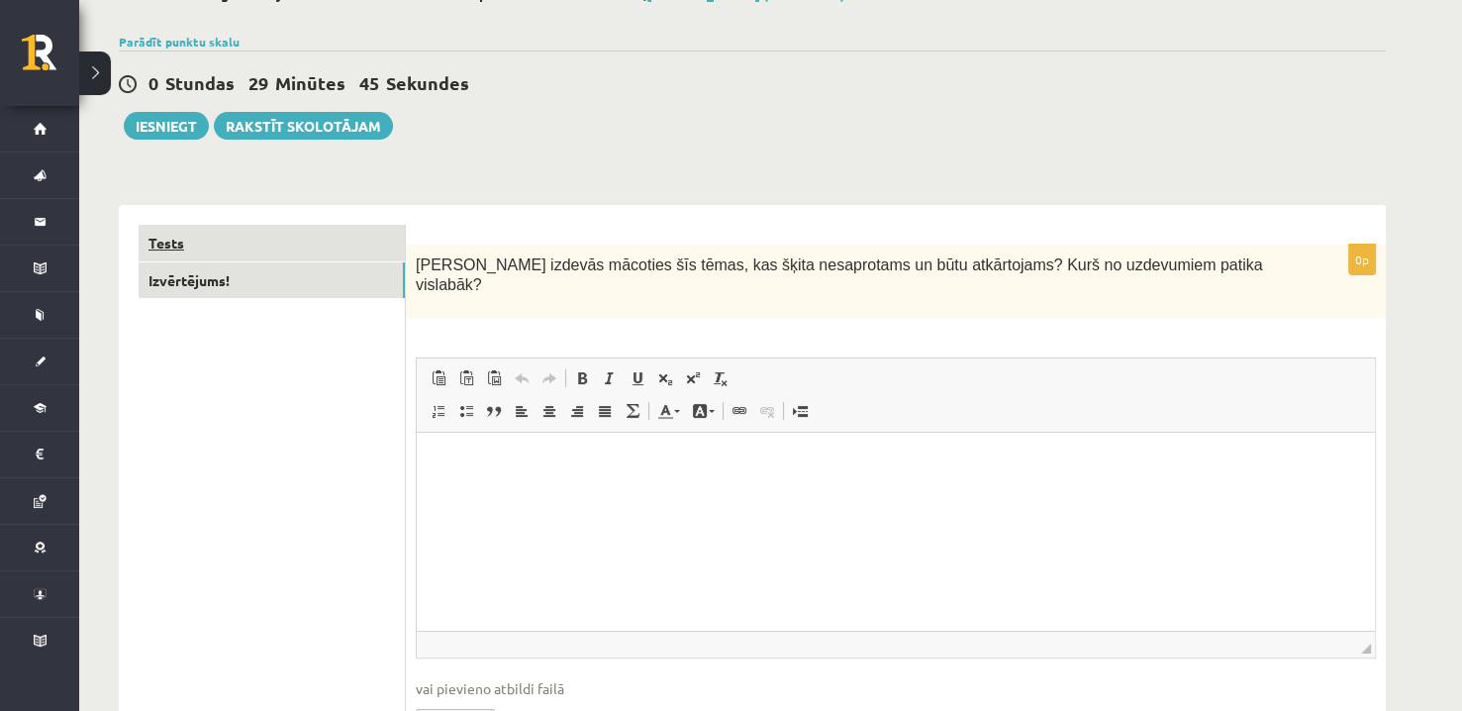
click at [248, 250] on link "Tests" at bounding box center [272, 243] width 266 height 37
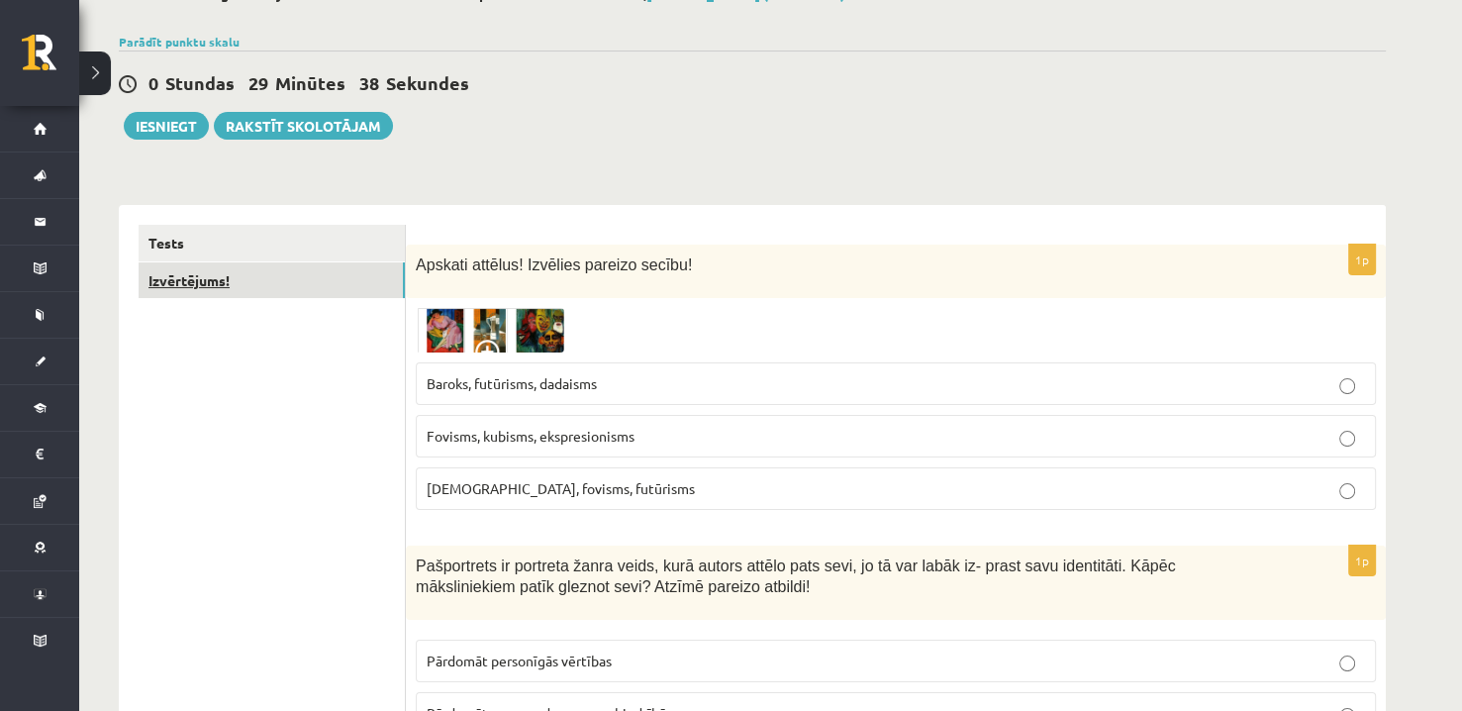
click at [304, 290] on link "Izvērtējums!" at bounding box center [272, 280] width 266 height 37
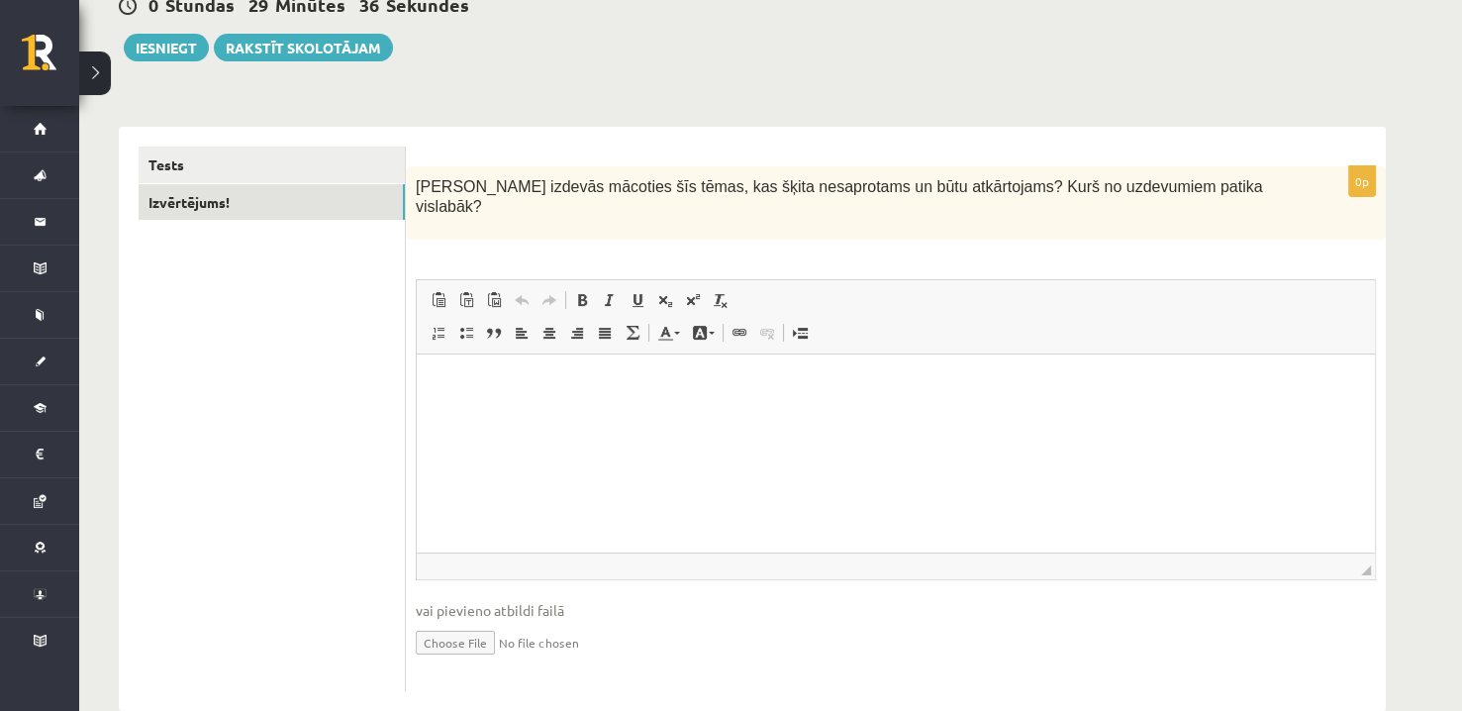
scroll to position [228, 0]
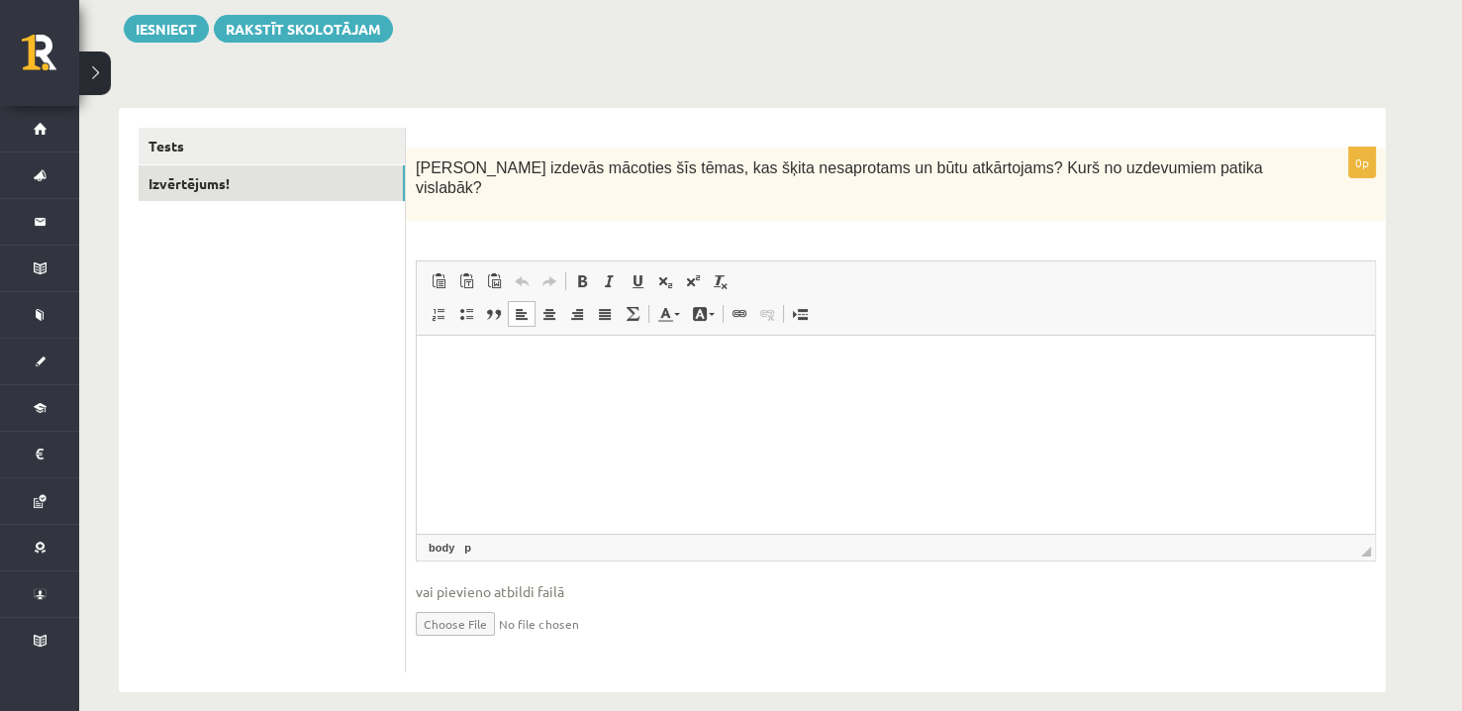
click at [729, 373] on p "Editor, wiswyg-editor-user-answer-47433854450980" at bounding box center [895, 365] width 919 height 21
click at [231, 146] on link "Tests" at bounding box center [272, 146] width 266 height 37
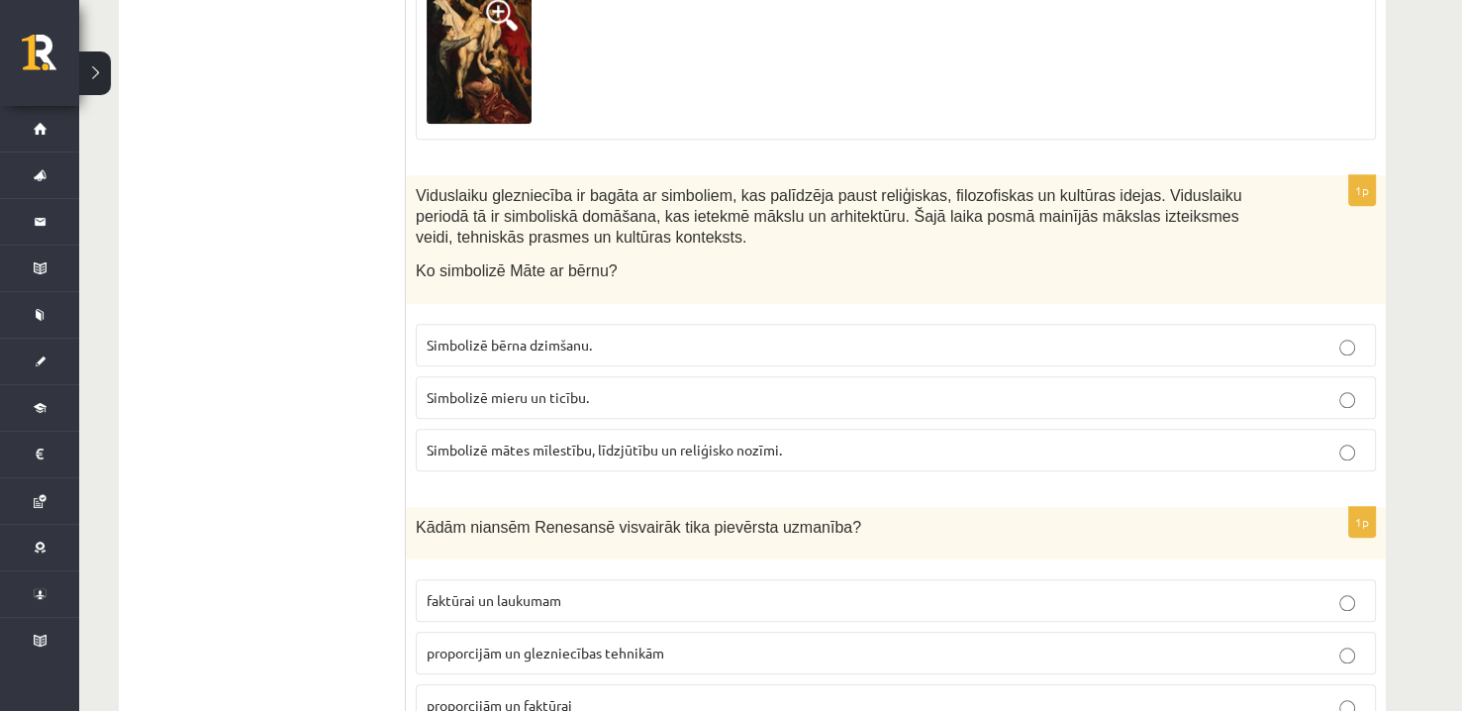
scroll to position [0, 0]
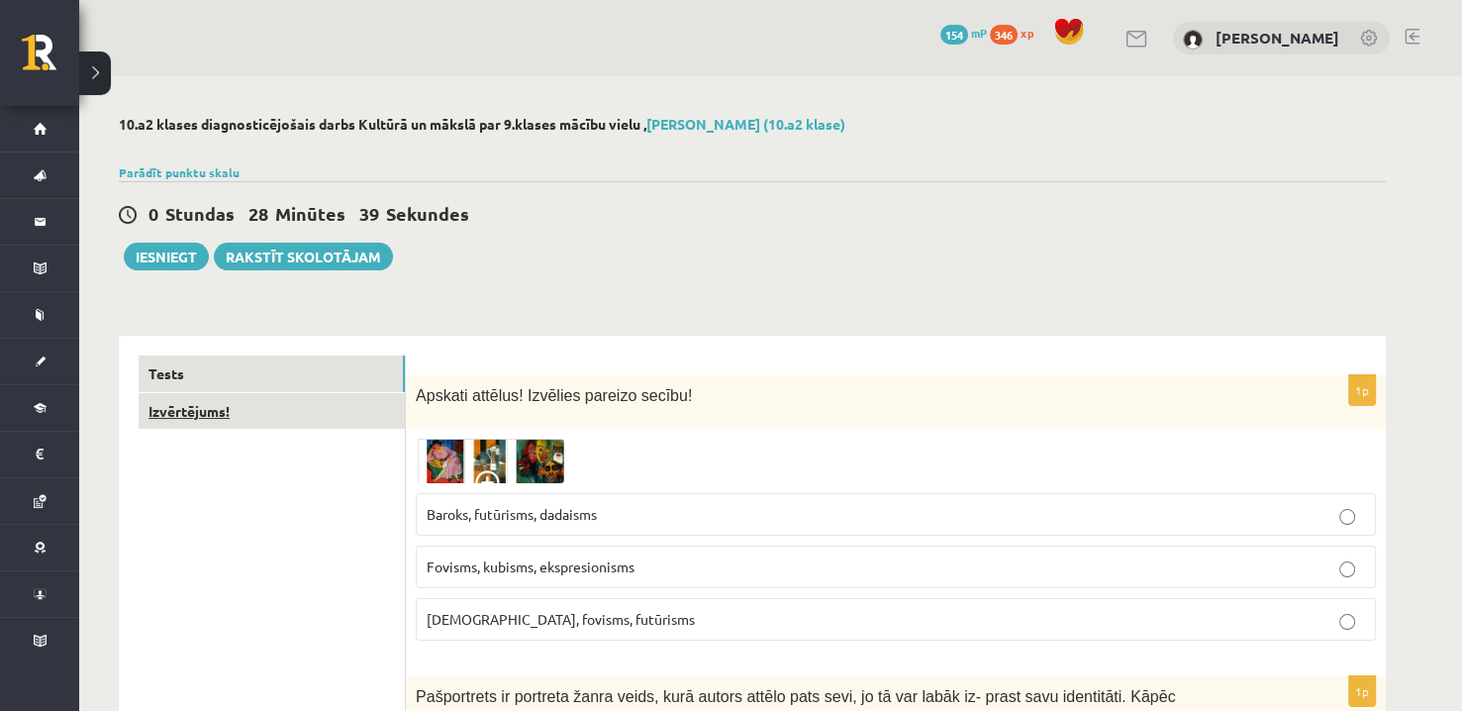
click at [363, 403] on link "Izvērtējums!" at bounding box center [272, 411] width 266 height 37
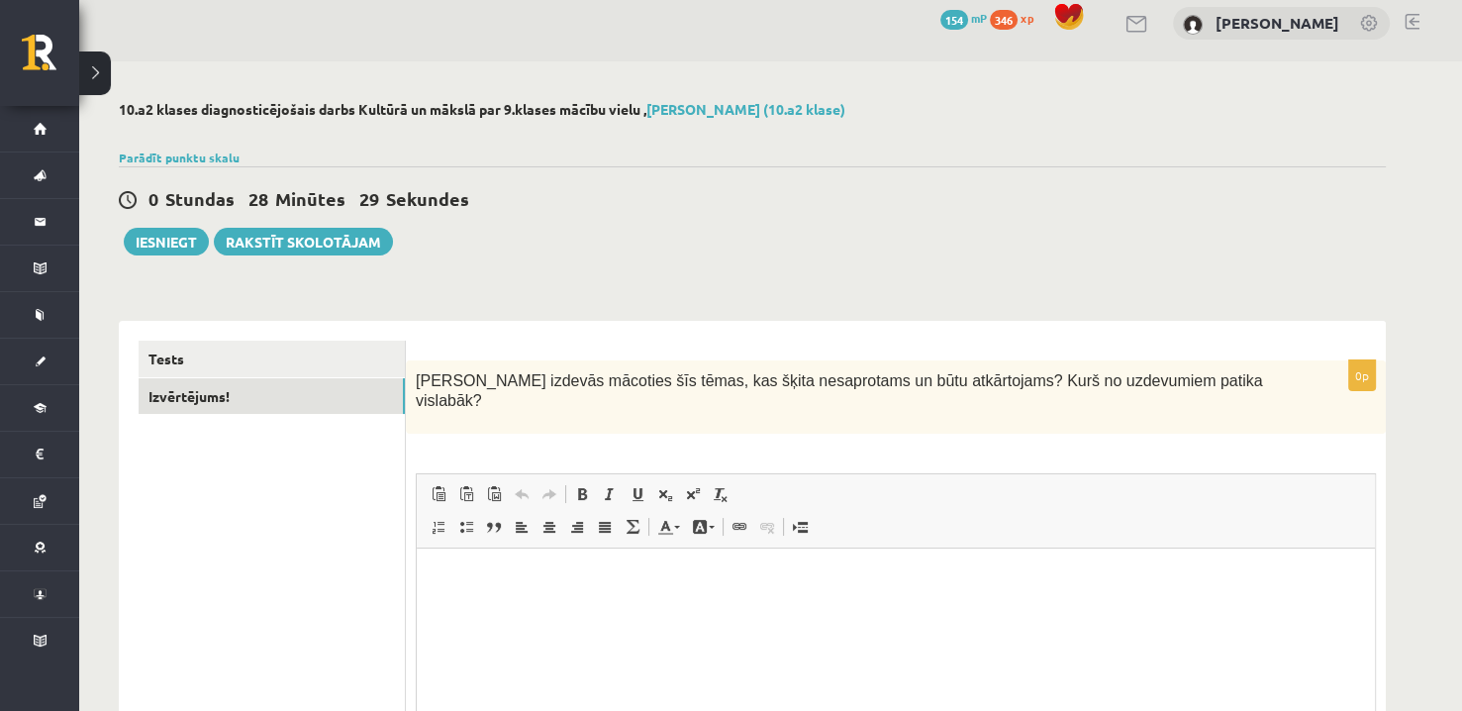
scroll to position [228, 0]
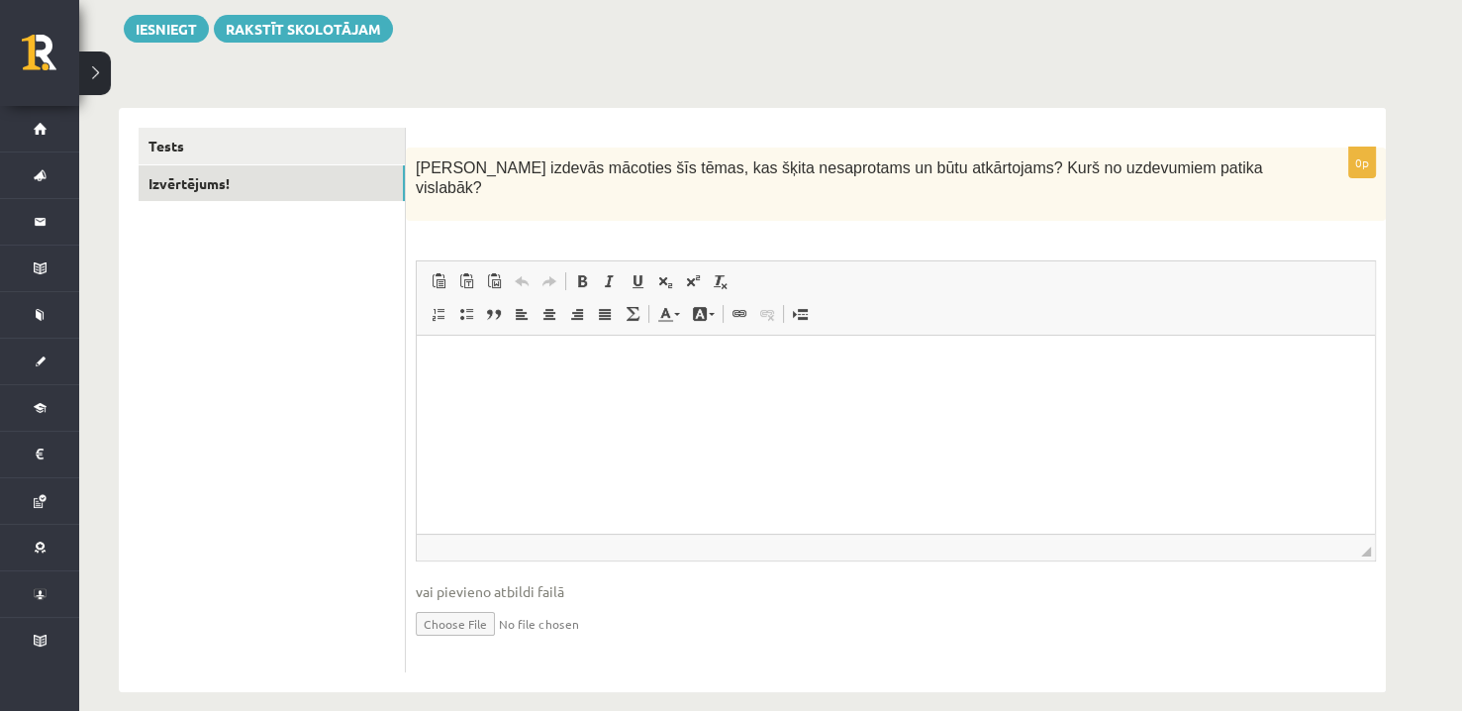
click at [482, 396] on html at bounding box center [896, 366] width 958 height 60
click at [659, 396] on html "**" at bounding box center [896, 366] width 958 height 60
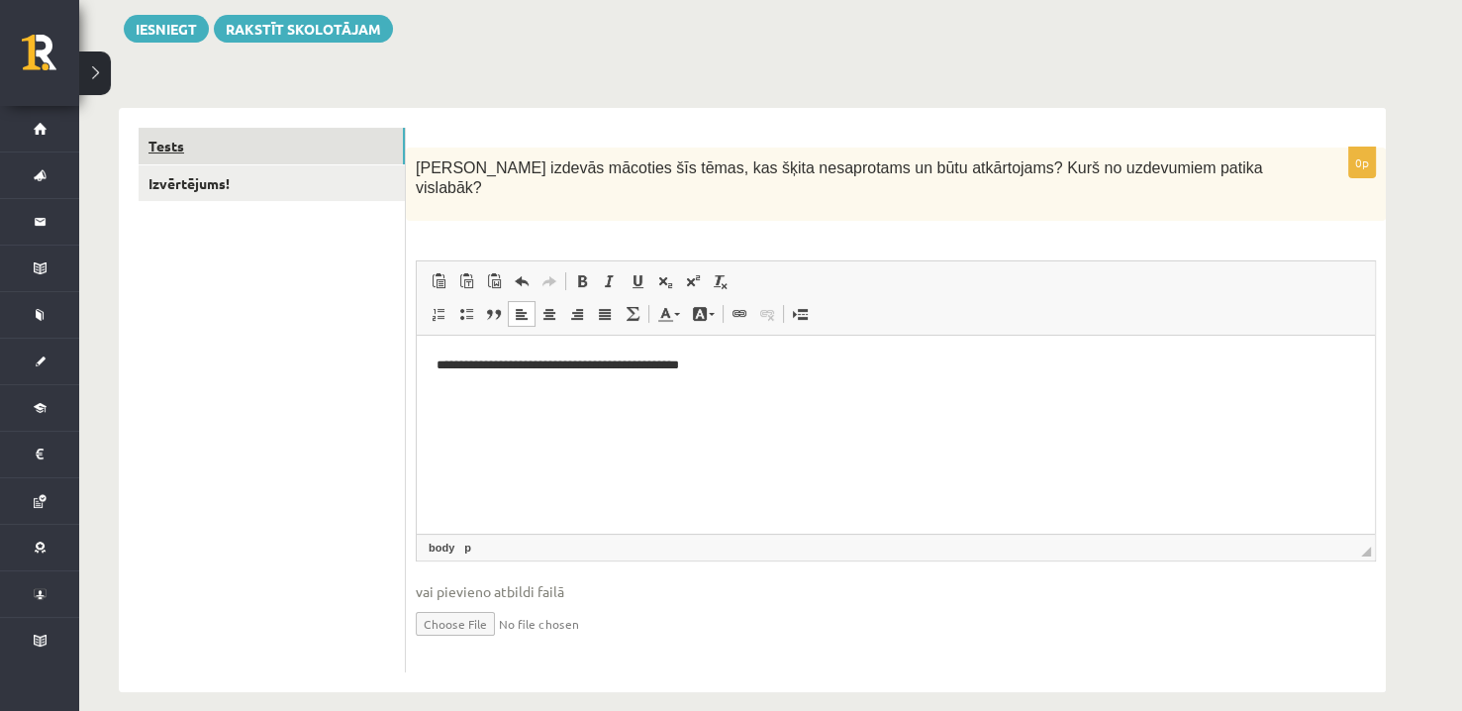
click at [305, 135] on link "Tests" at bounding box center [272, 146] width 266 height 37
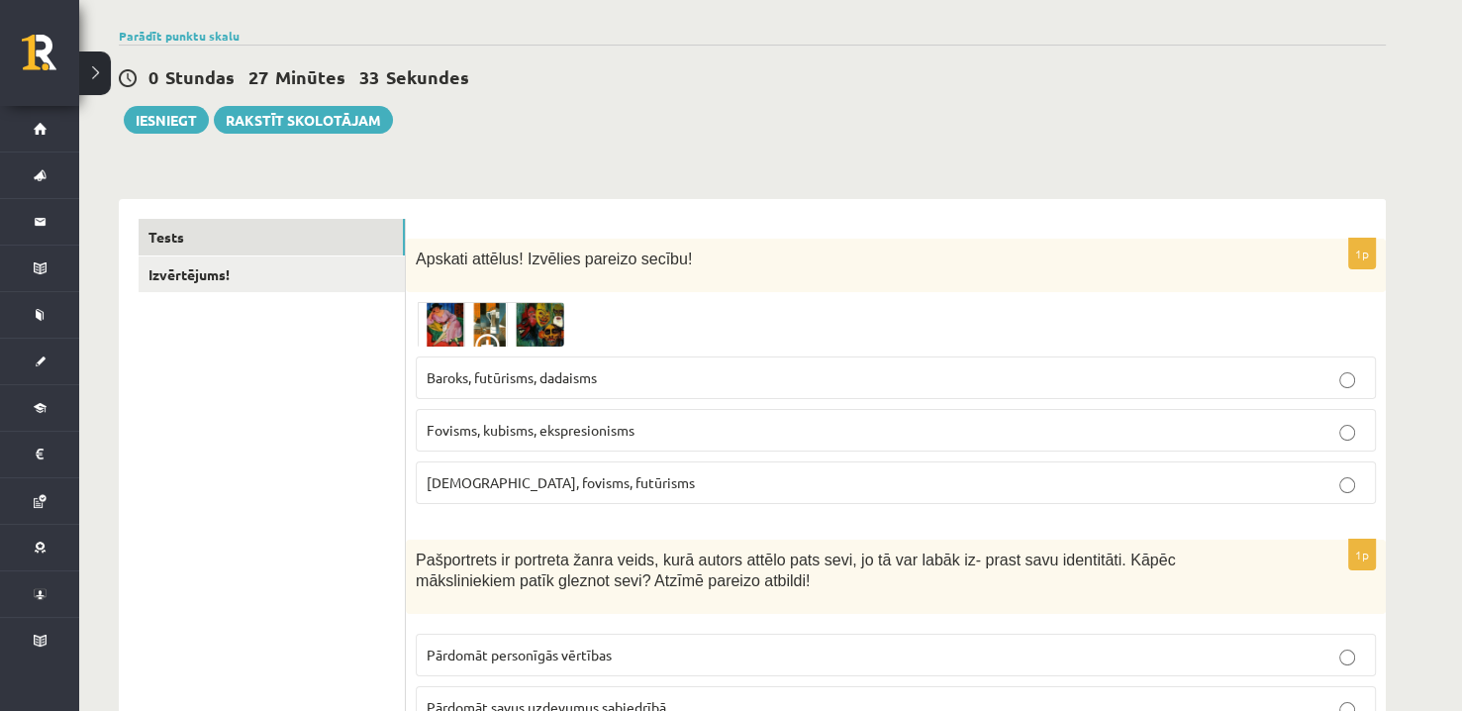
scroll to position [0, 0]
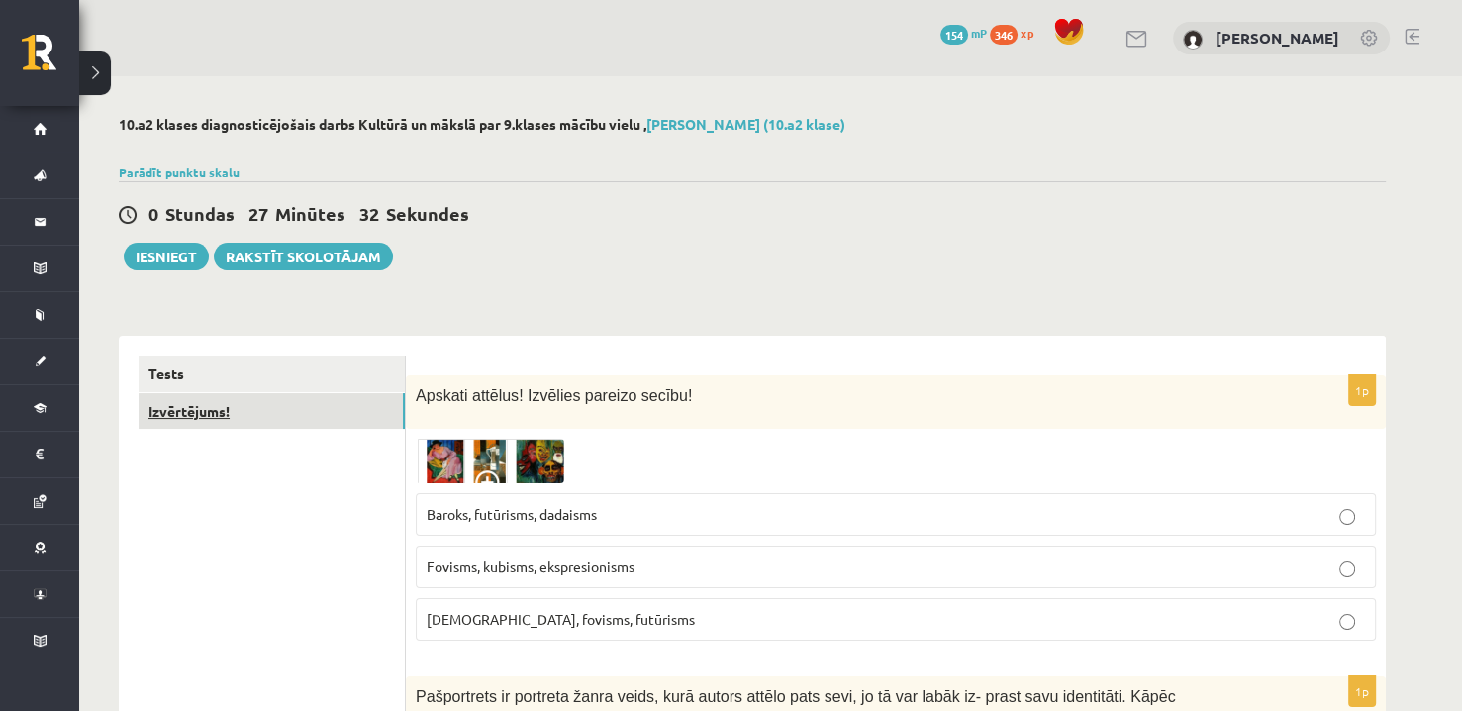
click at [316, 417] on link "Izvērtējums!" at bounding box center [272, 411] width 266 height 37
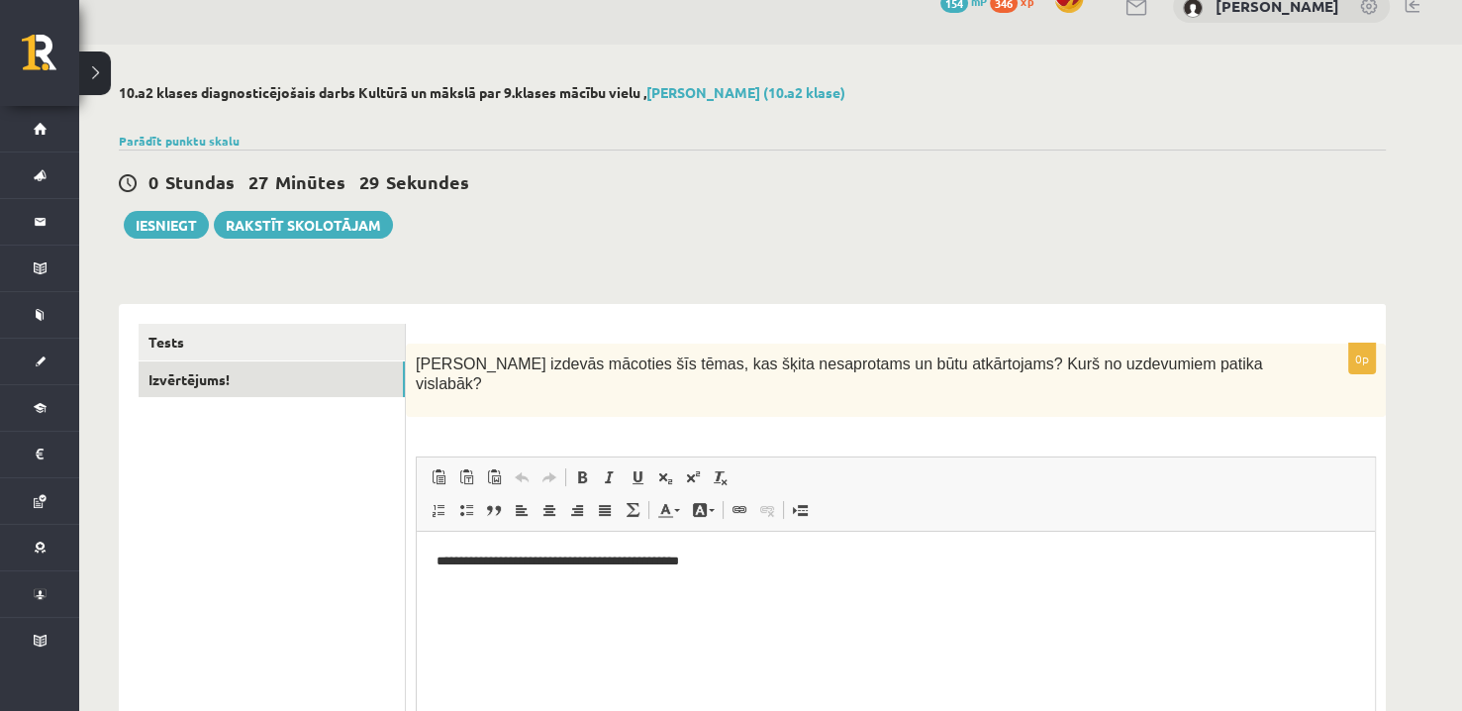
scroll to position [228, 0]
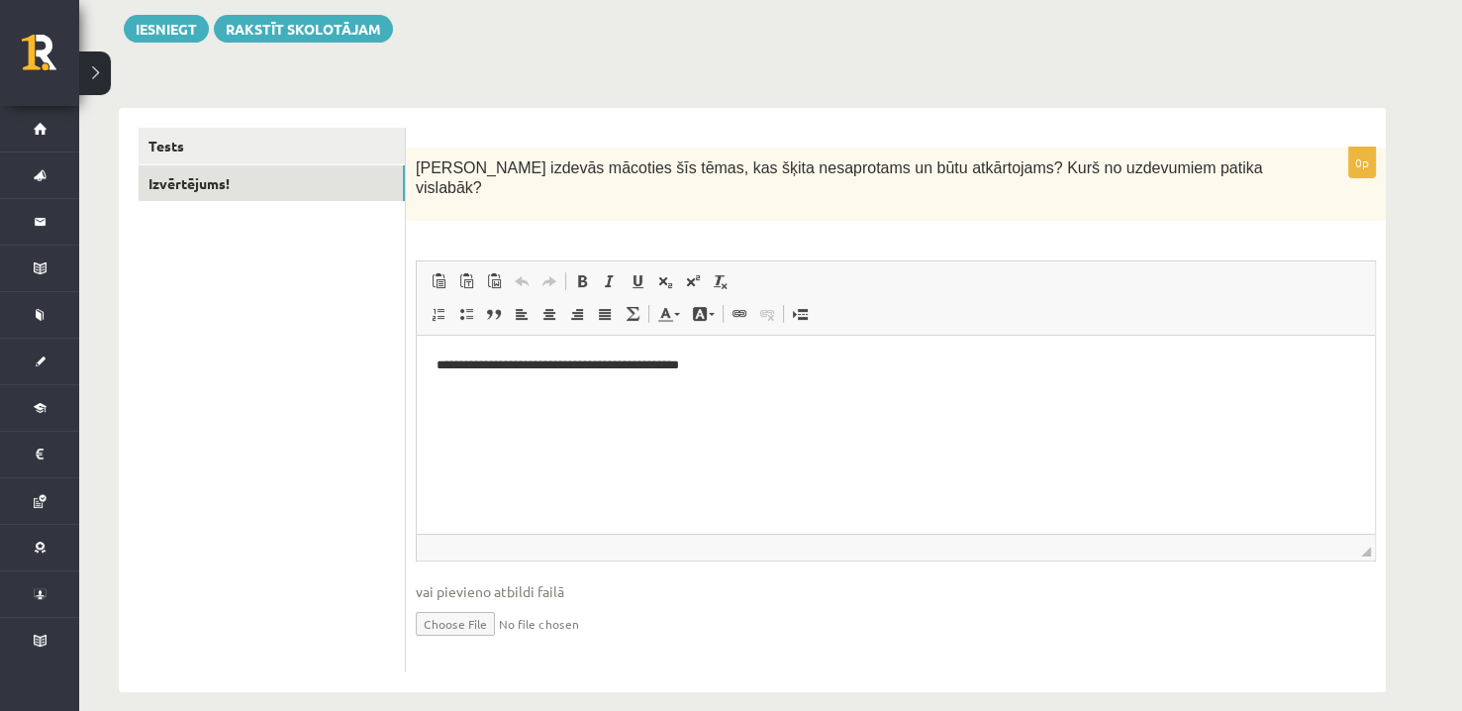
click at [807, 368] on p "**********" at bounding box center [895, 365] width 919 height 21
click at [432, 367] on html "**********" at bounding box center [896, 366] width 958 height 60
click at [883, 377] on html "**********" at bounding box center [896, 366] width 958 height 60
click at [432, 366] on html "**********" at bounding box center [896, 366] width 958 height 60
click at [161, 33] on button "Iesniegt" at bounding box center [166, 29] width 85 height 28
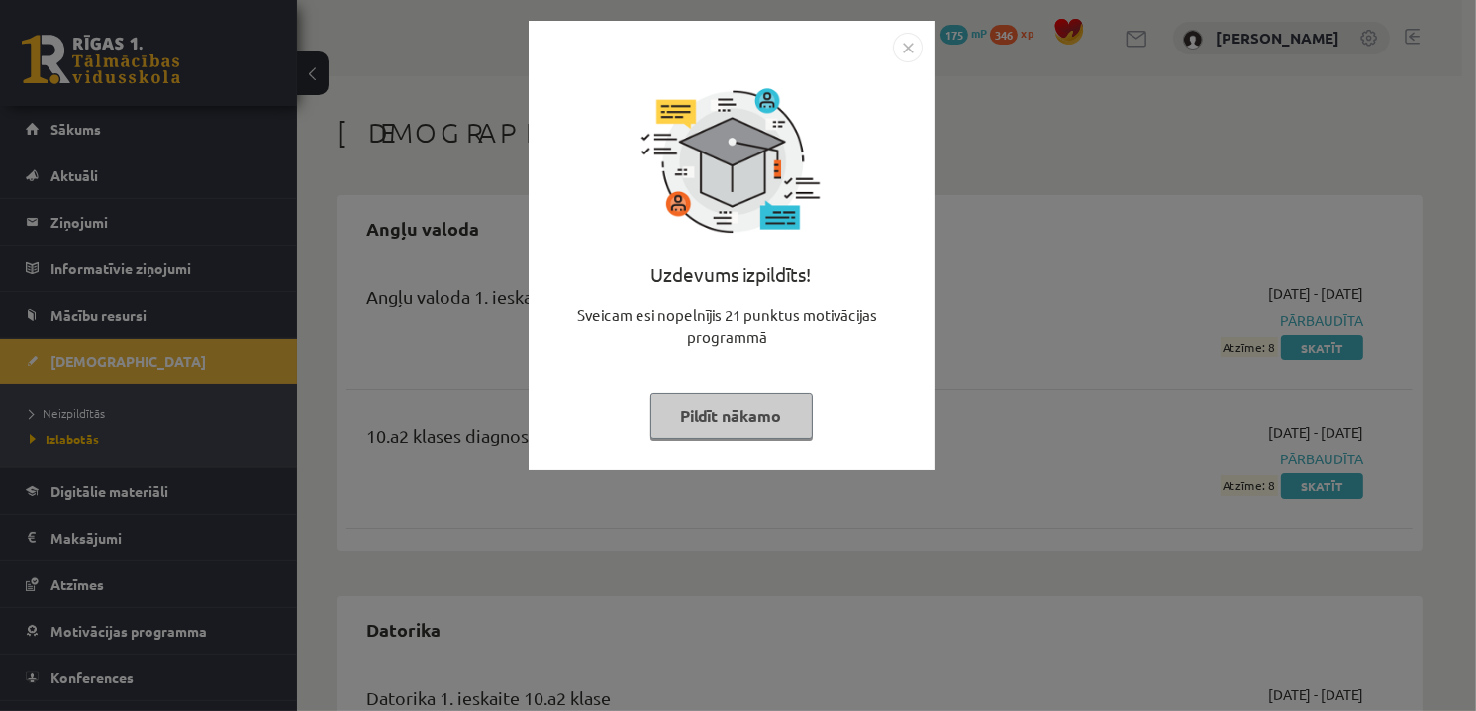
click at [903, 51] on img "Close" at bounding box center [908, 48] width 30 height 30
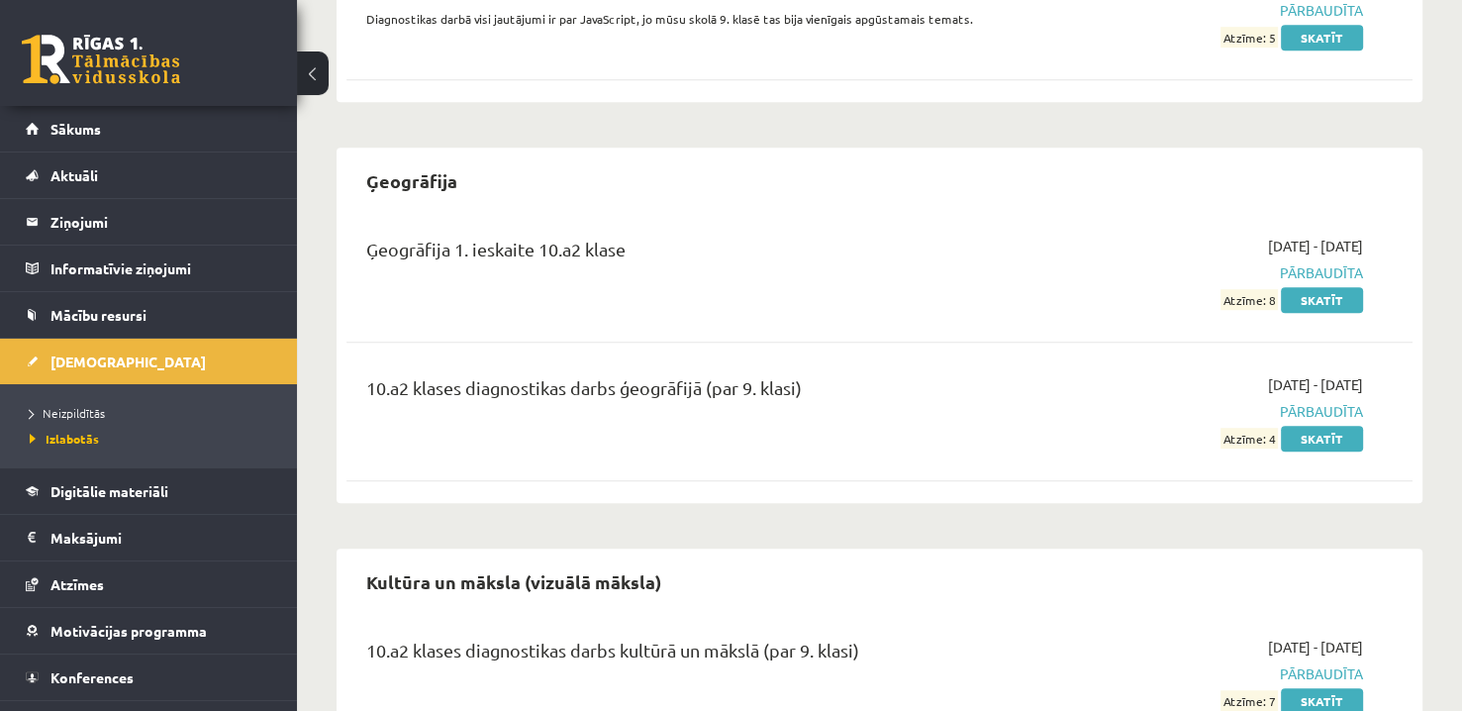
scroll to position [1248, 0]
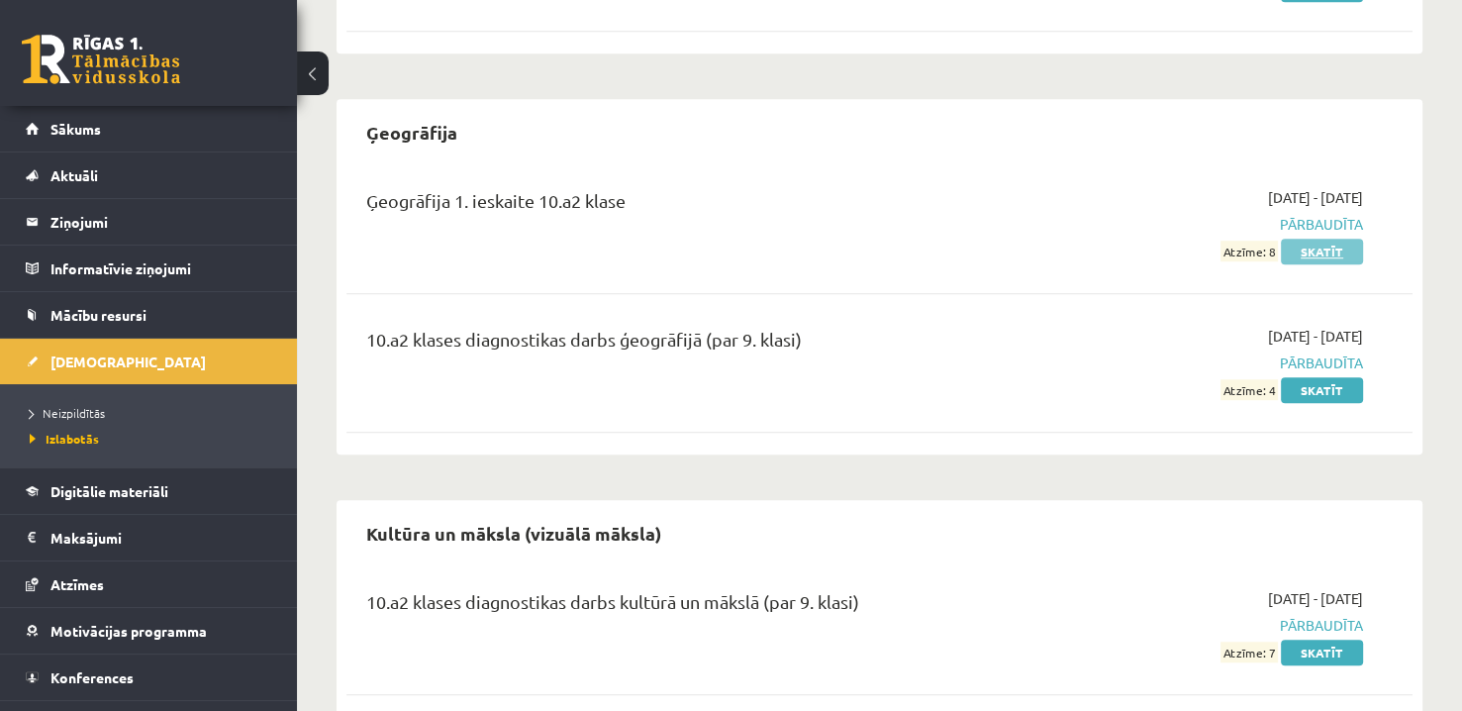
click at [1342, 239] on link "Skatīt" at bounding box center [1322, 252] width 82 height 26
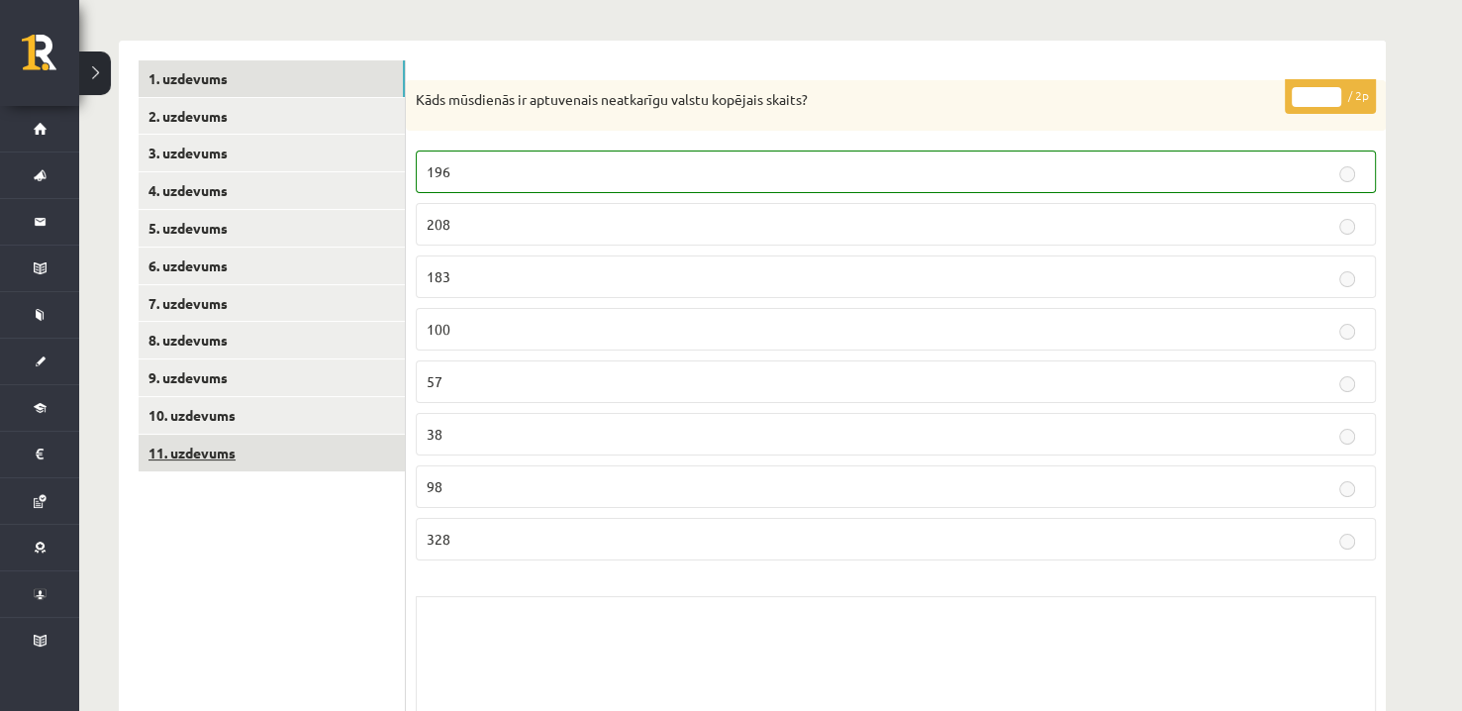
scroll to position [10, 0]
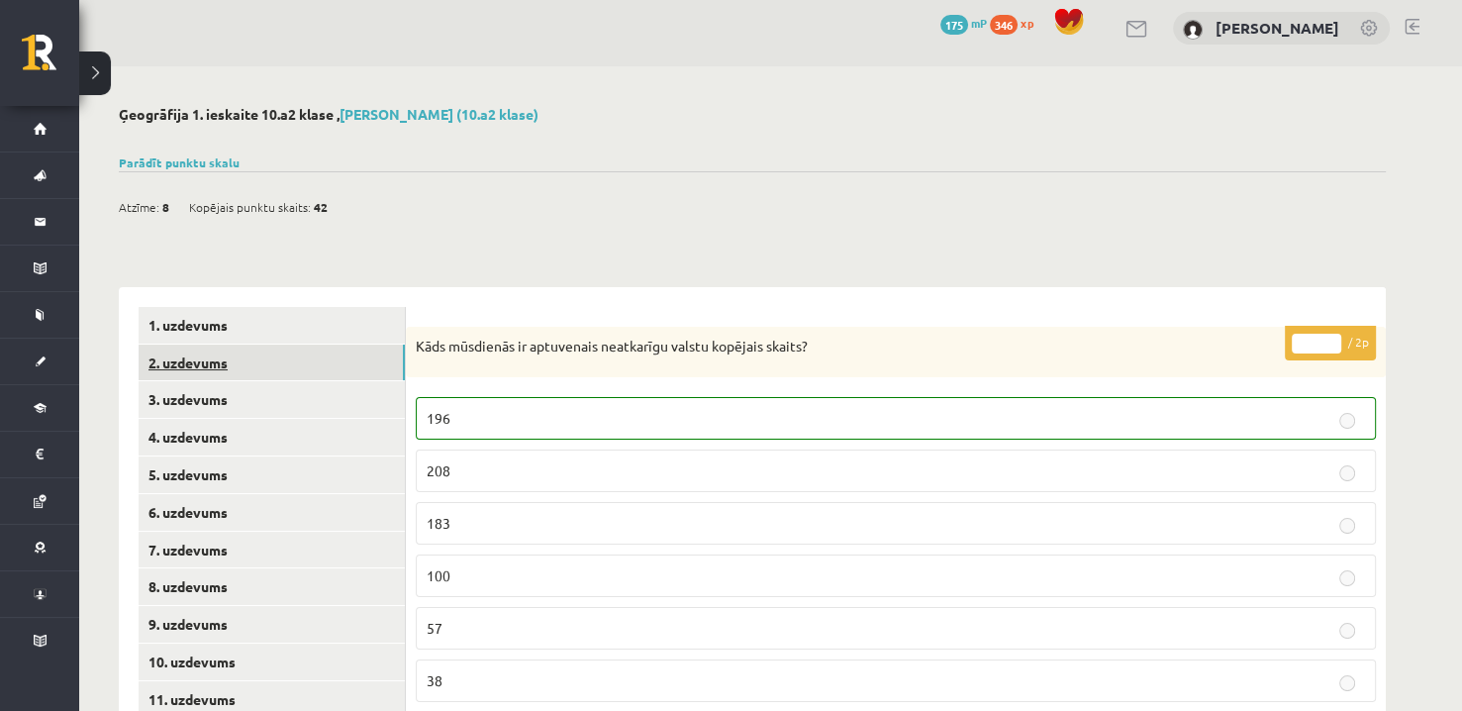
click at [300, 350] on link "2. uzdevums" at bounding box center [272, 362] width 266 height 37
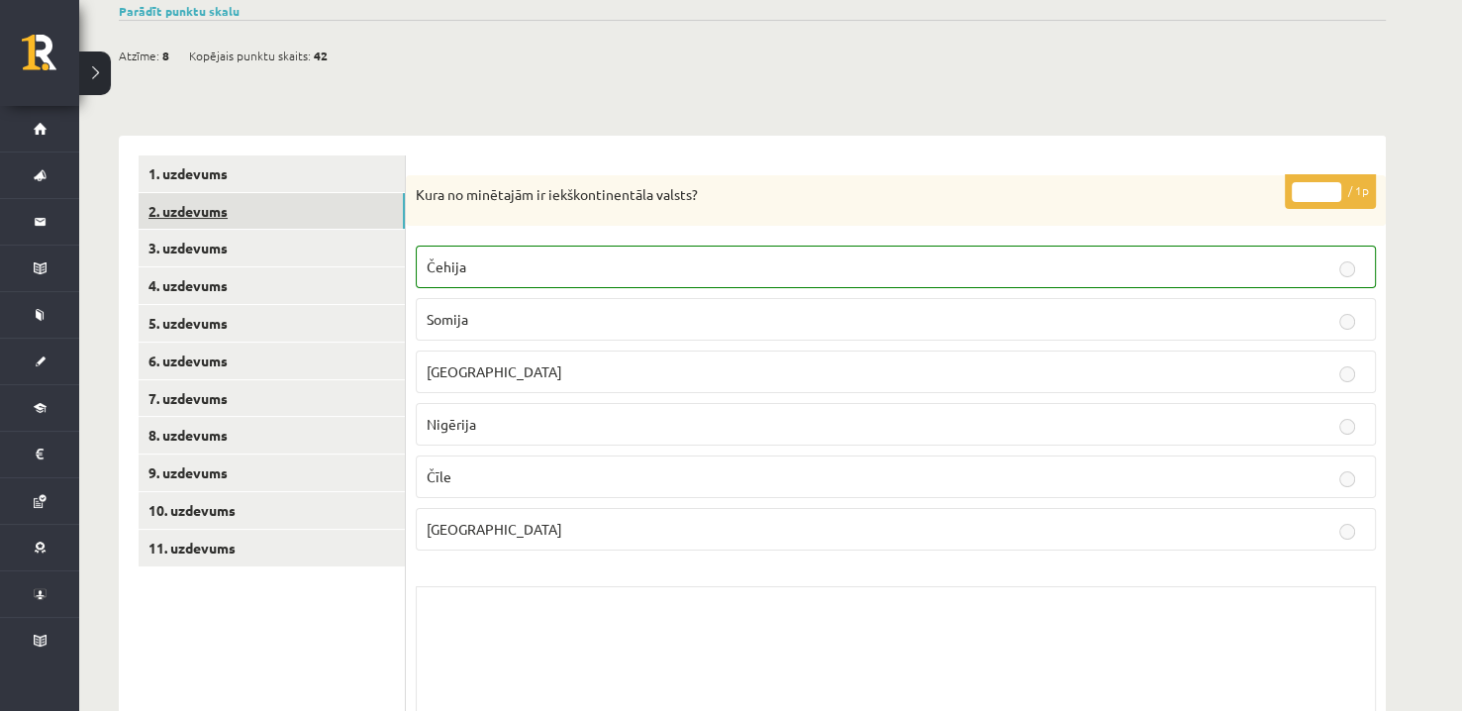
scroll to position [208, 0]
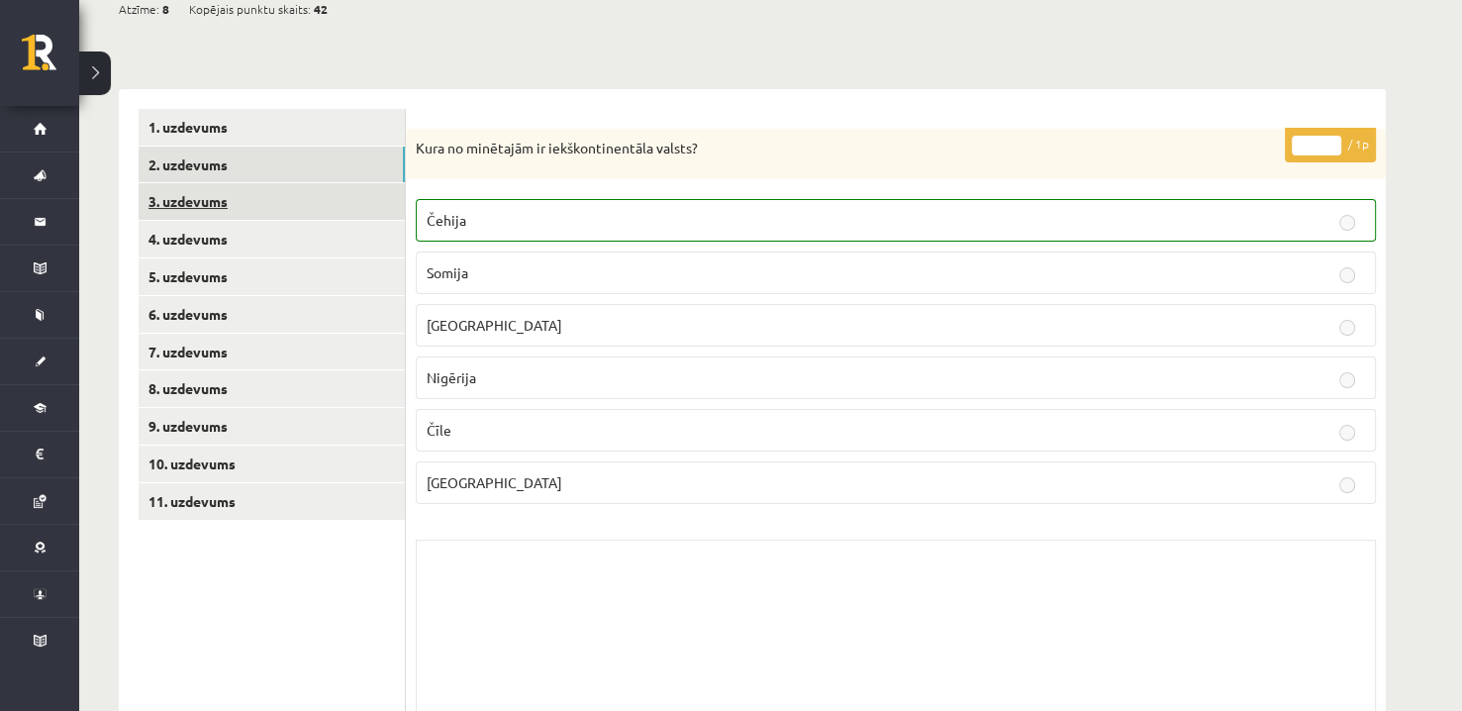
click at [337, 208] on link "3. uzdevums" at bounding box center [272, 201] width 266 height 37
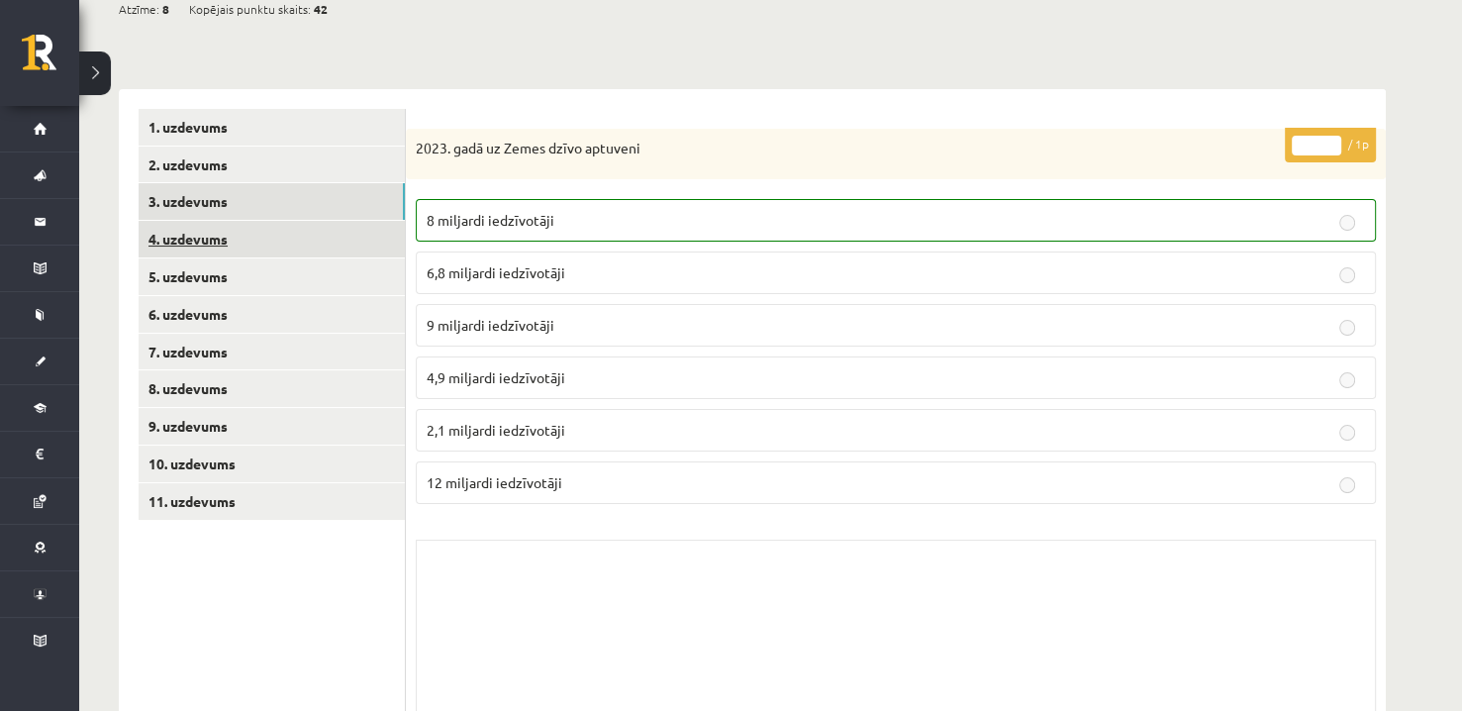
click at [342, 245] on link "4. uzdevums" at bounding box center [272, 239] width 266 height 37
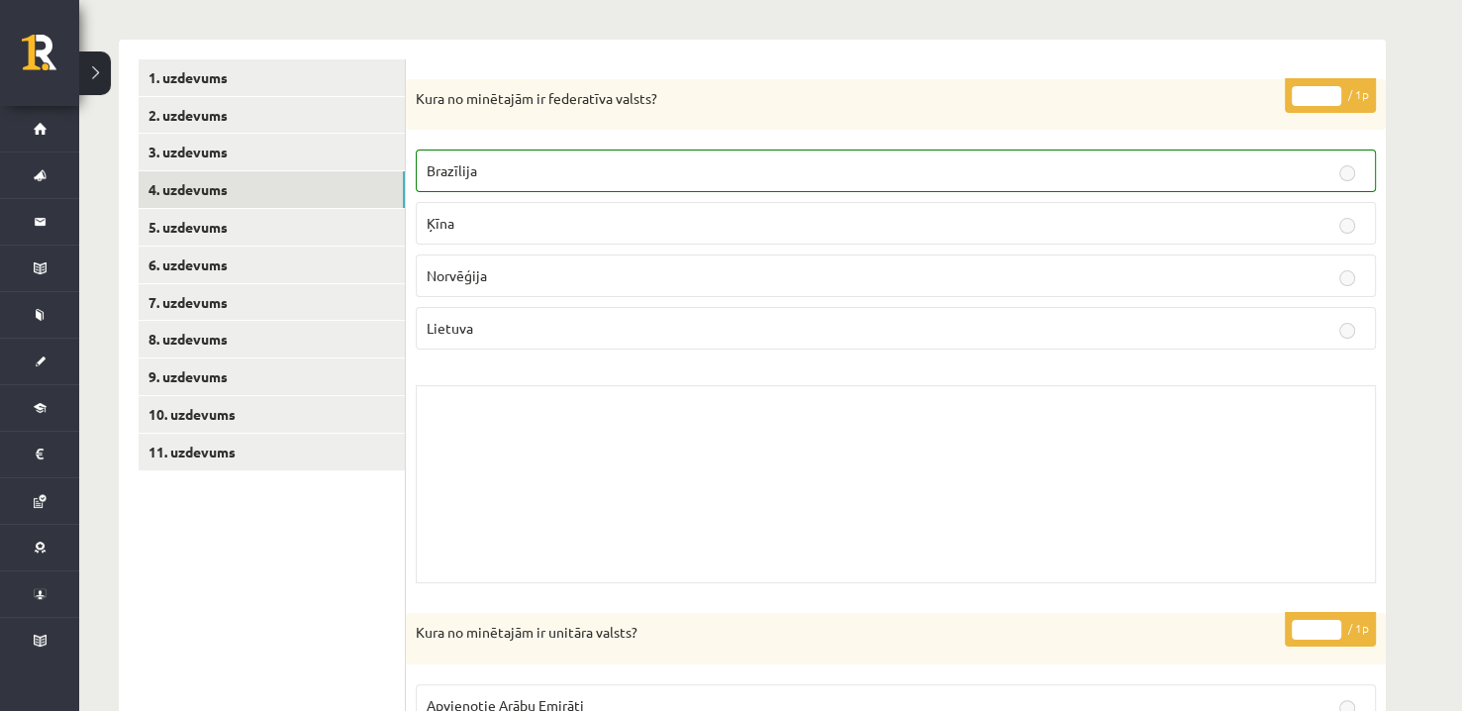
scroll to position [212, 0]
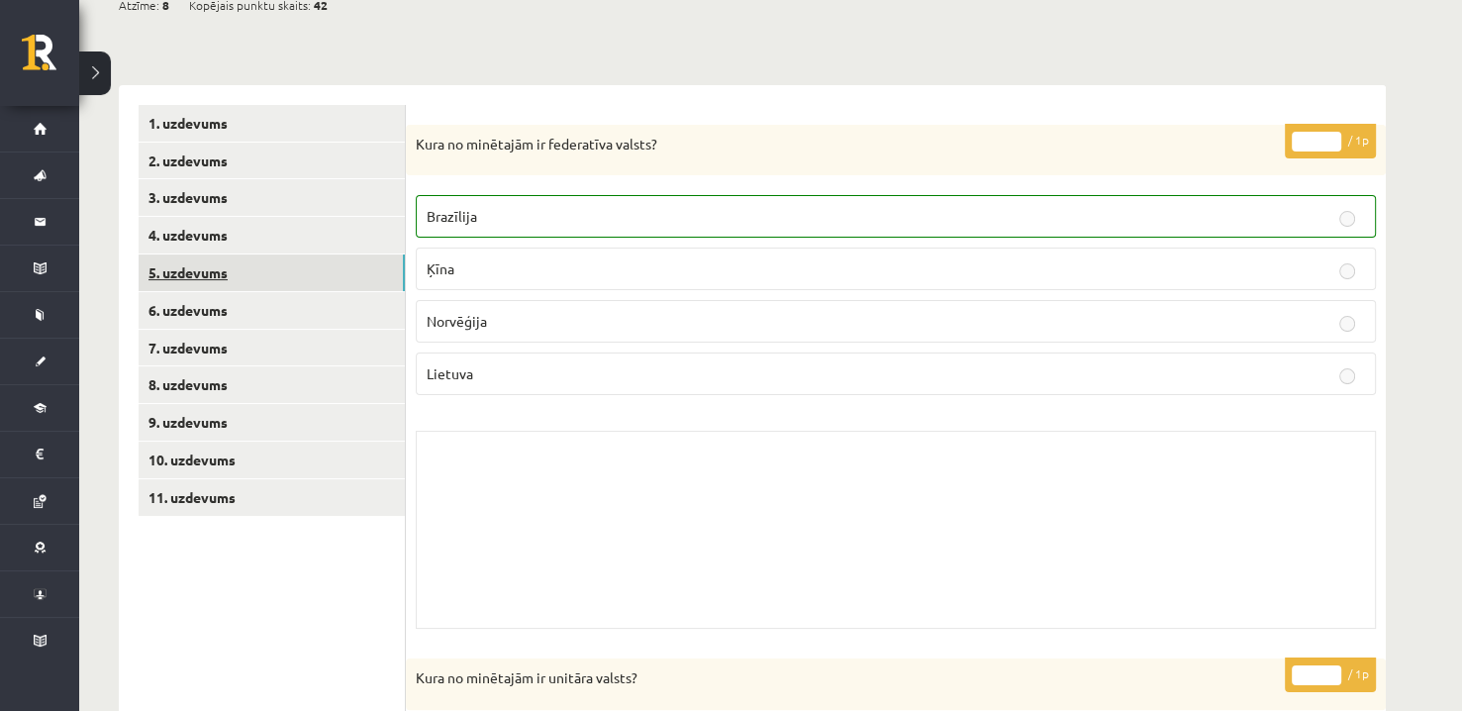
click at [279, 279] on link "5. uzdevums" at bounding box center [272, 272] width 266 height 37
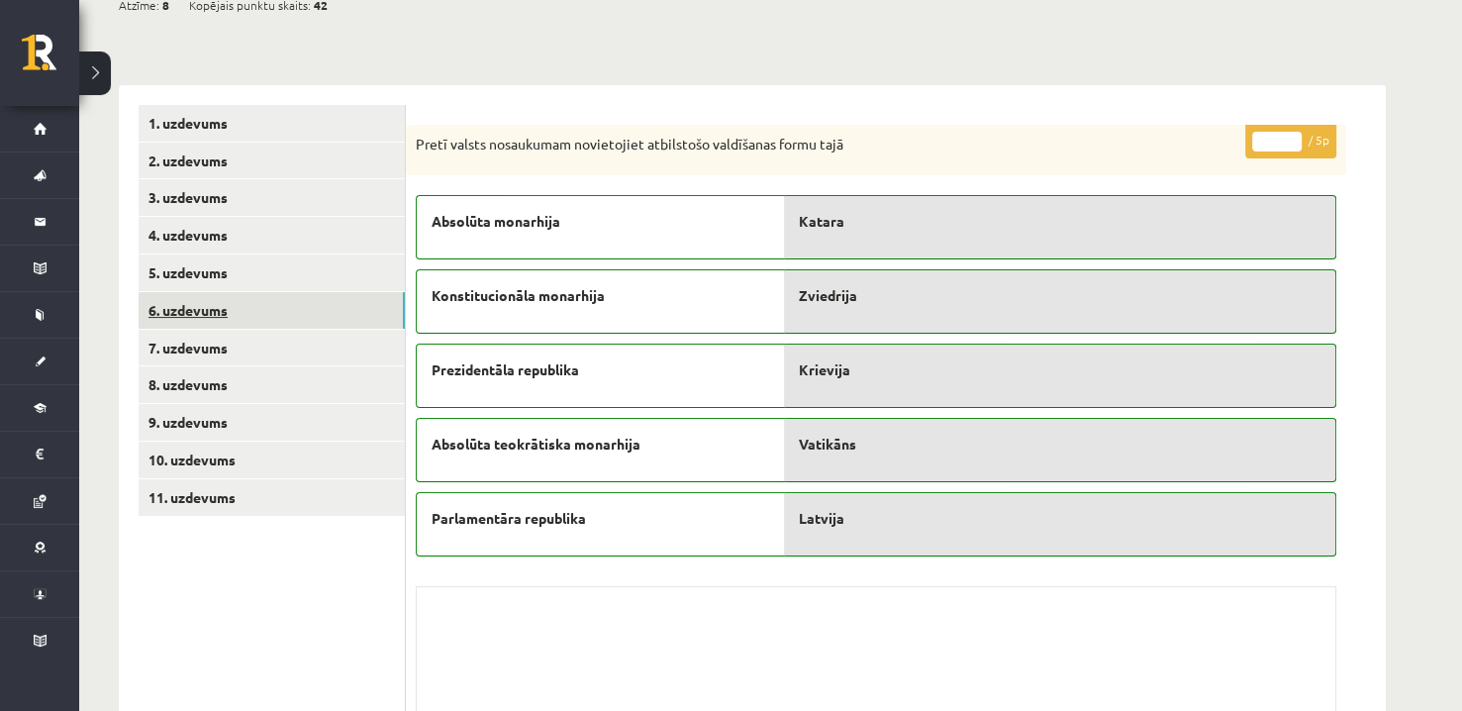
click at [306, 293] on link "6. uzdevums" at bounding box center [272, 310] width 266 height 37
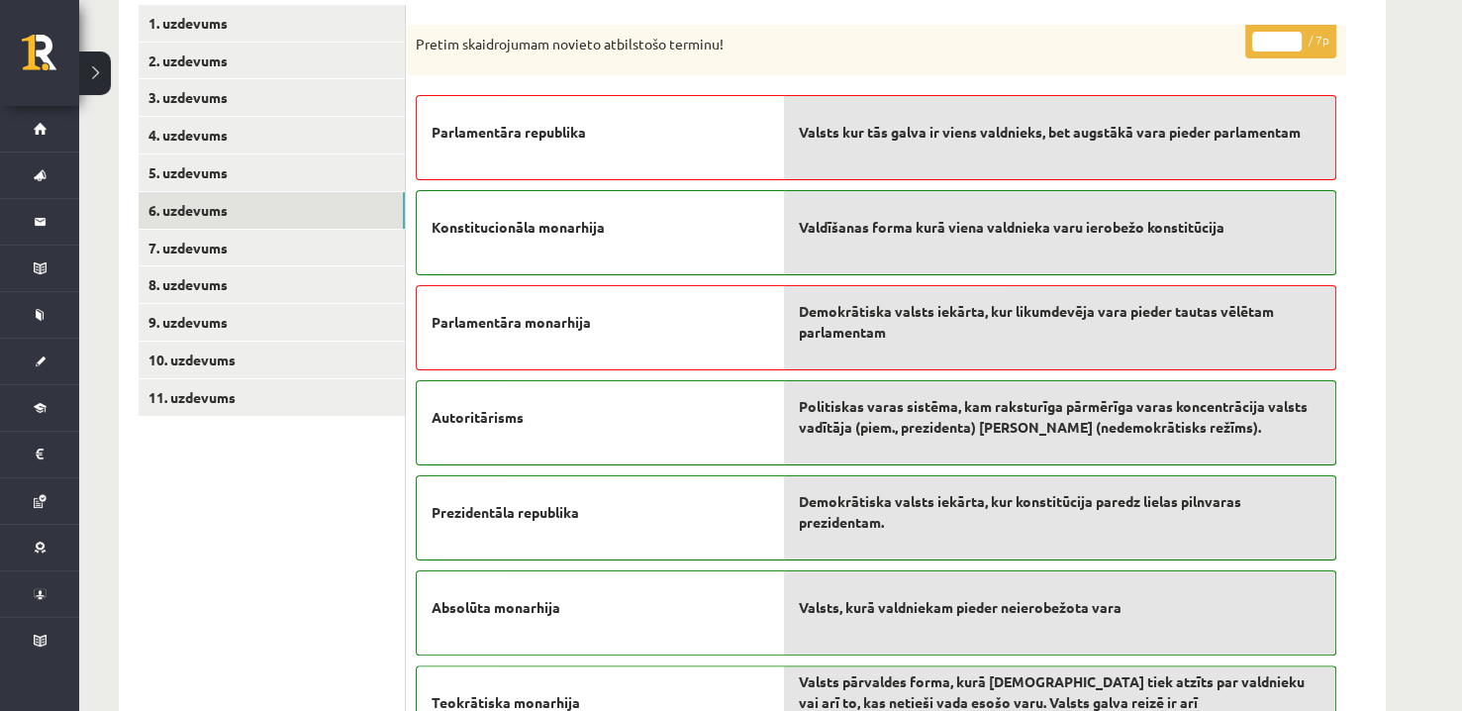
scroll to position [311, 0]
click at [318, 242] on link "7. uzdevums" at bounding box center [272, 249] width 266 height 37
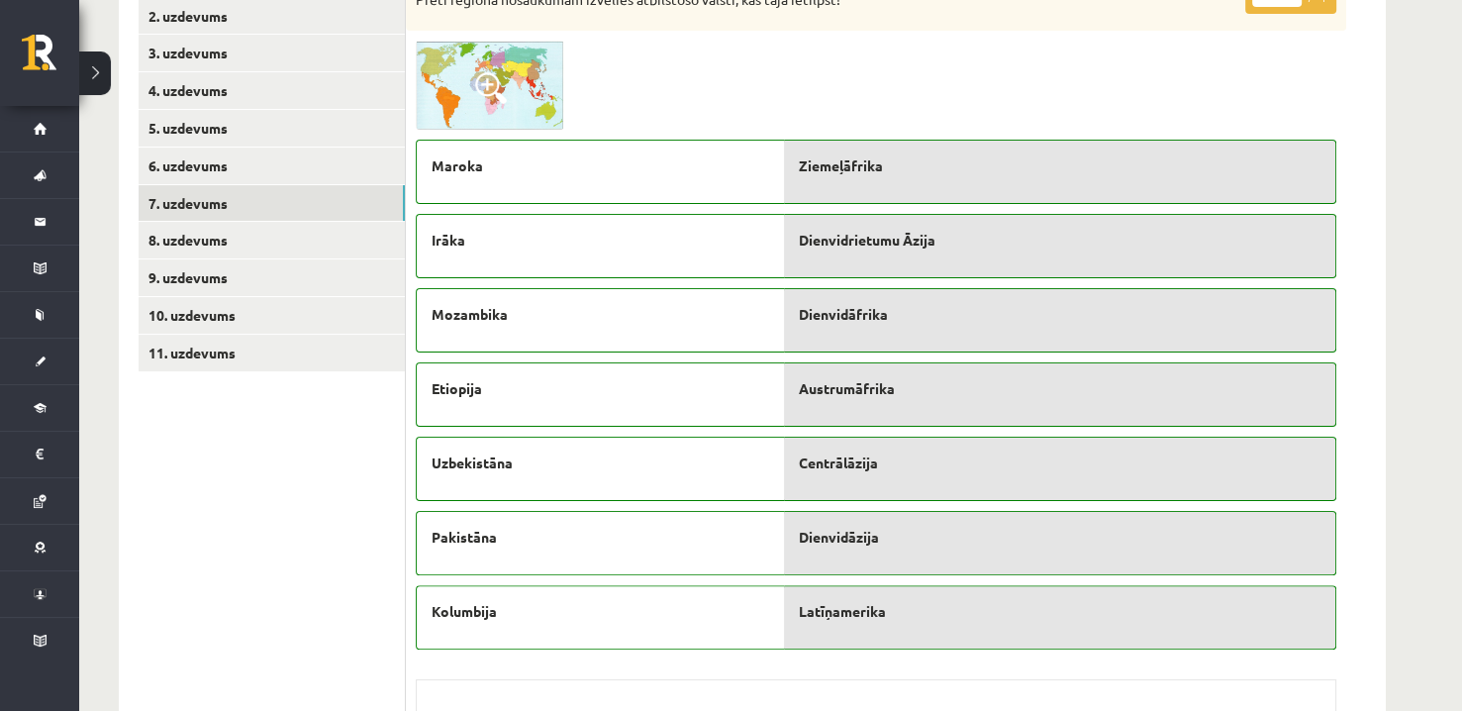
scroll to position [391, 0]
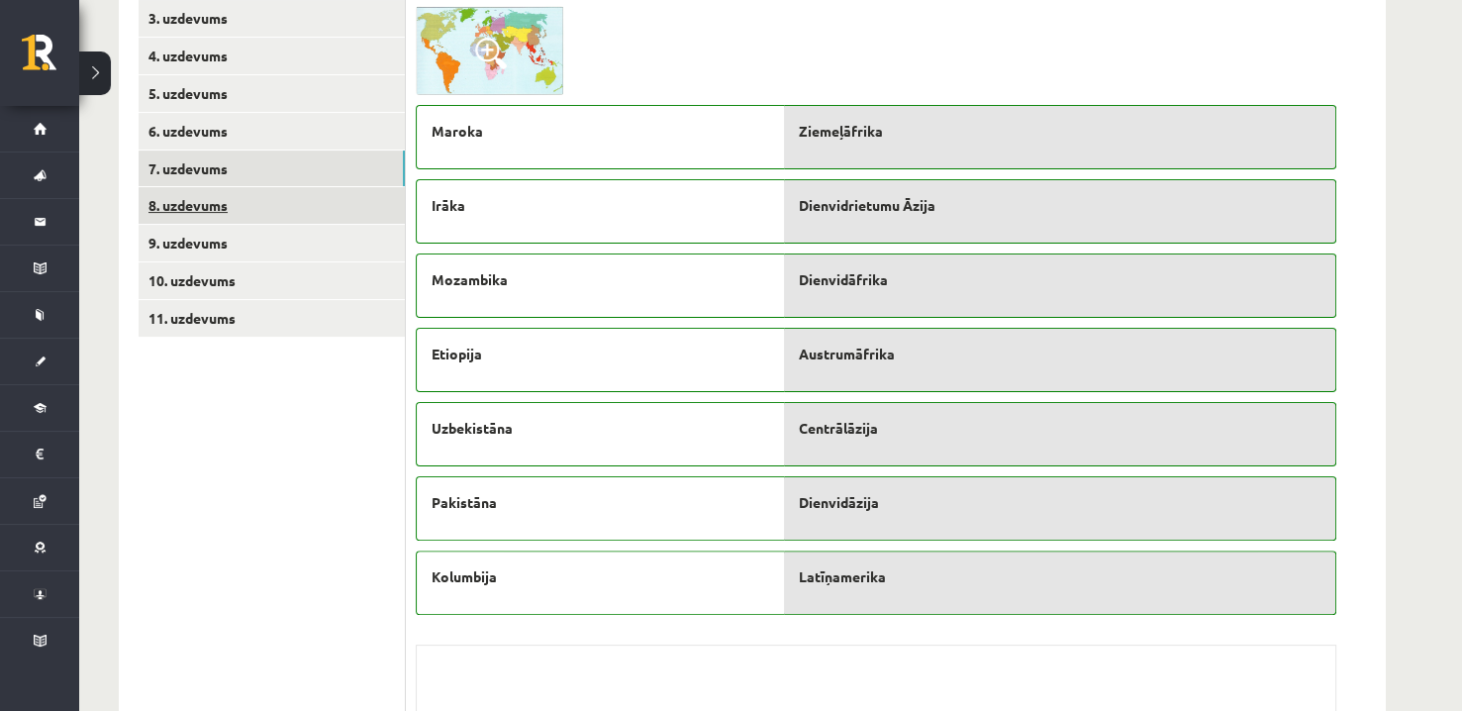
click at [232, 204] on link "8. uzdevums" at bounding box center [272, 205] width 266 height 37
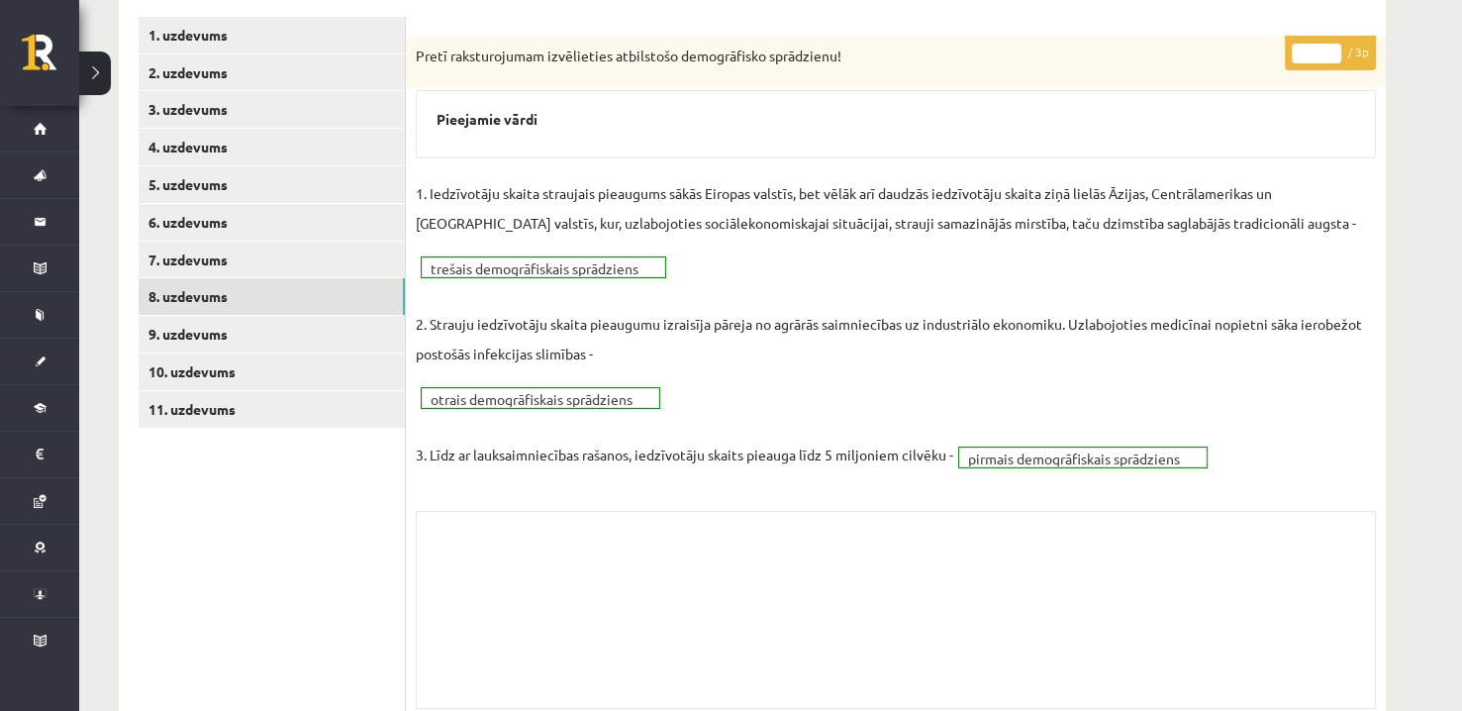
scroll to position [268, 0]
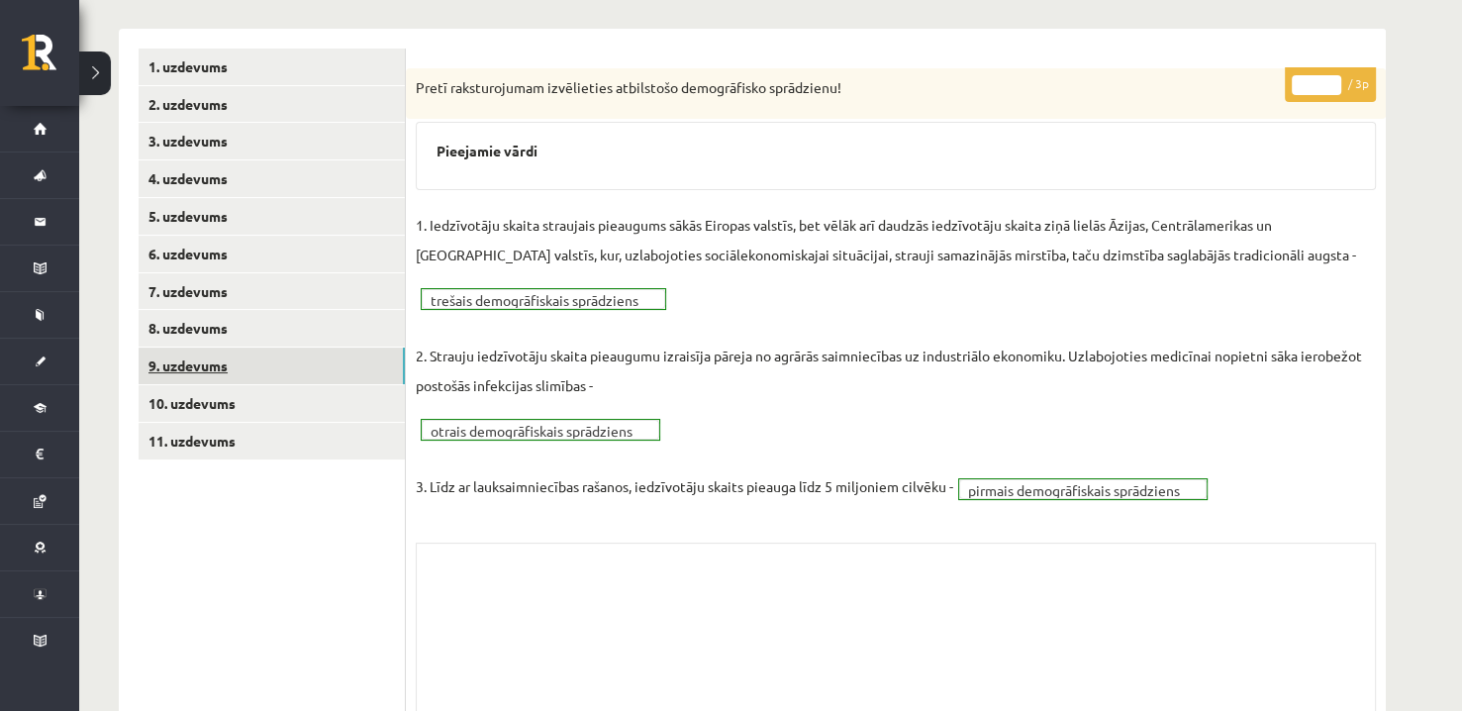
click at [328, 364] on link "9. uzdevums" at bounding box center [272, 365] width 266 height 37
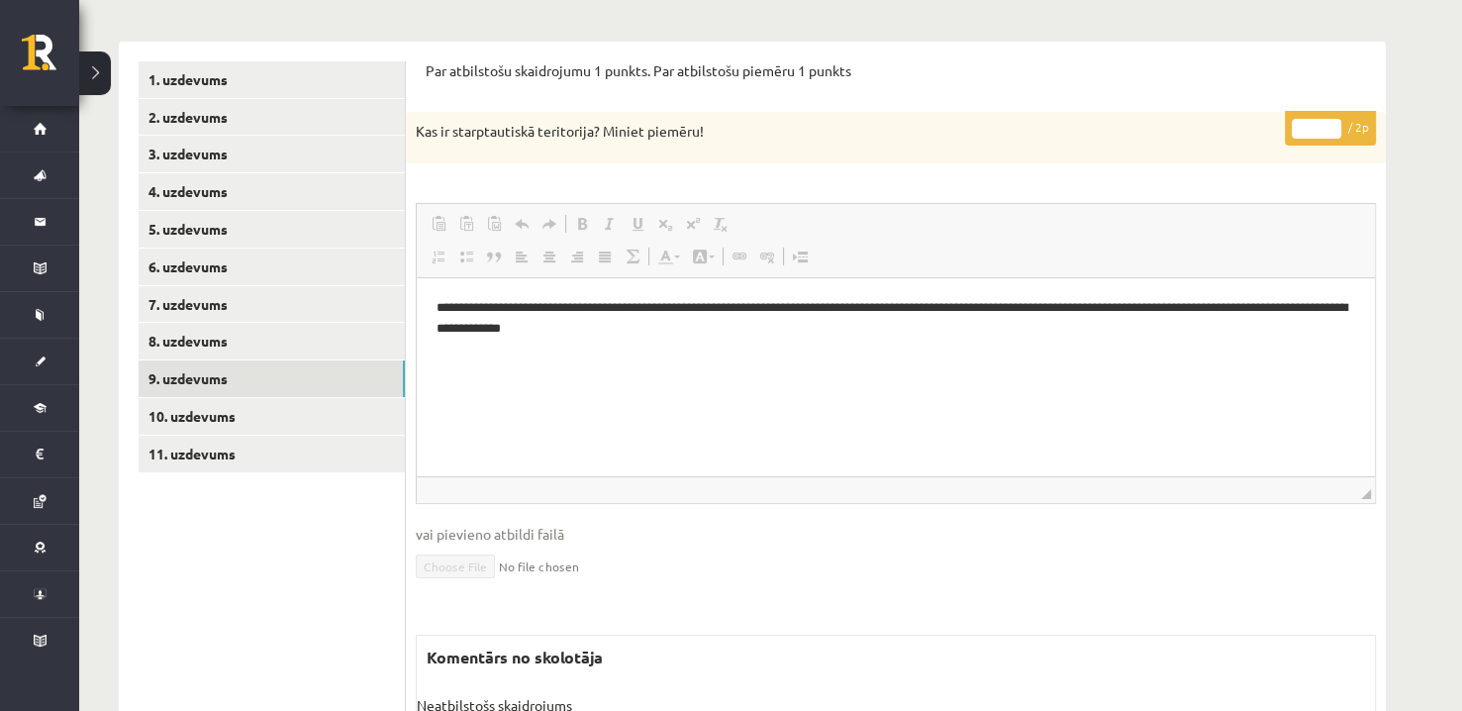
scroll to position [247, 0]
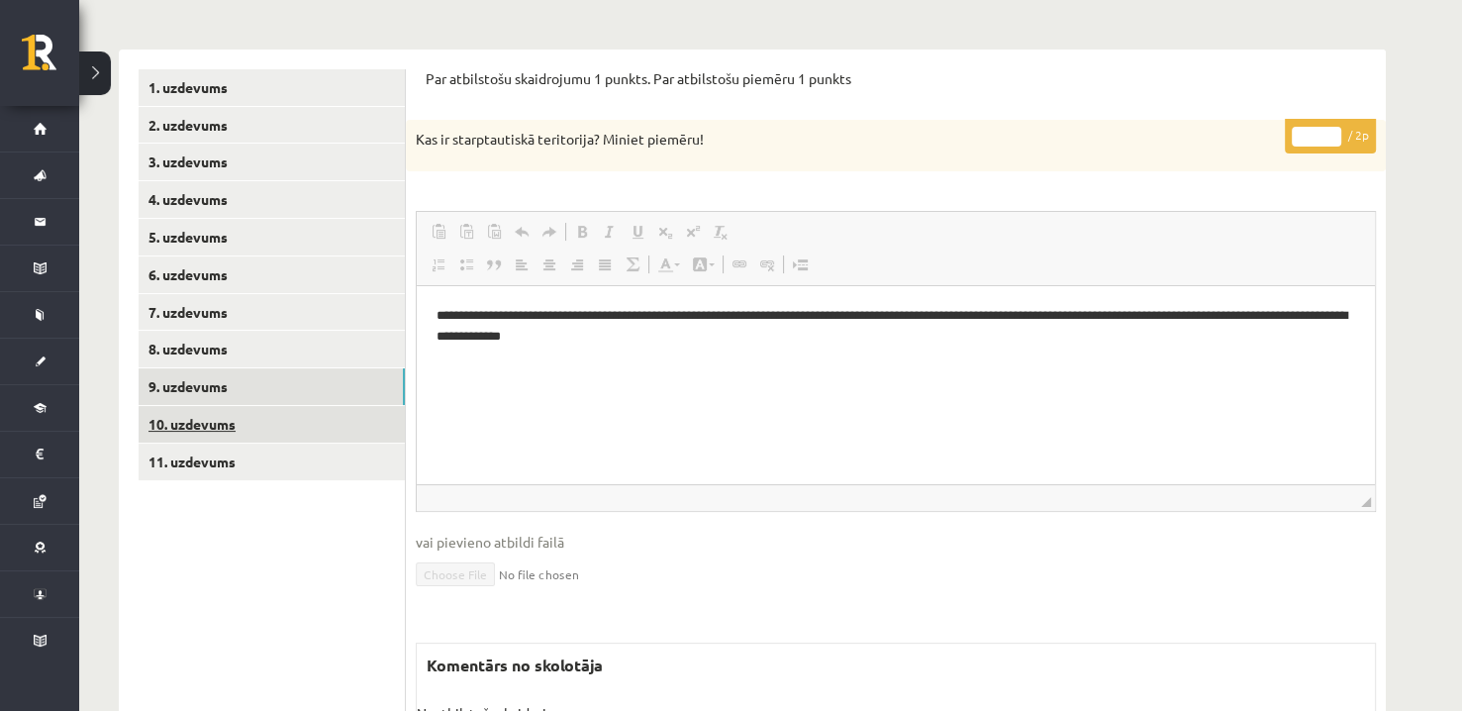
click at [373, 433] on link "10. uzdevums" at bounding box center [272, 424] width 266 height 37
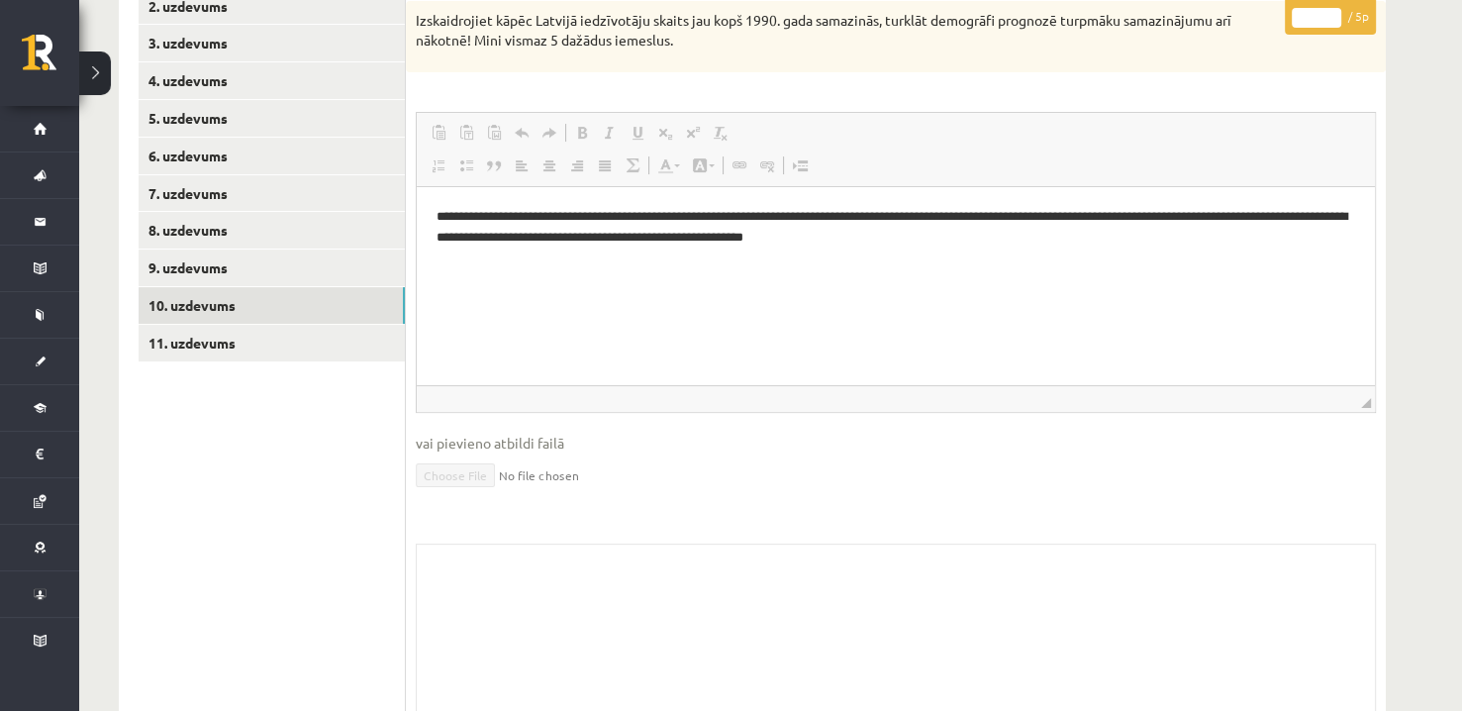
scroll to position [267, 0]
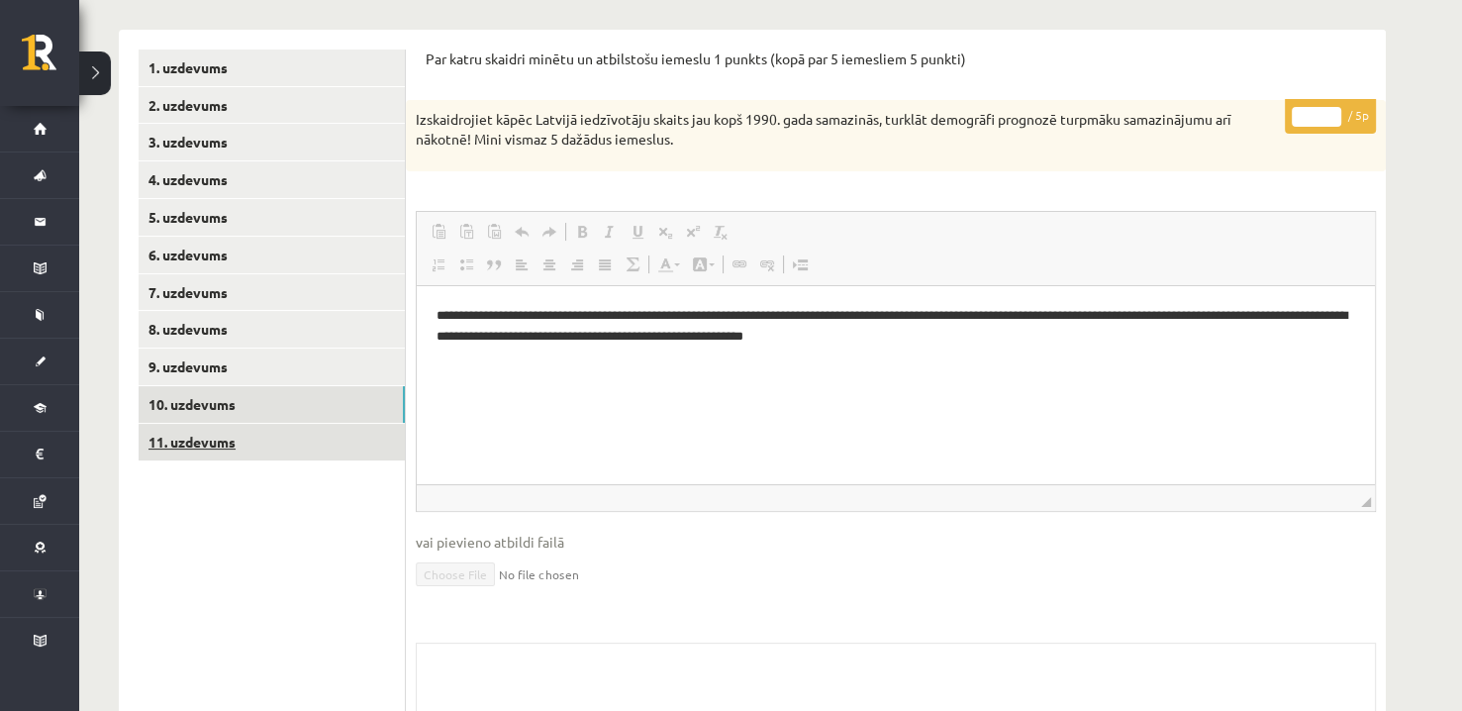
click at [218, 447] on link "11. uzdevums" at bounding box center [272, 442] width 266 height 37
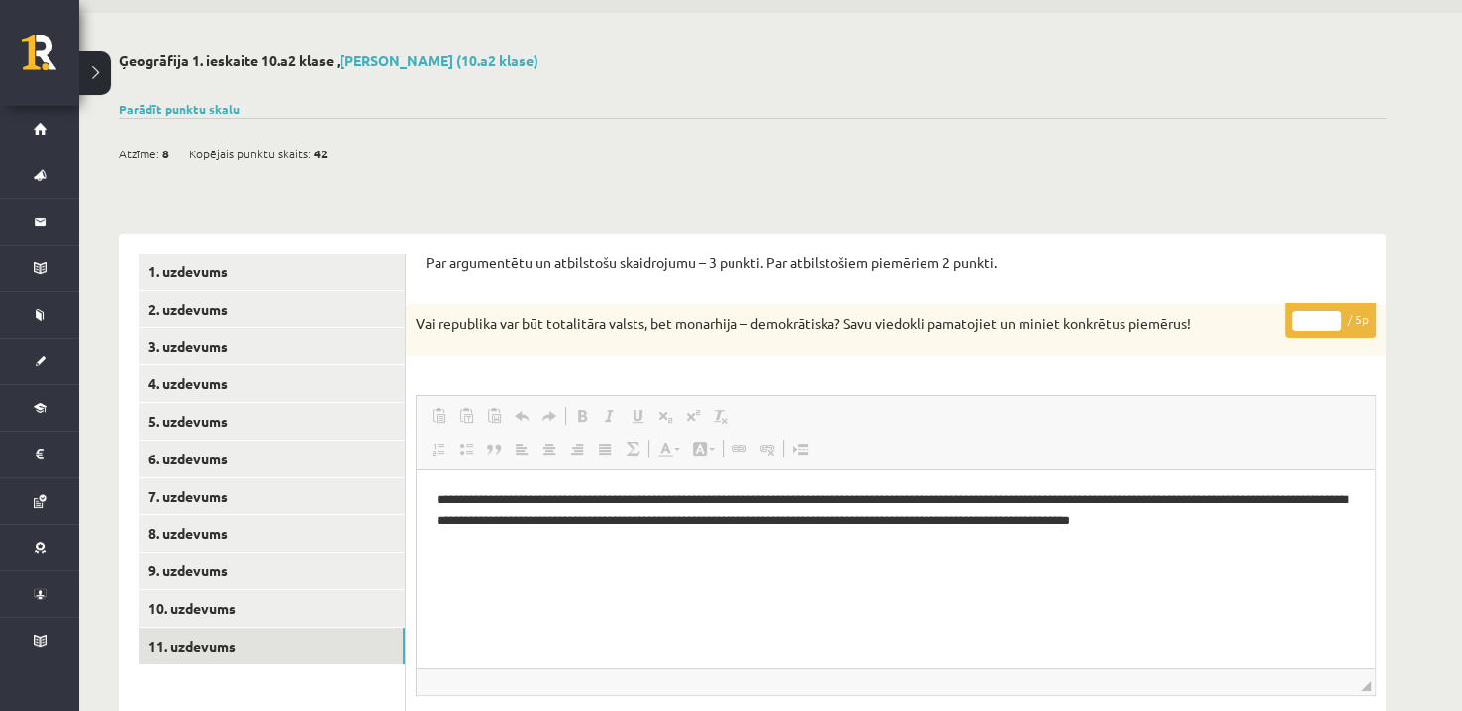
scroll to position [0, 0]
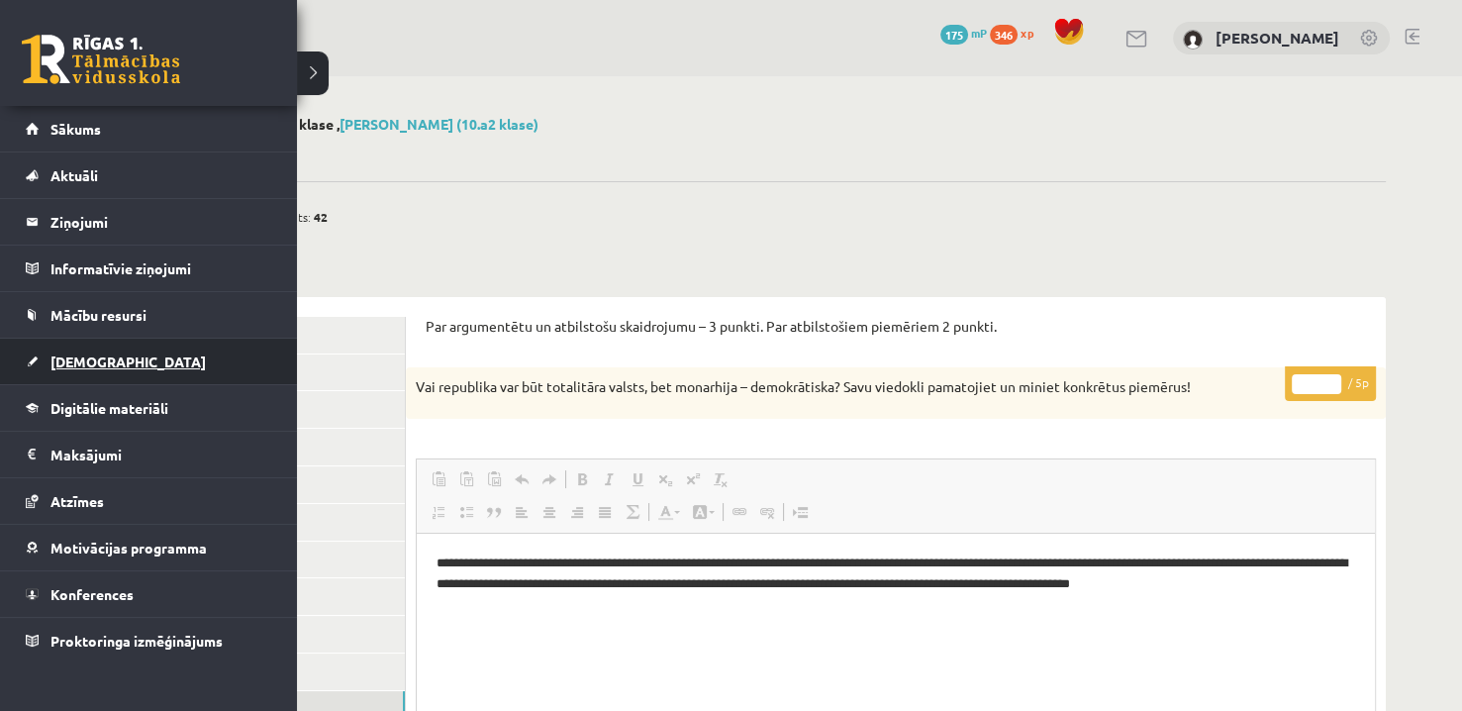
click at [165, 373] on link "[DEMOGRAPHIC_DATA]" at bounding box center [149, 361] width 246 height 46
